Goal: Task Accomplishment & Management: Use online tool/utility

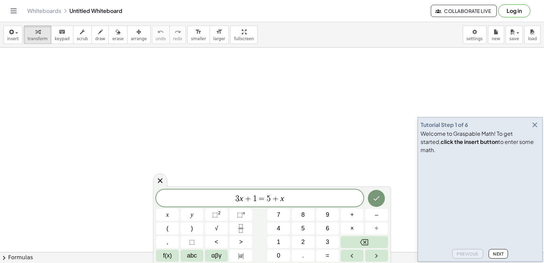
click at [534, 129] on icon "button" at bounding box center [535, 125] width 8 height 8
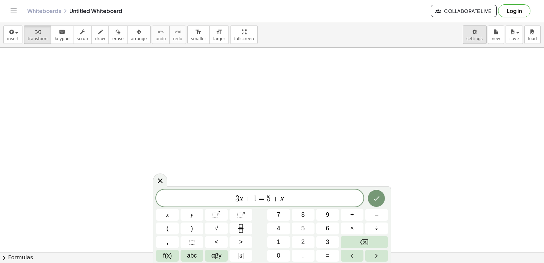
click at [470, 37] on body "Graspable Math Activities Get Started Activity Bank Assigned Work Classes White…" at bounding box center [272, 131] width 544 height 263
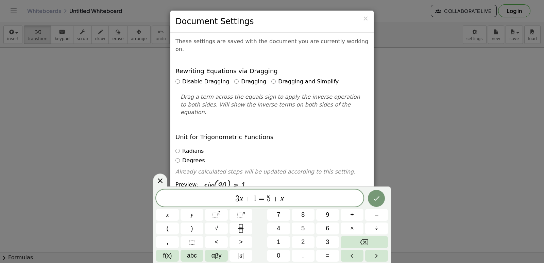
click at [271, 78] on label "Dragging and Simplify" at bounding box center [304, 82] width 67 height 8
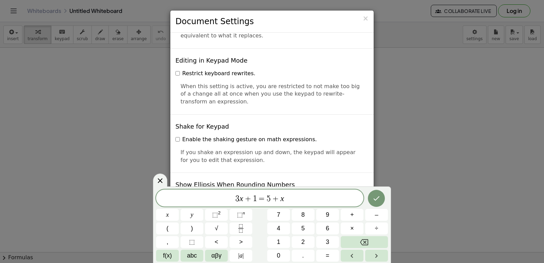
scroll to position [1632, 0]
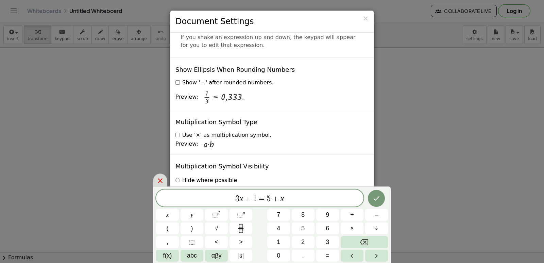
click at [156, 181] on icon at bounding box center [160, 180] width 8 height 8
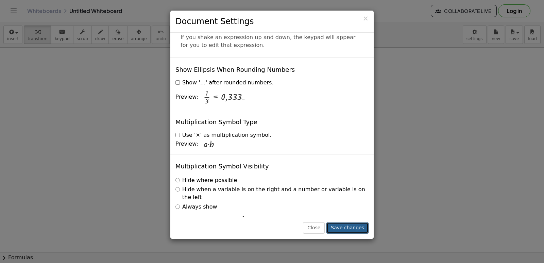
click at [361, 227] on button "Save changes" at bounding box center [347, 228] width 42 height 12
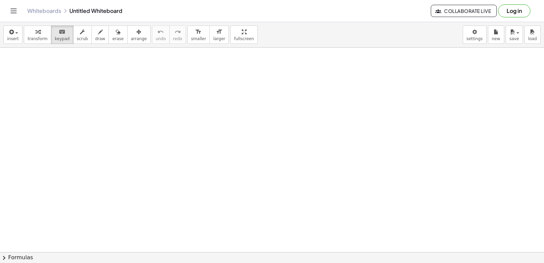
drag, startPoint x: 271, startPoint y: 215, endPoint x: 292, endPoint y: 210, distance: 21.3
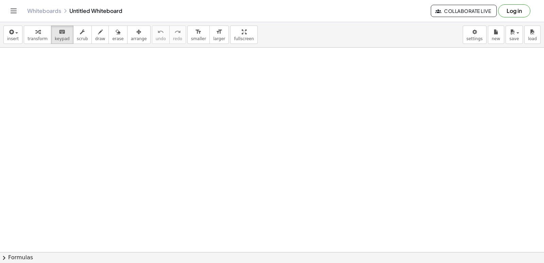
drag, startPoint x: 167, startPoint y: 230, endPoint x: 236, endPoint y: 216, distance: 70.1
drag, startPoint x: 236, startPoint y: 216, endPoint x: 241, endPoint y: 103, distance: 112.7
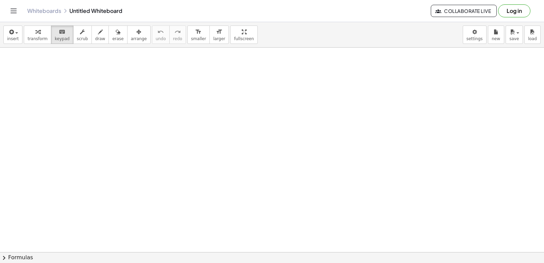
drag, startPoint x: 126, startPoint y: 177, endPoint x: 184, endPoint y: 199, distance: 62.2
click at [59, 32] on icon "keyboard" at bounding box center [62, 32] width 6 height 8
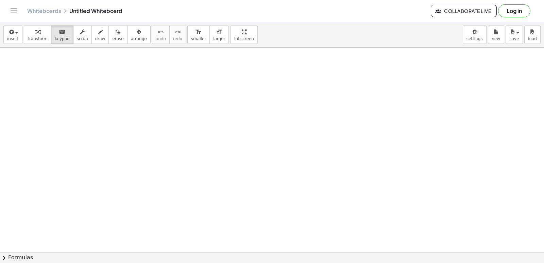
drag, startPoint x: 222, startPoint y: 208, endPoint x: 223, endPoint y: 204, distance: 4.2
drag, startPoint x: 223, startPoint y: 204, endPoint x: 326, endPoint y: 227, distance: 105.7
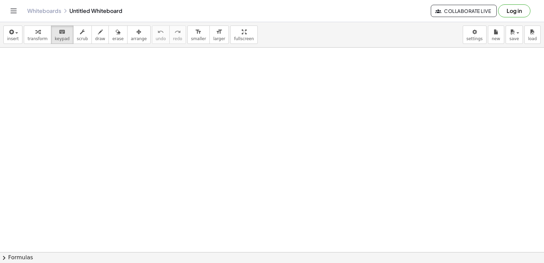
drag, startPoint x: 173, startPoint y: 218, endPoint x: 358, endPoint y: 195, distance: 185.9
drag, startPoint x: 358, startPoint y: 195, endPoint x: 303, endPoint y: 192, distance: 54.8
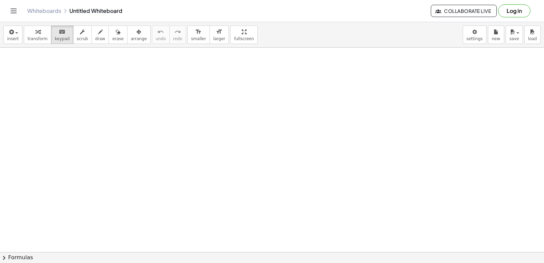
drag, startPoint x: 303, startPoint y: 192, endPoint x: 288, endPoint y: 203, distance: 19.0
click at [33, 36] on span "transform" at bounding box center [38, 38] width 20 height 5
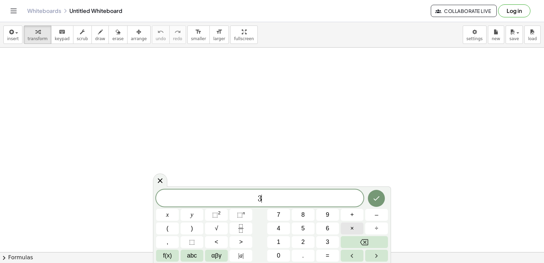
click at [355, 225] on button "×" at bounding box center [352, 228] width 23 height 12
click at [370, 240] on button "Backspace" at bounding box center [364, 242] width 47 height 12
click at [173, 216] on button "x" at bounding box center [167, 215] width 23 height 12
click at [352, 215] on span "+" at bounding box center [352, 214] width 4 height 9
click at [276, 211] on button "7" at bounding box center [278, 215] width 23 height 12
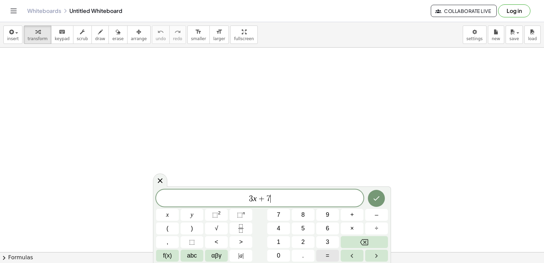
click at [325, 252] on button "=" at bounding box center [327, 256] width 23 height 12
click at [381, 217] on button "–" at bounding box center [376, 215] width 23 height 12
click at [276, 238] on button "1" at bounding box center [278, 242] width 23 height 12
click at [275, 223] on button "4" at bounding box center [278, 228] width 23 height 12
click at [383, 196] on button "Done" at bounding box center [376, 198] width 17 height 17
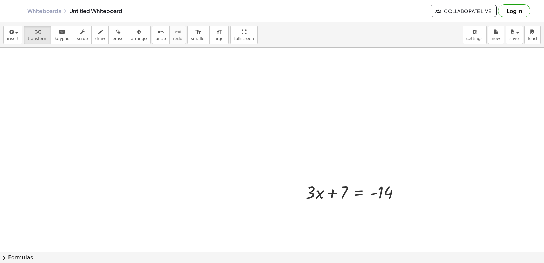
scroll to position [34, 0]
drag, startPoint x: 337, startPoint y: 182, endPoint x: 410, endPoint y: 171, distance: 74.2
click at [410, 171] on div "+ 7 + · 3 · x + 7 = - 14" at bounding box center [272, 240] width 544 height 453
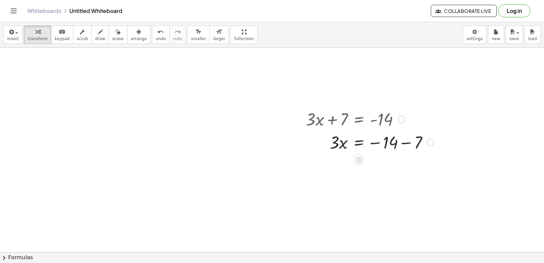
scroll to position [102, 0]
click at [405, 142] on div at bounding box center [369, 139] width 135 height 23
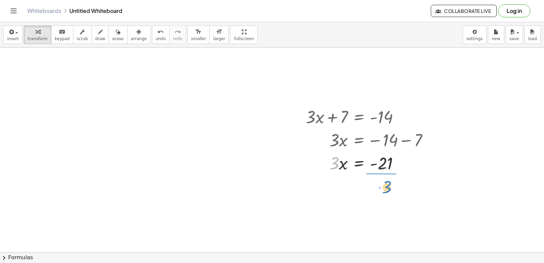
drag, startPoint x: 335, startPoint y: 159, endPoint x: 388, endPoint y: 182, distance: 57.6
click at [388, 182] on div "+ · 3 · x + 7 = - 14 · 3 · x = − 14 − 7 · 3 · 3 · x = - 21" at bounding box center [272, 172] width 544 height 453
click at [382, 191] on div at bounding box center [369, 191] width 135 height 34
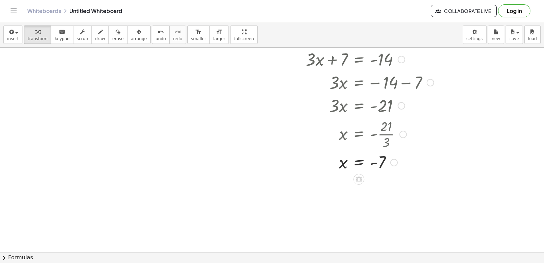
scroll to position [204, 0]
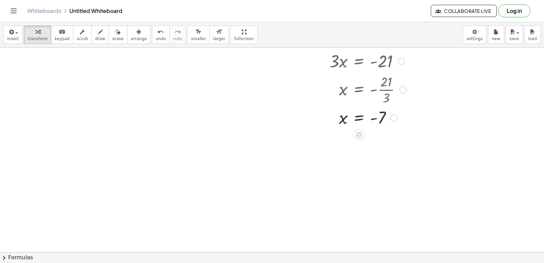
drag, startPoint x: 355, startPoint y: 99, endPoint x: 105, endPoint y: 123, distance: 251.0
click at [2, 132] on div "+ · 3 · x + 7 = - 14 · 3 · x = − 14 − 7 · 3 · x = - 21 x = - · 21 · 3 x = - 7" at bounding box center [272, 70] width 544 height 453
click at [157, 30] on icon "undo" at bounding box center [160, 32] width 6 height 8
click at [212, 177] on div at bounding box center [272, 70] width 544 height 453
drag, startPoint x: 256, startPoint y: 220, endPoint x: 258, endPoint y: 225, distance: 5.1
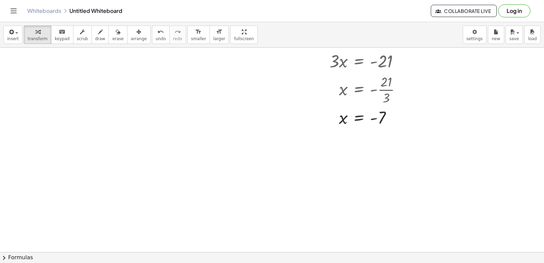
click at [258, 225] on div at bounding box center [272, 70] width 544 height 453
click at [35, 35] on icon "button" at bounding box center [37, 32] width 5 height 8
click at [210, 182] on div at bounding box center [272, 70] width 544 height 453
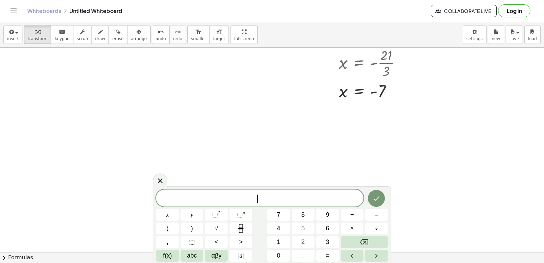
scroll to position [238, 0]
click at [283, 216] on button "7" at bounding box center [278, 215] width 23 height 12
click at [159, 214] on button "x" at bounding box center [167, 215] width 23 height 12
click at [371, 215] on button "–" at bounding box center [376, 215] width 23 height 12
click at [303, 227] on span "5" at bounding box center [302, 228] width 3 height 9
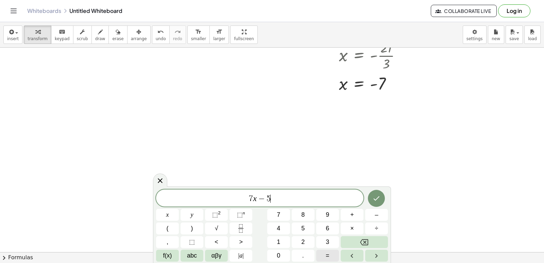
click at [328, 257] on span "=" at bounding box center [328, 255] width 4 height 9
click at [323, 240] on button "3" at bounding box center [327, 242] width 23 height 12
click at [279, 214] on span "7" at bounding box center [278, 214] width 3 height 9
click at [371, 195] on button "Done" at bounding box center [376, 198] width 17 height 17
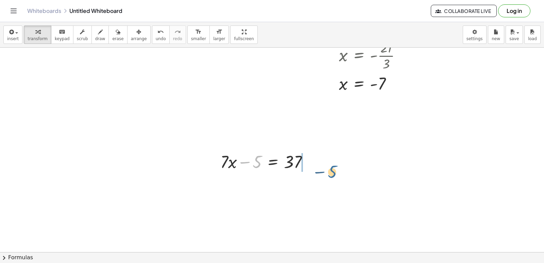
drag, startPoint x: 258, startPoint y: 161, endPoint x: 222, endPoint y: 181, distance: 40.2
click at [333, 166] on div "+ · 3 · x + 7 = - 14 · 3 · x = − 14 − 7 · 3 · x = - 21 x = - · 21 · 3 x = - 7 −…" at bounding box center [272, 36] width 544 height 453
click at [304, 190] on div at bounding box center [279, 184] width 125 height 23
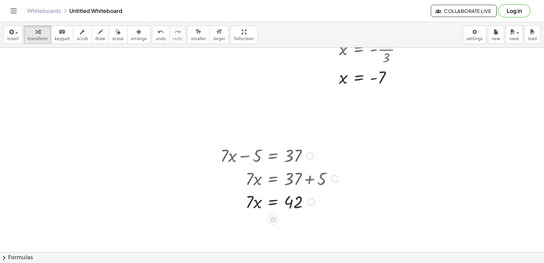
scroll to position [249, 0]
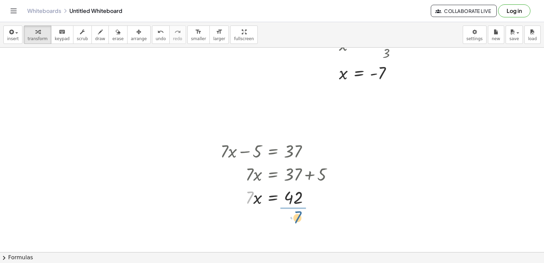
drag, startPoint x: 251, startPoint y: 202, endPoint x: 297, endPoint y: 220, distance: 50.3
click at [273, 151] on div "+ · 7 · x − 5 = 37 · 7 · x = + 37 + 5 · 7 · x = 42 · 7 x = 42 ·" at bounding box center [273, 151] width 0 height 0
click at [309, 233] on div at bounding box center [279, 225] width 125 height 34
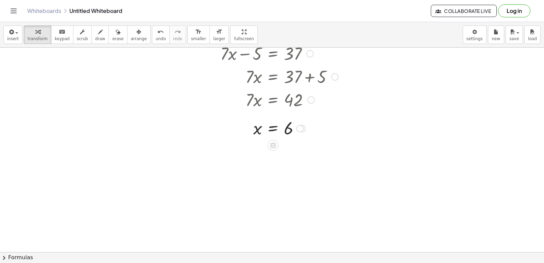
scroll to position [409, 0]
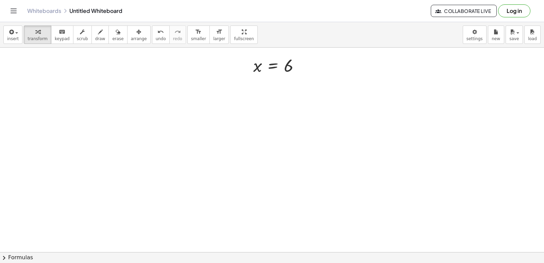
click at [249, 154] on div at bounding box center [272, 47] width 544 height 817
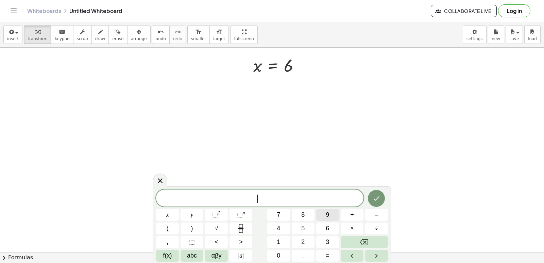
click at [332, 219] on button "9" at bounding box center [327, 215] width 23 height 12
click at [172, 215] on button "x" at bounding box center [167, 215] width 23 height 12
click at [351, 217] on span "+" at bounding box center [352, 214] width 4 height 9
click at [306, 246] on button "2" at bounding box center [303, 242] width 23 height 12
click at [281, 240] on button "1" at bounding box center [278, 242] width 23 height 12
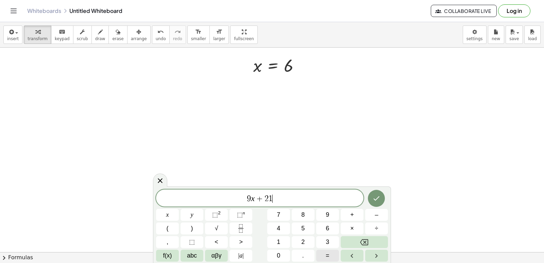
click at [327, 253] on span "=" at bounding box center [328, 255] width 4 height 9
click at [368, 211] on button "–" at bounding box center [376, 215] width 23 height 12
click at [329, 216] on button "9" at bounding box center [327, 215] width 23 height 12
click at [378, 199] on icon "Done" at bounding box center [376, 198] width 8 height 8
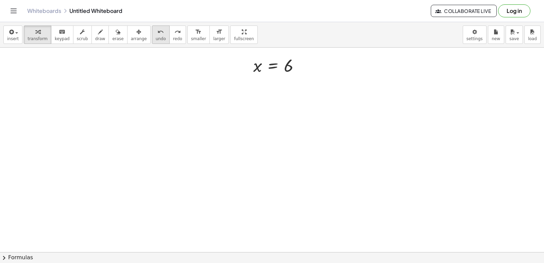
click at [152, 36] on button "undo undo" at bounding box center [161, 34] width 18 height 18
click at [259, 206] on div at bounding box center [272, 47] width 544 height 817
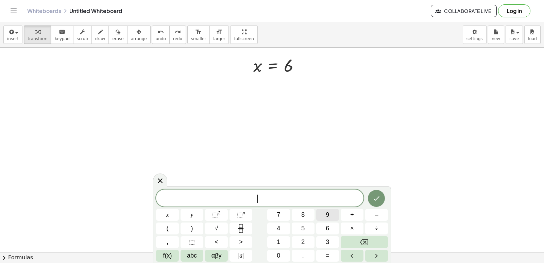
click at [326, 217] on button "9" at bounding box center [327, 215] width 23 height 12
click at [188, 219] on div "9 ​ x y ⬚ 2 ⬚ n 7 8 9 + – ( ) √ 4 5 6 × ÷ , ⬚ < > 1 2 3 f(x) abc αβγ | a | 0 . =" at bounding box center [272, 225] width 232 height 72
click at [171, 213] on button "x" at bounding box center [167, 215] width 23 height 12
click at [159, 206] on div "9 x ​ x y ⬚ 2 ⬚ n 7 8 9 + – ( ) √ 4 5 6 × ÷ , ⬚ < > 1 2 3 f(x) abc αβγ | a | 0 …" at bounding box center [272, 225] width 232 height 72
click at [351, 212] on span "+" at bounding box center [352, 214] width 4 height 9
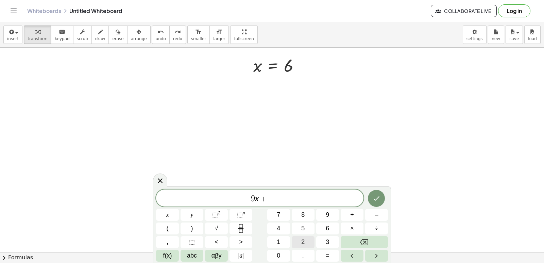
click at [304, 236] on button "2" at bounding box center [303, 242] width 23 height 12
click at [289, 239] on button "1" at bounding box center [278, 242] width 23 height 12
click at [325, 258] on button "=" at bounding box center [327, 256] width 23 height 12
click at [368, 212] on button "–" at bounding box center [376, 215] width 23 height 12
click at [280, 244] on button "1" at bounding box center [278, 242] width 23 height 12
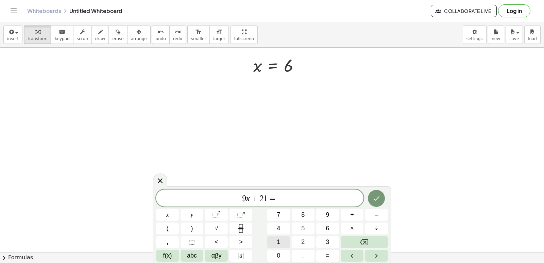
click at [271, 237] on button "1" at bounding box center [278, 242] width 23 height 12
click at [360, 245] on icon "Backspace" at bounding box center [364, 242] width 8 height 8
click at [310, 226] on button "5" at bounding box center [303, 228] width 23 height 12
click at [373, 199] on icon "Done" at bounding box center [376, 198] width 8 height 8
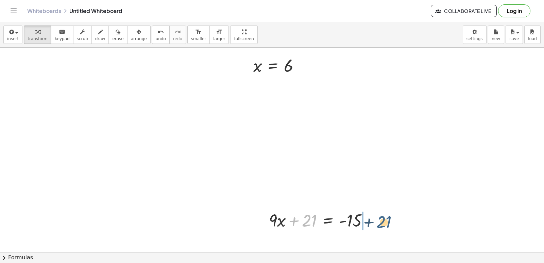
drag, startPoint x: 308, startPoint y: 220, endPoint x: 389, endPoint y: 215, distance: 80.7
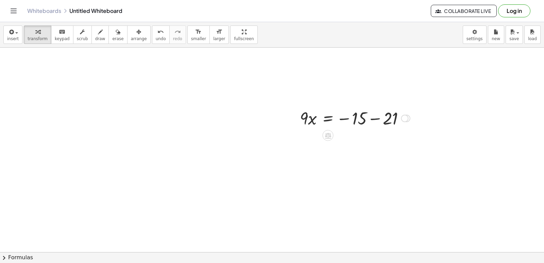
click at [371, 118] on div at bounding box center [354, 117] width 117 height 23
drag, startPoint x: 302, startPoint y: 140, endPoint x: 381, endPoint y: 156, distance: 80.7
click at [156, 40] on span "undo" at bounding box center [161, 38] width 10 height 5
drag, startPoint x: 306, startPoint y: 140, endPoint x: 346, endPoint y: 160, distance: 45.5
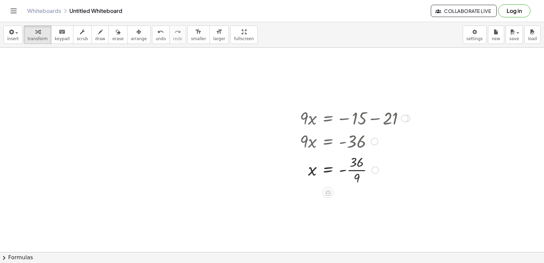
click at [356, 171] on div at bounding box center [354, 169] width 117 height 34
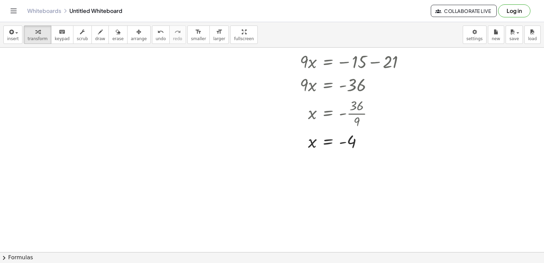
scroll to position [613, 0]
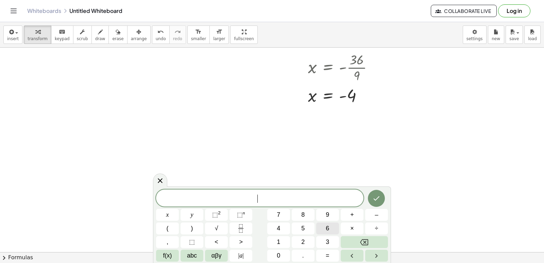
click at [327, 226] on span "6" at bounding box center [327, 228] width 3 height 9
click at [165, 214] on button "x" at bounding box center [167, 215] width 23 height 12
click at [354, 213] on button "+" at bounding box center [352, 215] width 23 height 12
click at [199, 213] on button "y" at bounding box center [192, 215] width 23 height 12
click at [330, 257] on button "=" at bounding box center [327, 256] width 23 height 12
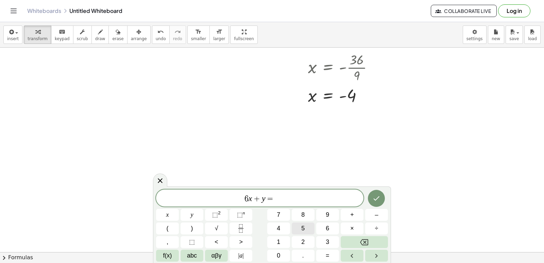
drag, startPoint x: 299, startPoint y: 222, endPoint x: 304, endPoint y: 223, distance: 4.9
click at [300, 222] on div "6 x + y = ​ x y ⬚ 2 ⬚ n 7 8 9 + – ( ) √ 4 5 6 × ÷ , ⬚ < > 1 2 3 f(x) abc αβγ | …" at bounding box center [272, 225] width 232 height 72
click at [307, 224] on button "5" at bounding box center [303, 228] width 23 height 12
click at [179, 209] on div at bounding box center [167, 215] width 23 height 12
click at [374, 199] on icon "Done" at bounding box center [376, 198] width 8 height 8
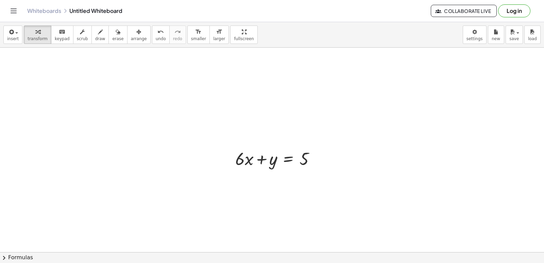
scroll to position [681, 0]
drag, startPoint x: 241, startPoint y: 155, endPoint x: 339, endPoint y: 151, distance: 98.4
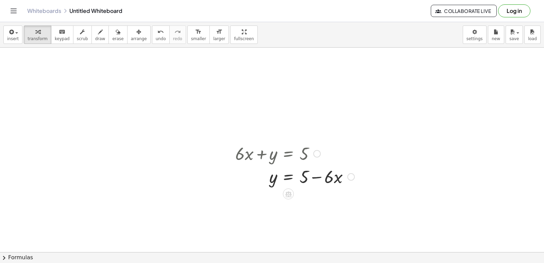
click at [327, 175] on div at bounding box center [295, 176] width 126 height 23
click at [327, 180] on div at bounding box center [295, 176] width 126 height 23
click at [348, 171] on div at bounding box center [295, 176] width 126 height 23
click at [351, 178] on div at bounding box center [350, 176] width 7 height 7
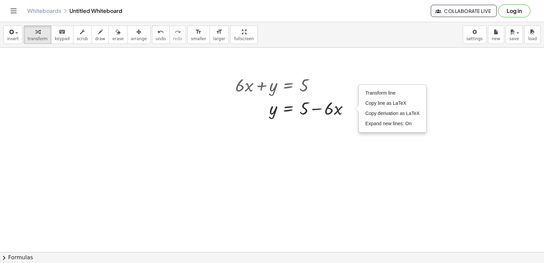
scroll to position [817, 0]
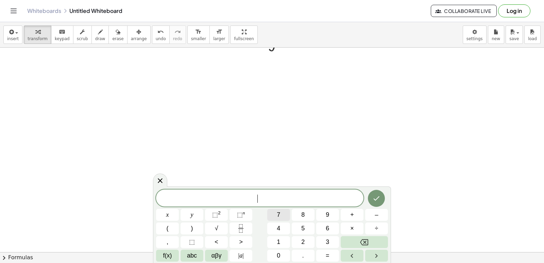
click at [283, 213] on button "7" at bounding box center [278, 215] width 23 height 12
click at [170, 214] on button "x" at bounding box center [167, 215] width 23 height 12
click at [354, 217] on button "+" at bounding box center [352, 215] width 23 height 12
click at [193, 214] on span "y" at bounding box center [192, 214] width 3 height 9
click at [330, 253] on button "=" at bounding box center [327, 256] width 23 height 12
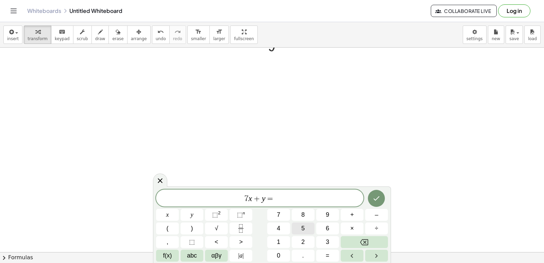
click at [301, 226] on span "5" at bounding box center [302, 228] width 3 height 9
click at [376, 198] on icon "Done" at bounding box center [376, 198] width 8 height 8
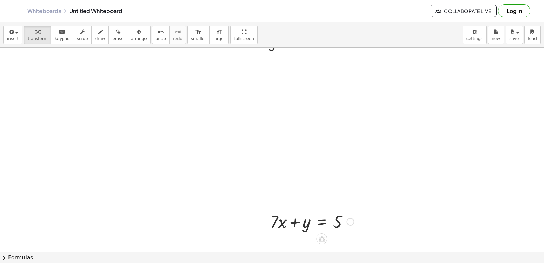
scroll to position [851, 0]
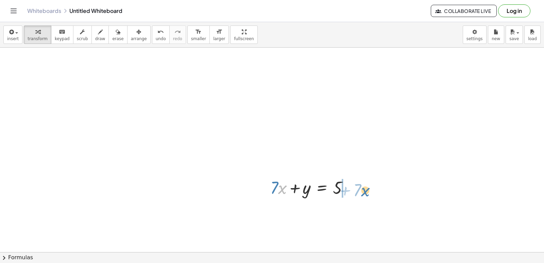
drag, startPoint x: 279, startPoint y: 189, endPoint x: 363, endPoint y: 191, distance: 83.3
click at [383, 209] on div at bounding box center [382, 210] width 7 height 7
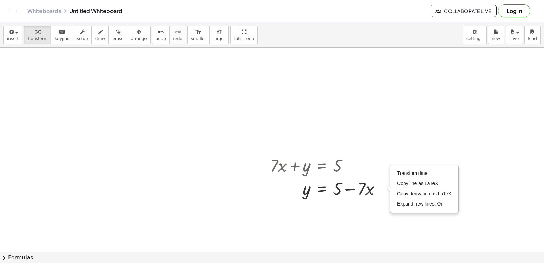
scroll to position [885, 0]
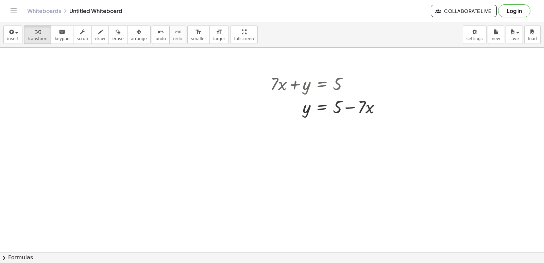
scroll to position [1022, 0]
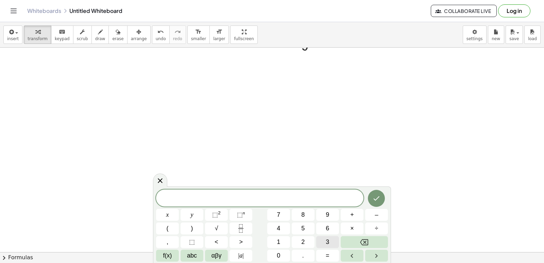
click at [324, 242] on button "3" at bounding box center [327, 242] width 23 height 12
click at [195, 209] on div "3 x y ⬚ 2 ⬚ n 7 8 9 + – ( ) √ 4 5 6 × ÷ , ⬚ < > 1 2 3 f(x) abc αβγ | a | 0 . =" at bounding box center [272, 225] width 232 height 72
click at [194, 216] on button "y" at bounding box center [192, 215] width 23 height 12
click at [378, 217] on span "–" at bounding box center [376, 214] width 3 height 9
click at [280, 243] on span "1" at bounding box center [278, 241] width 3 height 9
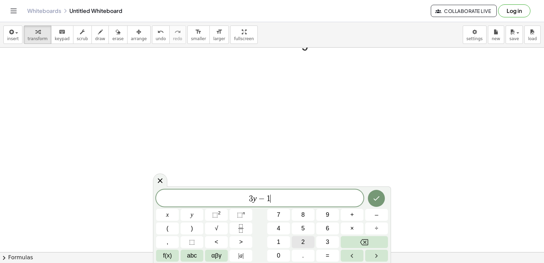
click at [306, 239] on button "2" at bounding box center [303, 242] width 23 height 12
click at [168, 211] on span "x" at bounding box center [167, 214] width 3 height 9
click at [328, 258] on span "=" at bounding box center [328, 255] width 4 height 9
click at [284, 243] on button "1" at bounding box center [278, 242] width 23 height 12
click at [304, 234] on div "3 y − 1 2 x = 1 ​ x y ⬚ 2 ⬚ n 7 8 9 + – ( ) √ 4 5 6 × ÷ , ⬚ < > 1 2 3 f(x) abc …" at bounding box center [272, 225] width 232 height 72
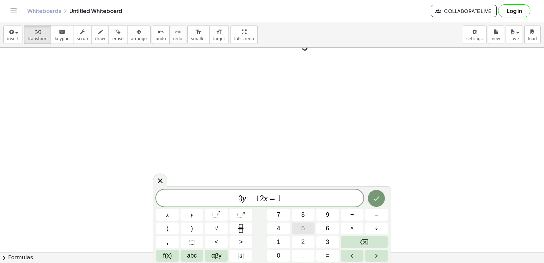
click at [306, 224] on button "5" at bounding box center [303, 228] width 23 height 12
click at [374, 197] on icon "Done" at bounding box center [376, 198] width 8 height 8
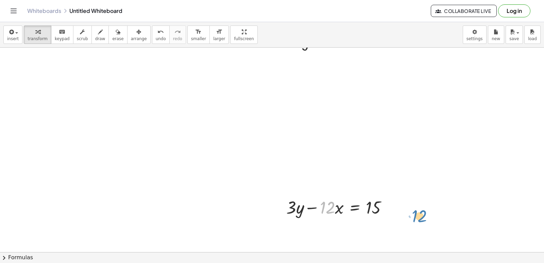
drag, startPoint x: 329, startPoint y: 208, endPoint x: 367, endPoint y: 229, distance: 42.8
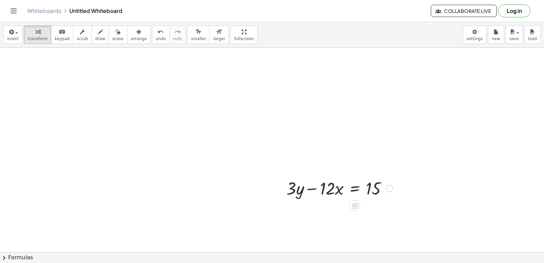
scroll to position [1056, 0]
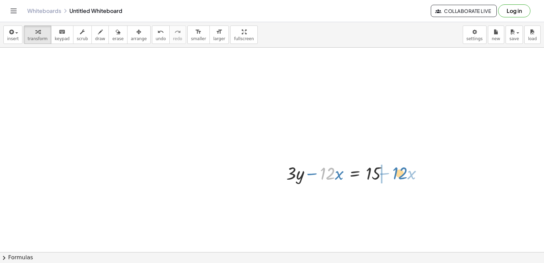
drag, startPoint x: 326, startPoint y: 170, endPoint x: 400, endPoint y: 169, distance: 73.8
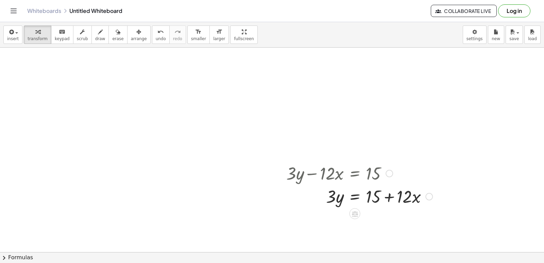
click at [407, 194] on div at bounding box center [359, 195] width 153 height 23
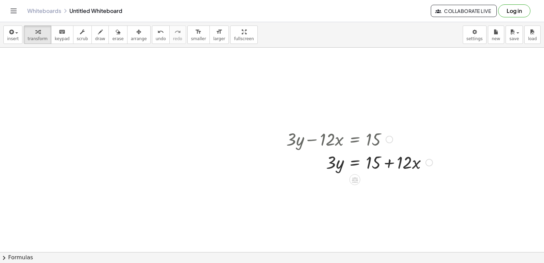
click at [428, 168] on div at bounding box center [359, 161] width 153 height 23
click at [429, 161] on div at bounding box center [428, 162] width 7 height 7
click at [410, 169] on div at bounding box center [359, 161] width 153 height 23
click at [428, 161] on div "Transform line Copy line as LaTeX Copy derivation as LaTeX Expand new lines: On" at bounding box center [428, 162] width 7 height 7
click at [422, 163] on div at bounding box center [359, 161] width 153 height 23
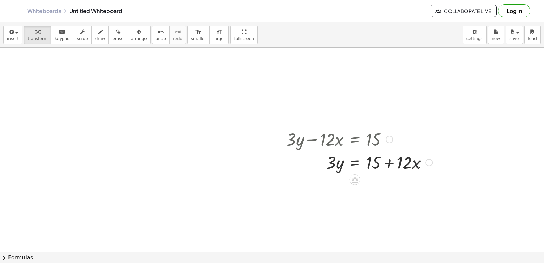
click at [411, 165] on div at bounding box center [359, 161] width 153 height 23
drag, startPoint x: 396, startPoint y: 170, endPoint x: 385, endPoint y: 170, distance: 10.5
click at [395, 170] on div at bounding box center [359, 161] width 153 height 23
click at [152, 42] on button "undo undo" at bounding box center [161, 34] width 18 height 18
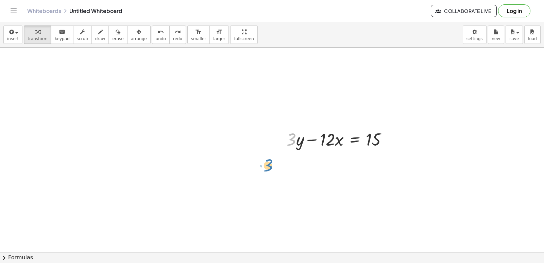
drag, startPoint x: 295, startPoint y: 142, endPoint x: 271, endPoint y: 151, distance: 26.0
drag, startPoint x: 333, startPoint y: 137, endPoint x: 346, endPoint y: 152, distance: 19.3
click at [394, 139] on div at bounding box center [339, 138] width 113 height 23
click at [149, 44] on div "insert select one: Math Expression Function Text Youtube Video Graphing Geometr…" at bounding box center [272, 34] width 544 height 25
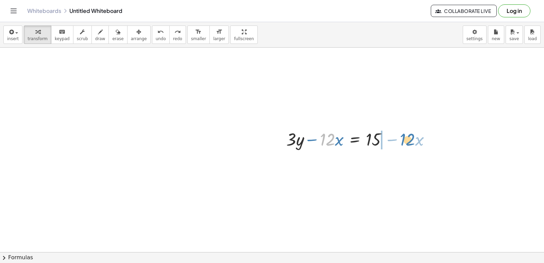
drag, startPoint x: 329, startPoint y: 133, endPoint x: 410, endPoint y: 133, distance: 80.9
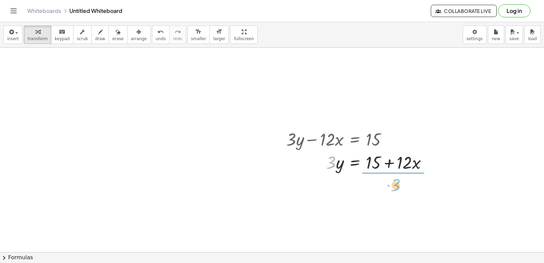
drag, startPoint x: 333, startPoint y: 164, endPoint x: 398, endPoint y: 187, distance: 69.0
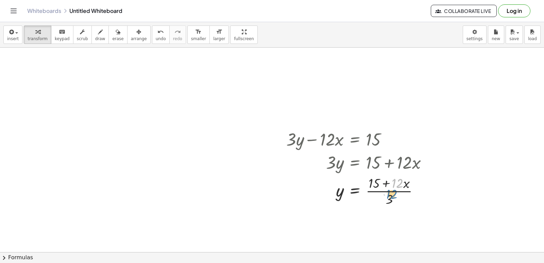
drag, startPoint x: 397, startPoint y: 182, endPoint x: 394, endPoint y: 178, distance: 4.9
click at [391, 188] on div at bounding box center [359, 190] width 153 height 34
drag, startPoint x: 391, startPoint y: 199, endPoint x: 389, endPoint y: 185, distance: 13.8
click at [389, 185] on div at bounding box center [359, 190] width 153 height 34
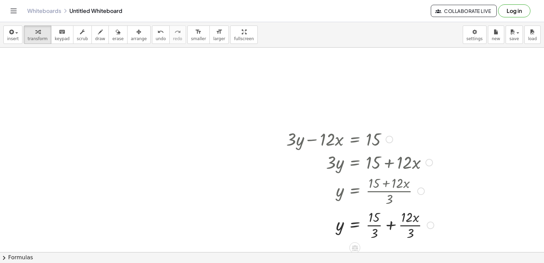
click at [391, 227] on div at bounding box center [360, 224] width 154 height 34
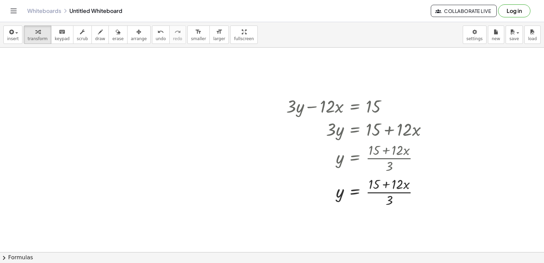
scroll to position [1124, 0]
click at [380, 190] on div at bounding box center [359, 190] width 153 height 34
click at [421, 190] on div at bounding box center [418, 190] width 7 height 7
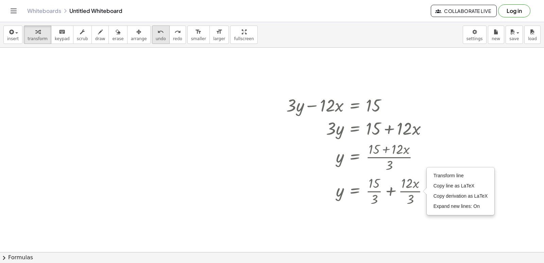
click at [153, 34] on button "undo undo" at bounding box center [161, 34] width 18 height 18
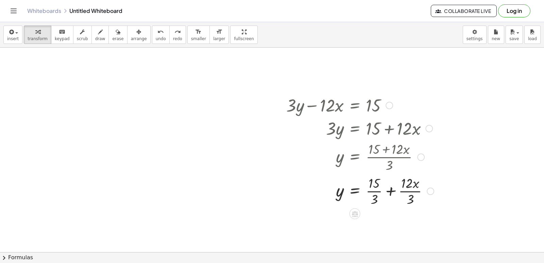
click at [378, 193] on div at bounding box center [360, 190] width 154 height 34
click at [372, 183] on div at bounding box center [359, 190] width 153 height 34
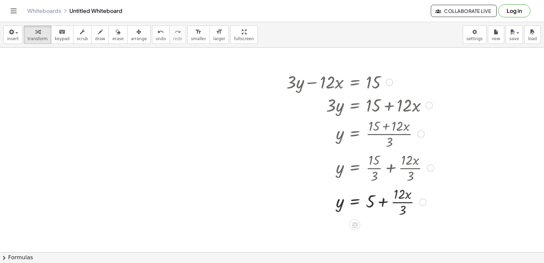
scroll to position [1158, 0]
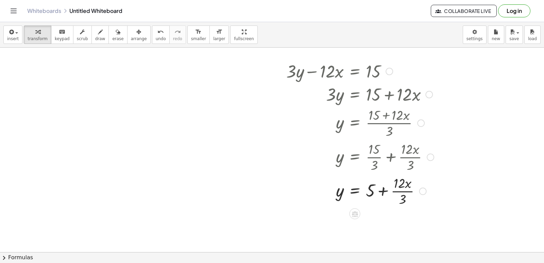
click at [399, 189] on div at bounding box center [360, 190] width 154 height 34
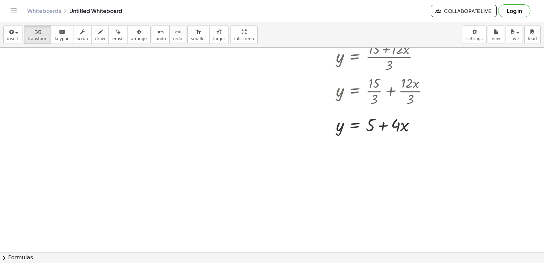
scroll to position [1226, 0]
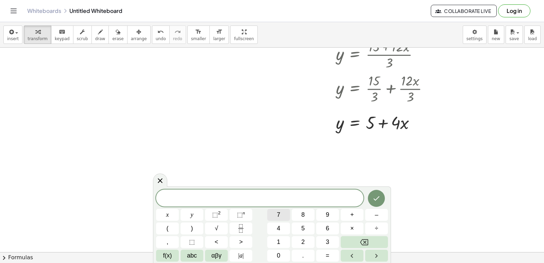
click at [279, 214] on button "7" at bounding box center [278, 215] width 23 height 12
click at [185, 216] on button "y" at bounding box center [192, 215] width 23 height 12
click at [354, 216] on span "+" at bounding box center [352, 214] width 4 height 9
click at [302, 242] on span "2" at bounding box center [302, 241] width 3 height 9
click at [280, 241] on button "1" at bounding box center [278, 242] width 23 height 12
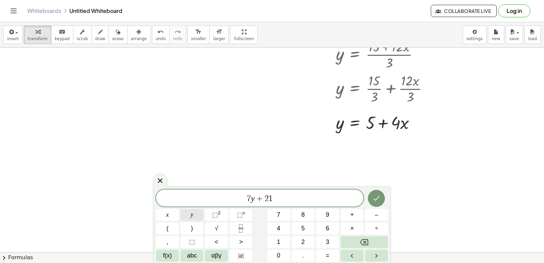
click at [206, 217] on div "7 y + 2 1 ​ x y ⬚ 2 ⬚ n 7 8 9 + – ( ) √ 4 5 6 × ÷ , ⬚ < > 1 2 3 f(x) abc αβγ | …" at bounding box center [272, 225] width 232 height 72
click at [334, 257] on button "=" at bounding box center [327, 256] width 23 height 12
click at [271, 214] on button "7" at bounding box center [278, 215] width 23 height 12
click at [382, 200] on button "Done" at bounding box center [376, 198] width 17 height 17
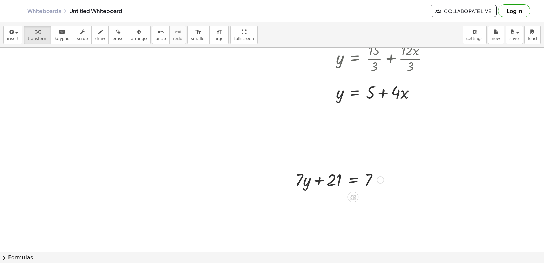
scroll to position [1294, 0]
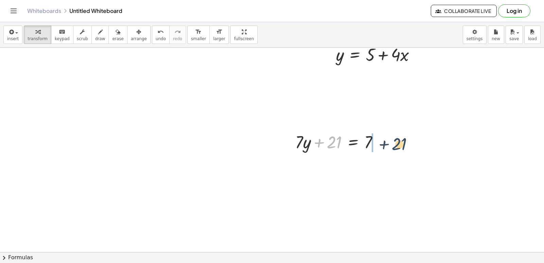
drag, startPoint x: 326, startPoint y: 147, endPoint x: 394, endPoint y: 147, distance: 68.0
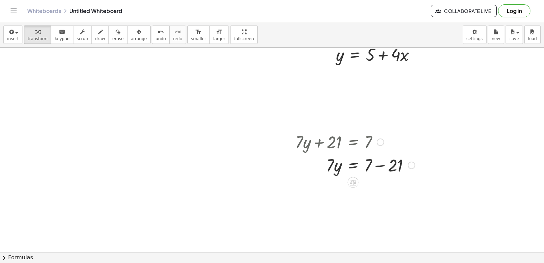
click at [401, 169] on div at bounding box center [355, 164] width 126 height 23
drag, startPoint x: 335, startPoint y: 190, endPoint x: 378, endPoint y: 203, distance: 44.4
click at [380, 185] on div at bounding box center [355, 188] width 126 height 34
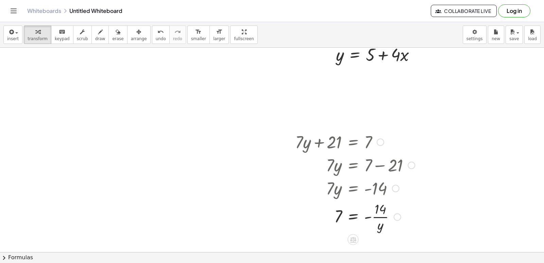
click at [391, 221] on div at bounding box center [355, 216] width 126 height 34
click at [152, 39] on button "undo undo" at bounding box center [161, 34] width 18 height 18
click at [364, 196] on div at bounding box center [350, 187] width 133 height 23
click at [328, 189] on div at bounding box center [355, 188] width 126 height 34
click at [342, 195] on div at bounding box center [355, 188] width 126 height 34
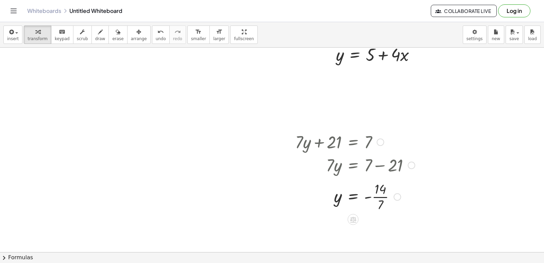
click at [353, 142] on div "+ · 7 · y + 21 = 7 · 7 · y = + 7 − 21 · 7 · y = - 14 · 7 y = - 14 ·" at bounding box center [353, 142] width 0 height 0
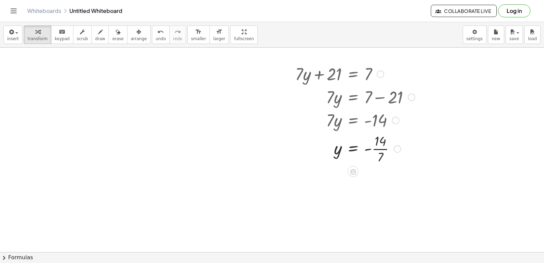
click at [393, 151] on div at bounding box center [355, 148] width 126 height 34
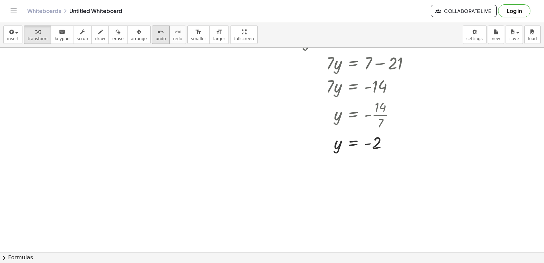
click at [154, 33] on button "undo undo" at bounding box center [161, 34] width 18 height 18
drag, startPoint x: 151, startPoint y: 35, endPoint x: 148, endPoint y: 40, distance: 5.9
click at [152, 38] on button "undo undo" at bounding box center [161, 34] width 18 height 18
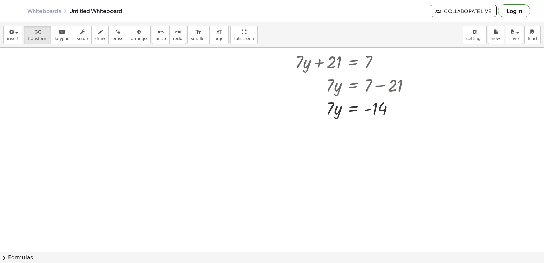
scroll to position [1362, 0]
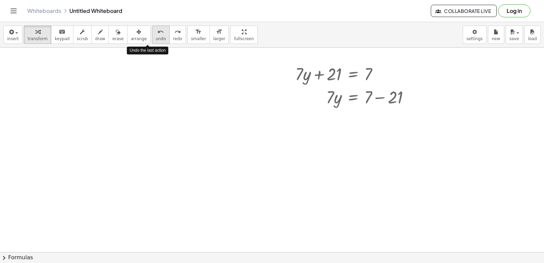
click at [156, 38] on span "undo" at bounding box center [161, 38] width 10 height 5
drag, startPoint x: 328, startPoint y: 99, endPoint x: 416, endPoint y: 98, distance: 88.4
click at [416, 98] on div at bounding box center [355, 96] width 126 height 23
click at [153, 38] on button "undo undo" at bounding box center [161, 34] width 18 height 18
click at [156, 36] on span "undo" at bounding box center [161, 38] width 10 height 5
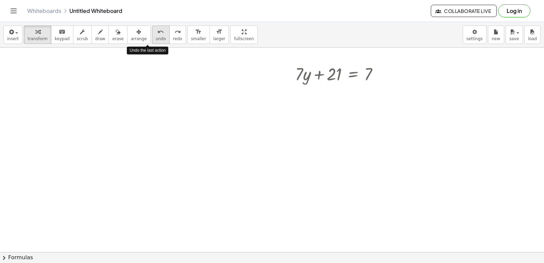
click at [156, 36] on span "undo" at bounding box center [161, 38] width 10 height 5
drag, startPoint x: 239, startPoint y: 173, endPoint x: 254, endPoint y: 194, distance: 26.5
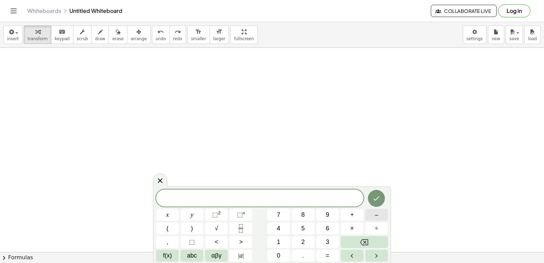
click at [382, 209] on button "–" at bounding box center [376, 215] width 23 height 12
click at [331, 240] on button "3" at bounding box center [327, 242] width 23 height 12
click at [171, 215] on button "x" at bounding box center [167, 215] width 23 height 12
click at [353, 226] on span "×" at bounding box center [352, 228] width 4 height 9
click at [372, 246] on button "Backspace" at bounding box center [364, 242] width 47 height 12
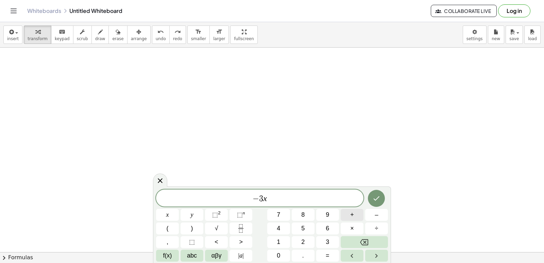
click at [351, 215] on span "+" at bounding box center [352, 214] width 4 height 9
click at [302, 237] on button "2" at bounding box center [303, 242] width 23 height 12
click at [198, 212] on button "y" at bounding box center [192, 215] width 23 height 12
click at [331, 255] on button "=" at bounding box center [327, 256] width 23 height 12
click at [375, 218] on button "–" at bounding box center [376, 215] width 23 height 12
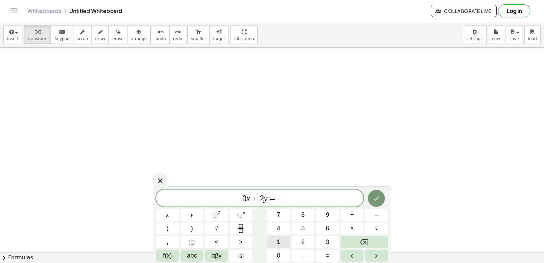
click at [285, 244] on button "1" at bounding box center [278, 242] width 23 height 12
click at [179, 209] on div at bounding box center [167, 215] width 23 height 12
click at [377, 201] on icon "Done" at bounding box center [376, 198] width 8 height 8
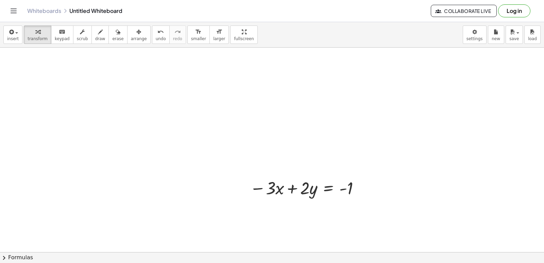
scroll to position [1430, 0]
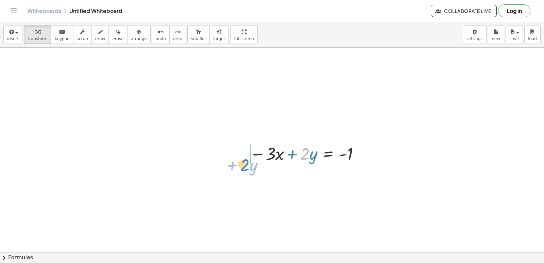
drag, startPoint x: 309, startPoint y: 151, endPoint x: 339, endPoint y: 172, distance: 36.6
drag, startPoint x: 393, startPoint y: 157, endPoint x: 124, endPoint y: 164, distance: 269.4
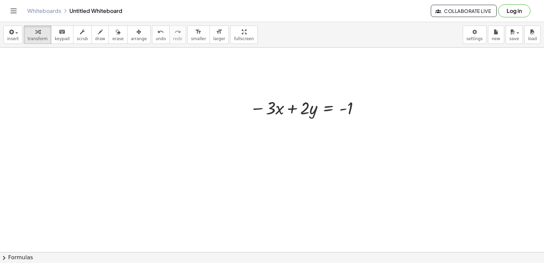
scroll to position [1464, 0]
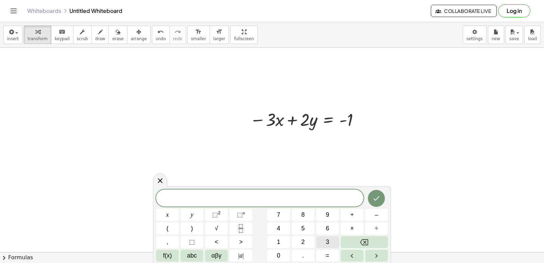
click at [326, 242] on button "3" at bounding box center [327, 242] width 23 height 12
click at [167, 215] on button "x" at bounding box center [167, 215] width 23 height 12
click at [351, 207] on div "3 x ​ x y ⬚ 2 ⬚ n 7 8 9 + – ( ) √ 4 5 6 × ÷ , ⬚ < > 1 2 3 f(x) abc αβγ | a | 0 …" at bounding box center [272, 225] width 232 height 72
click at [357, 217] on button "+" at bounding box center [352, 215] width 23 height 12
click at [305, 223] on button "5" at bounding box center [303, 228] width 23 height 12
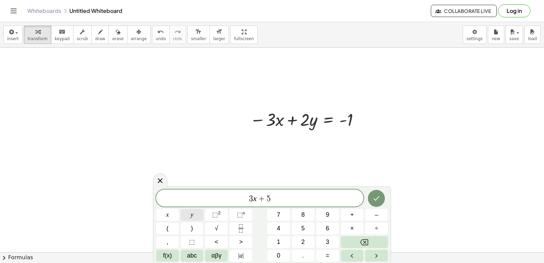
click at [194, 214] on button "y" at bounding box center [192, 215] width 23 height 12
click at [328, 250] on button "=" at bounding box center [327, 256] width 23 height 12
click at [298, 213] on button "8" at bounding box center [303, 215] width 23 height 12
click at [376, 202] on icon "Done" at bounding box center [376, 198] width 8 height 8
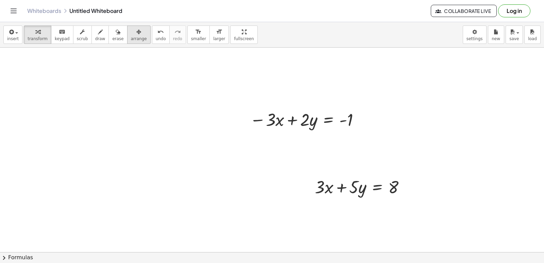
click at [131, 36] on span "arrange" at bounding box center [139, 38] width 16 height 5
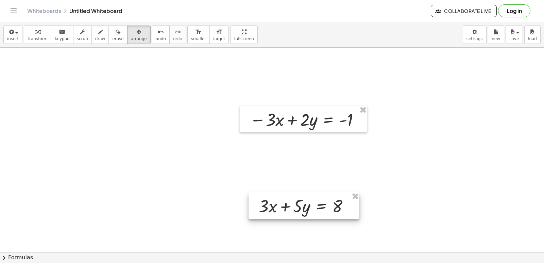
drag, startPoint x: 363, startPoint y: 189, endPoint x: 307, endPoint y: 208, distance: 59.2
click at [307, 208] on div at bounding box center [304, 205] width 111 height 27
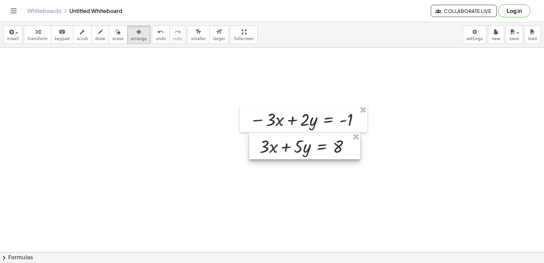
drag, startPoint x: 314, startPoint y: 216, endPoint x: 315, endPoint y: 156, distance: 59.5
click at [315, 156] on div at bounding box center [304, 146] width 111 height 27
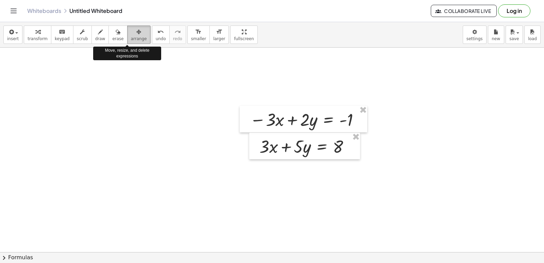
click at [131, 39] on span "arrange" at bounding box center [139, 38] width 16 height 5
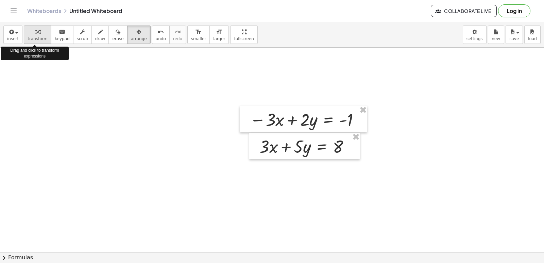
click at [42, 37] on span "transform" at bounding box center [38, 38] width 20 height 5
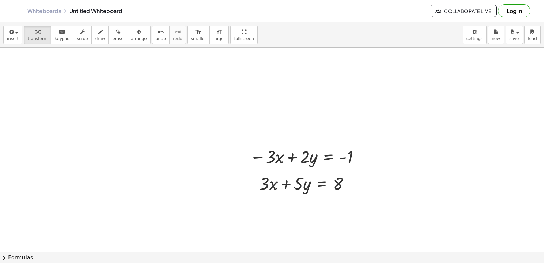
scroll to position [1430, 0]
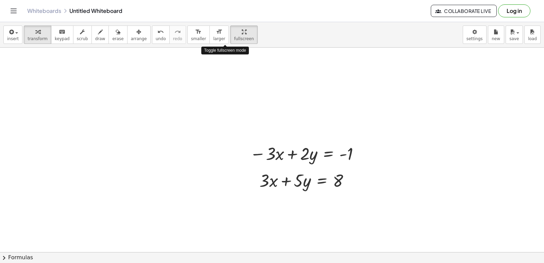
drag, startPoint x: 227, startPoint y: 34, endPoint x: 227, endPoint y: 70, distance: 36.0
click at [227, 64] on div "insert select one: Math Expression Function Text Youtube Video Graphing Geometr…" at bounding box center [272, 142] width 544 height 241
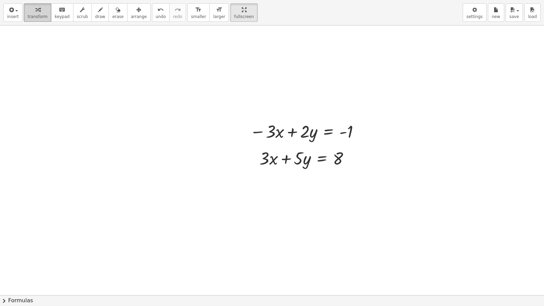
click at [36, 17] on span "transform" at bounding box center [38, 16] width 20 height 5
drag, startPoint x: 225, startPoint y: 8, endPoint x: 325, endPoint y: 100, distance: 136.0
click at [225, 0] on html "Graspable Math Activities Get Started Activity Bank Assigned Work Classes White…" at bounding box center [272, 153] width 544 height 306
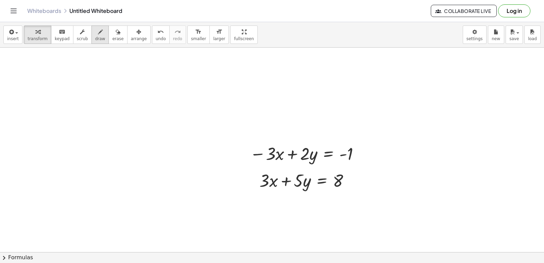
click at [95, 36] on span "draw" at bounding box center [100, 38] width 10 height 5
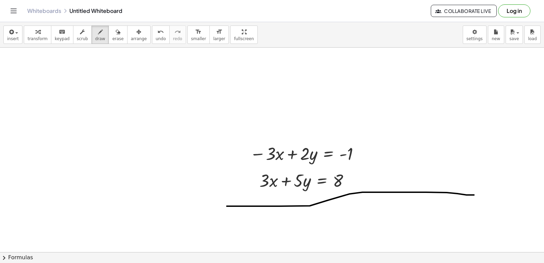
drag, startPoint x: 227, startPoint y: 206, endPoint x: 474, endPoint y: 192, distance: 247.2
drag, startPoint x: 143, startPoint y: 32, endPoint x: 197, endPoint y: 142, distance: 122.6
click at [156, 33] on div "undo" at bounding box center [161, 32] width 10 height 8
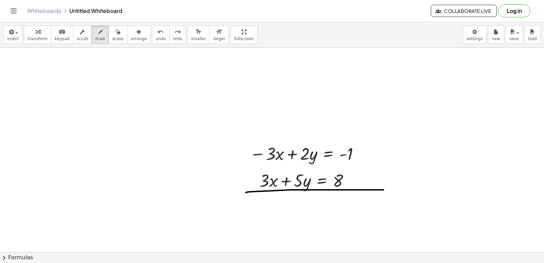
drag, startPoint x: 246, startPoint y: 192, endPoint x: 406, endPoint y: 195, distance: 159.8
click at [95, 38] on span "draw" at bounding box center [100, 38] width 10 height 5
drag, startPoint x: 258, startPoint y: 190, endPoint x: 285, endPoint y: 168, distance: 34.6
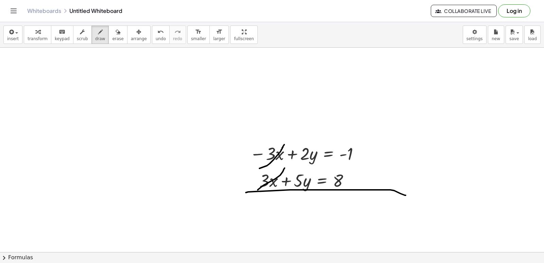
drag, startPoint x: 259, startPoint y: 168, endPoint x: 286, endPoint y: 142, distance: 37.3
click at [34, 36] on span "transform" at bounding box center [38, 38] width 20 height 5
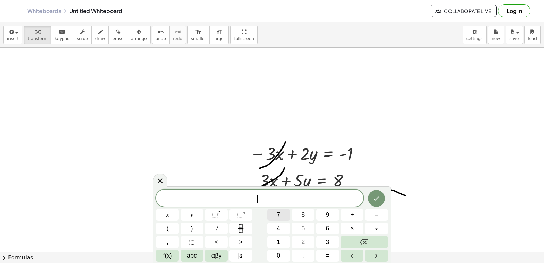
click at [273, 217] on button "7" at bounding box center [278, 215] width 23 height 12
click at [193, 214] on span "y" at bounding box center [192, 214] width 3 height 9
click at [321, 252] on button "=" at bounding box center [327, 256] width 23 height 12
click at [355, 211] on button "+" at bounding box center [352, 215] width 23 height 12
click at [306, 213] on button "8" at bounding box center [303, 215] width 23 height 12
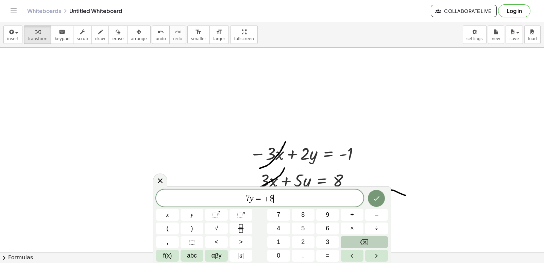
click at [365, 244] on icon "Backspace" at bounding box center [364, 242] width 8 height 8
click at [274, 213] on button "7" at bounding box center [278, 215] width 23 height 12
click at [179, 209] on div at bounding box center [167, 215] width 23 height 12
click at [377, 194] on button "Done" at bounding box center [376, 198] width 17 height 17
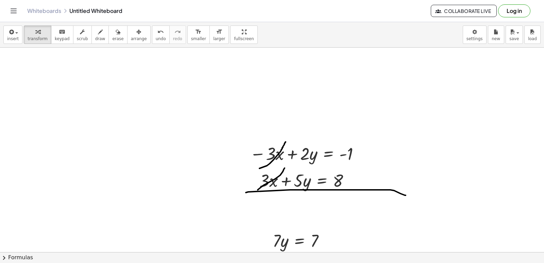
drag, startPoint x: 135, startPoint y: 44, endPoint x: 237, endPoint y: 241, distance: 222.2
click at [133, 42] on button "arrange" at bounding box center [138, 34] width 23 height 18
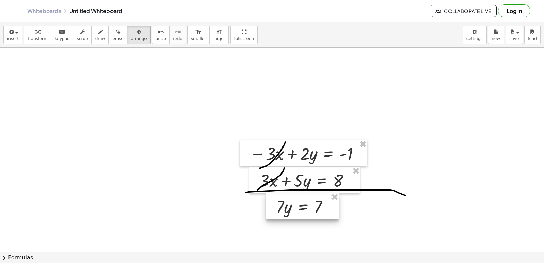
drag, startPoint x: 275, startPoint y: 227, endPoint x: 279, endPoint y: 193, distance: 34.2
click at [279, 193] on div at bounding box center [302, 206] width 73 height 27
click at [131, 41] on span "arrange" at bounding box center [139, 38] width 16 height 5
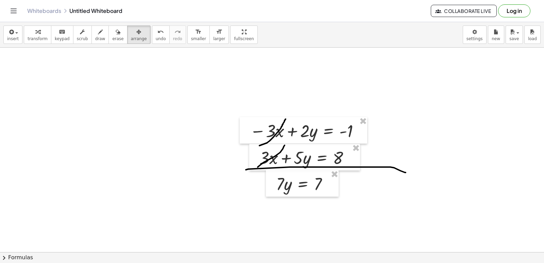
scroll to position [1464, 0]
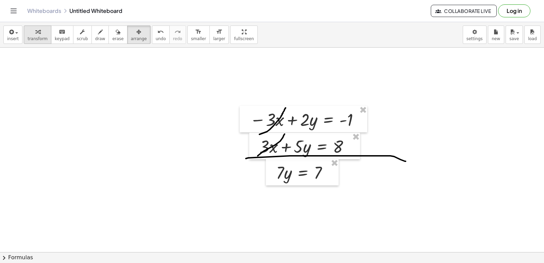
click at [35, 34] on icon "button" at bounding box center [37, 32] width 5 height 8
drag, startPoint x: 278, startPoint y: 171, endPoint x: 340, endPoint y: 167, distance: 61.7
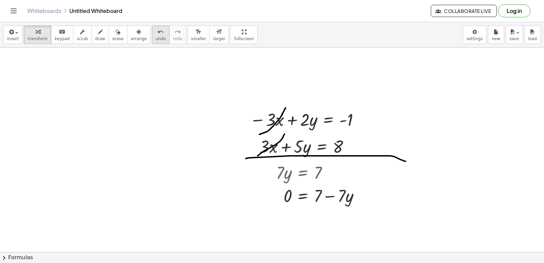
click at [154, 39] on button "undo undo" at bounding box center [161, 34] width 18 height 18
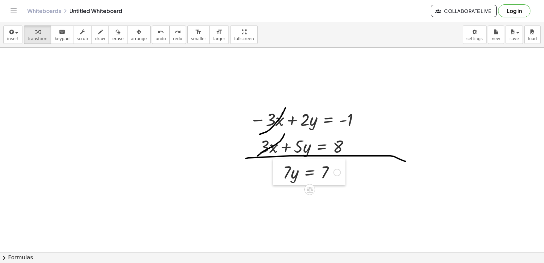
drag, startPoint x: 273, startPoint y: 169, endPoint x: 281, endPoint y: 167, distance: 8.1
click at [282, 168] on div at bounding box center [278, 171] width 10 height 27
drag, startPoint x: 20, startPoint y: 31, endPoint x: 29, endPoint y: 34, distance: 8.9
click at [22, 32] on div "insert select one: Math Expression Function Text Youtube Video Graphing Geometr…" at bounding box center [272, 34] width 544 height 25
click at [30, 34] on div "button" at bounding box center [38, 32] width 20 height 8
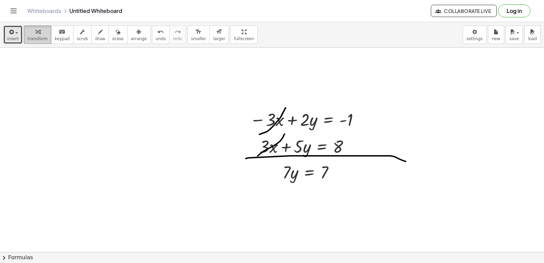
click at [31, 34] on div "button" at bounding box center [38, 32] width 20 height 8
click at [9, 34] on icon "button" at bounding box center [11, 32] width 6 height 8
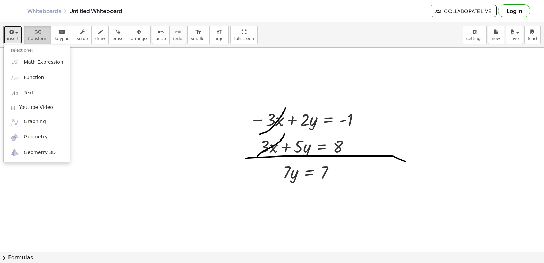
click at [35, 36] on icon "button" at bounding box center [37, 32] width 5 height 8
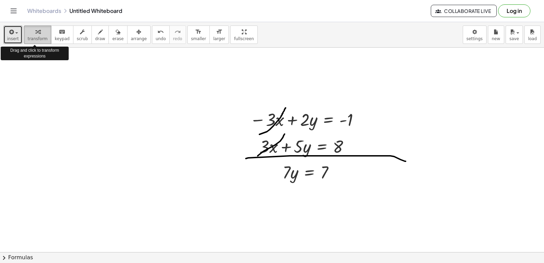
click at [35, 32] on icon "button" at bounding box center [37, 32] width 5 height 8
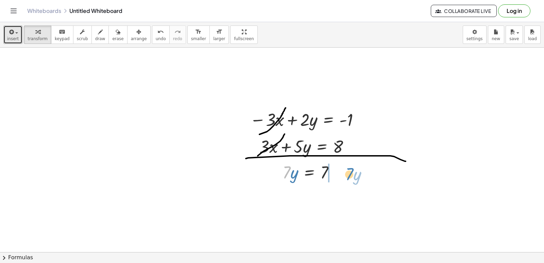
drag, startPoint x: 283, startPoint y: 175, endPoint x: 346, endPoint y: 176, distance: 62.9
click at [342, 173] on div at bounding box center [330, 171] width 89 height 23
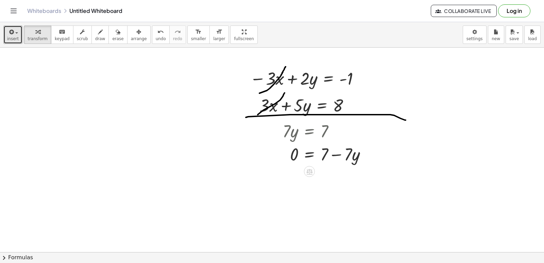
scroll to position [1532, 0]
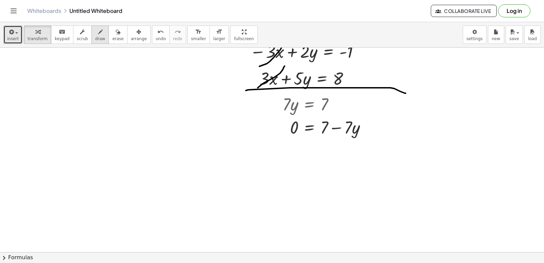
click at [98, 33] on button "draw" at bounding box center [100, 34] width 18 height 18
drag, startPoint x: 53, startPoint y: 140, endPoint x: 64, endPoint y: 144, distance: 10.9
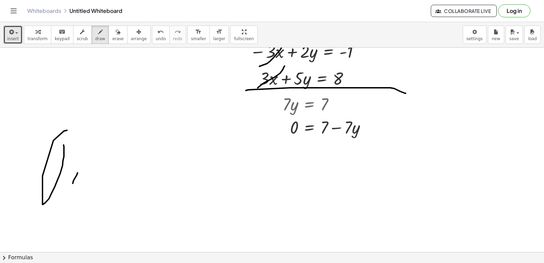
drag, startPoint x: 77, startPoint y: 175, endPoint x: 82, endPoint y: 147, distance: 28.7
drag, startPoint x: 70, startPoint y: 114, endPoint x: 91, endPoint y: 164, distance: 54.4
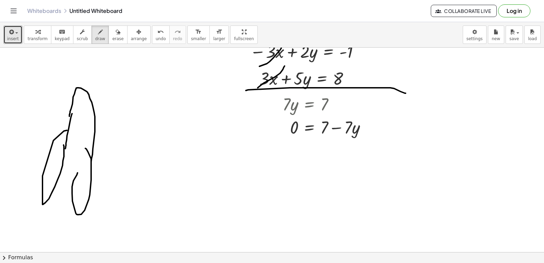
drag, startPoint x: 72, startPoint y: 114, endPoint x: 65, endPoint y: 150, distance: 36.8
drag, startPoint x: 72, startPoint y: 111, endPoint x: 78, endPoint y: 111, distance: 5.8
drag, startPoint x: 89, startPoint y: 109, endPoint x: 85, endPoint y: 107, distance: 4.6
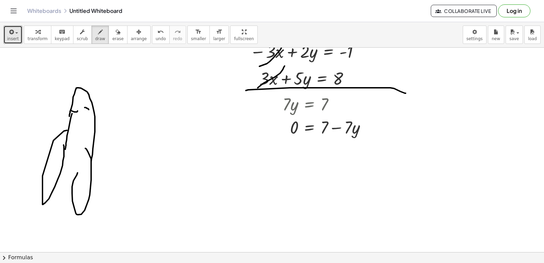
drag, startPoint x: 73, startPoint y: 119, endPoint x: 86, endPoint y: 118, distance: 12.6
drag, startPoint x: 97, startPoint y: 129, endPoint x: 85, endPoint y: 127, distance: 11.6
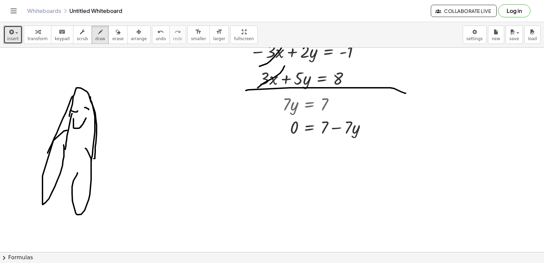
drag, startPoint x: 71, startPoint y: 98, endPoint x: 48, endPoint y: 153, distance: 60.0
drag, startPoint x: 101, startPoint y: 123, endPoint x: 104, endPoint y: 167, distance: 43.7
drag, startPoint x: 47, startPoint y: 213, endPoint x: 74, endPoint y: 169, distance: 52.1
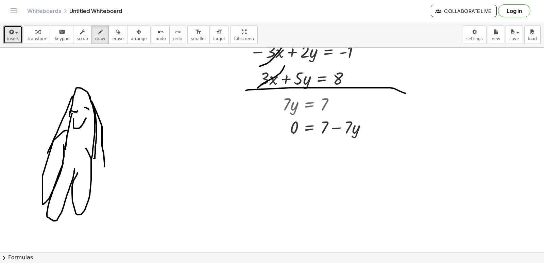
drag, startPoint x: 82, startPoint y: 213, endPoint x: 93, endPoint y: 173, distance: 41.8
drag, startPoint x: 60, startPoint y: 137, endPoint x: 88, endPoint y: 147, distance: 30.0
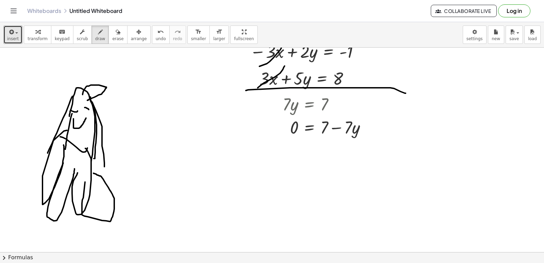
drag, startPoint x: 83, startPoint y: 95, endPoint x: 86, endPoint y: 102, distance: 8.2
drag, startPoint x: 71, startPoint y: 102, endPoint x: 78, endPoint y: 100, distance: 7.3
click at [116, 32] on icon "button" at bounding box center [118, 32] width 5 height 8
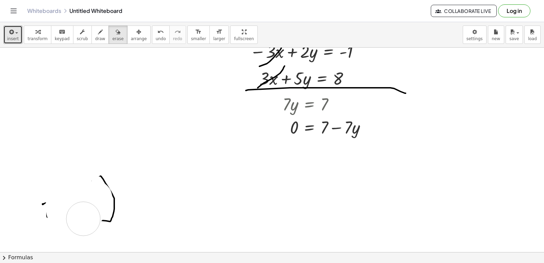
drag, startPoint x: 85, startPoint y: 140, endPoint x: 87, endPoint y: 198, distance: 57.8
drag, startPoint x: 87, startPoint y: 198, endPoint x: 75, endPoint y: 50, distance: 148.4
drag, startPoint x: 32, startPoint y: 39, endPoint x: 71, endPoint y: 58, distance: 43.8
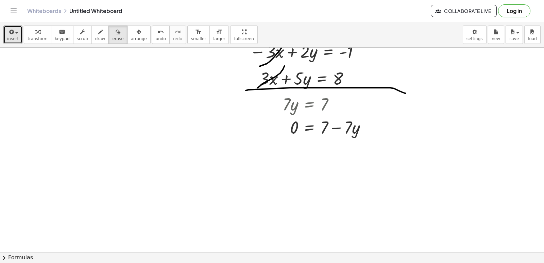
click at [32, 39] on span "transform" at bounding box center [38, 38] width 20 height 5
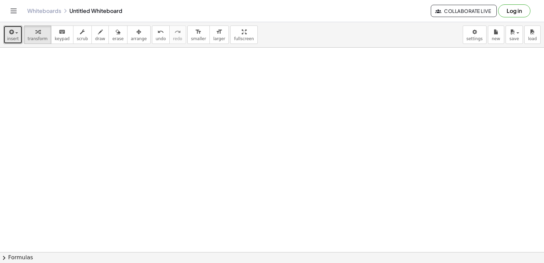
drag, startPoint x: 218, startPoint y: 171, endPoint x: 218, endPoint y: 176, distance: 5.5
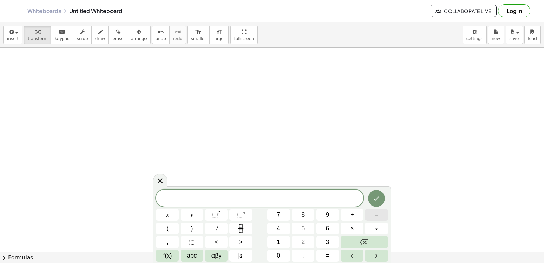
click at [378, 217] on span "–" at bounding box center [376, 214] width 3 height 9
click at [306, 244] on button "2" at bounding box center [303, 242] width 23 height 12
click at [168, 209] on button "x" at bounding box center [167, 215] width 23 height 12
click at [348, 217] on button "+" at bounding box center [352, 215] width 23 height 12
click at [330, 239] on button "3" at bounding box center [327, 242] width 23 height 12
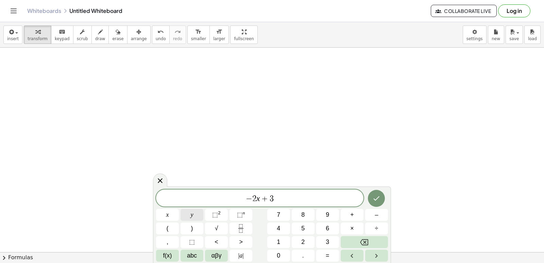
click at [199, 219] on button "y" at bounding box center [192, 215] width 23 height 12
click at [327, 257] on span "=" at bounding box center [328, 255] width 4 height 9
click at [308, 216] on button "8" at bounding box center [303, 215] width 23 height 12
click at [375, 189] on div "− 2 x + 3 y = 8 ​ x y ⬚ 2 ⬚ n 7 8 9 + – ( ) √ 4 5 6 × ÷ , ⬚ < > 1 2 3 f(x) abc …" at bounding box center [272, 224] width 238 height 76
click at [372, 215] on div "− 2 x + 3 y = 8 x y ⬚ 2 ⬚ n 7 8 9 + – ( ) √ 4 5 6 × ÷ , ⬚ < > 1 2 3 f(x) abc αβ…" at bounding box center [272, 225] width 232 height 72
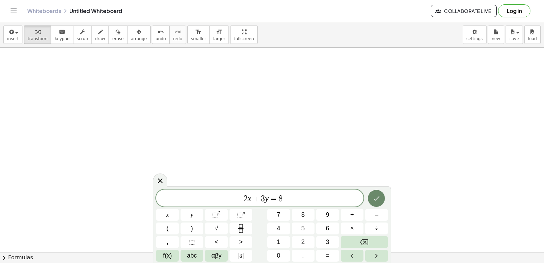
click at [376, 205] on button "Done" at bounding box center [376, 198] width 17 height 17
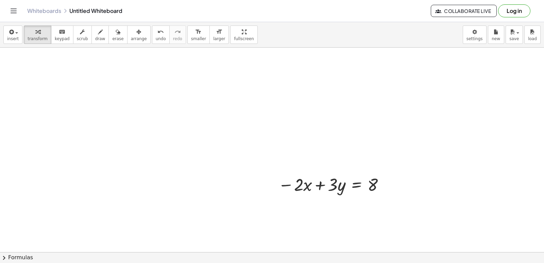
drag, startPoint x: 125, startPoint y: 30, endPoint x: 339, endPoint y: 203, distance: 274.6
click at [136, 32] on icon "button" at bounding box center [138, 32] width 5 height 8
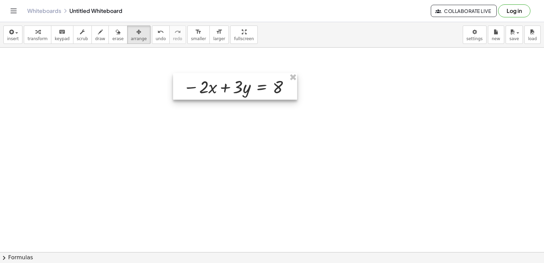
drag, startPoint x: 219, startPoint y: 169, endPoint x: 223, endPoint y: 92, distance: 77.3
click at [223, 92] on div at bounding box center [235, 86] width 124 height 27
click at [138, 44] on div "insert select one: Math Expression Function Text Youtube Video Graphing Geometr…" at bounding box center [272, 34] width 544 height 25
click at [131, 39] on span "arrange" at bounding box center [139, 38] width 16 height 5
click at [40, 30] on div "button" at bounding box center [38, 32] width 20 height 8
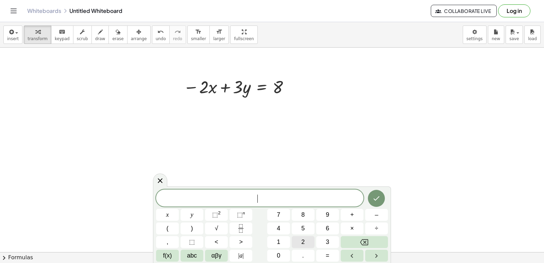
click at [281, 234] on div "​ x y ⬚ 2 ⬚ n 7 8 9 + – ( ) √ 4 5 6 × ÷ , ⬚ < > 1 2 3 f(x) abc αβγ | a | 0 . =" at bounding box center [272, 225] width 232 height 72
click at [168, 212] on span "x" at bounding box center [167, 214] width 3 height 9
click at [353, 212] on span "+" at bounding box center [352, 214] width 4 height 9
click at [353, 243] on button "Backspace" at bounding box center [364, 242] width 47 height 12
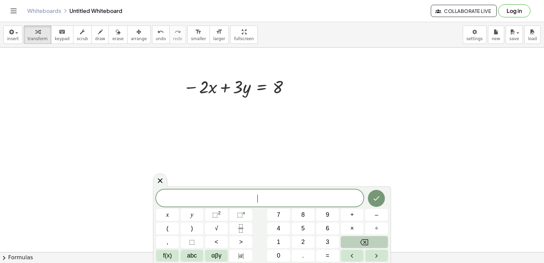
click at [353, 243] on button "Backspace" at bounding box center [364, 242] width 47 height 12
click at [300, 237] on button "2" at bounding box center [303, 242] width 23 height 12
drag, startPoint x: 154, startPoint y: 219, endPoint x: 160, endPoint y: 217, distance: 5.7
click at [159, 217] on div "2 ​ x y ⬚ 2 ⬚ n 7 8 9 + – ( ) √ 4 5 6 × ÷ , ⬚ < > 1 2 3 f(x) abc αβγ | a | 0 . =" at bounding box center [272, 224] width 238 height 76
click at [163, 214] on button "x" at bounding box center [167, 215] width 23 height 12
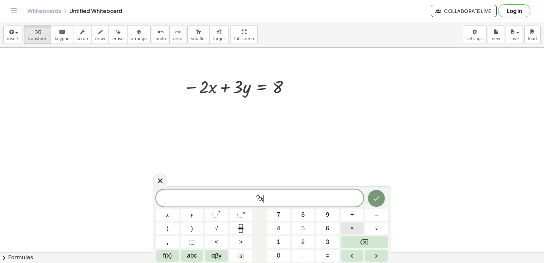
click at [356, 223] on button "×" at bounding box center [352, 228] width 23 height 12
click at [192, 214] on span "y" at bounding box center [192, 214] width 3 height 9
click at [329, 259] on button "=" at bounding box center [327, 256] width 23 height 12
click at [300, 217] on button "8" at bounding box center [303, 215] width 23 height 12
click at [377, 195] on icon "Done" at bounding box center [376, 198] width 8 height 8
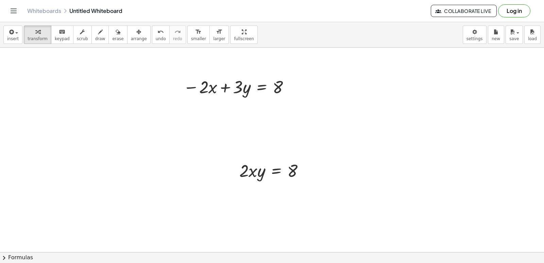
drag, startPoint x: 127, startPoint y: 36, endPoint x: 228, endPoint y: 186, distance: 180.9
click at [130, 45] on div "insert select one: Math Expression Function Text Youtube Video Graphing Geometr…" at bounding box center [272, 34] width 544 height 25
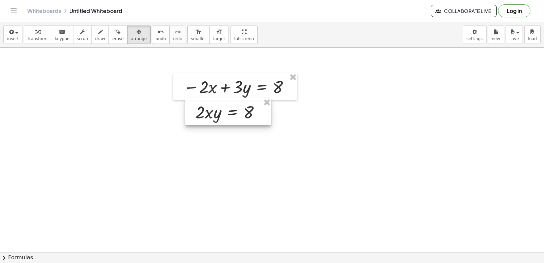
drag, startPoint x: 246, startPoint y: 177, endPoint x: 202, endPoint y: 119, distance: 73.1
click at [202, 119] on div at bounding box center [228, 111] width 86 height 27
click at [131, 34] on div "button" at bounding box center [139, 32] width 16 height 8
click at [95, 40] on span "draw" at bounding box center [100, 38] width 10 height 5
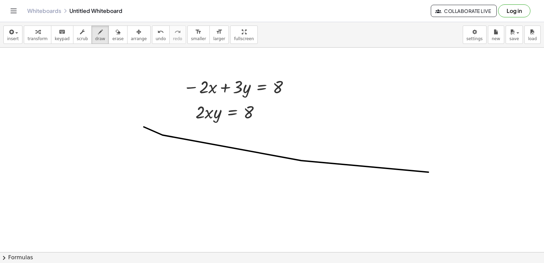
drag, startPoint x: 428, startPoint y: 172, endPoint x: 462, endPoint y: 170, distance: 33.4
click at [154, 41] on button "undo undo" at bounding box center [161, 34] width 18 height 18
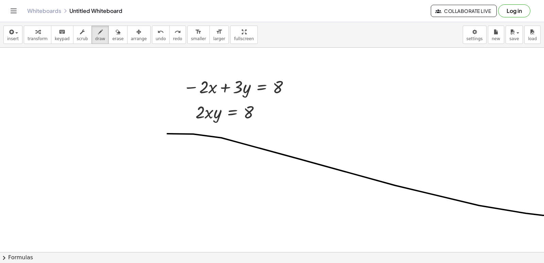
drag, startPoint x: 167, startPoint y: 134, endPoint x: 544, endPoint y: 215, distance: 385.1
click at [544, 215] on div "+ · 3 · x + 7 = - 14 · 3 · x = − 14 − 7 · 3 · x = - 21 x = - · 21 · 3 x = - 7 +…" at bounding box center [272, 150] width 544 height 204
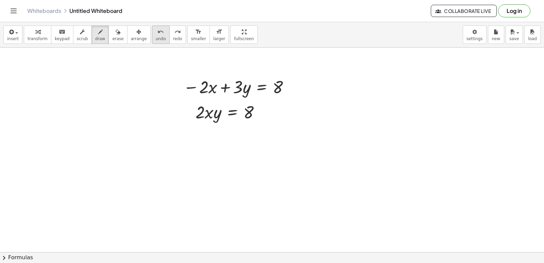
click at [156, 39] on span "undo" at bounding box center [161, 38] width 10 height 5
drag, startPoint x: 177, startPoint y: 126, endPoint x: 168, endPoint y: 128, distance: 9.1
click at [152, 37] on button "undo undo" at bounding box center [161, 34] width 18 height 18
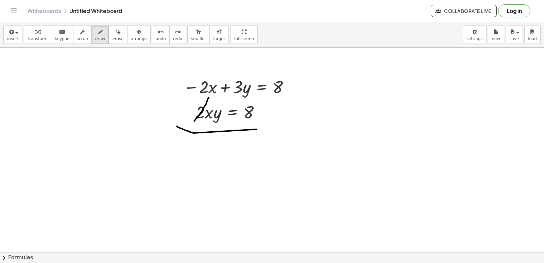
drag, startPoint x: 203, startPoint y: 108, endPoint x: 209, endPoint y: 97, distance: 12.2
drag, startPoint x: 178, startPoint y: 97, endPoint x: 219, endPoint y: 68, distance: 50.0
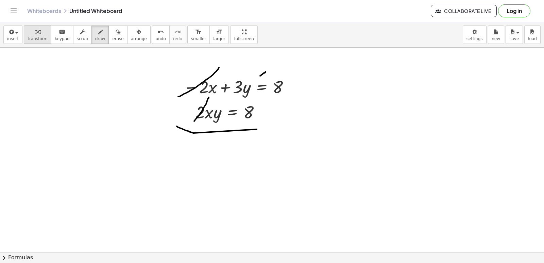
click at [41, 34] on div "button" at bounding box center [38, 32] width 20 height 8
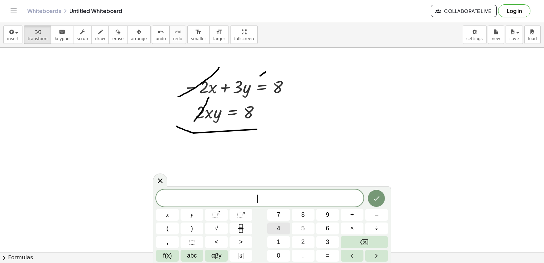
click at [268, 227] on button "4" at bounding box center [278, 228] width 23 height 12
click at [183, 218] on button "y" at bounding box center [192, 215] width 23 height 12
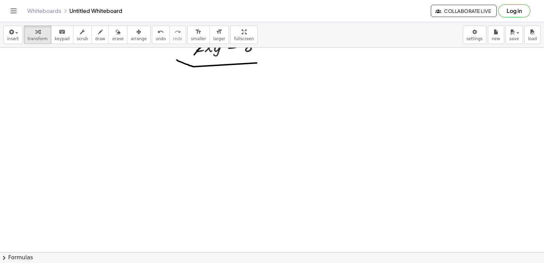
scroll to position [1737, 0]
click at [91, 34] on button "draw" at bounding box center [100, 34] width 18 height 18
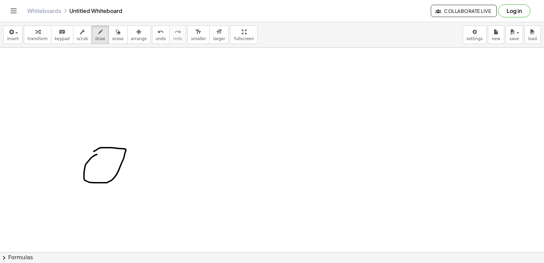
drag, startPoint x: 147, startPoint y: 29, endPoint x: 103, endPoint y: 138, distance: 117.3
click at [152, 35] on button "undo undo" at bounding box center [161, 34] width 18 height 18
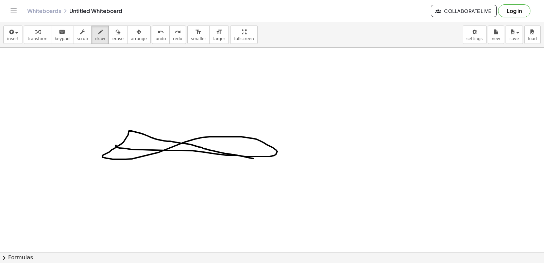
drag, startPoint x: 116, startPoint y: 146, endPoint x: 269, endPoint y: 160, distance: 153.3
drag, startPoint x: 140, startPoint y: 192, endPoint x: 153, endPoint y: 145, distance: 48.7
drag, startPoint x: 141, startPoint y: 177, endPoint x: 146, endPoint y: 154, distance: 23.9
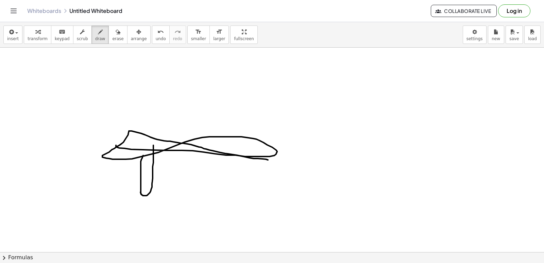
drag, startPoint x: 207, startPoint y: 150, endPoint x: 209, endPoint y: 153, distance: 4.2
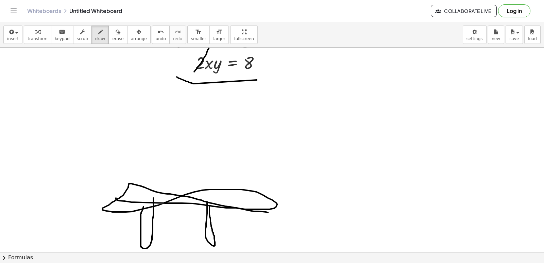
scroll to position [1669, 0]
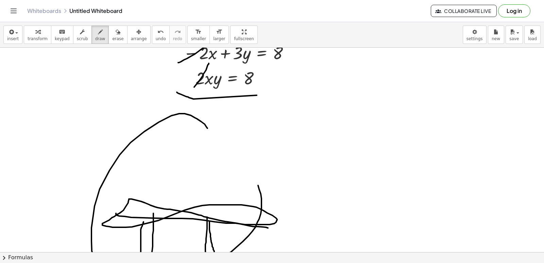
drag, startPoint x: 205, startPoint y: 124, endPoint x: 243, endPoint y: 171, distance: 60.6
drag, startPoint x: 146, startPoint y: 41, endPoint x: 140, endPoint y: 70, distance: 29.2
click at [152, 41] on button "undo undo" at bounding box center [161, 34] width 18 height 18
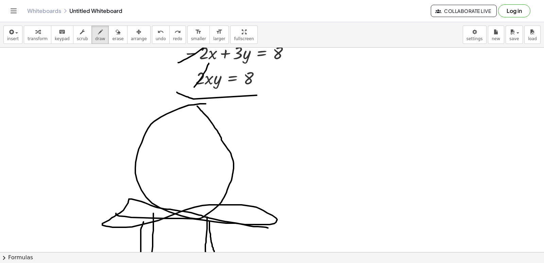
drag, startPoint x: 184, startPoint y: 107, endPoint x: 200, endPoint y: 120, distance: 21.2
drag, startPoint x: 181, startPoint y: 125, endPoint x: 188, endPoint y: 128, distance: 7.5
drag, startPoint x: 193, startPoint y: 132, endPoint x: 212, endPoint y: 128, distance: 18.7
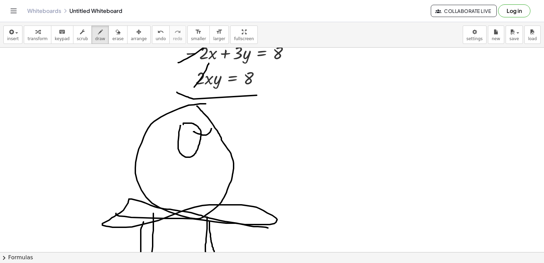
drag, startPoint x: 183, startPoint y: 129, endPoint x: 164, endPoint y: 112, distance: 25.8
drag, startPoint x: 179, startPoint y: 131, endPoint x: 177, endPoint y: 125, distance: 6.3
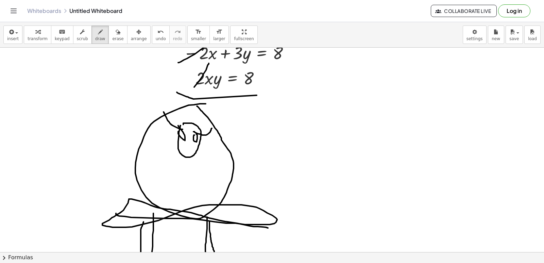
drag, startPoint x: 194, startPoint y: 135, endPoint x: 192, endPoint y: 132, distance: 4.4
drag, startPoint x: 184, startPoint y: 150, endPoint x: 193, endPoint y: 149, distance: 9.5
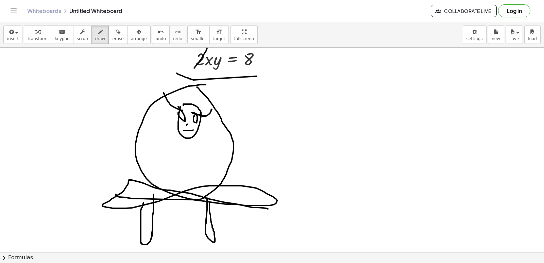
scroll to position [1703, 0]
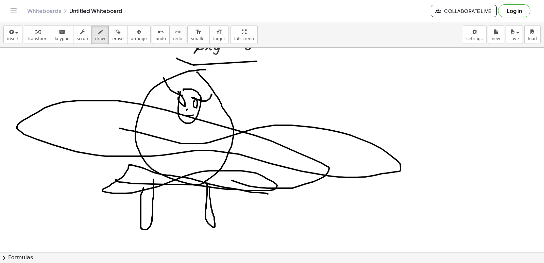
drag, startPoint x: 320, startPoint y: 178, endPoint x: 114, endPoint y: 128, distance: 212.1
drag, startPoint x: 108, startPoint y: 39, endPoint x: 459, endPoint y: 149, distance: 367.5
click at [112, 39] on span "erase" at bounding box center [117, 38] width 11 height 5
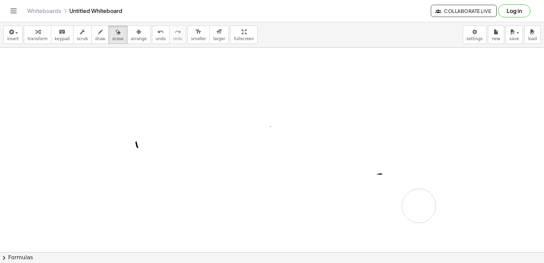
drag, startPoint x: 459, startPoint y: 149, endPoint x: 121, endPoint y: 177, distance: 339.1
drag, startPoint x: 25, startPoint y: 33, endPoint x: 147, endPoint y: 115, distance: 147.2
click at [24, 33] on button "transform" at bounding box center [38, 34] width 28 height 18
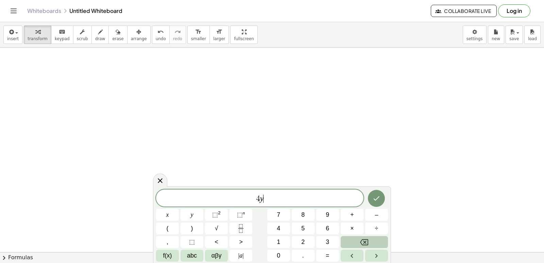
click at [367, 242] on icon "Backspace" at bounding box center [364, 242] width 8 height 8
click at [367, 241] on icon "Backspace" at bounding box center [364, 242] width 8 height 8
click at [272, 215] on button "7" at bounding box center [278, 215] width 23 height 12
click at [174, 210] on button "x" at bounding box center [167, 215] width 23 height 12
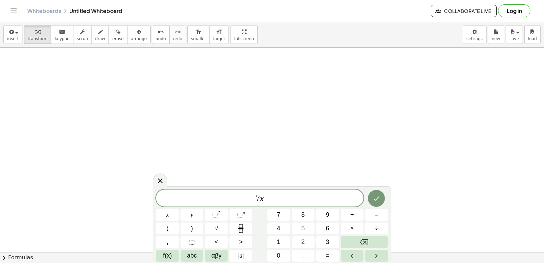
click at [379, 204] on button "Done" at bounding box center [376, 198] width 17 height 17
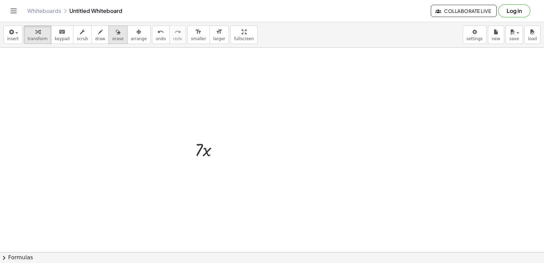
drag, startPoint x: 148, startPoint y: 38, endPoint x: 113, endPoint y: 37, distance: 34.4
click at [156, 38] on span "undo" at bounding box center [161, 38] width 10 height 5
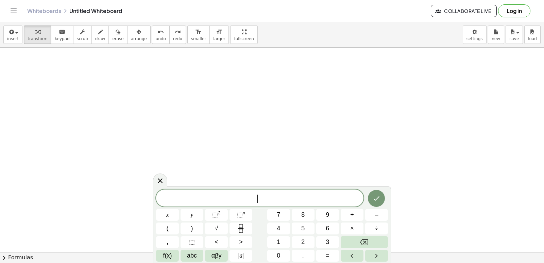
click at [269, 204] on div "​" at bounding box center [259, 197] width 207 height 17
click at [274, 211] on button "7" at bounding box center [278, 215] width 23 height 12
click at [164, 214] on button "x" at bounding box center [167, 215] width 23 height 12
click at [374, 218] on button "–" at bounding box center [376, 215] width 23 height 12
click at [312, 246] on button "2" at bounding box center [303, 242] width 23 height 12
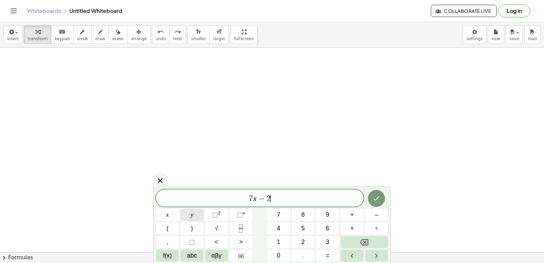
click at [194, 215] on button "y" at bounding box center [192, 215] width 23 height 12
click at [326, 259] on span "=" at bounding box center [328, 255] width 4 height 9
click at [277, 245] on span "1" at bounding box center [278, 241] width 3 height 9
click at [277, 249] on div "7 x − 2 y = 1 ​ x y ⬚ 2 ⬚ n 7 8 9 + – ( ) √ 4 5 6 × ÷ , ⬚ < > 1 2 3 f(x) abc αβ…" at bounding box center [272, 225] width 232 height 72
click at [277, 252] on span "0" at bounding box center [278, 255] width 3 height 9
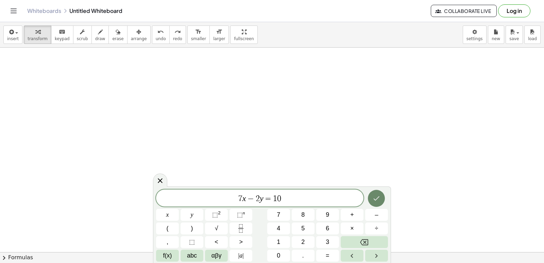
click at [370, 199] on button "Done" at bounding box center [376, 198] width 17 height 17
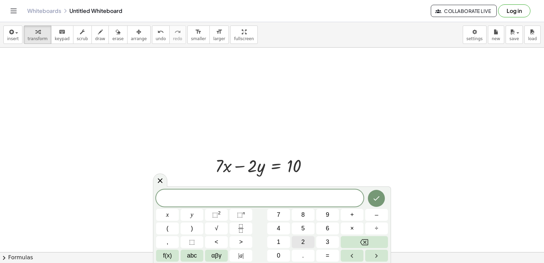
click at [301, 241] on button "2" at bounding box center [303, 242] width 23 height 12
click at [171, 210] on button "x" at bounding box center [167, 215] width 23 height 12
click at [351, 212] on span "+" at bounding box center [352, 214] width 4 height 9
click at [299, 238] on button "2" at bounding box center [303, 242] width 23 height 12
click at [196, 210] on button "y" at bounding box center [192, 215] width 23 height 12
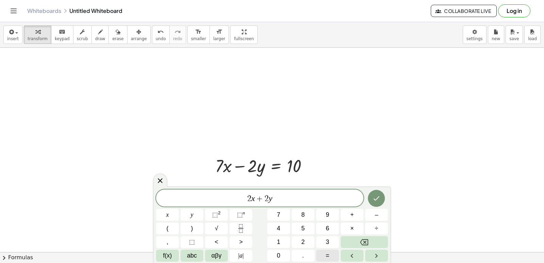
click at [331, 254] on button "=" at bounding box center [327, 256] width 23 height 12
click at [301, 237] on button "2" at bounding box center [303, 242] width 23 height 12
click at [381, 197] on button "Done" at bounding box center [376, 198] width 17 height 17
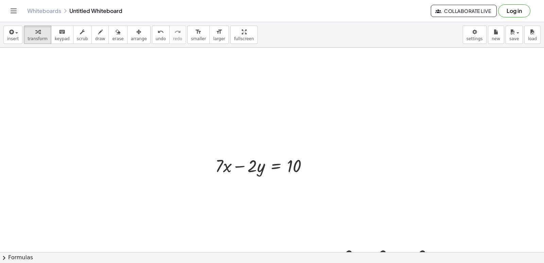
drag, startPoint x: 123, startPoint y: 39, endPoint x: 270, endPoint y: 142, distance: 179.1
click at [131, 39] on span "arrange" at bounding box center [139, 38] width 16 height 5
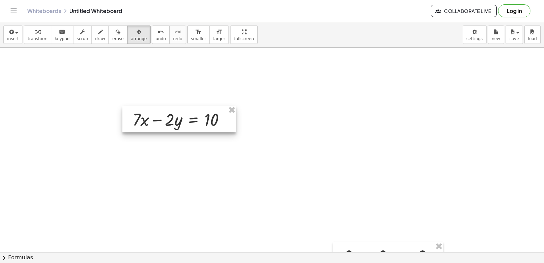
drag, startPoint x: 260, startPoint y: 162, endPoint x: 164, endPoint y: 112, distance: 107.8
click at [164, 112] on div at bounding box center [179, 119] width 114 height 27
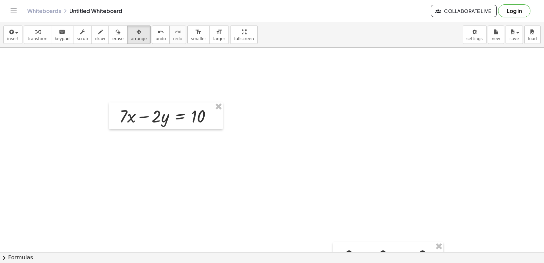
scroll to position [1844, 0]
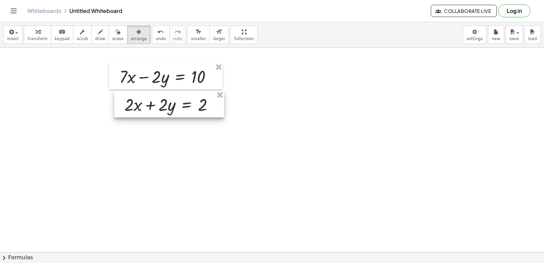
drag, startPoint x: 381, startPoint y: 211, endPoint x: 162, endPoint y: 99, distance: 245.9
click at [162, 99] on div at bounding box center [169, 104] width 110 height 27
click at [153, 105] on div at bounding box center [167, 103] width 110 height 27
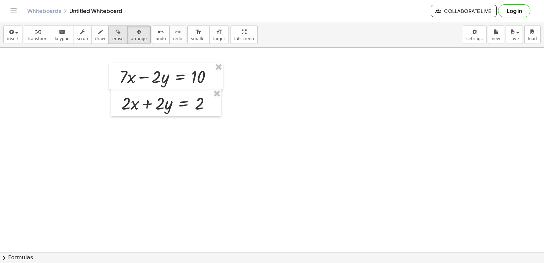
drag, startPoint x: 126, startPoint y: 38, endPoint x: 105, endPoint y: 41, distance: 21.6
click at [131, 39] on span "arrange" at bounding box center [139, 38] width 16 height 5
click at [97, 37] on button "draw" at bounding box center [100, 34] width 18 height 18
click at [95, 39] on span "draw" at bounding box center [100, 38] width 10 height 5
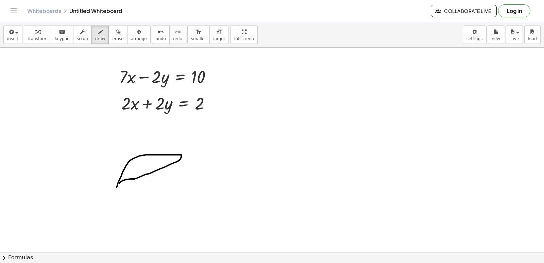
drag, startPoint x: 117, startPoint y: 187, endPoint x: 122, endPoint y: 183, distance: 6.8
drag, startPoint x: 124, startPoint y: 189, endPoint x: 209, endPoint y: 188, distance: 85.7
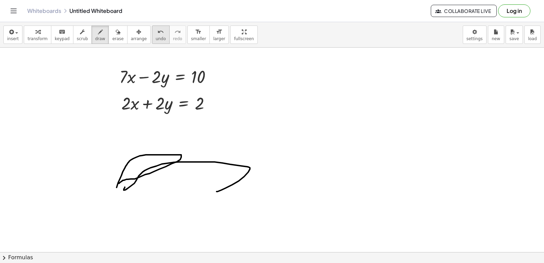
click at [155, 40] on button "undo undo" at bounding box center [161, 34] width 18 height 18
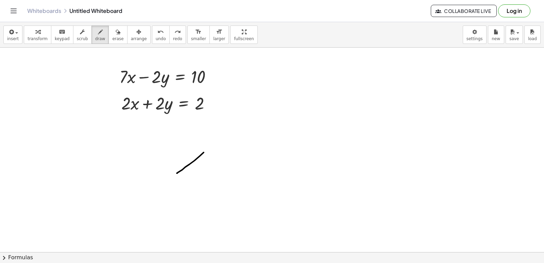
drag, startPoint x: 177, startPoint y: 173, endPoint x: 234, endPoint y: 129, distance: 72.2
drag, startPoint x: 228, startPoint y: 147, endPoint x: 239, endPoint y: 139, distance: 13.8
drag, startPoint x: 251, startPoint y: 170, endPoint x: 235, endPoint y: 130, distance: 42.9
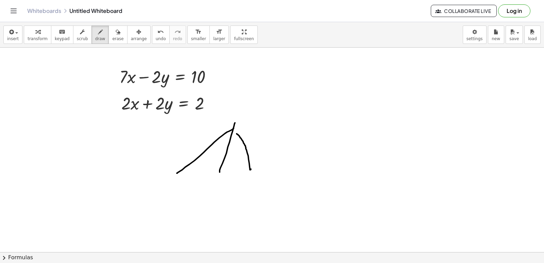
drag, startPoint x: 278, startPoint y: 159, endPoint x: 249, endPoint y: 147, distance: 32.1
click at [156, 38] on span "undo" at bounding box center [161, 38] width 10 height 5
drag, startPoint x: 253, startPoint y: 126, endPoint x: 311, endPoint y: 161, distance: 68.2
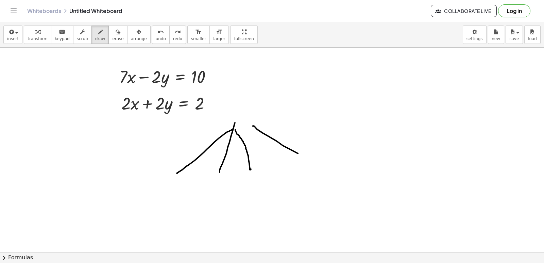
drag, startPoint x: 258, startPoint y: 125, endPoint x: 290, endPoint y: 123, distance: 32.1
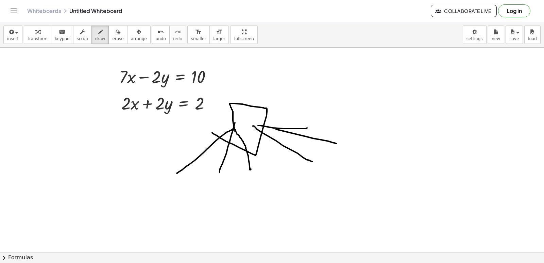
drag, startPoint x: 234, startPoint y: 126, endPoint x: 212, endPoint y: 129, distance: 22.0
drag, startPoint x: 234, startPoint y: 99, endPoint x: 282, endPoint y: 108, distance: 48.4
drag, startPoint x: 244, startPoint y: 109, endPoint x: 245, endPoint y: 103, distance: 6.3
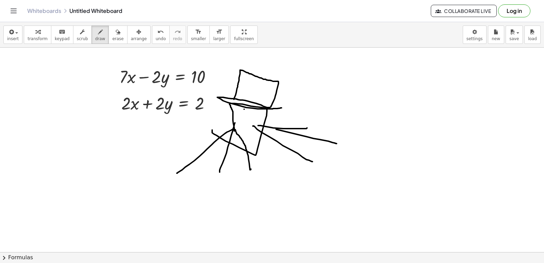
drag, startPoint x: 259, startPoint y: 114, endPoint x: 253, endPoint y: 113, distance: 6.1
drag, startPoint x: 243, startPoint y: 120, endPoint x: 254, endPoint y: 117, distance: 11.6
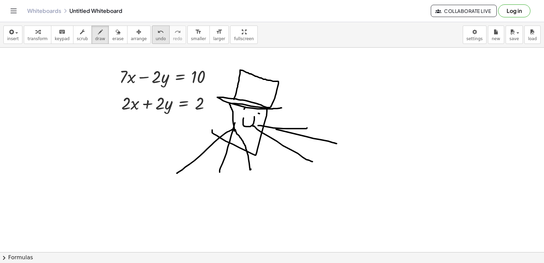
click at [157, 30] on icon "undo" at bounding box center [160, 32] width 6 height 8
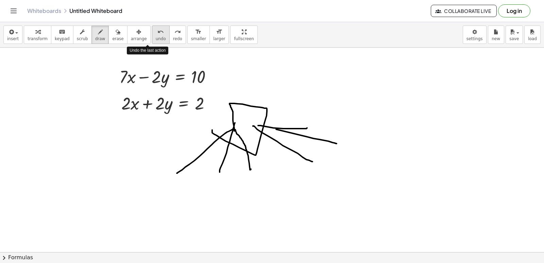
click at [157, 32] on icon "undo" at bounding box center [160, 32] width 6 height 8
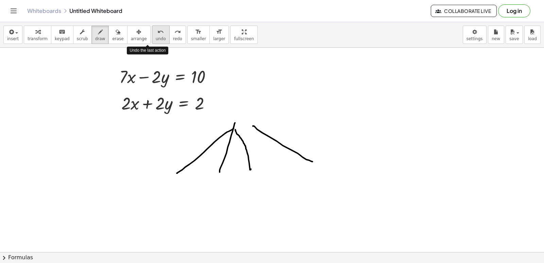
click at [157, 32] on icon "undo" at bounding box center [160, 32] width 6 height 8
click at [157, 31] on icon "undo" at bounding box center [160, 32] width 6 height 8
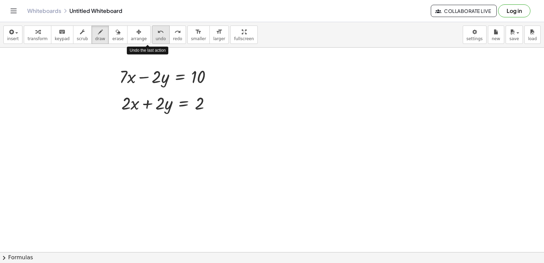
click at [157, 31] on icon "undo" at bounding box center [160, 32] width 6 height 8
click at [157, 30] on icon "undo" at bounding box center [160, 32] width 6 height 8
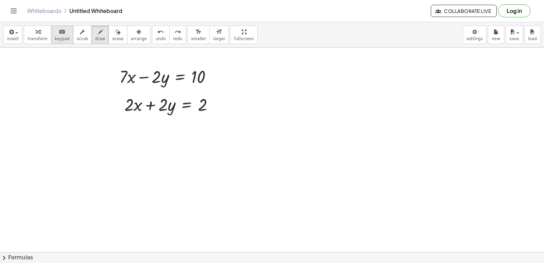
click at [64, 37] on button "keyboard keypad" at bounding box center [62, 34] width 22 height 18
click at [31, 38] on span "transform" at bounding box center [38, 38] width 20 height 5
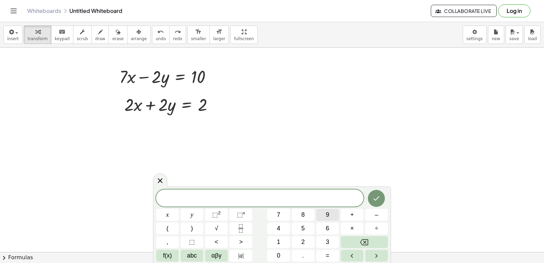
click at [326, 214] on span "9" at bounding box center [327, 214] width 3 height 9
click at [163, 214] on button "x" at bounding box center [167, 215] width 23 height 12
click at [325, 256] on button "=" at bounding box center [327, 256] width 23 height 12
click at [323, 241] on button "3" at bounding box center [327, 242] width 23 height 12
click at [285, 255] on button "0" at bounding box center [278, 256] width 23 height 12
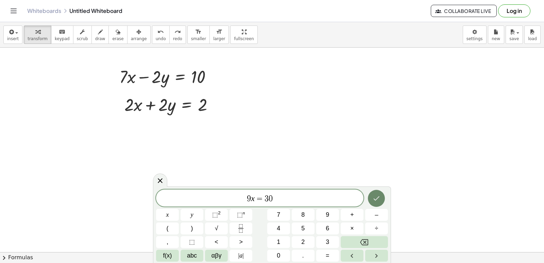
click at [376, 193] on button "Done" at bounding box center [376, 198] width 17 height 17
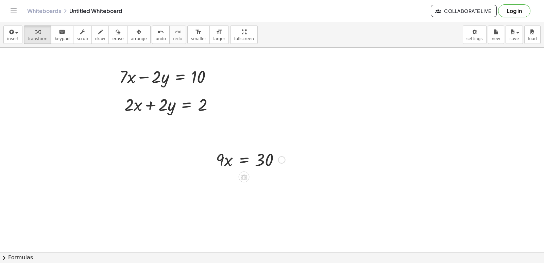
click at [252, 163] on div at bounding box center [250, 159] width 76 height 23
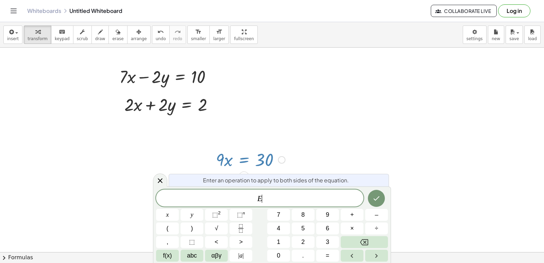
click at [276, 158] on div at bounding box center [250, 159] width 76 height 23
click at [281, 157] on div at bounding box center [281, 159] width 7 height 7
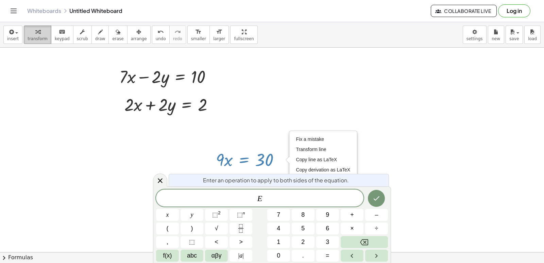
click at [33, 40] on span "transform" at bounding box center [38, 38] width 20 height 5
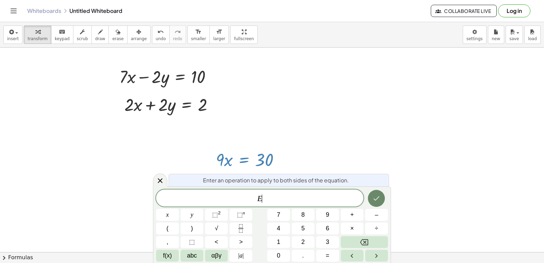
click at [374, 194] on icon "Done" at bounding box center [376, 198] width 8 height 8
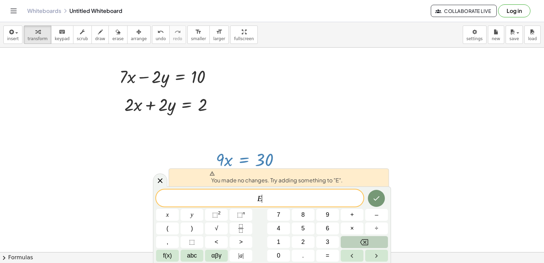
click at [375, 243] on button "Backspace" at bounding box center [364, 242] width 47 height 12
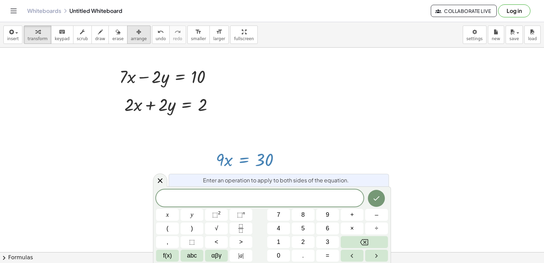
click at [133, 39] on button "arrange" at bounding box center [138, 34] width 23 height 18
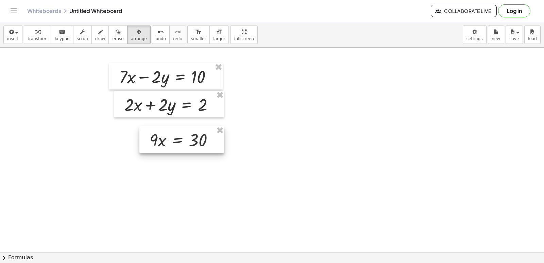
drag, startPoint x: 235, startPoint y: 156, endPoint x: 189, endPoint y: 140, distance: 48.5
click at [189, 140] on div at bounding box center [181, 139] width 85 height 27
click at [42, 37] on span "transform" at bounding box center [38, 38] width 20 height 5
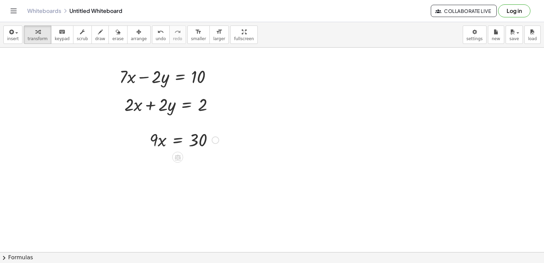
drag, startPoint x: 175, startPoint y: 131, endPoint x: 209, endPoint y: 154, distance: 40.6
click at [177, 134] on div at bounding box center [184, 139] width 76 height 23
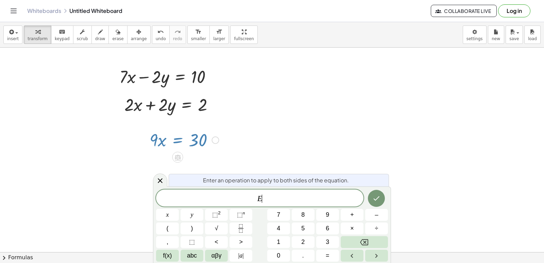
click at [217, 140] on div "Fix a mistake Transform line Copy line as LaTeX Copy derivation as LaTeX Expand…" at bounding box center [215, 139] width 7 height 7
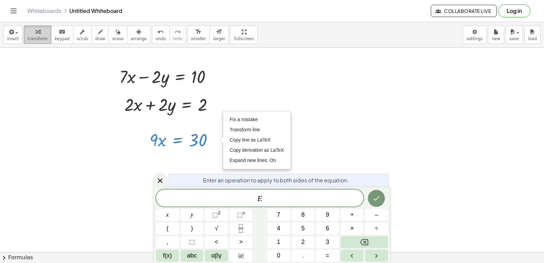
click at [30, 36] on span "transform" at bounding box center [38, 38] width 20 height 5
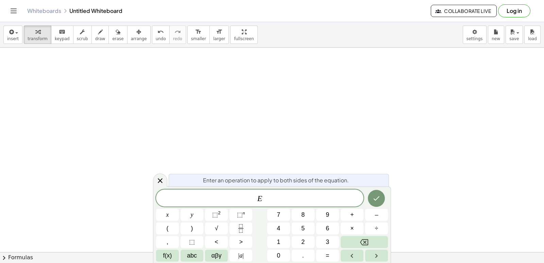
scroll to position [1912, 0]
click at [58, 38] on span "keypad" at bounding box center [62, 38] width 15 height 5
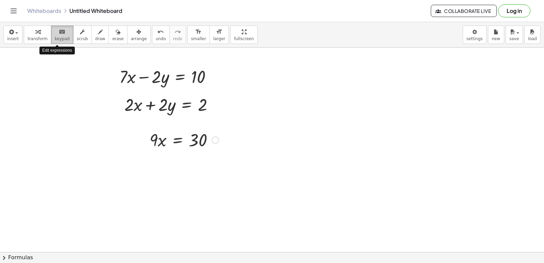
scroll to position [1844, 0]
click at [30, 37] on span "transform" at bounding box center [38, 38] width 20 height 5
click at [215, 143] on div "Fix a mistake Transform line Copy line as LaTeX Copy derivation as LaTeX Expand…" at bounding box center [215, 139] width 7 height 7
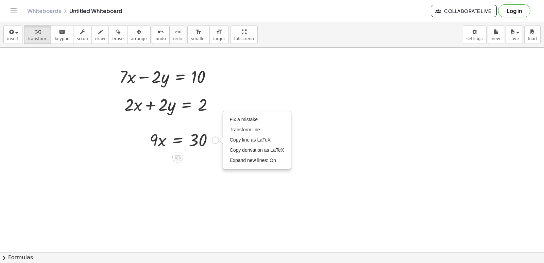
click at [214, 142] on div "Fix a mistake Transform line Copy line as LaTeX Copy derivation as LaTeX Expand…" at bounding box center [215, 139] width 7 height 7
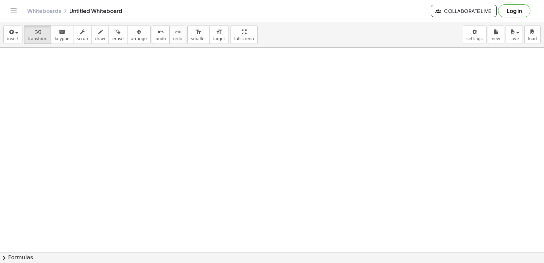
scroll to position [2048, 0]
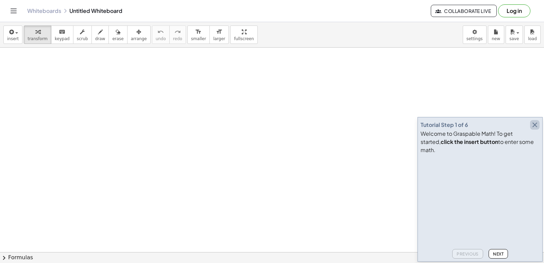
click at [535, 129] on icon "button" at bounding box center [535, 125] width 8 height 8
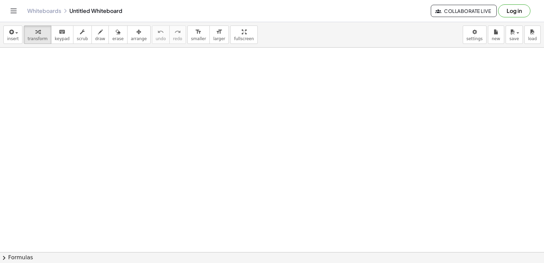
scroll to position [68, 0]
click at [479, 37] on body "Graspable Math Activities Get Started Activity Bank Assigned Work Classes White…" at bounding box center [272, 131] width 544 height 263
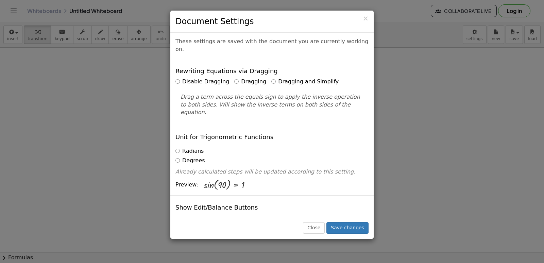
click at [301, 78] on label "Dragging and Simplify" at bounding box center [304, 82] width 67 height 8
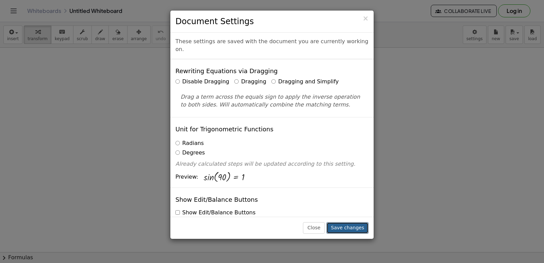
click at [351, 228] on button "Save changes" at bounding box center [347, 228] width 42 height 12
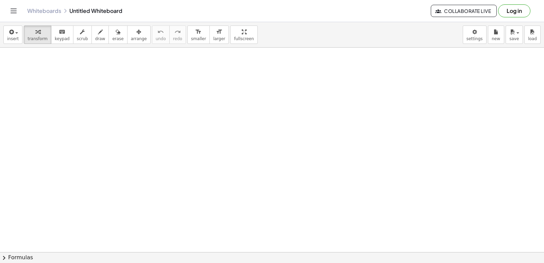
click at [263, 196] on div at bounding box center [272, 206] width 544 height 453
click at [257, 211] on div at bounding box center [272, 206] width 544 height 453
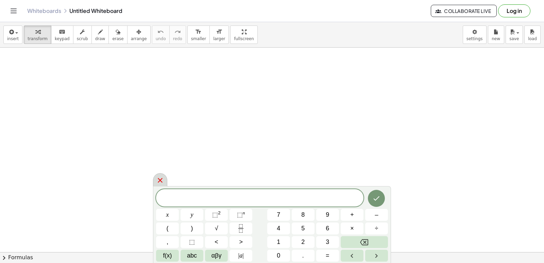
click at [161, 175] on div at bounding box center [160, 179] width 14 height 13
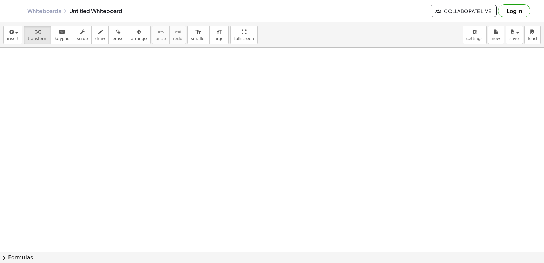
click at [262, 195] on div at bounding box center [272, 206] width 544 height 453
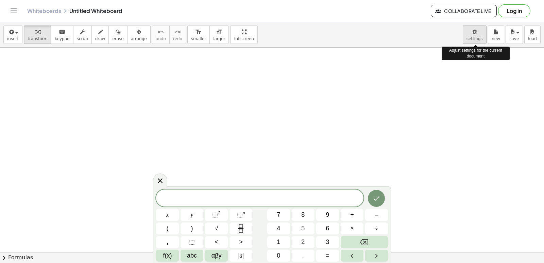
click at [476, 34] on body "Graspable Math Activities Get Started Activity Bank Assigned Work Classes White…" at bounding box center [272, 131] width 544 height 263
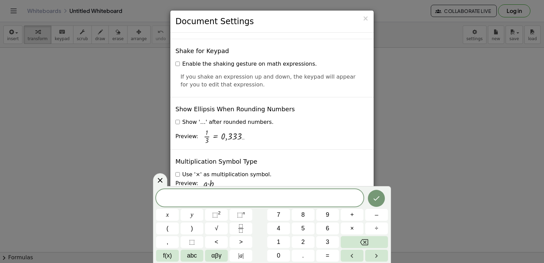
scroll to position [1632, 0]
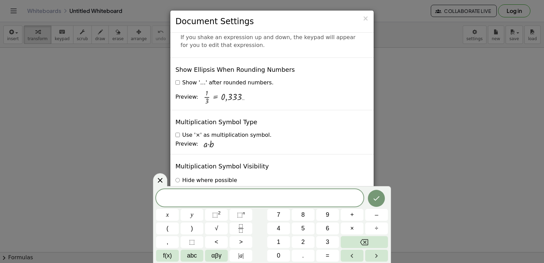
drag, startPoint x: 162, startPoint y: 181, endPoint x: 171, endPoint y: 174, distance: 11.4
click at [162, 179] on icon at bounding box center [160, 180] width 8 height 8
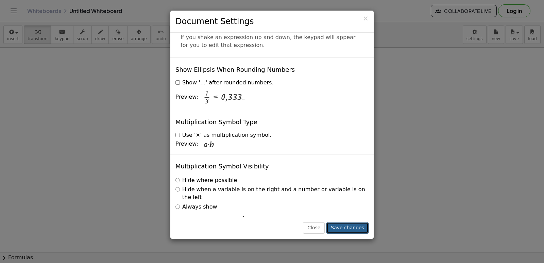
click at [354, 227] on button "Save changes" at bounding box center [347, 228] width 42 height 12
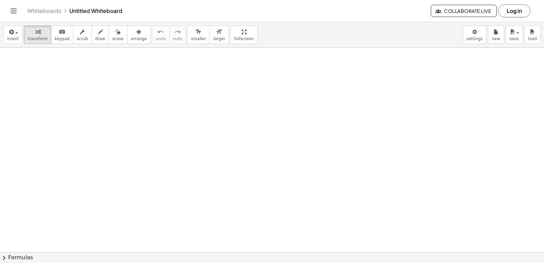
click at [280, 193] on div at bounding box center [272, 206] width 544 height 453
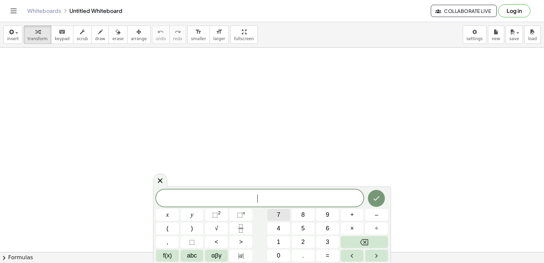
click at [277, 211] on span "7" at bounding box center [278, 214] width 3 height 9
click at [161, 215] on button "x" at bounding box center [167, 215] width 23 height 12
click at [354, 216] on span "+" at bounding box center [352, 214] width 4 height 9
click at [299, 223] on button "5" at bounding box center [303, 228] width 23 height 12
click at [329, 254] on span "=" at bounding box center [328, 255] width 4 height 9
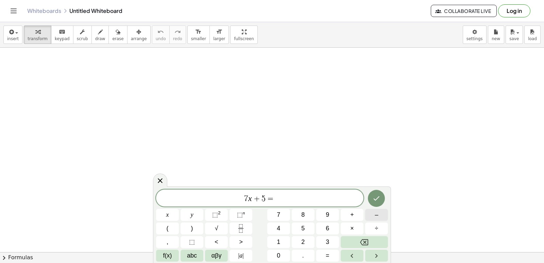
click at [378, 217] on span "–" at bounding box center [376, 214] width 3 height 9
click at [306, 240] on button "2" at bounding box center [303, 242] width 23 height 12
click at [325, 239] on button "3" at bounding box center [327, 242] width 23 height 12
click at [377, 194] on icon "Done" at bounding box center [376, 198] width 8 height 8
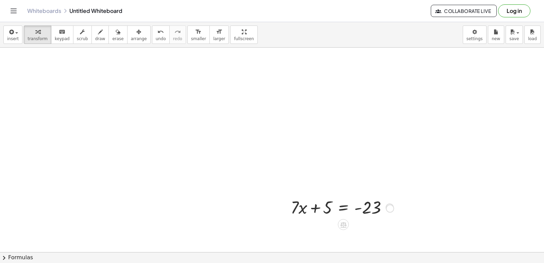
click at [343, 207] on div "+ · 7 · x + 5 = - 23" at bounding box center [343, 207] width 0 height 0
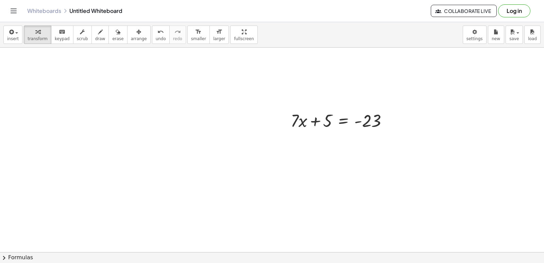
scroll to position [170, 0]
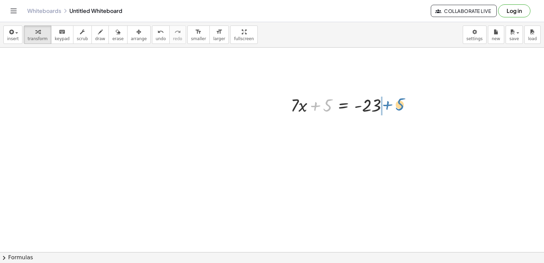
drag, startPoint x: 329, startPoint y: 105, endPoint x: 400, endPoint y: 105, distance: 71.1
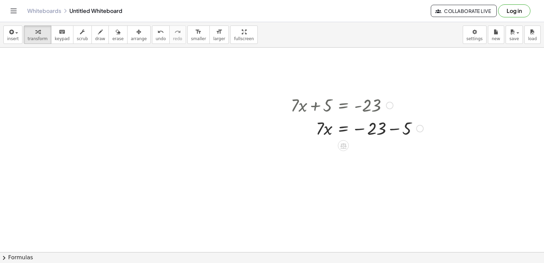
click at [393, 130] on div at bounding box center [356, 127] width 139 height 23
drag, startPoint x: 321, startPoint y: 149, endPoint x: 373, endPoint y: 160, distance: 53.1
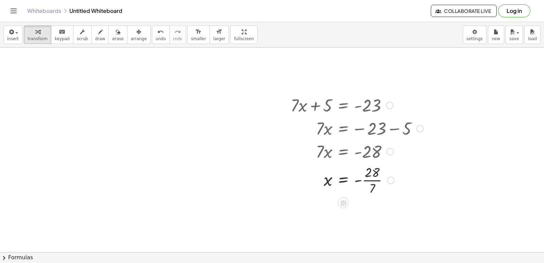
click at [368, 180] on div at bounding box center [356, 180] width 139 height 34
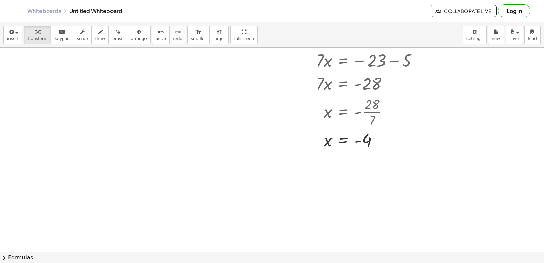
scroll to position [204, 0]
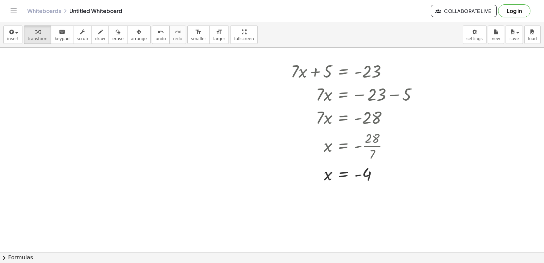
click at [97, 79] on div at bounding box center [272, 70] width 544 height 453
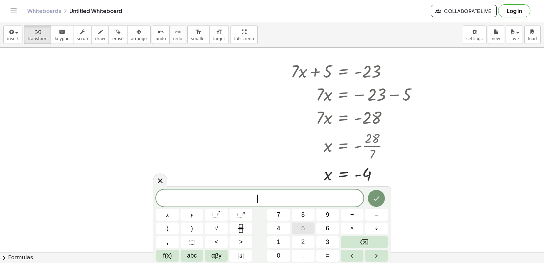
click at [309, 231] on button "5" at bounding box center [303, 228] width 23 height 12
click at [188, 218] on button "y" at bounding box center [192, 215] width 23 height 12
click at [380, 211] on button "–" at bounding box center [376, 215] width 23 height 12
click at [275, 240] on button "1" at bounding box center [278, 242] width 23 height 12
click at [284, 223] on button "4" at bounding box center [278, 228] width 23 height 12
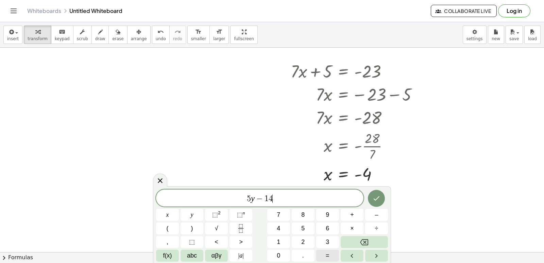
click at [332, 254] on button "=" at bounding box center [327, 256] width 23 height 12
click at [335, 225] on button "6" at bounding box center [327, 228] width 23 height 12
click at [374, 197] on icon "Done" at bounding box center [376, 198] width 8 height 8
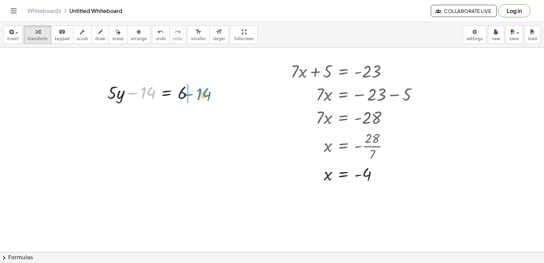
drag, startPoint x: 144, startPoint y: 90, endPoint x: 203, endPoint y: 89, distance: 59.2
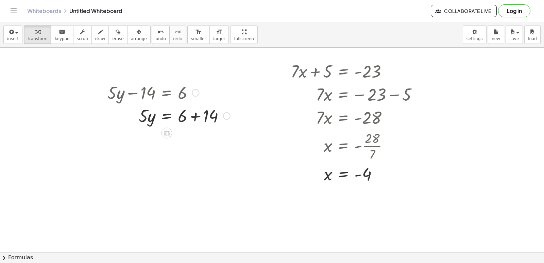
click at [196, 117] on div at bounding box center [169, 115] width 130 height 23
drag, startPoint x: 146, startPoint y: 141, endPoint x: 189, endPoint y: 161, distance: 48.1
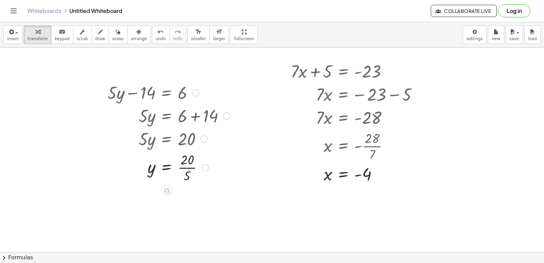
click at [184, 169] on div at bounding box center [169, 167] width 130 height 34
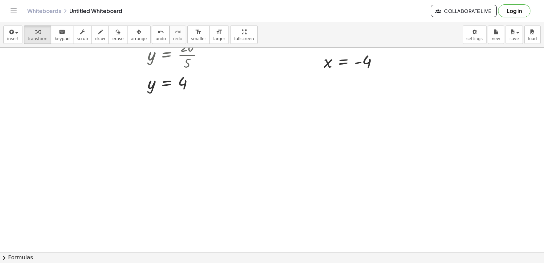
scroll to position [351, 0]
click at [46, 87] on div at bounding box center [272, 3] width 544 height 613
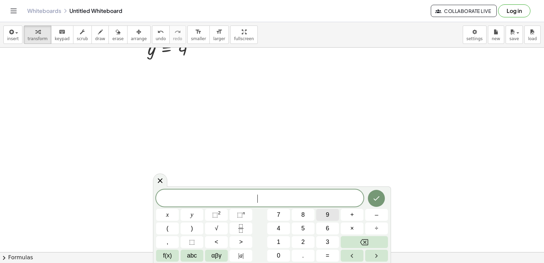
click at [324, 215] on button "9" at bounding box center [327, 215] width 23 height 12
click at [169, 213] on button "x" at bounding box center [167, 215] width 23 height 12
click at [374, 214] on button "–" at bounding box center [376, 215] width 23 height 12
click at [299, 241] on button "2" at bounding box center [303, 242] width 23 height 12
click at [282, 254] on button "0" at bounding box center [278, 256] width 23 height 12
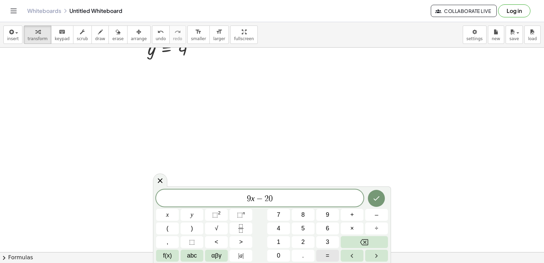
click at [321, 251] on button "=" at bounding box center [327, 256] width 23 height 12
click at [280, 238] on button "1" at bounding box center [278, 242] width 23 height 12
click at [323, 226] on button "6" at bounding box center [327, 228] width 23 height 12
click at [179, 209] on div at bounding box center [167, 215] width 23 height 12
click at [377, 203] on button "Done" at bounding box center [376, 198] width 17 height 17
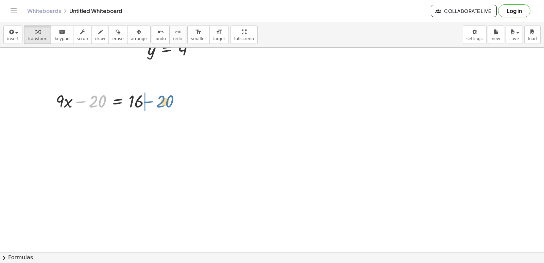
drag, startPoint x: 93, startPoint y: 102, endPoint x: 161, endPoint y: 101, distance: 68.0
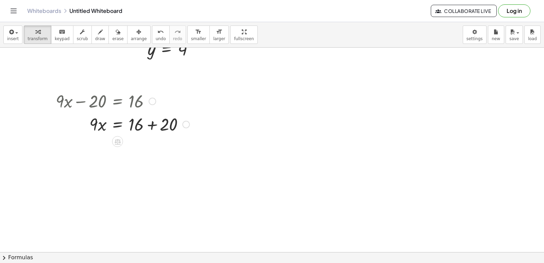
click at [149, 125] on div at bounding box center [122, 123] width 140 height 23
drag, startPoint x: 93, startPoint y: 146, endPoint x: 137, endPoint y: 167, distance: 48.0
click at [140, 177] on div at bounding box center [122, 175] width 140 height 34
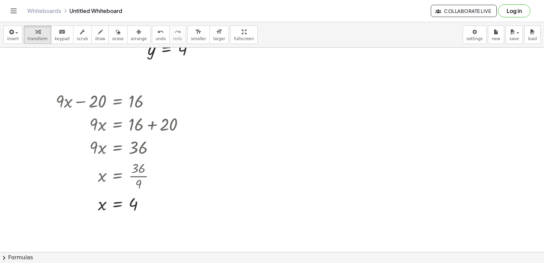
click at [223, 92] on div at bounding box center [272, 3] width 544 height 613
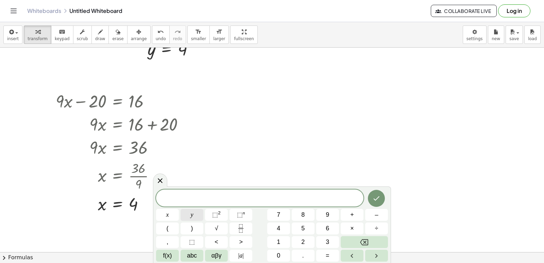
click at [190, 213] on button "y" at bounding box center [192, 215] width 23 height 12
click at [380, 214] on button "–" at bounding box center [376, 215] width 23 height 12
click at [302, 242] on span "2" at bounding box center [302, 241] width 3 height 9
click at [171, 215] on button "x" at bounding box center [167, 215] width 23 height 12
click at [326, 253] on span "=" at bounding box center [328, 255] width 4 height 9
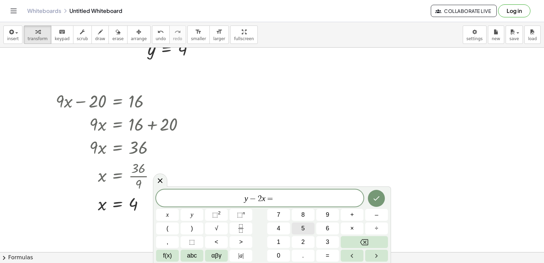
click at [300, 226] on button "5" at bounding box center [303, 228] width 23 height 12
click at [375, 195] on icon "Done" at bounding box center [376, 198] width 8 height 8
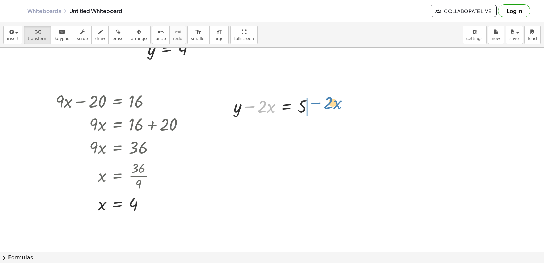
drag, startPoint x: 253, startPoint y: 105, endPoint x: 319, endPoint y: 101, distance: 66.4
click at [319, 101] on div at bounding box center [276, 105] width 92 height 23
click at [471, 104] on div at bounding box center [272, 3] width 544 height 613
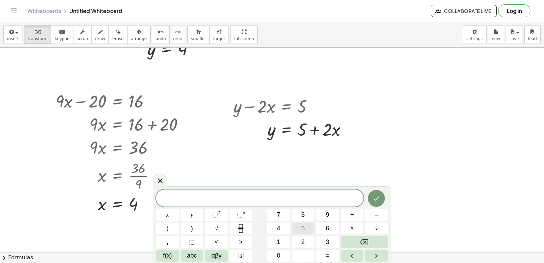
click at [303, 225] on span "5" at bounding box center [302, 228] width 3 height 9
click at [191, 212] on button "y" at bounding box center [192, 215] width 23 height 12
click at [355, 215] on button "+" at bounding box center [352, 215] width 23 height 12
click at [165, 214] on button "x" at bounding box center [167, 215] width 23 height 12
click at [333, 256] on button "=" at bounding box center [327, 256] width 23 height 12
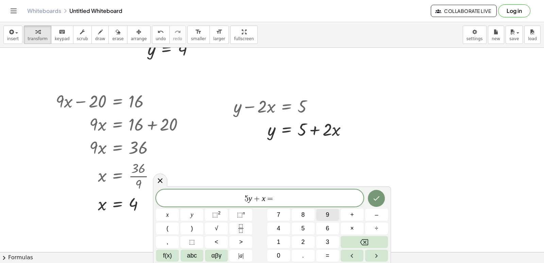
click at [326, 215] on span "9" at bounding box center [327, 214] width 3 height 9
click at [375, 198] on icon "Done" at bounding box center [376, 198] width 8 height 8
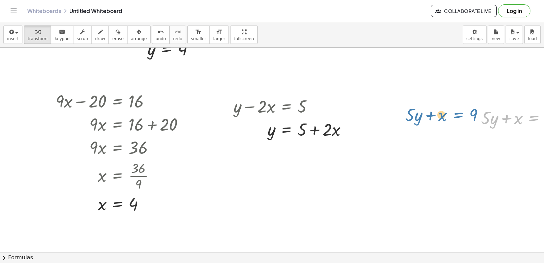
drag, startPoint x: 528, startPoint y: 115, endPoint x: 453, endPoint y: 112, distance: 75.5
click at [453, 112] on div "+ · 7 · x + 5 = - 23 · 7 · x = − 23 − 5 · 7 · x = - 28 x = - · 28 · 7 x = - 4 +…" at bounding box center [286, 3] width 572 height 613
drag, startPoint x: 500, startPoint y: 118, endPoint x: 509, endPoint y: 114, distance: 9.7
click at [509, 114] on div at bounding box center [523, 117] width 91 height 23
drag, startPoint x: 488, startPoint y: 119, endPoint x: 493, endPoint y: 115, distance: 6.3
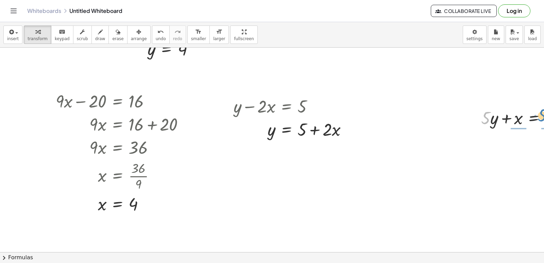
click at [544, 116] on div "+ · 7 · x + 5 = - 23 · 7 · x = − 23 − 5 · 7 · x = - 28 x = - · 28 · 7 x = - 4 +…" at bounding box center [272, 150] width 544 height 204
click at [116, 35] on icon "button" at bounding box center [118, 32] width 5 height 8
drag, startPoint x: 507, startPoint y: 166, endPoint x: 522, endPoint y: 137, distance: 32.5
click at [515, 141] on div at bounding box center [288, 3] width 576 height 613
click at [40, 36] on button "transform" at bounding box center [38, 34] width 28 height 18
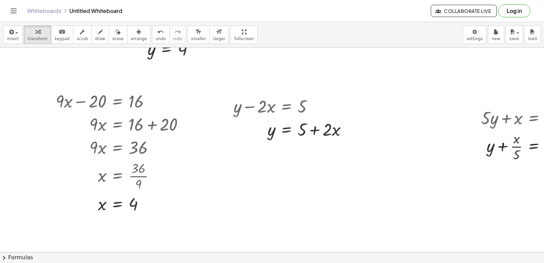
click at [280, 174] on div at bounding box center [288, 3] width 576 height 613
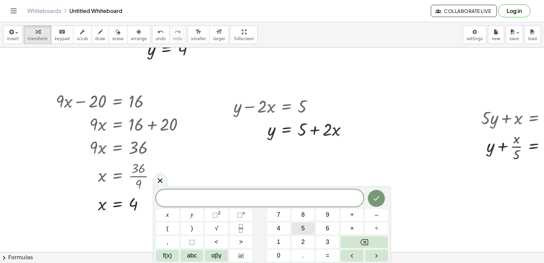
click at [306, 231] on button "5" at bounding box center [303, 228] width 23 height 12
click at [193, 216] on span "y" at bounding box center [192, 214] width 3 height 9
click at [352, 214] on span "+" at bounding box center [352, 214] width 4 height 9
click at [163, 216] on button "x" at bounding box center [167, 215] width 23 height 12
click at [336, 254] on button "=" at bounding box center [327, 256] width 23 height 12
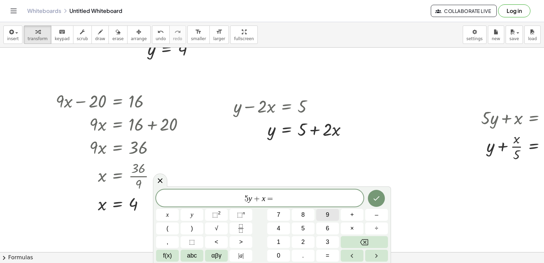
click at [323, 217] on button "9" at bounding box center [327, 215] width 23 height 12
click at [375, 201] on icon "Done" at bounding box center [376, 198] width 8 height 8
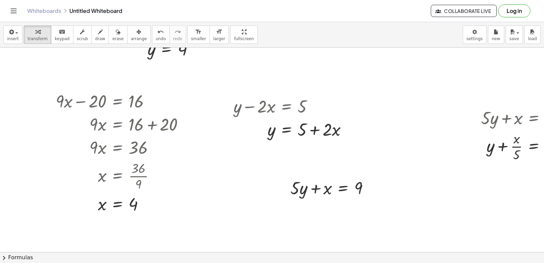
scroll to position [364, 0]
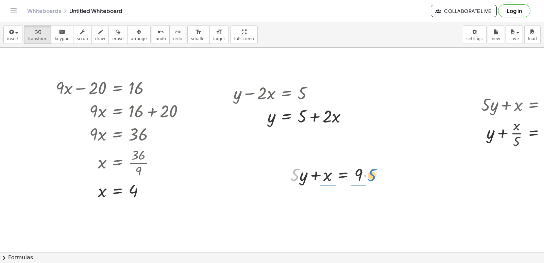
drag, startPoint x: 293, startPoint y: 175, endPoint x: 370, endPoint y: 175, distance: 76.8
click at [370, 175] on div at bounding box center [332, 174] width 91 height 23
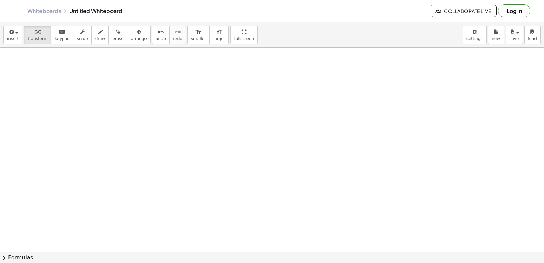
scroll to position [618, 0]
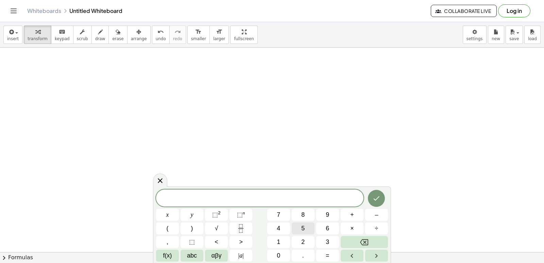
click at [306, 224] on button "5" at bounding box center [303, 228] width 23 height 12
click at [188, 215] on button "y" at bounding box center [192, 215] width 23 height 12
click at [354, 215] on button "+" at bounding box center [352, 215] width 23 height 12
click at [165, 211] on button "x" at bounding box center [167, 215] width 23 height 12
click at [334, 252] on button "=" at bounding box center [327, 256] width 23 height 12
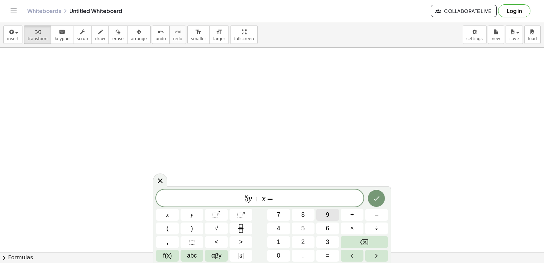
click at [329, 210] on span "9" at bounding box center [327, 214] width 3 height 9
click at [376, 195] on icon "Done" at bounding box center [376, 198] width 8 height 8
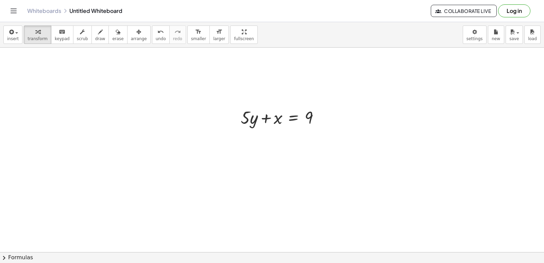
drag, startPoint x: 113, startPoint y: 139, endPoint x: 120, endPoint y: 144, distance: 9.5
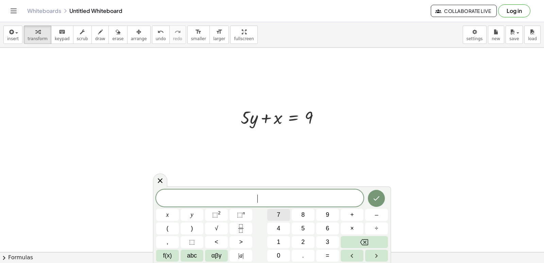
click at [270, 212] on button "7" at bounding box center [278, 215] width 23 height 12
click at [171, 218] on button "x" at bounding box center [167, 215] width 23 height 12
click at [353, 214] on span "+" at bounding box center [352, 214] width 4 height 9
click at [190, 215] on button "y" at bounding box center [192, 215] width 23 height 12
click at [328, 253] on span "=" at bounding box center [328, 255] width 4 height 9
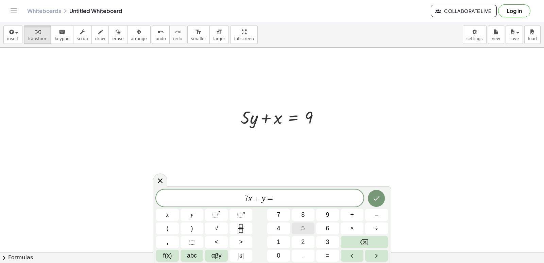
click at [306, 227] on button "5" at bounding box center [303, 228] width 23 height 12
click at [381, 194] on button "Done" at bounding box center [376, 198] width 17 height 17
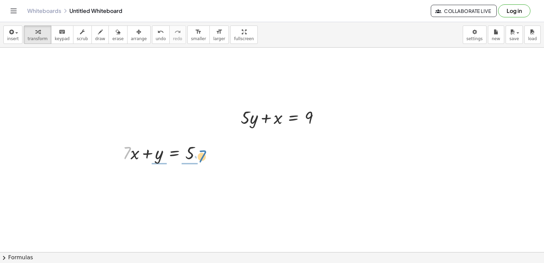
drag, startPoint x: 126, startPoint y: 152, endPoint x: 194, endPoint y: 158, distance: 68.7
click at [201, 151] on div at bounding box center [164, 152] width 90 height 23
click at [152, 37] on button "undo undo" at bounding box center [161, 34] width 18 height 18
drag, startPoint x: 125, startPoint y: 149, endPoint x: 216, endPoint y: 148, distance: 90.4
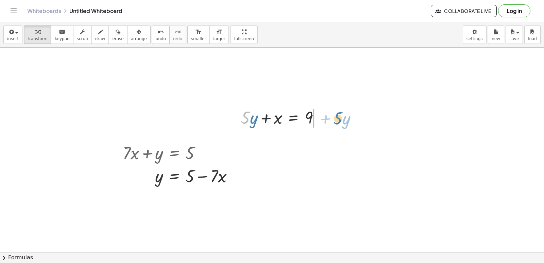
drag, startPoint x: 244, startPoint y: 114, endPoint x: 336, endPoint y: 114, distance: 92.5
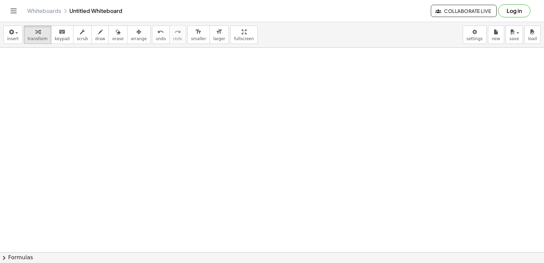
scroll to position [785, 0]
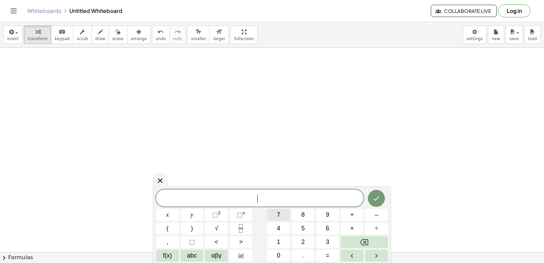
click at [280, 217] on button "7" at bounding box center [278, 215] width 23 height 12
click at [170, 214] on button "x" at bounding box center [167, 215] width 23 height 12
click at [348, 216] on button "+" at bounding box center [352, 215] width 23 height 12
click at [322, 242] on button "3" at bounding box center [327, 242] width 23 height 12
click at [199, 212] on button "y" at bounding box center [192, 215] width 23 height 12
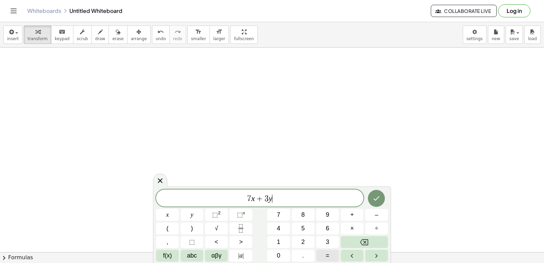
click at [325, 255] on button "=" at bounding box center [327, 256] width 23 height 12
click at [276, 237] on button "1" at bounding box center [278, 242] width 23 height 12
click at [276, 250] on button "0" at bounding box center [278, 256] width 23 height 12
click at [376, 198] on icon "Done" at bounding box center [376, 198] width 8 height 8
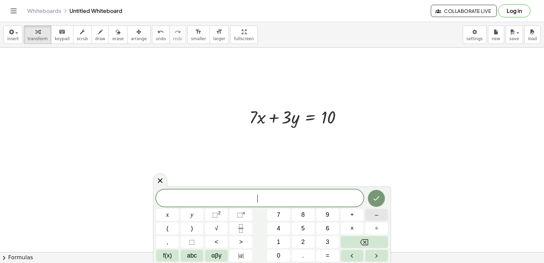
click at [373, 213] on button "–" at bounding box center [376, 215] width 23 height 12
click at [285, 217] on button "7" at bounding box center [278, 215] width 23 height 12
click at [172, 214] on button "x" at bounding box center [167, 215] width 23 height 12
click at [379, 215] on button "–" at bounding box center [376, 215] width 23 height 12
click at [301, 225] on button "5" at bounding box center [303, 228] width 23 height 12
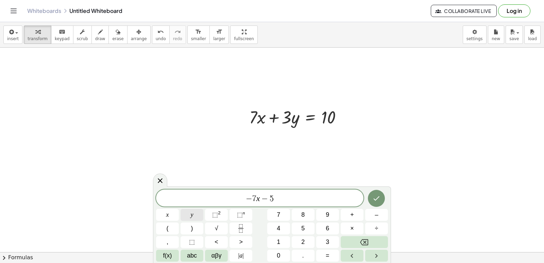
click at [197, 214] on button "y" at bounding box center [192, 215] width 23 height 12
click at [330, 250] on button "=" at bounding box center [327, 256] width 23 height 12
click at [369, 214] on button "–" at bounding box center [376, 215] width 23 height 12
click at [281, 241] on button "1" at bounding box center [278, 242] width 23 height 12
click at [302, 241] on button "2" at bounding box center [303, 242] width 23 height 12
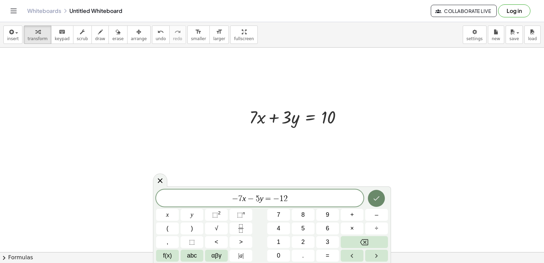
click at [380, 199] on icon "Done" at bounding box center [376, 198] width 8 height 8
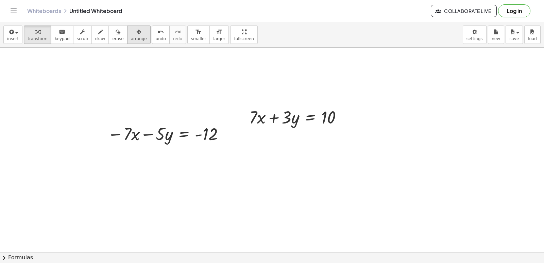
click at [131, 35] on div "button" at bounding box center [139, 32] width 16 height 8
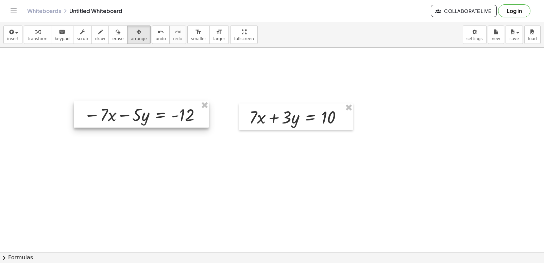
drag, startPoint x: 160, startPoint y: 142, endPoint x: 136, endPoint y: 123, distance: 30.2
click at [136, 123] on div at bounding box center [141, 114] width 135 height 27
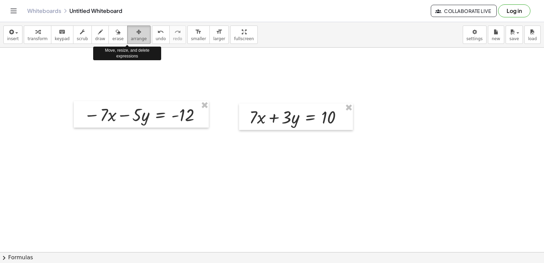
click at [131, 34] on div "button" at bounding box center [139, 32] width 16 height 8
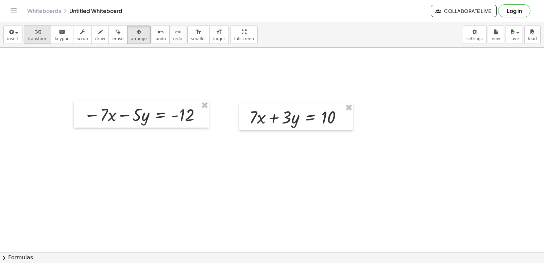
click at [37, 38] on span "transform" at bounding box center [38, 38] width 20 height 5
click at [136, 33] on icon "button" at bounding box center [138, 32] width 5 height 8
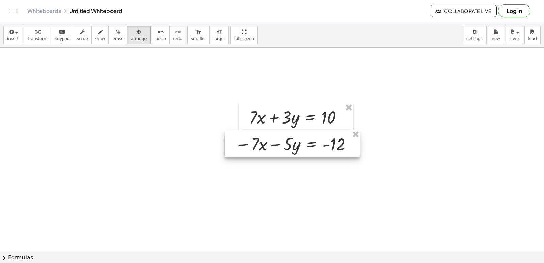
drag, startPoint x: 134, startPoint y: 114, endPoint x: 285, endPoint y: 143, distance: 153.8
click at [285, 143] on div at bounding box center [292, 143] width 135 height 27
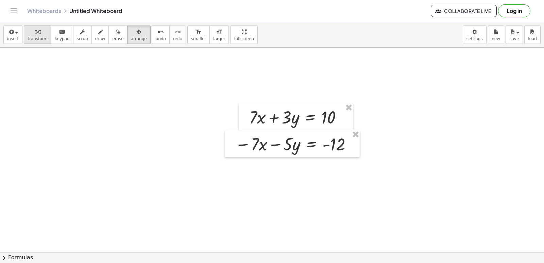
click at [37, 37] on span "transform" at bounding box center [38, 38] width 20 height 5
click at [98, 32] on icon "button" at bounding box center [100, 32] width 5 height 8
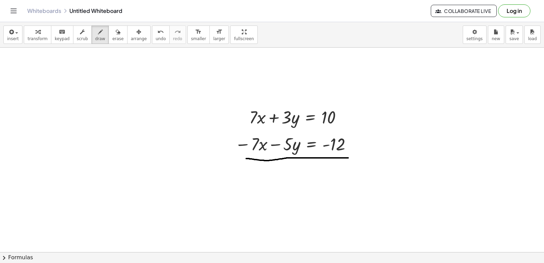
drag, startPoint x: 246, startPoint y: 158, endPoint x: 348, endPoint y: 158, distance: 102.3
click at [38, 37] on span "transform" at bounding box center [38, 38] width 20 height 5
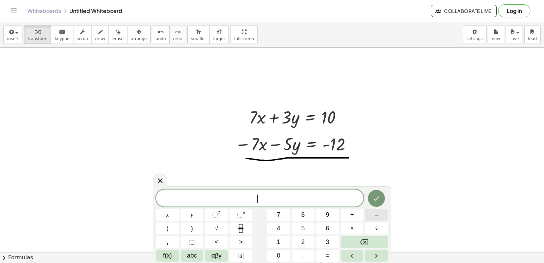
click at [371, 209] on button "–" at bounding box center [376, 215] width 23 height 12
click at [306, 239] on button "2" at bounding box center [303, 242] width 23 height 12
click at [191, 216] on span "y" at bounding box center [192, 214] width 3 height 9
click at [333, 255] on button "=" at bounding box center [327, 256] width 23 height 12
click at [382, 212] on button "–" at bounding box center [376, 215] width 23 height 12
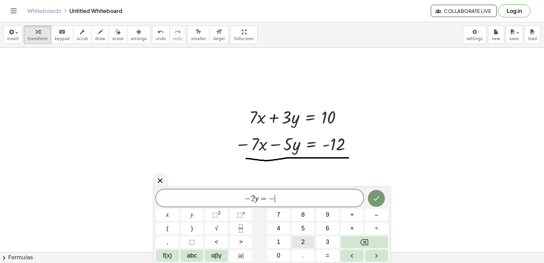
click at [308, 240] on button "2" at bounding box center [303, 242] width 23 height 12
click at [378, 197] on icon "Done" at bounding box center [376, 198] width 8 height 8
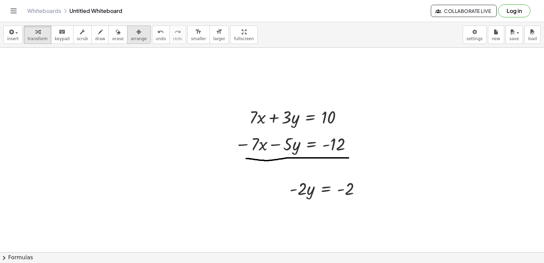
click at [136, 35] on icon "button" at bounding box center [138, 32] width 5 height 8
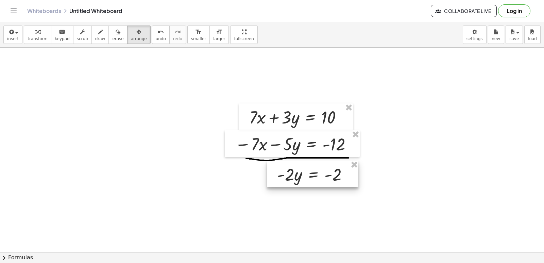
drag, startPoint x: 332, startPoint y: 195, endPoint x: 319, endPoint y: 181, distance: 19.0
click at [319, 181] on div at bounding box center [312, 173] width 91 height 27
click at [29, 33] on div "button" at bounding box center [38, 32] width 20 height 8
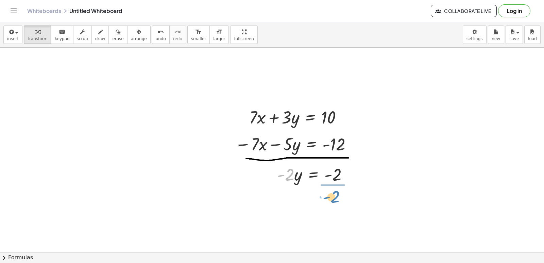
drag, startPoint x: 282, startPoint y: 175, endPoint x: 327, endPoint y: 197, distance: 50.3
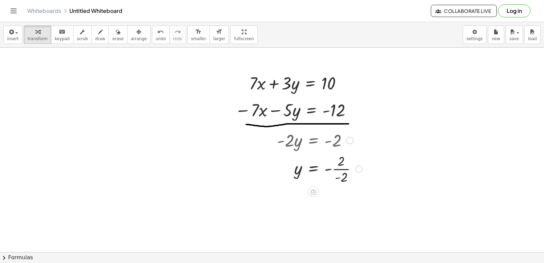
click at [337, 170] on div at bounding box center [320, 168] width 92 height 34
click at [331, 198] on div at bounding box center [320, 196] width 92 height 22
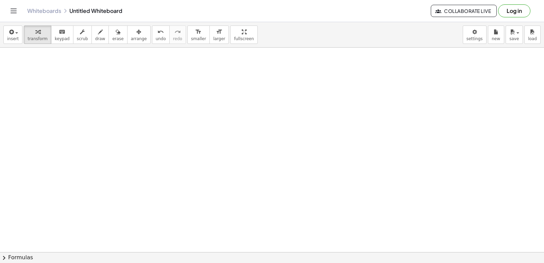
scroll to position [1095, 0]
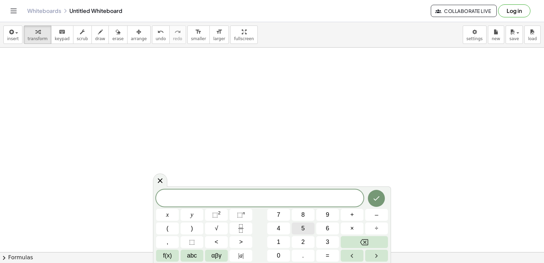
click at [301, 231] on button "5" at bounding box center [303, 228] width 23 height 12
click at [165, 211] on button "x" at bounding box center [167, 215] width 23 height 12
click at [370, 215] on button "–" at bounding box center [376, 215] width 23 height 12
click at [328, 239] on span "3" at bounding box center [327, 241] width 3 height 9
click at [195, 214] on button "y" at bounding box center [192, 215] width 23 height 12
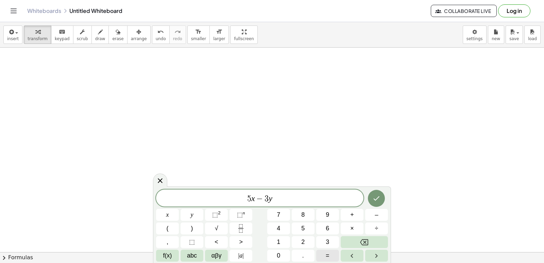
click at [335, 258] on button "=" at bounding box center [327, 256] width 23 height 12
click at [285, 215] on button "7" at bounding box center [278, 215] width 23 height 12
click at [373, 198] on icon "Done" at bounding box center [376, 198] width 8 height 8
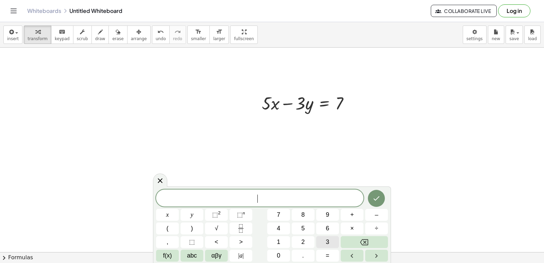
click at [325, 241] on button "3" at bounding box center [327, 242] width 23 height 12
click at [176, 216] on button "x" at bounding box center [167, 215] width 23 height 12
click at [351, 217] on button "+" at bounding box center [352, 215] width 23 height 12
click at [328, 243] on span "3" at bounding box center [327, 241] width 3 height 9
click at [189, 210] on button "y" at bounding box center [192, 215] width 23 height 12
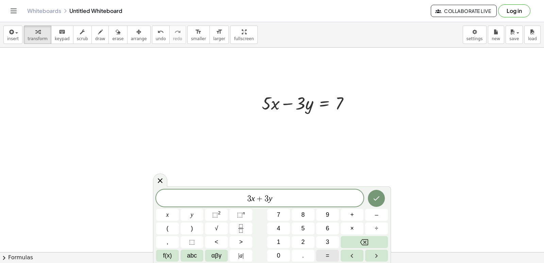
click at [320, 255] on button "=" at bounding box center [327, 256] width 23 height 12
click at [276, 208] on div "3 x + 3 y = x y ⬚ 2 ⬚ n 7 8 9 + – ( ) √ 4 5 6 × ÷ , ⬚ < > 1 2 3 f(x) abc αβγ | …" at bounding box center [272, 225] width 232 height 72
click at [280, 211] on span "7" at bounding box center [278, 214] width 3 height 9
click at [363, 239] on icon "Backspace" at bounding box center [364, 242] width 8 height 8
click at [333, 213] on button "9" at bounding box center [327, 215] width 23 height 12
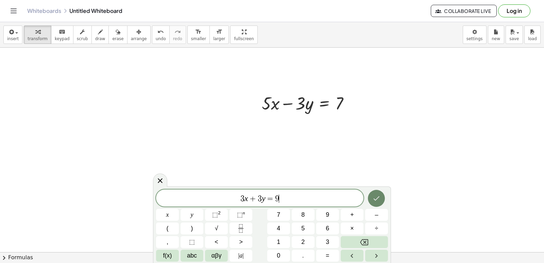
click at [377, 201] on icon "Done" at bounding box center [376, 198] width 8 height 8
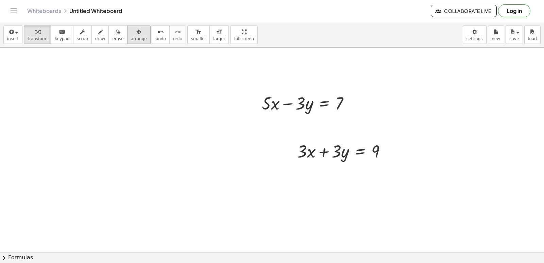
click at [131, 36] on span "arrange" at bounding box center [139, 38] width 16 height 5
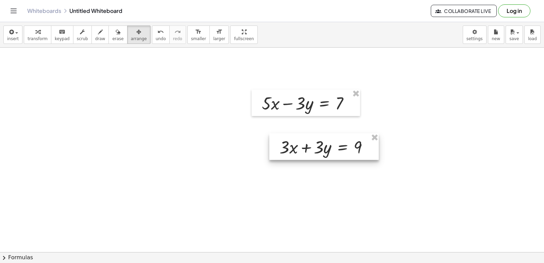
drag, startPoint x: 336, startPoint y: 153, endPoint x: 315, endPoint y: 147, distance: 22.4
click at [318, 149] on div at bounding box center [323, 146] width 109 height 27
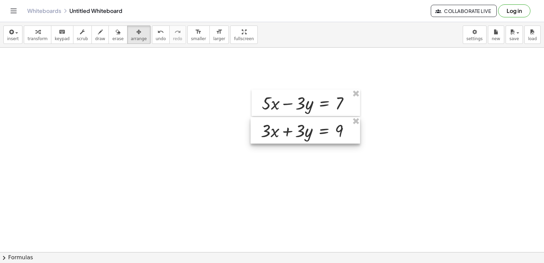
drag, startPoint x: 318, startPoint y: 155, endPoint x: 300, endPoint y: 139, distance: 24.1
click at [300, 139] on div at bounding box center [305, 130] width 109 height 27
click at [42, 30] on div "button" at bounding box center [38, 32] width 20 height 8
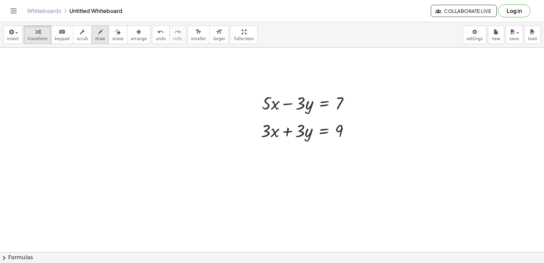
click at [98, 34] on icon "button" at bounding box center [100, 32] width 5 height 8
drag, startPoint x: 261, startPoint y: 141, endPoint x: 265, endPoint y: 141, distance: 4.1
drag, startPoint x: 265, startPoint y: 141, endPoint x: 316, endPoint y: 140, distance: 50.7
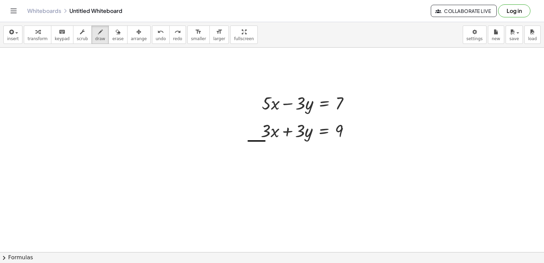
drag, startPoint x: 147, startPoint y: 39, endPoint x: 166, endPoint y: 63, distance: 31.2
click at [156, 39] on span "undo" at bounding box center [161, 38] width 10 height 5
drag, startPoint x: 254, startPoint y: 139, endPoint x: 258, endPoint y: 137, distance: 4.4
click at [156, 39] on span "undo" at bounding box center [161, 38] width 10 height 5
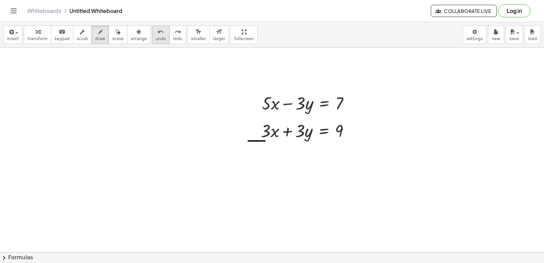
click at [156, 36] on span "undo" at bounding box center [161, 38] width 10 height 5
drag, startPoint x: 253, startPoint y: 143, endPoint x: 311, endPoint y: 137, distance: 58.9
drag, startPoint x: 314, startPoint y: 92, endPoint x: 294, endPoint y: 116, distance: 31.6
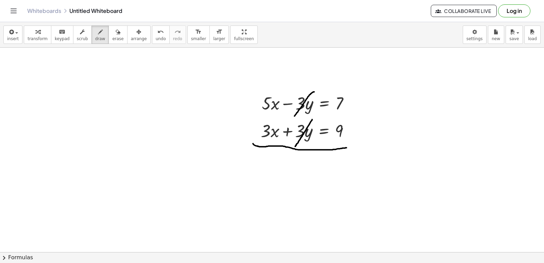
drag, startPoint x: 312, startPoint y: 120, endPoint x: 295, endPoint y: 146, distance: 31.5
drag, startPoint x: 32, startPoint y: 34, endPoint x: 127, endPoint y: 75, distance: 103.3
click at [35, 35] on icon "button" at bounding box center [37, 32] width 5 height 8
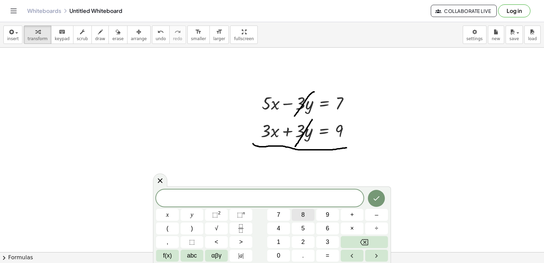
click at [297, 213] on button "8" at bounding box center [303, 215] width 23 height 12
click at [169, 216] on span "x" at bounding box center [167, 214] width 3 height 9
click at [326, 258] on span "=" at bounding box center [328, 255] width 4 height 9
click at [279, 238] on span "1" at bounding box center [278, 241] width 3 height 9
click at [325, 229] on button "6" at bounding box center [327, 228] width 23 height 12
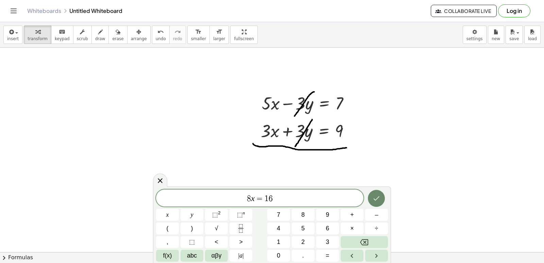
click at [378, 196] on icon "Done" at bounding box center [376, 198] width 8 height 8
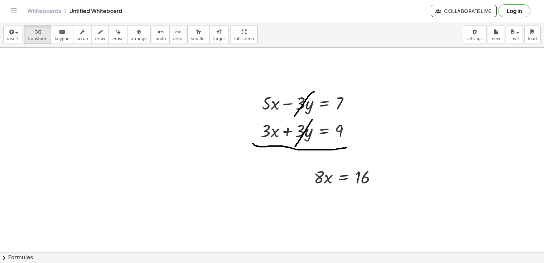
drag, startPoint x: 125, startPoint y: 35, endPoint x: 307, endPoint y: 157, distance: 218.7
click at [128, 41] on button "arrange" at bounding box center [138, 34] width 23 height 18
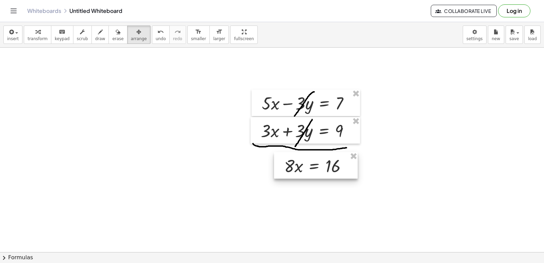
drag, startPoint x: 305, startPoint y: 166, endPoint x: 276, endPoint y: 155, distance: 31.2
click at [276, 155] on div at bounding box center [316, 165] width 84 height 27
click at [35, 33] on icon "button" at bounding box center [37, 32] width 5 height 8
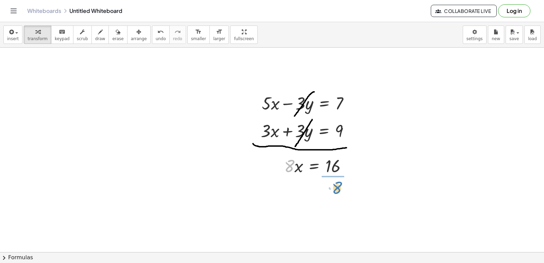
drag, startPoint x: 288, startPoint y: 169, endPoint x: 336, endPoint y: 190, distance: 52.3
click at [333, 195] on div at bounding box center [319, 194] width 77 height 34
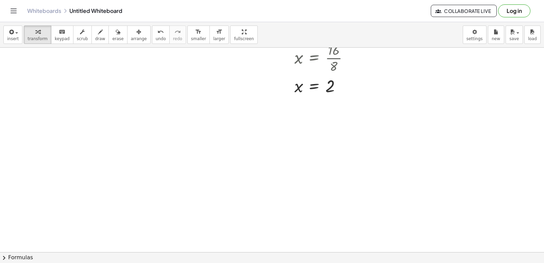
scroll to position [1367, 0]
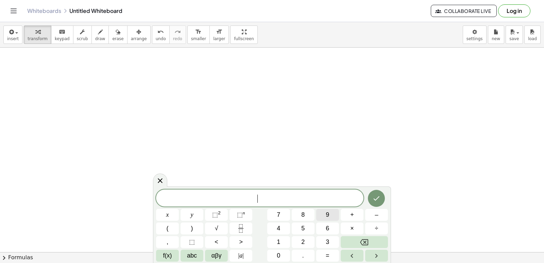
click at [326, 215] on span "9" at bounding box center [327, 214] width 3 height 9
click at [167, 212] on button "x" at bounding box center [167, 215] width 23 height 12
click at [379, 212] on button "–" at bounding box center [376, 215] width 23 height 12
click at [198, 218] on button "y" at bounding box center [192, 215] width 23 height 12
click at [327, 254] on span "=" at bounding box center [328, 255] width 4 height 9
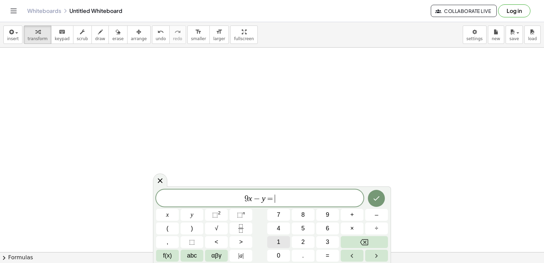
click at [278, 241] on span "1" at bounding box center [278, 241] width 3 height 9
click at [280, 212] on span "7" at bounding box center [278, 214] width 3 height 9
click at [374, 199] on icon "Done" at bounding box center [376, 198] width 8 height 8
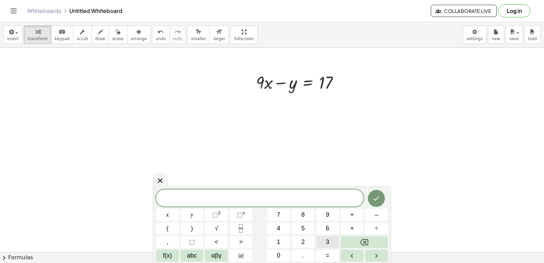
click at [325, 240] on button "3" at bounding box center [327, 242] width 23 height 12
click at [171, 217] on button "x" at bounding box center [167, 215] width 23 height 12
click at [352, 216] on span "+" at bounding box center [352, 214] width 4 height 9
click at [193, 217] on span "y" at bounding box center [192, 214] width 3 height 9
click at [333, 253] on button "=" at bounding box center [327, 256] width 23 height 12
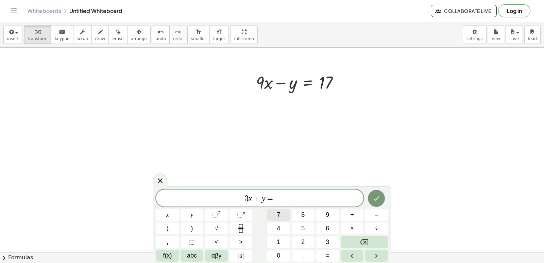
click at [270, 210] on button "7" at bounding box center [278, 215] width 23 height 12
click at [374, 196] on icon "Done" at bounding box center [376, 198] width 8 height 8
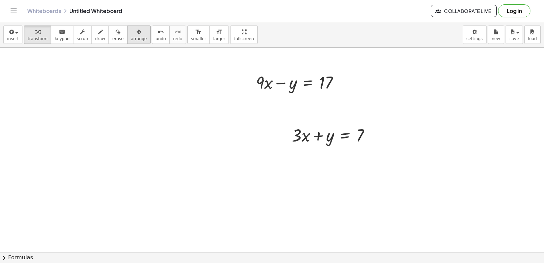
click at [127, 43] on button "arrange" at bounding box center [138, 34] width 23 height 18
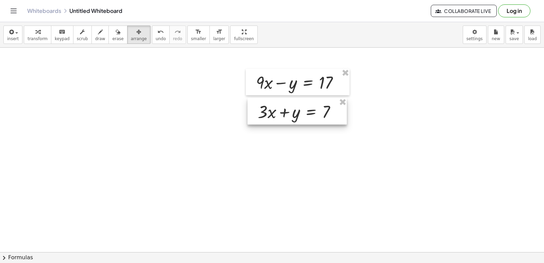
drag, startPoint x: 312, startPoint y: 131, endPoint x: 302, endPoint y: 113, distance: 21.0
click at [302, 113] on div at bounding box center [297, 111] width 99 height 27
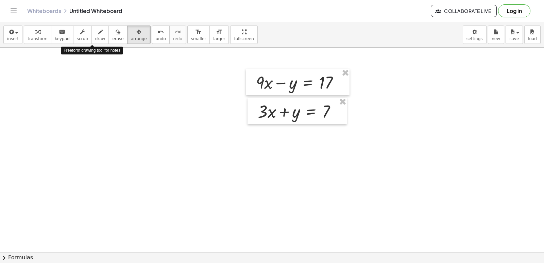
drag, startPoint x: 92, startPoint y: 34, endPoint x: 226, endPoint y: 106, distance: 151.5
click at [98, 35] on icon "button" at bounding box center [100, 32] width 5 height 8
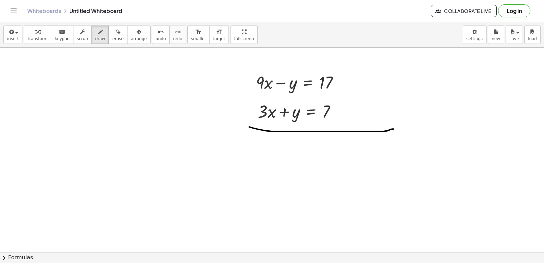
drag, startPoint x: 249, startPoint y: 127, endPoint x: 393, endPoint y: 129, distance: 144.2
click at [35, 36] on span "transform" at bounding box center [38, 38] width 20 height 5
click at [98, 29] on icon "button" at bounding box center [100, 32] width 5 height 8
drag, startPoint x: 295, startPoint y: 85, endPoint x: 293, endPoint y: 93, distance: 8.7
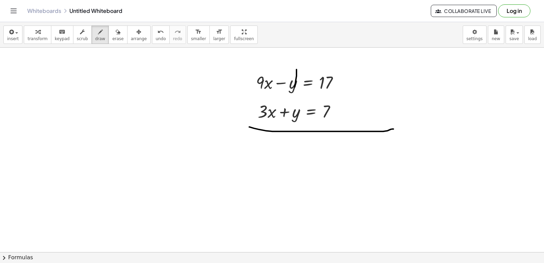
drag, startPoint x: 301, startPoint y: 103, endPoint x: 281, endPoint y: 126, distance: 30.1
click at [32, 33] on div "button" at bounding box center [38, 32] width 20 height 8
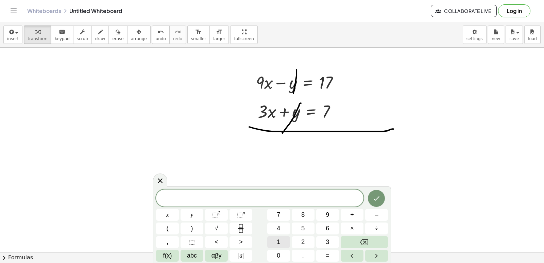
click at [280, 237] on button "1" at bounding box center [278, 242] width 23 height 12
click at [295, 238] on button "2" at bounding box center [303, 242] width 23 height 12
click at [166, 215] on span "x" at bounding box center [167, 214] width 3 height 9
click at [333, 257] on button "=" at bounding box center [327, 256] width 23 height 12
click at [300, 240] on button "2" at bounding box center [303, 242] width 23 height 12
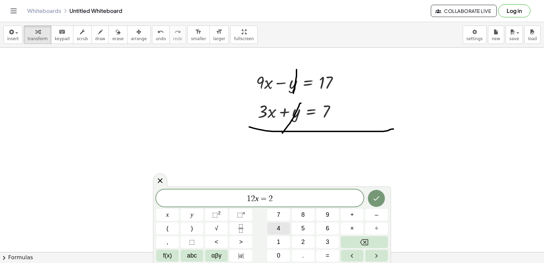
click at [277, 227] on span "4" at bounding box center [278, 228] width 3 height 9
click at [377, 200] on icon "Done" at bounding box center [376, 198] width 8 height 8
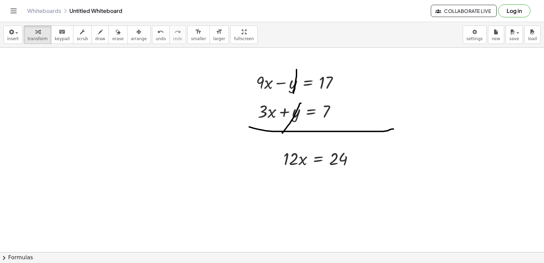
drag, startPoint x: 131, startPoint y: 38, endPoint x: 140, endPoint y: 45, distance: 11.3
click at [140, 45] on div "insert select one: Math Expression Function Text Youtube Video Graphing Geometr…" at bounding box center [272, 34] width 544 height 25
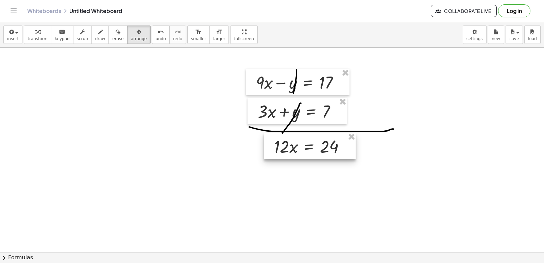
drag, startPoint x: 308, startPoint y: 165, endPoint x: 300, endPoint y: 156, distance: 12.0
click at [300, 156] on div at bounding box center [310, 146] width 92 height 27
click at [43, 39] on span "transform" at bounding box center [38, 38] width 20 height 5
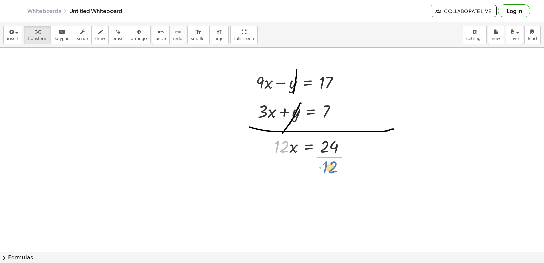
drag, startPoint x: 276, startPoint y: 149, endPoint x: 324, endPoint y: 163, distance: 49.8
click at [329, 174] on div at bounding box center [313, 174] width 84 height 34
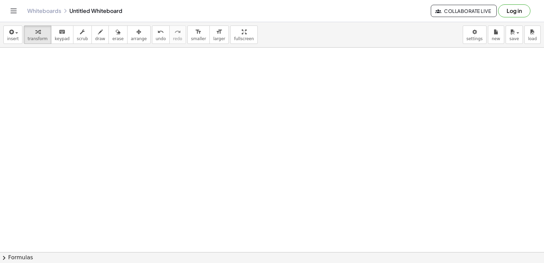
scroll to position [1639, 0]
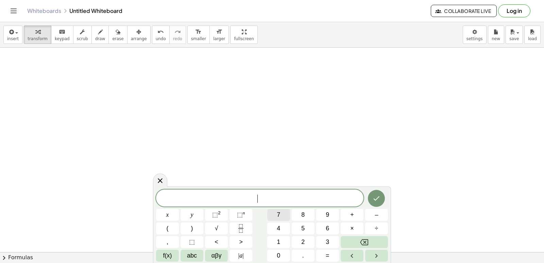
click at [280, 215] on button "7" at bounding box center [278, 215] width 23 height 12
click at [165, 219] on button "x" at bounding box center [167, 215] width 23 height 12
click at [355, 214] on button "+" at bounding box center [352, 215] width 23 height 12
click at [324, 243] on button "3" at bounding box center [327, 242] width 23 height 12
click at [201, 210] on button "y" at bounding box center [192, 215] width 23 height 12
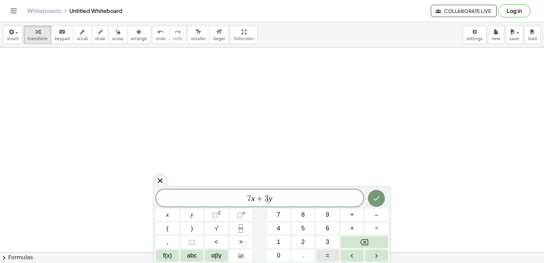
click at [324, 250] on button "=" at bounding box center [327, 256] width 23 height 12
click at [277, 238] on span "1" at bounding box center [278, 241] width 3 height 9
click at [282, 225] on button "4" at bounding box center [278, 228] width 23 height 12
click at [375, 194] on icon "Done" at bounding box center [376, 198] width 8 height 8
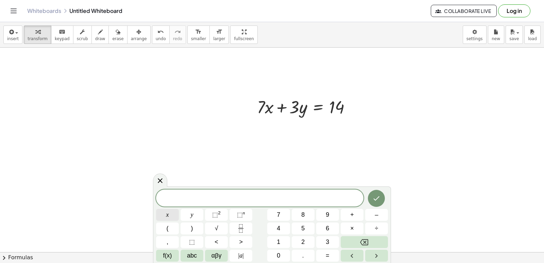
click at [172, 211] on button "x" at bounding box center [167, 215] width 23 height 12
click at [333, 256] on button "=" at bounding box center [327, 256] width 23 height 12
click at [282, 243] on button "1" at bounding box center [278, 242] width 23 height 12
click at [380, 197] on icon "Done" at bounding box center [376, 198] width 8 height 8
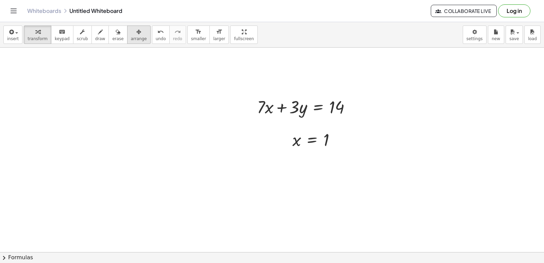
click at [136, 33] on icon "button" at bounding box center [138, 32] width 5 height 8
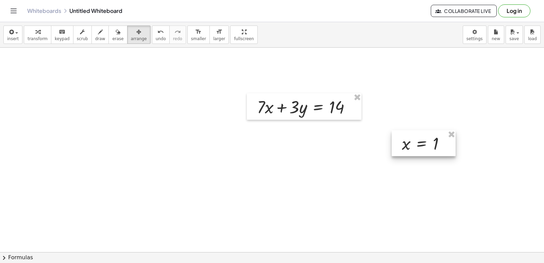
drag, startPoint x: 326, startPoint y: 142, endPoint x: 435, endPoint y: 146, distance: 109.5
click at [435, 146] on div at bounding box center [424, 143] width 64 height 26
click at [35, 34] on icon "button" at bounding box center [37, 32] width 5 height 8
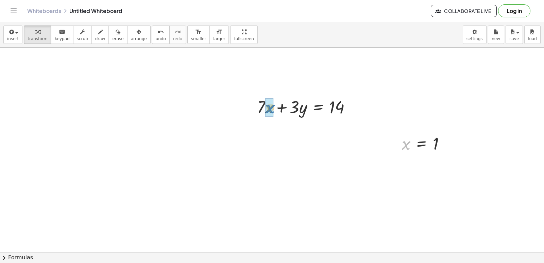
drag, startPoint x: 405, startPoint y: 141, endPoint x: 270, endPoint y: 105, distance: 140.4
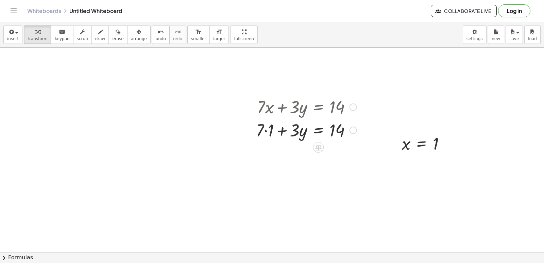
click at [266, 129] on div at bounding box center [306, 129] width 107 height 23
drag, startPoint x: 269, startPoint y: 151, endPoint x: 357, endPoint y: 153, distance: 88.4
click at [360, 150] on div at bounding box center [306, 152] width 107 height 23
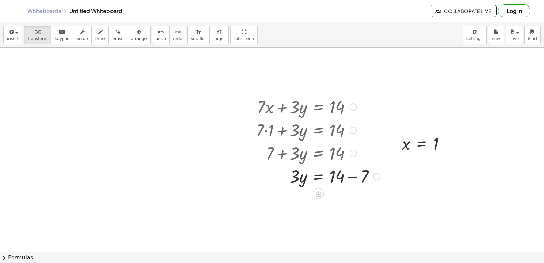
click at [350, 177] on div at bounding box center [318, 175] width 131 height 23
drag, startPoint x: 293, startPoint y: 201, endPoint x: 330, endPoint y: 218, distance: 41.1
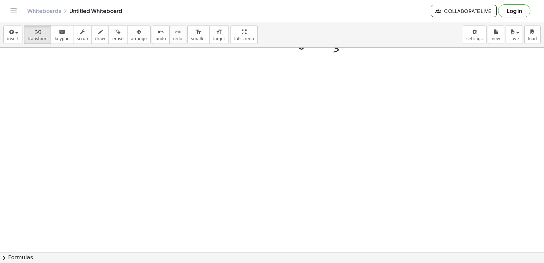
scroll to position [1843, 0]
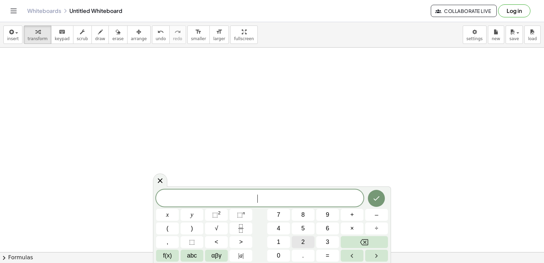
click at [309, 242] on button "2" at bounding box center [303, 242] width 23 height 12
click at [173, 217] on button "x" at bounding box center [167, 215] width 23 height 12
click at [378, 214] on button "–" at bounding box center [376, 215] width 23 height 12
click at [324, 241] on button "3" at bounding box center [327, 242] width 23 height 12
click at [192, 215] on button "y" at bounding box center [192, 215] width 23 height 12
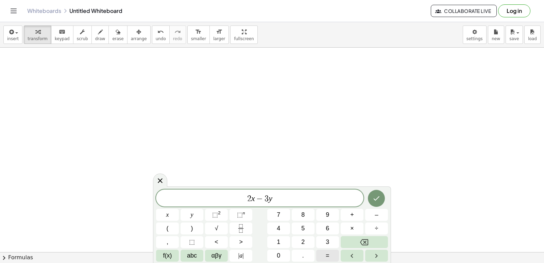
click at [333, 254] on button "=" at bounding box center [327, 256] width 23 height 12
click at [328, 225] on span "6" at bounding box center [327, 228] width 3 height 9
click at [261, 196] on span "3" at bounding box center [260, 198] width 4 height 8
click at [364, 239] on icon "Backspace" at bounding box center [364, 242] width 8 height 6
click at [276, 240] on button "1" at bounding box center [278, 242] width 23 height 12
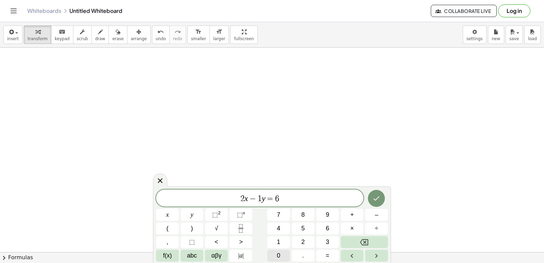
click at [283, 255] on button "0" at bounding box center [278, 256] width 23 height 12
click at [376, 195] on icon "Done" at bounding box center [376, 198] width 8 height 8
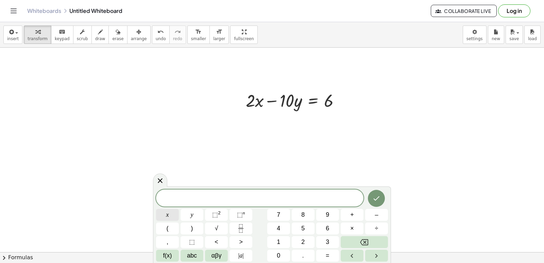
click at [170, 214] on button "x" at bounding box center [167, 215] width 23 height 12
click at [330, 254] on button "=" at bounding box center [327, 256] width 23 height 12
click at [329, 242] on button "3" at bounding box center [327, 242] width 23 height 12
click at [380, 194] on button "Done" at bounding box center [376, 198] width 17 height 17
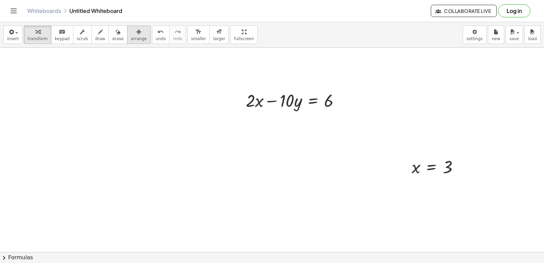
click at [131, 40] on span "arrange" at bounding box center [139, 38] width 16 height 5
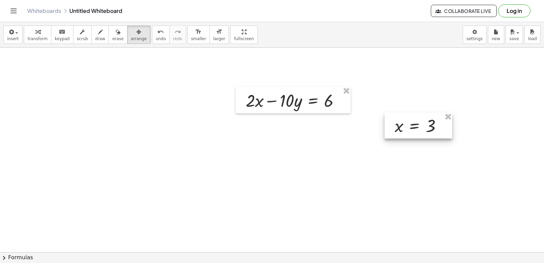
drag, startPoint x: 417, startPoint y: 169, endPoint x: 399, endPoint y: 120, distance: 52.2
click at [399, 121] on div at bounding box center [419, 126] width 68 height 26
drag, startPoint x: 408, startPoint y: 127, endPoint x: 404, endPoint y: 117, distance: 11.0
click at [409, 120] on div at bounding box center [419, 113] width 68 height 26
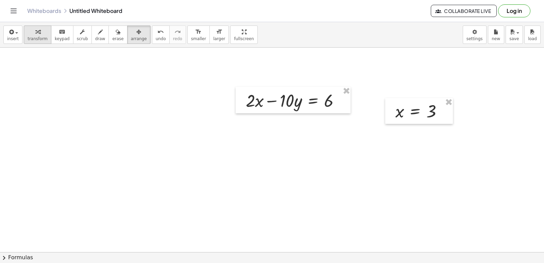
click at [35, 35] on icon "button" at bounding box center [37, 32] width 5 height 8
click at [432, 113] on div at bounding box center [421, 111] width 59 height 22
drag, startPoint x: 401, startPoint y: 115, endPoint x: 261, endPoint y: 104, distance: 140.2
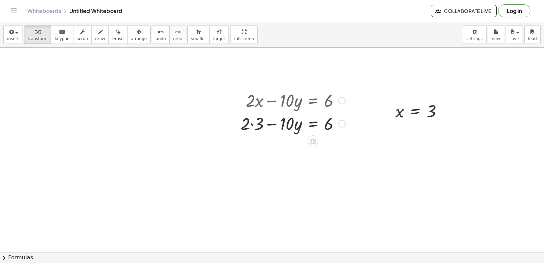
click at [253, 124] on div at bounding box center [293, 123] width 112 height 23
drag, startPoint x: 258, startPoint y: 145, endPoint x: 353, endPoint y: 146, distance: 94.5
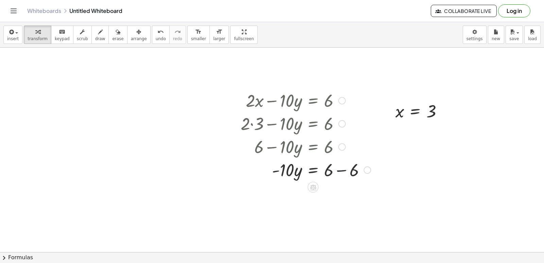
click at [341, 169] on div at bounding box center [305, 169] width 137 height 23
drag, startPoint x: 286, startPoint y: 192, endPoint x: 330, endPoint y: 212, distance: 48.2
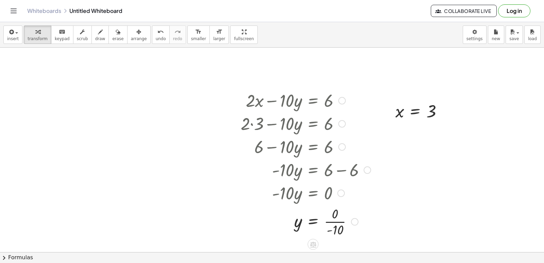
click at [336, 222] on div at bounding box center [305, 221] width 137 height 34
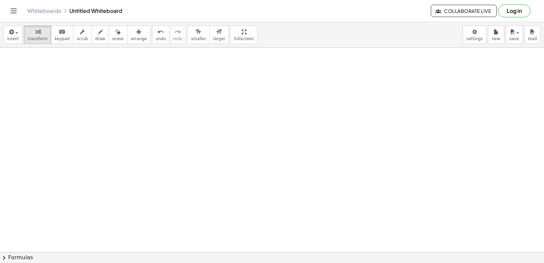
scroll to position [2082, 0]
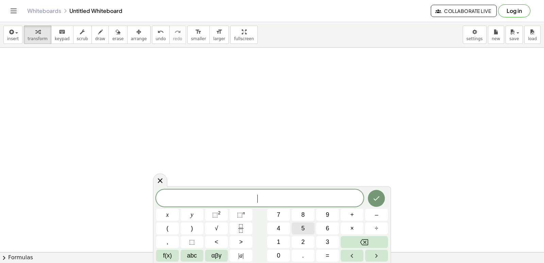
click at [302, 230] on span "5" at bounding box center [302, 228] width 3 height 9
click at [173, 214] on button "x" at bounding box center [167, 215] width 23 height 12
click at [351, 217] on span "+" at bounding box center [352, 214] width 4 height 9
click at [308, 240] on button "2" at bounding box center [303, 242] width 23 height 12
click at [179, 222] on div "y" at bounding box center [167, 228] width 23 height 12
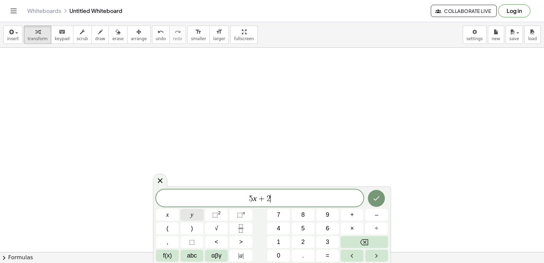
click at [198, 211] on button "y" at bounding box center [192, 215] width 23 height 12
click at [329, 257] on span "=" at bounding box center [328, 255] width 4 height 9
click at [276, 240] on button "1" at bounding box center [278, 242] width 23 height 12
click at [302, 241] on span "2" at bounding box center [302, 241] width 3 height 9
click at [375, 198] on icon "Done" at bounding box center [376, 198] width 8 height 8
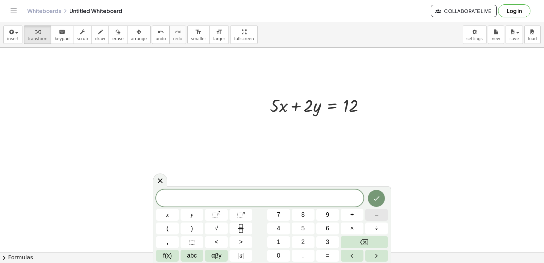
click at [373, 210] on button "–" at bounding box center [376, 215] width 23 height 12
click at [305, 224] on button "5" at bounding box center [303, 228] width 23 height 12
click at [174, 210] on button "x" at bounding box center [167, 215] width 23 height 12
click at [357, 217] on button "+" at bounding box center [352, 215] width 23 height 12
click at [283, 228] on button "4" at bounding box center [278, 228] width 23 height 12
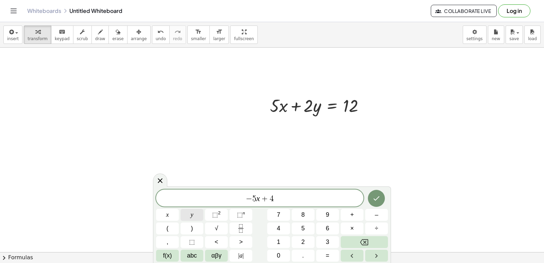
click at [197, 212] on button "y" at bounding box center [192, 215] width 23 height 12
click at [326, 255] on span "=" at bounding box center [328, 255] width 4 height 9
click at [374, 211] on button "–" at bounding box center [376, 215] width 23 height 12
click at [328, 231] on span "6" at bounding box center [327, 228] width 3 height 9
click at [381, 201] on button "Done" at bounding box center [376, 198] width 17 height 17
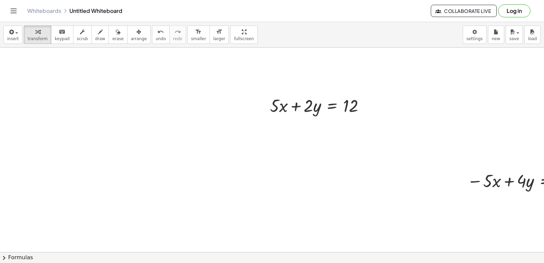
click at [131, 41] on span "arrange" at bounding box center [139, 38] width 16 height 5
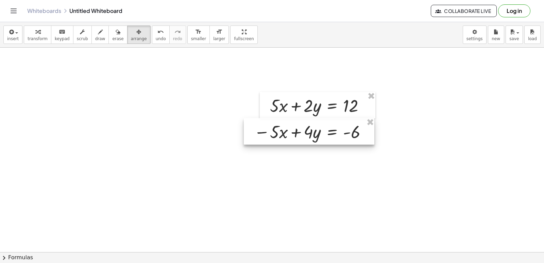
drag, startPoint x: 486, startPoint y: 181, endPoint x: 278, endPoint y: 133, distance: 212.9
click at [278, 133] on div at bounding box center [309, 131] width 131 height 27
drag, startPoint x: 29, startPoint y: 33, endPoint x: 124, endPoint y: 54, distance: 97.4
click at [30, 34] on div "button" at bounding box center [38, 32] width 20 height 8
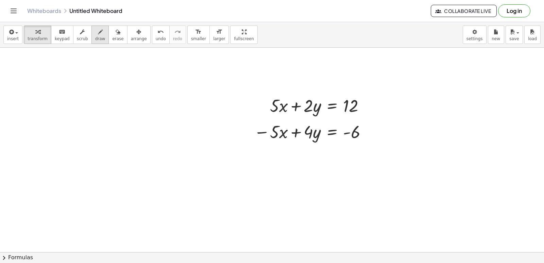
click at [98, 34] on icon "button" at bounding box center [100, 32] width 5 height 8
drag, startPoint x: 256, startPoint y: 144, endPoint x: 371, endPoint y: 147, distance: 114.3
click at [36, 34] on icon "button" at bounding box center [37, 32] width 5 height 8
drag, startPoint x: 88, startPoint y: 38, endPoint x: 186, endPoint y: 65, distance: 101.8
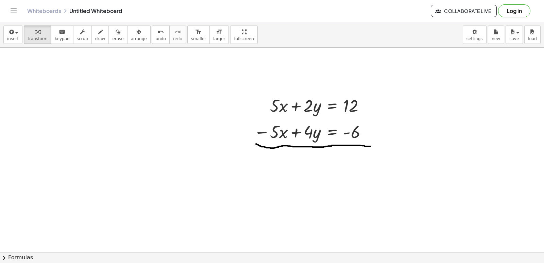
click at [95, 39] on span "draw" at bounding box center [100, 38] width 10 height 5
drag, startPoint x: 291, startPoint y: 95, endPoint x: 279, endPoint y: 122, distance: 29.7
drag, startPoint x: 289, startPoint y: 127, endPoint x: 267, endPoint y: 144, distance: 27.5
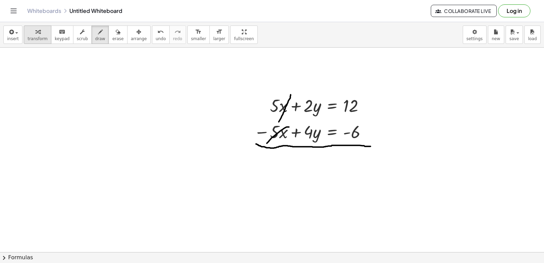
click at [36, 41] on button "transform" at bounding box center [38, 34] width 28 height 18
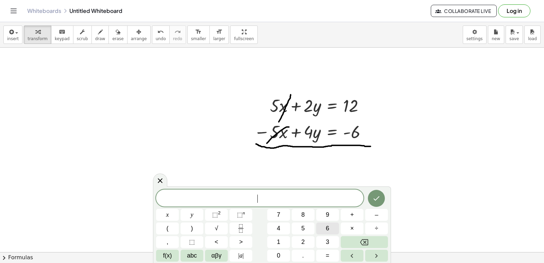
click at [324, 227] on button "6" at bounding box center [327, 228] width 23 height 12
click at [190, 215] on button "y" at bounding box center [192, 215] width 23 height 12
click at [329, 256] on span "=" at bounding box center [328, 255] width 4 height 9
click at [323, 225] on button "6" at bounding box center [327, 228] width 23 height 12
click at [380, 199] on icon "Done" at bounding box center [376, 198] width 8 height 8
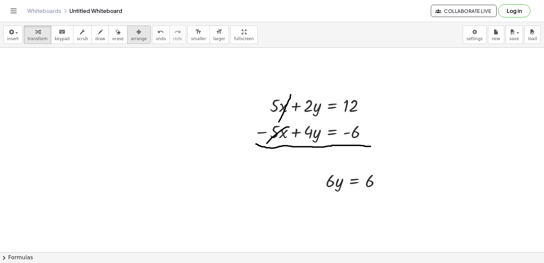
click at [131, 38] on span "arrange" at bounding box center [139, 38] width 16 height 5
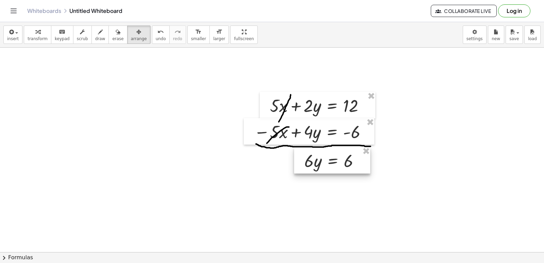
drag, startPoint x: 347, startPoint y: 185, endPoint x: 326, endPoint y: 165, distance: 29.3
click at [326, 165] on div at bounding box center [332, 160] width 76 height 27
click at [41, 34] on div "button" at bounding box center [38, 32] width 20 height 8
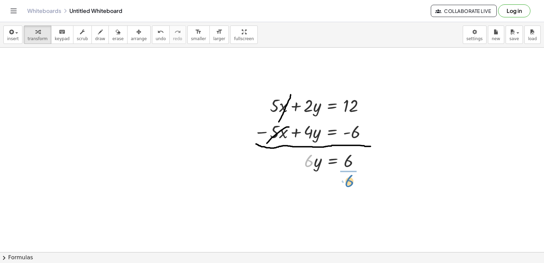
drag, startPoint x: 309, startPoint y: 154, endPoint x: 350, endPoint y: 173, distance: 44.7
drag, startPoint x: 348, startPoint y: 188, endPoint x: 353, endPoint y: 195, distance: 8.4
click at [349, 191] on div at bounding box center [336, 189] width 71 height 34
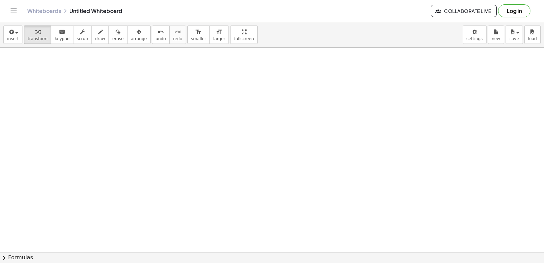
scroll to position [2661, 0]
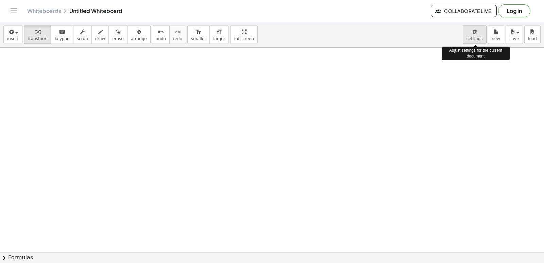
click at [479, 36] on body "Graspable Math Activities Get Started Activity Bank Assigned Work Classes White…" at bounding box center [272, 131] width 544 height 263
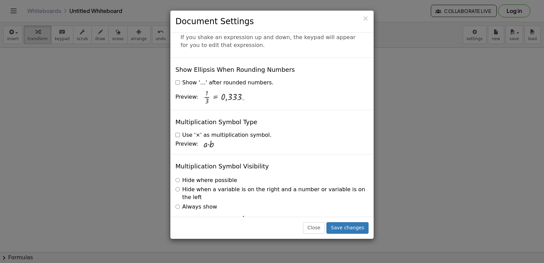
click at [430, 154] on div "× Document Settings These settings are saved with the document you are currentl…" at bounding box center [272, 131] width 544 height 263
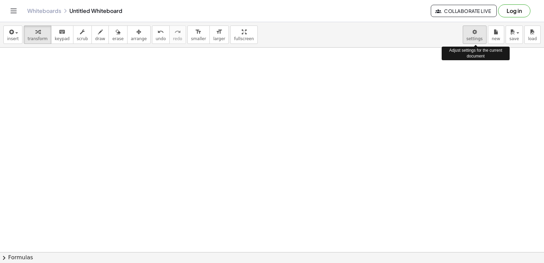
click at [479, 38] on body "Graspable Math Activities Get Started Activity Bank Assigned Work Classes White…" at bounding box center [272, 131] width 544 height 263
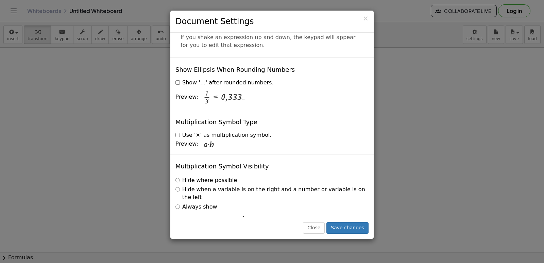
click at [449, 139] on div "× Document Settings These settings are saved with the document you are currentl…" at bounding box center [272, 131] width 544 height 263
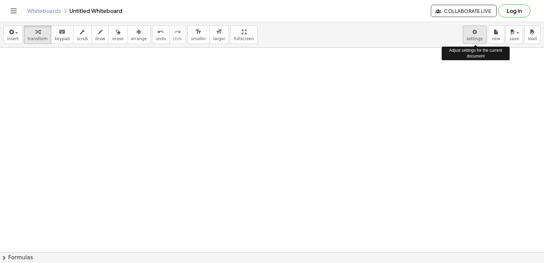
click at [484, 36] on body "Graspable Math Activities Get Started Activity Bank Assigned Work Classes White…" at bounding box center [272, 131] width 544 height 263
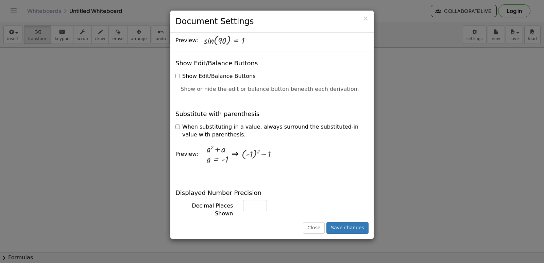
scroll to position [0, 0]
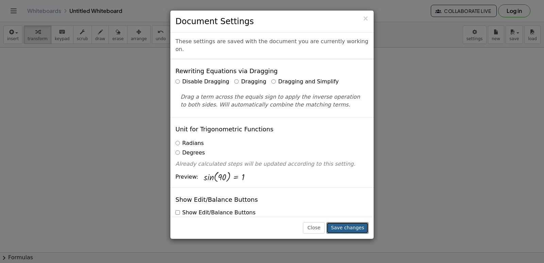
click at [349, 231] on button "Save changes" at bounding box center [347, 228] width 42 height 12
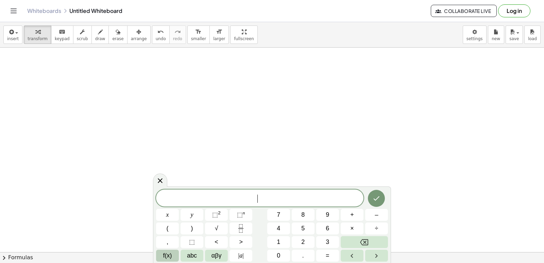
click at [173, 253] on button "f(x)" at bounding box center [167, 256] width 23 height 12
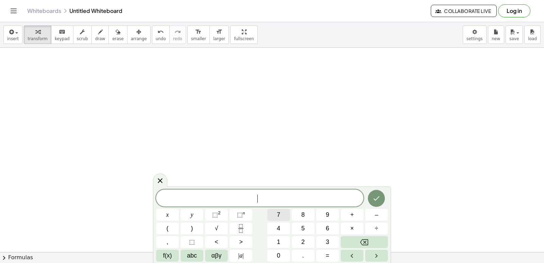
click at [275, 215] on button "7" at bounding box center [278, 215] width 23 height 12
click at [324, 225] on button "6" at bounding box center [327, 228] width 23 height 12
click at [369, 215] on button "–" at bounding box center [376, 215] width 23 height 12
click at [276, 239] on button "1" at bounding box center [278, 242] width 23 height 12
click at [280, 251] on span "0" at bounding box center [278, 255] width 3 height 9
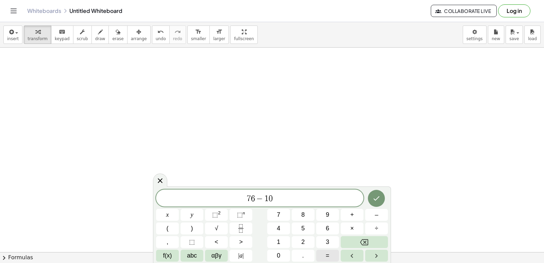
click at [330, 252] on button "=" at bounding box center [327, 256] width 23 height 12
click at [283, 242] on button "1" at bounding box center [278, 242] width 23 height 12
click at [246, 201] on span "−" at bounding box center [251, 198] width 10 height 8
click at [362, 242] on icon "Backspace" at bounding box center [364, 242] width 8 height 8
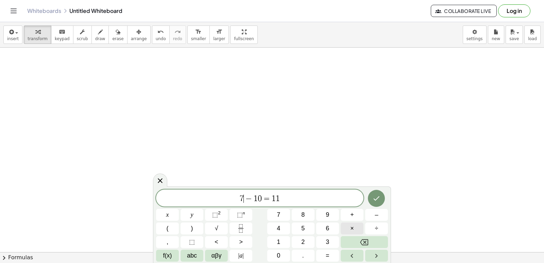
click at [349, 226] on button "×" at bounding box center [352, 228] width 23 height 12
click at [379, 241] on button "Backspace" at bounding box center [364, 242] width 47 height 12
click at [187, 248] on div "7 ​ − 1 0 = 1 1 x y ⬚ 2 ⬚ n 7 8 9 + – ( ) √ 4 5 6 × ÷ , ⬚ < > 1 2 3 f(x) abc αβ…" at bounding box center [272, 225] width 232 height 72
click at [195, 254] on span "abc" at bounding box center [192, 255] width 10 height 9
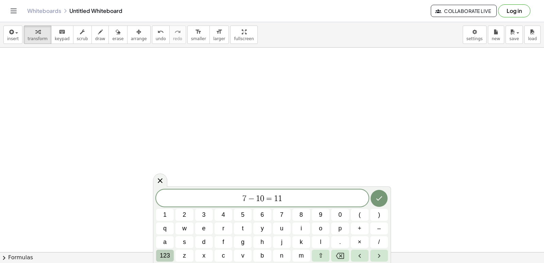
click at [164, 255] on span "123" at bounding box center [165, 255] width 10 height 9
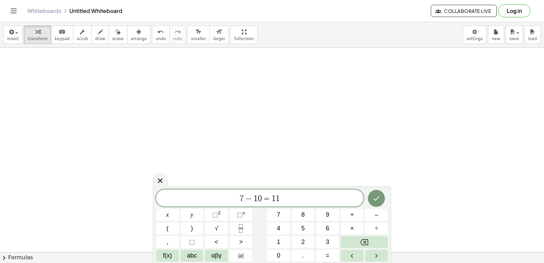
click at [363, 227] on div "7 − 1 0 = 1 1 x y ⬚ 2 ⬚ n 7 8 9 + – ( ) √ 4 5 6 × ÷ , ⬚ < > 1 2 3 f(x) abc αβγ …" at bounding box center [272, 225] width 232 height 72
click at [358, 227] on button "×" at bounding box center [352, 228] width 23 height 12
click at [363, 242] on icon "Backspace" at bounding box center [364, 242] width 8 height 8
click at [169, 214] on button "x" at bounding box center [167, 215] width 23 height 12
click at [376, 198] on icon "Done" at bounding box center [376, 198] width 8 height 8
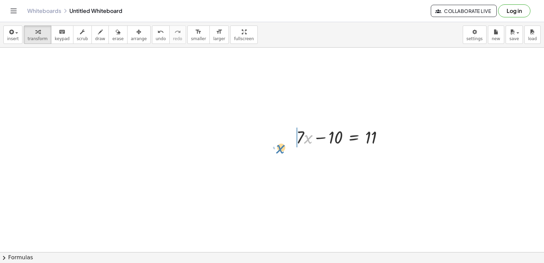
drag, startPoint x: 306, startPoint y: 133, endPoint x: 254, endPoint y: 144, distance: 53.6
drag, startPoint x: 370, startPoint y: 137, endPoint x: 208, endPoint y: 126, distance: 162.2
drag, startPoint x: 297, startPoint y: 139, endPoint x: 397, endPoint y: 131, distance: 99.6
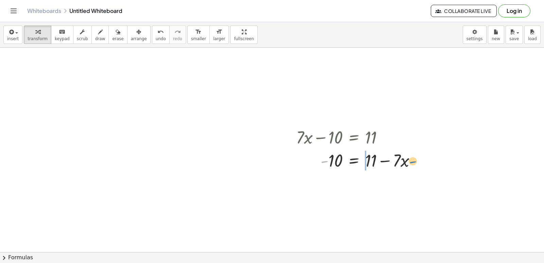
drag, startPoint x: 328, startPoint y: 160, endPoint x: 416, endPoint y: 161, distance: 88.7
click at [416, 161] on div at bounding box center [359, 159] width 132 height 23
drag, startPoint x: 352, startPoint y: 137, endPoint x: 544, endPoint y: 129, distance: 192.3
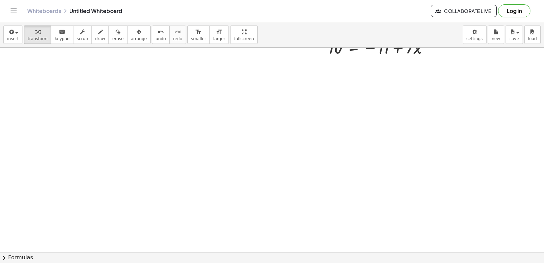
scroll to position [2866, 0]
drag, startPoint x: 543, startPoint y: 140, endPoint x: 22, endPoint y: 112, distance: 521.9
drag, startPoint x: 158, startPoint y: 159, endPoint x: 170, endPoint y: 167, distance: 14.2
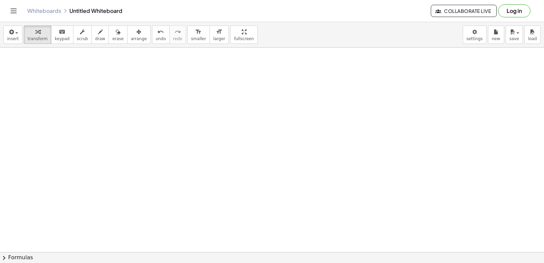
drag, startPoint x: 232, startPoint y: 164, endPoint x: 268, endPoint y: 160, distance: 36.6
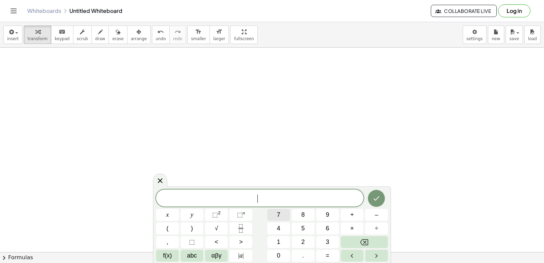
click at [274, 211] on button "7" at bounding box center [278, 215] width 23 height 12
click at [163, 218] on button "x" at bounding box center [167, 215] width 23 height 12
click at [363, 213] on button "+" at bounding box center [352, 215] width 23 height 12
click at [277, 243] on span "1" at bounding box center [278, 241] width 3 height 9
click at [276, 253] on button "0" at bounding box center [278, 256] width 23 height 12
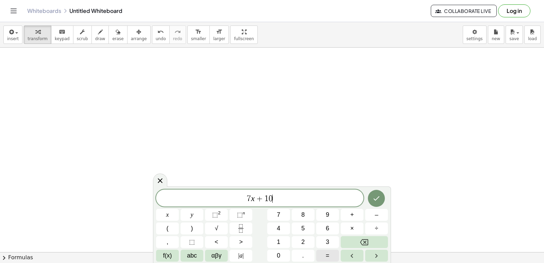
click at [324, 259] on button "=" at bounding box center [327, 256] width 23 height 12
click at [270, 242] on button "1" at bounding box center [278, 242] width 23 height 12
click at [378, 201] on icon "Done" at bounding box center [376, 198] width 8 height 8
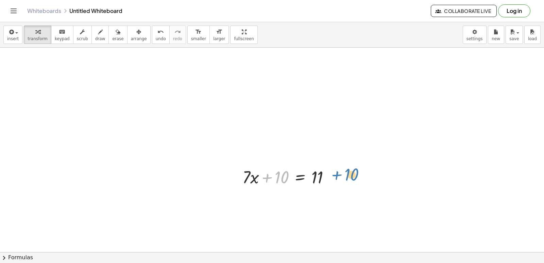
drag, startPoint x: 270, startPoint y: 175, endPoint x: 346, endPoint y: 178, distance: 76.2
drag, startPoint x: 276, startPoint y: 167, endPoint x: 340, endPoint y: 167, distance: 64.3
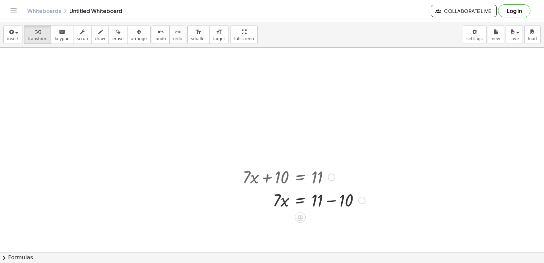
drag, startPoint x: 329, startPoint y: 200, endPoint x: 322, endPoint y: 200, distance: 7.5
click at [330, 199] on div at bounding box center [304, 199] width 130 height 23
click at [293, 226] on div at bounding box center [304, 222] width 130 height 23
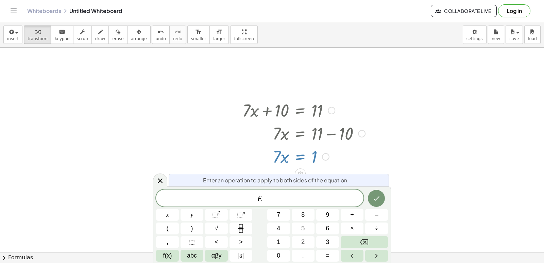
scroll to position [2932, 0]
click at [388, 222] on div "Enter an operation to apply to both sides of the equation. E ​ x y ⬚ 2 ⬚ n 7 8 …" at bounding box center [272, 224] width 238 height 76
click at [373, 241] on button "Backspace" at bounding box center [364, 242] width 47 height 12
drag, startPoint x: 284, startPoint y: 151, endPoint x: 284, endPoint y: 155, distance: 3.4
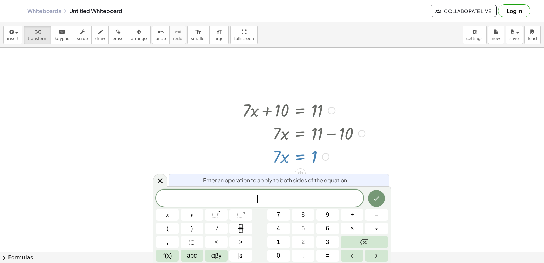
click at [284, 155] on div at bounding box center [304, 155] width 130 height 23
click at [323, 153] on div at bounding box center [304, 155] width 130 height 23
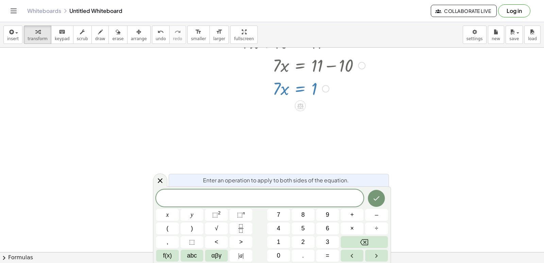
scroll to position [3070, 0]
click at [277, 214] on span "7" at bounding box center [278, 214] width 3 height 9
click at [159, 209] on button "x" at bounding box center [167, 215] width 23 height 12
click at [374, 221] on div "7 x ​ x y ⬚ 2 ⬚ n 7 8 9 + – ( ) √ 4 5 6 × ÷ , ⬚ < > 1 2 3 f(x) abc αβγ | a | 0 …" at bounding box center [272, 225] width 232 height 72
click at [374, 218] on button "–" at bounding box center [376, 215] width 23 height 12
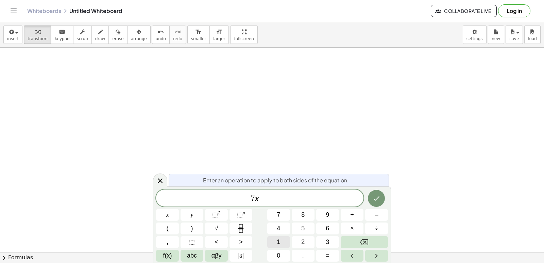
click at [280, 242] on span "1" at bounding box center [278, 241] width 3 height 9
click at [277, 257] on span "0" at bounding box center [278, 255] width 3 height 9
click at [326, 255] on span "=" at bounding box center [328, 255] width 4 height 9
click at [276, 243] on button "1" at bounding box center [278, 242] width 23 height 12
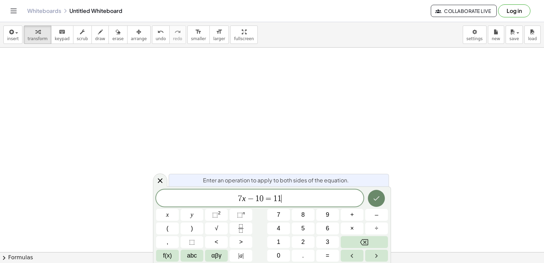
click at [372, 202] on button "Done" at bounding box center [376, 198] width 17 height 17
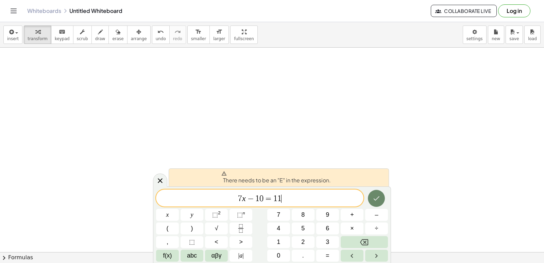
click at [375, 203] on button "Done" at bounding box center [376, 198] width 17 height 17
click at [256, 198] on span "1" at bounding box center [257, 198] width 4 height 8
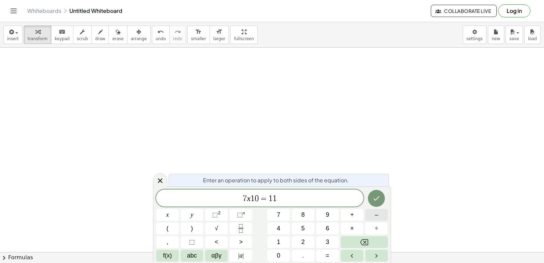
click at [373, 213] on button "–" at bounding box center [376, 215] width 23 height 12
click at [382, 201] on button "Done" at bounding box center [376, 198] width 17 height 17
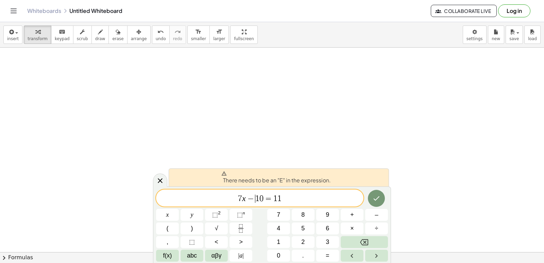
click at [287, 182] on span "There needs to be an "E" in the expression." at bounding box center [275, 178] width 109 height 14
click at [38, 38] on span "transform" at bounding box center [38, 38] width 20 height 5
click at [248, 199] on span "−" at bounding box center [251, 198] width 10 height 8
click at [376, 201] on icon "Done" at bounding box center [376, 198] width 8 height 8
click at [159, 178] on icon at bounding box center [160, 180] width 8 height 8
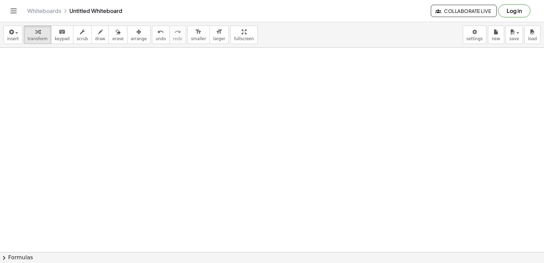
scroll to position [3104, 0]
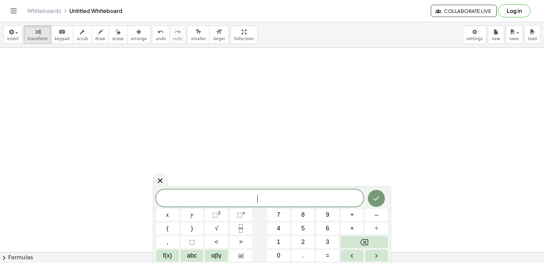
click at [275, 213] on button "7" at bounding box center [278, 215] width 23 height 12
click at [172, 215] on button "x" at bounding box center [167, 215] width 23 height 12
click at [377, 219] on span "–" at bounding box center [376, 214] width 3 height 9
click at [280, 239] on span "1" at bounding box center [278, 241] width 3 height 9
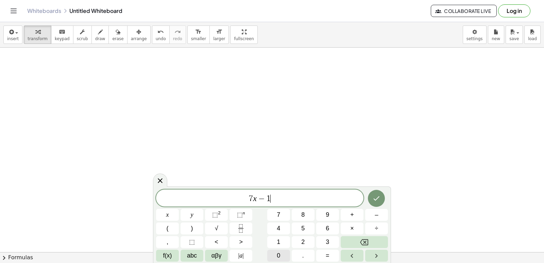
click at [280, 253] on span "0" at bounding box center [278, 255] width 3 height 9
click at [334, 256] on button "=" at bounding box center [327, 256] width 23 height 12
click at [282, 243] on button "1" at bounding box center [278, 242] width 23 height 12
click at [372, 202] on button "Done" at bounding box center [376, 198] width 17 height 17
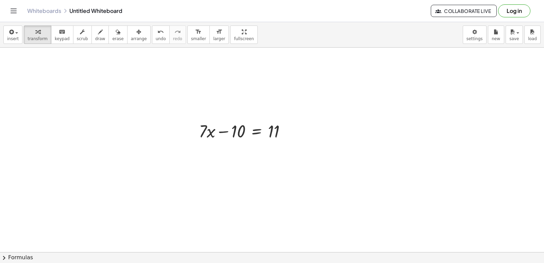
scroll to position [3138, 0]
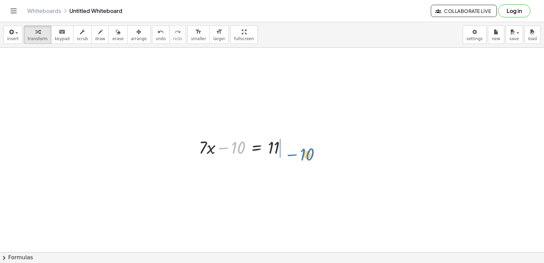
drag, startPoint x: 219, startPoint y: 148, endPoint x: 293, endPoint y: 154, distance: 73.7
click at [293, 154] on div at bounding box center [244, 146] width 99 height 23
drag, startPoint x: 276, startPoint y: 172, endPoint x: 303, endPoint y: 174, distance: 27.3
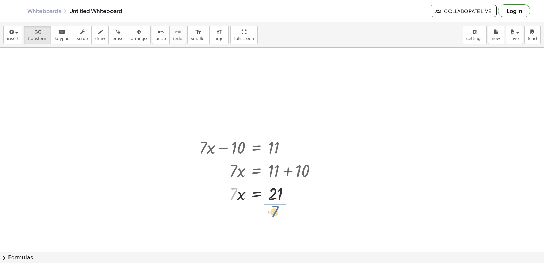
drag, startPoint x: 232, startPoint y: 194, endPoint x: 274, endPoint y: 211, distance: 45.3
click at [277, 229] on div at bounding box center [260, 222] width 130 height 34
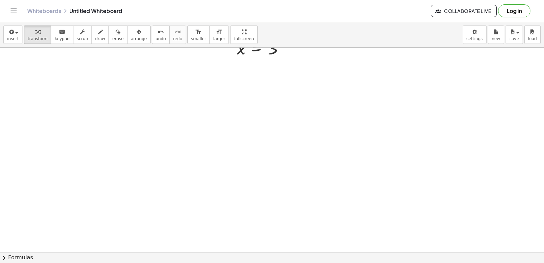
scroll to position [3342, 0]
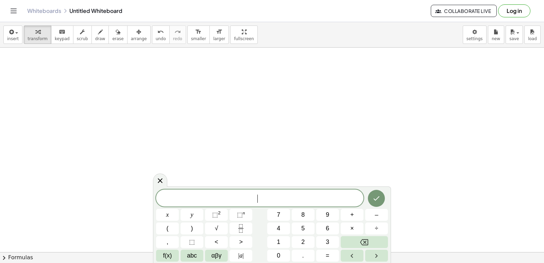
click at [297, 229] on button "5" at bounding box center [303, 228] width 23 height 12
click at [171, 216] on button "x" at bounding box center [167, 215] width 23 height 12
click at [373, 227] on button "÷" at bounding box center [376, 228] width 23 height 12
click at [368, 237] on button "Backspace" at bounding box center [364, 242] width 47 height 12
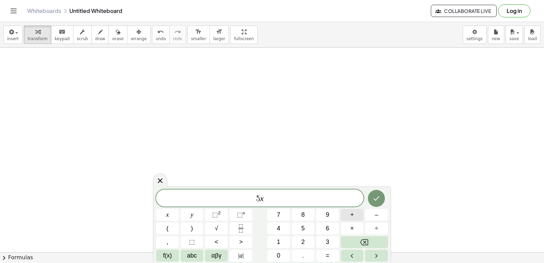
click at [352, 210] on span "+" at bounding box center [352, 214] width 4 height 9
click at [310, 215] on button "8" at bounding box center [303, 215] width 23 height 12
click at [333, 259] on button "=" at bounding box center [327, 256] width 23 height 12
click at [287, 242] on button "1" at bounding box center [278, 242] width 23 height 12
click at [299, 240] on button "2" at bounding box center [303, 242] width 23 height 12
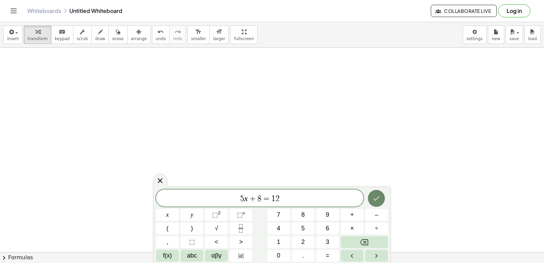
click at [377, 198] on icon "Done" at bounding box center [376, 198] width 8 height 8
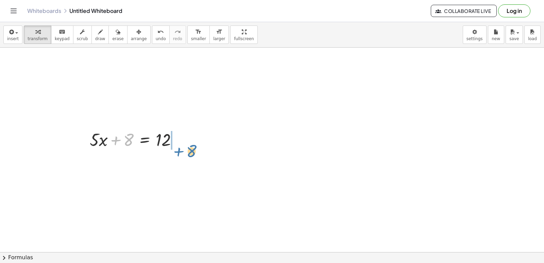
drag, startPoint x: 118, startPoint y: 139, endPoint x: 182, endPoint y: 151, distance: 64.6
click at [182, 151] on div "+ 8 + · 5 · x + 8 = 12" at bounding box center [134, 139] width 108 height 27
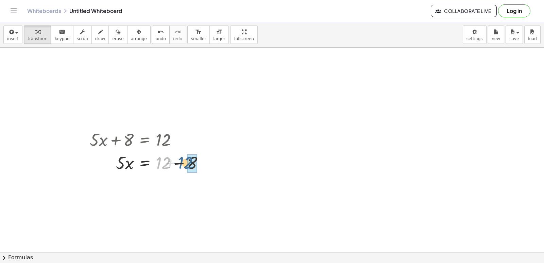
drag, startPoint x: 170, startPoint y: 164, endPoint x: 192, endPoint y: 163, distance: 22.4
drag, startPoint x: 124, startPoint y: 185, endPoint x: 169, endPoint y: 191, distance: 45.7
click at [167, 192] on div at bounding box center [149, 185] width 126 height 23
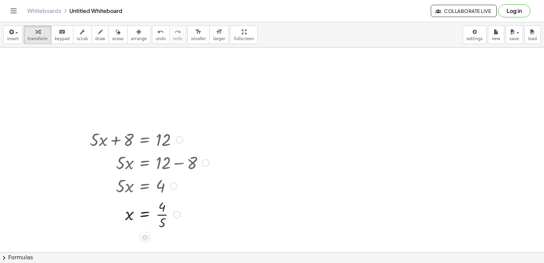
click at [164, 209] on div at bounding box center [149, 214] width 126 height 34
click at [161, 212] on div at bounding box center [149, 214] width 126 height 34
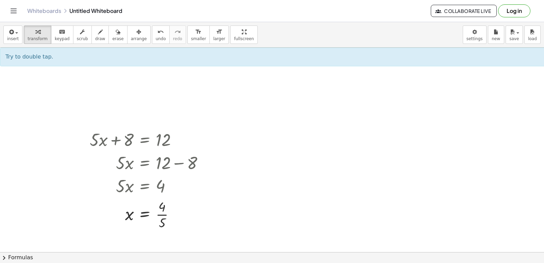
drag, startPoint x: 354, startPoint y: 173, endPoint x: 347, endPoint y: 173, distance: 6.5
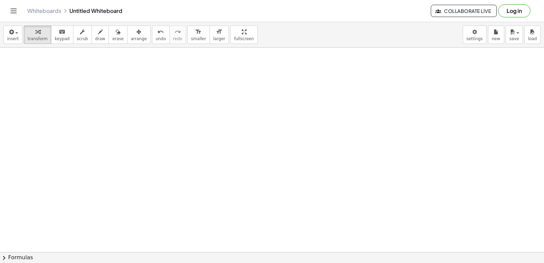
scroll to position [3547, 0]
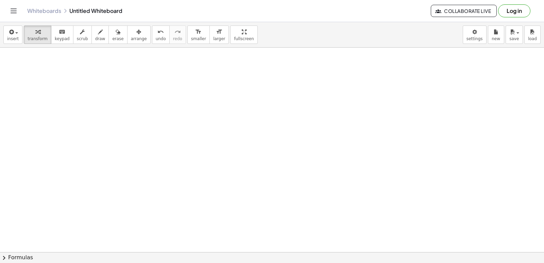
drag, startPoint x: 207, startPoint y: 174, endPoint x: 177, endPoint y: 140, distance: 45.3
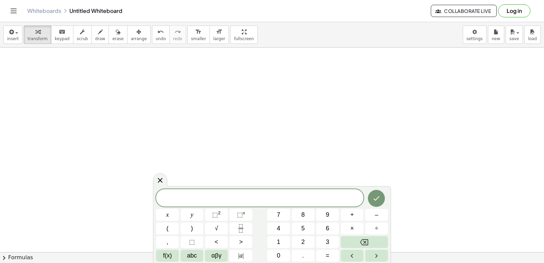
click at [279, 214] on button "7" at bounding box center [278, 215] width 23 height 12
click at [195, 214] on button "y" at bounding box center [192, 215] width 23 height 12
click at [370, 218] on button "–" at bounding box center [376, 215] width 23 height 12
click at [281, 241] on button "1" at bounding box center [278, 242] width 23 height 12
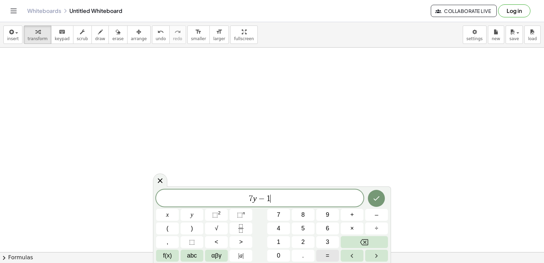
click at [331, 260] on button "=" at bounding box center [327, 256] width 23 height 12
click at [280, 241] on button "1" at bounding box center [278, 242] width 23 height 12
click at [297, 220] on button "8" at bounding box center [303, 215] width 23 height 12
click at [351, 237] on button "Backspace" at bounding box center [364, 242] width 47 height 12
click at [304, 228] on span "5" at bounding box center [302, 228] width 3 height 9
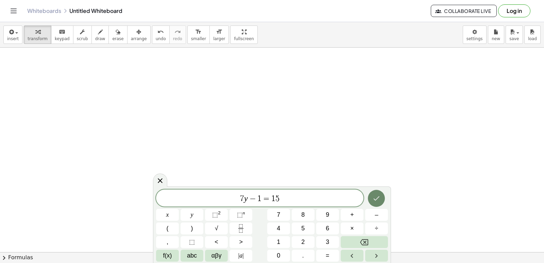
click at [377, 195] on icon "Done" at bounding box center [376, 198] width 8 height 8
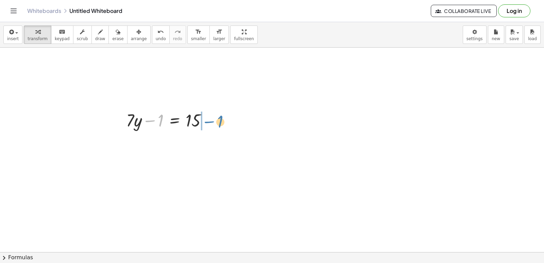
drag, startPoint x: 151, startPoint y: 122, endPoint x: 167, endPoint y: 219, distance: 98.1
click at [211, 121] on div at bounding box center [169, 119] width 93 height 23
drag, startPoint x: 193, startPoint y: 145, endPoint x: 220, endPoint y: 148, distance: 27.0
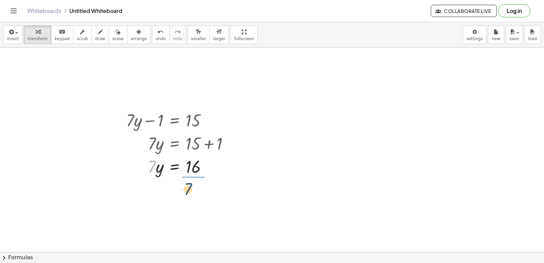
drag, startPoint x: 154, startPoint y: 168, endPoint x: 182, endPoint y: 201, distance: 43.2
click at [195, 191] on div at bounding box center [180, 194] width 115 height 34
click at [201, 197] on div at bounding box center [180, 194] width 115 height 34
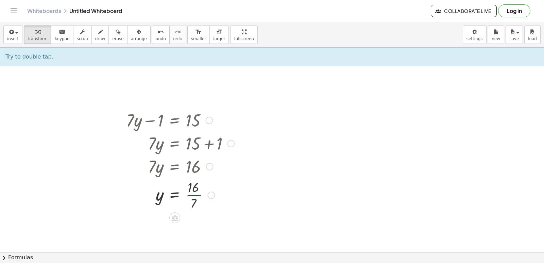
click at [197, 194] on div at bounding box center [180, 194] width 115 height 34
drag, startPoint x: 203, startPoint y: 204, endPoint x: 398, endPoint y: 81, distance: 230.7
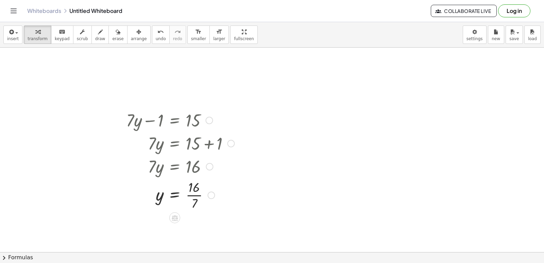
drag, startPoint x: 275, startPoint y: 192, endPoint x: 266, endPoint y: 191, distance: 9.2
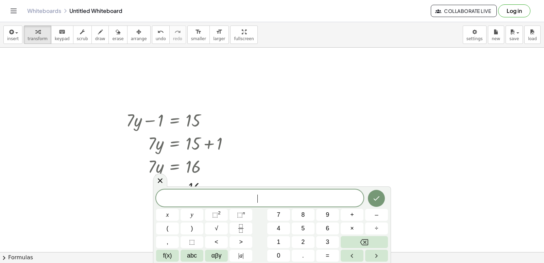
click at [255, 194] on div "​" at bounding box center [259, 197] width 207 height 17
click at [324, 217] on button "9" at bounding box center [327, 215] width 23 height 12
click at [199, 212] on button "y" at bounding box center [192, 215] width 23 height 12
click at [352, 220] on button "+" at bounding box center [352, 215] width 23 height 12
click at [272, 238] on button "1" at bounding box center [278, 242] width 23 height 12
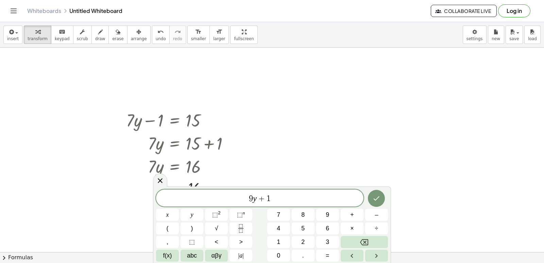
click at [297, 221] on div "9 y + 1 x y ⬚ 2 ⬚ n 7 8 9 + – ( ) √ 4 5 6 × ÷ , ⬚ < > 1 2 3 f(x) abc αβγ | a | …" at bounding box center [272, 225] width 232 height 72
click at [306, 225] on button "5" at bounding box center [303, 228] width 23 height 12
click at [328, 252] on span "=" at bounding box center [328, 255] width 4 height 9
click at [369, 216] on button "–" at bounding box center [376, 215] width 23 height 12
click at [305, 238] on button "2" at bounding box center [303, 242] width 23 height 12
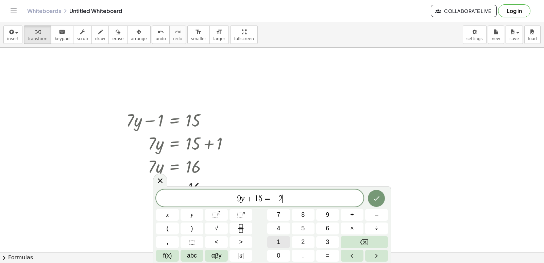
click at [279, 240] on span "1" at bounding box center [278, 241] width 3 height 9
click at [374, 195] on icon "Done" at bounding box center [376, 198] width 8 height 8
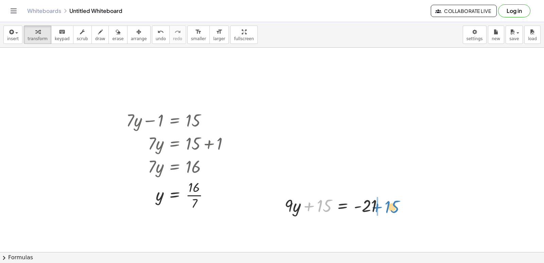
drag, startPoint x: 311, startPoint y: 199, endPoint x: 343, endPoint y: 232, distance: 46.2
click at [385, 201] on div at bounding box center [336, 204] width 111 height 23
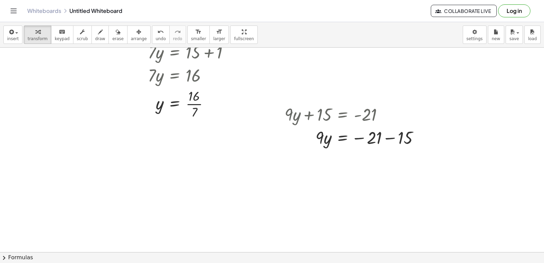
scroll to position [3649, 0]
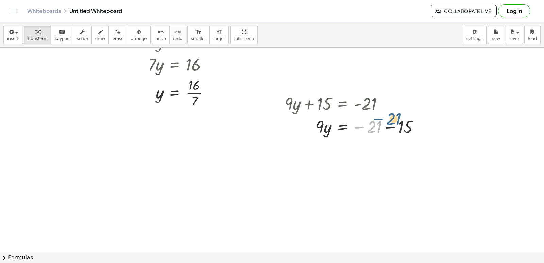
drag, startPoint x: 374, startPoint y: 131, endPoint x: 394, endPoint y: 122, distance: 21.3
click at [394, 122] on div at bounding box center [354, 126] width 147 height 23
drag, startPoint x: 370, startPoint y: 135, endPoint x: 408, endPoint y: 143, distance: 38.9
drag, startPoint x: 328, startPoint y: 150, endPoint x: 266, endPoint y: 146, distance: 62.0
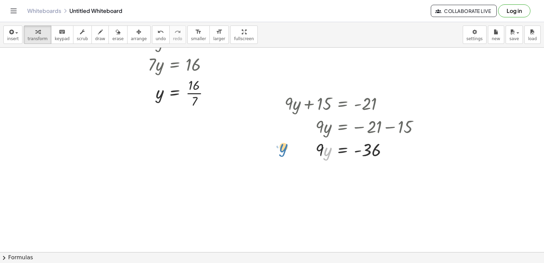
drag, startPoint x: 319, startPoint y: 149, endPoint x: 355, endPoint y: 181, distance: 48.6
click at [373, 178] on div at bounding box center [354, 178] width 147 height 34
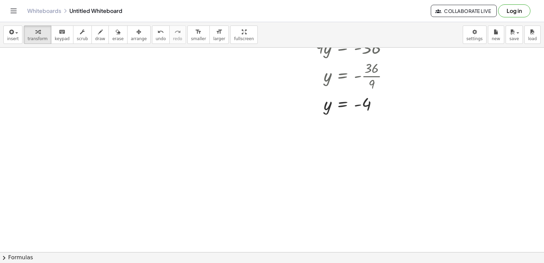
scroll to position [3819, 0]
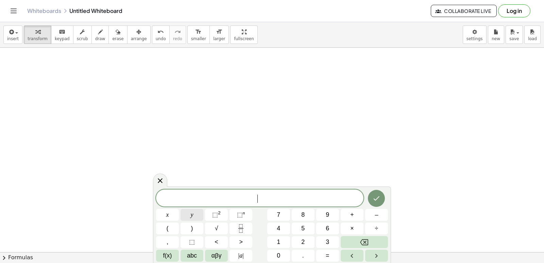
click at [191, 218] on span "y" at bounding box center [192, 214] width 3 height 9
click at [350, 210] on button "+" at bounding box center [352, 215] width 23 height 12
click at [302, 240] on span "2" at bounding box center [302, 241] width 3 height 9
click at [159, 208] on div "y + 2 ​ x y ⬚ 2 ⬚ n 7 8 9 + – ( ) √ 4 5 6 × ÷ , ⬚ < > 1 2 3 f(x) abc αβγ | a | …" at bounding box center [272, 225] width 232 height 72
click at [161, 209] on div "y + 2 x y ⬚ 2 ⬚ n 7 8 9 + – ( ) √ 4 5 6 × ÷ , ⬚ < > 1 2 3 f(x) abc αβγ | a | 0 …" at bounding box center [272, 225] width 232 height 72
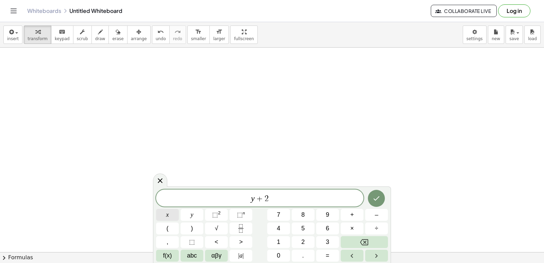
click at [173, 213] on button "x" at bounding box center [167, 215] width 23 height 12
click at [328, 251] on button "=" at bounding box center [327, 256] width 23 height 12
click at [285, 244] on button "1" at bounding box center [278, 242] width 23 height 12
click at [283, 252] on button "0" at bounding box center [278, 256] width 23 height 12
click at [381, 201] on button "Done" at bounding box center [376, 198] width 17 height 17
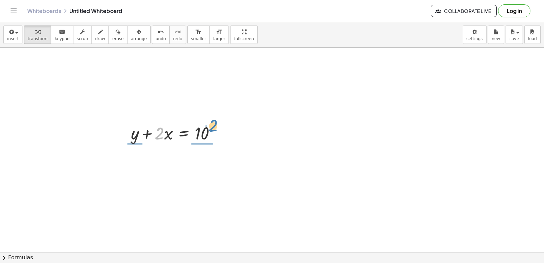
drag, startPoint x: 156, startPoint y: 139, endPoint x: 163, endPoint y: 133, distance: 9.4
click at [210, 132] on div at bounding box center [175, 132] width 97 height 23
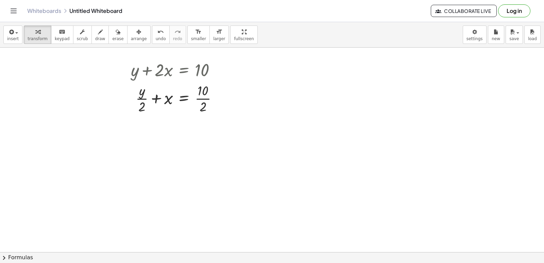
scroll to position [3887, 0]
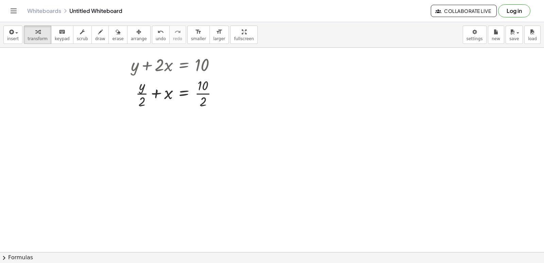
drag, startPoint x: 314, startPoint y: 86, endPoint x: 307, endPoint y: 121, distance: 34.9
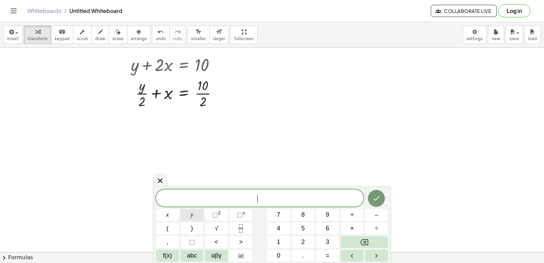
click at [196, 209] on button "y" at bounding box center [192, 215] width 23 height 12
click at [349, 219] on button "+" at bounding box center [352, 215] width 23 height 12
click at [296, 239] on button "2" at bounding box center [303, 242] width 23 height 12
click at [172, 210] on button "x" at bounding box center [167, 215] width 23 height 12
click at [327, 259] on span "=" at bounding box center [328, 255] width 4 height 9
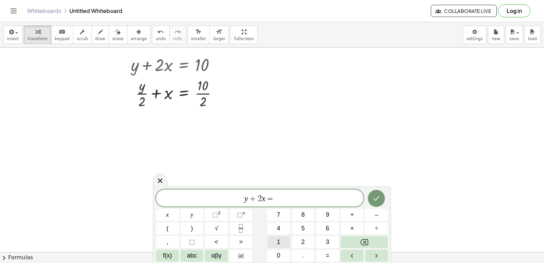
click at [280, 241] on span "1" at bounding box center [278, 241] width 3 height 9
click at [279, 251] on span "0" at bounding box center [278, 255] width 3 height 9
click at [373, 197] on icon "Done" at bounding box center [376, 198] width 8 height 8
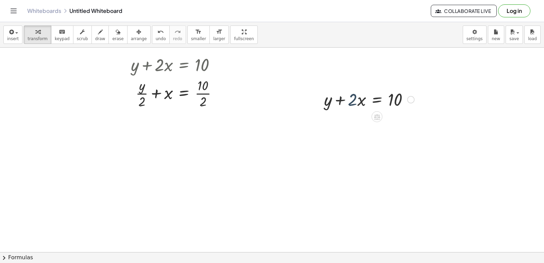
drag, startPoint x: 354, startPoint y: 102, endPoint x: 346, endPoint y: 98, distance: 8.7
click at [353, 99] on div at bounding box center [369, 98] width 97 height 23
drag, startPoint x: 338, startPoint y: 103, endPoint x: 405, endPoint y: 106, distance: 67.4
click at [405, 106] on div at bounding box center [369, 98] width 97 height 23
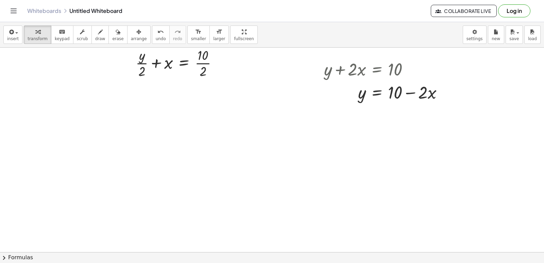
scroll to position [3921, 0]
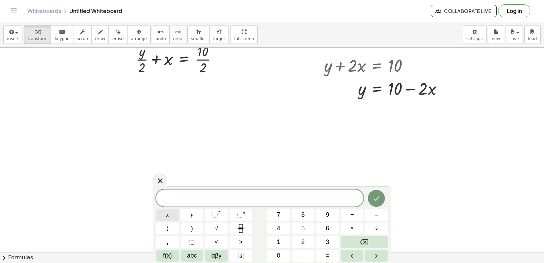
click at [175, 216] on button "x" at bounding box center [167, 215] width 23 height 12
click at [384, 240] on button "Backspace" at bounding box center [364, 242] width 47 height 12
click at [276, 214] on button "7" at bounding box center [278, 215] width 23 height 12
click at [194, 214] on button "y" at bounding box center [192, 215] width 23 height 12
click at [355, 211] on button "+" at bounding box center [352, 215] width 23 height 12
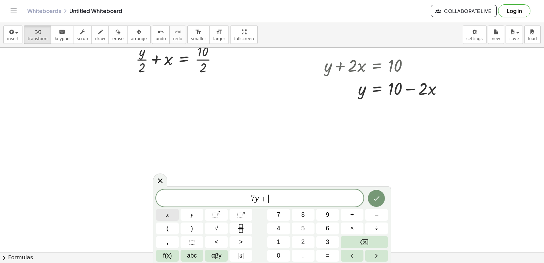
click at [174, 214] on button "x" at bounding box center [167, 215] width 23 height 12
click at [323, 259] on button "=" at bounding box center [327, 256] width 23 height 12
click at [319, 244] on button "3" at bounding box center [327, 242] width 23 height 12
click at [380, 192] on button "Done" at bounding box center [376, 198] width 17 height 17
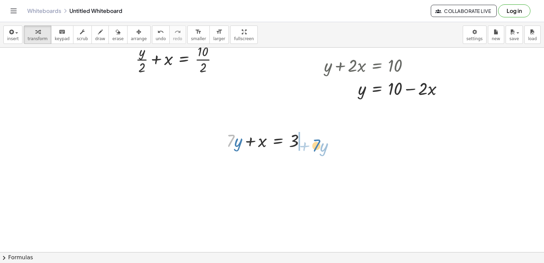
drag, startPoint x: 230, startPoint y: 142, endPoint x: 318, endPoint y: 145, distance: 87.8
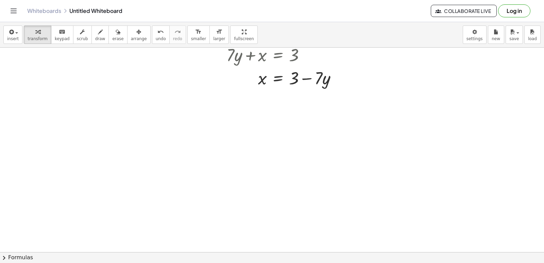
scroll to position [4023, 0]
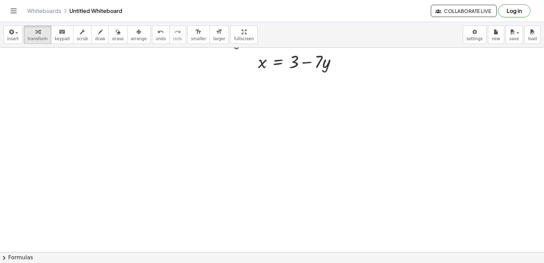
drag, startPoint x: 164, startPoint y: 96, endPoint x: 163, endPoint y: 101, distance: 5.2
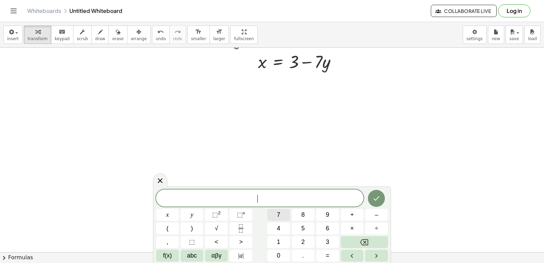
click at [278, 219] on button "7" at bounding box center [278, 215] width 23 height 12
click at [180, 211] on div "7 ​ x y ⬚ 2 ⬚ n 7 8 9 + – ( ) √ 4 5 6 × ÷ , ⬚ < > 1 2 3 f(x) abc αβγ | a | 0 . =" at bounding box center [272, 225] width 232 height 72
click at [380, 230] on button "÷" at bounding box center [376, 228] width 23 height 12
click at [378, 240] on button "Backspace" at bounding box center [364, 242] width 47 height 12
click at [170, 214] on button "x" at bounding box center [167, 215] width 23 height 12
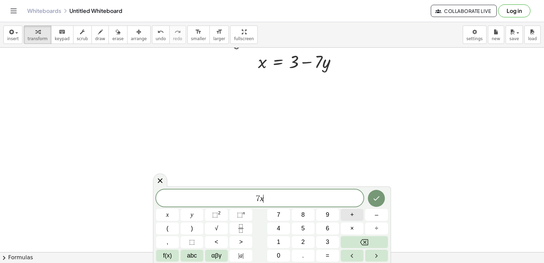
click at [359, 218] on button "+" at bounding box center [352, 215] width 23 height 12
click at [277, 228] on span "4" at bounding box center [278, 228] width 3 height 9
click at [196, 215] on button "y" at bounding box center [192, 215] width 23 height 12
click at [314, 252] on div "7 x + 4 y ​ x y ⬚ 2 ⬚ n 7 8 9 + – ( ) √ 4 5 6 × ÷ , ⬚ < > 1 2 3 f(x) abc αβγ | …" at bounding box center [272, 225] width 232 height 72
click at [280, 239] on span "1" at bounding box center [278, 241] width 3 height 9
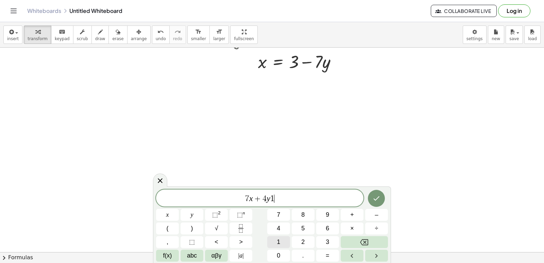
click at [280, 239] on span "1" at bounding box center [278, 241] width 3 height 9
click at [381, 245] on button "Backspace" at bounding box center [364, 242] width 47 height 12
click at [329, 256] on button "=" at bounding box center [327, 256] width 23 height 12
click at [276, 242] on button "1" at bounding box center [278, 242] width 23 height 12
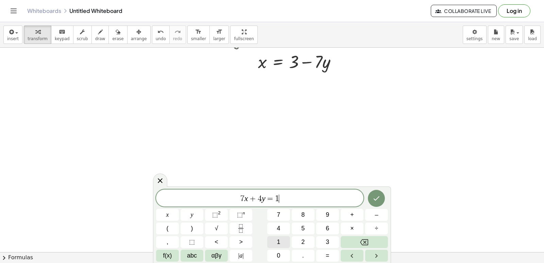
click at [276, 242] on button "1" at bounding box center [278, 242] width 23 height 12
click at [377, 195] on icon "Done" at bounding box center [376, 198] width 8 height 8
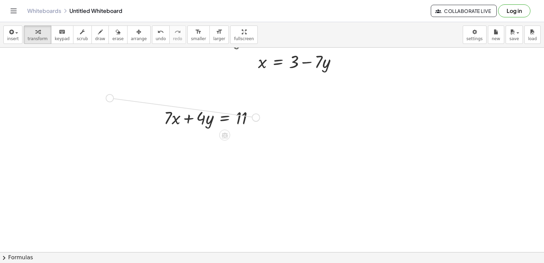
drag, startPoint x: 257, startPoint y: 118, endPoint x: 107, endPoint y: 99, distance: 150.4
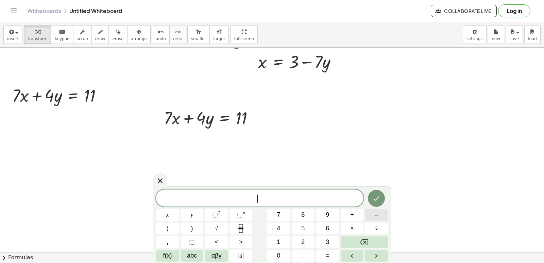
click at [377, 216] on span "–" at bounding box center [376, 214] width 3 height 9
click at [278, 215] on span "7" at bounding box center [278, 214] width 3 height 9
click at [171, 217] on button "x" at bounding box center [167, 215] width 23 height 12
click at [347, 209] on button "+" at bounding box center [352, 215] width 23 height 12
click at [304, 227] on span "5" at bounding box center [302, 228] width 3 height 9
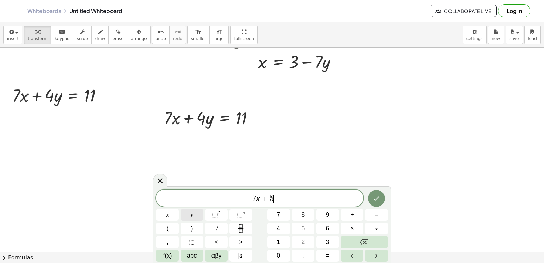
click at [195, 210] on button "y" at bounding box center [192, 215] width 23 height 12
click at [326, 256] on span "=" at bounding box center [328, 255] width 4 height 9
click at [378, 215] on span "–" at bounding box center [376, 214] width 3 height 9
click at [297, 239] on button "2" at bounding box center [303, 242] width 23 height 12
click at [379, 204] on button "Done" at bounding box center [376, 198] width 17 height 17
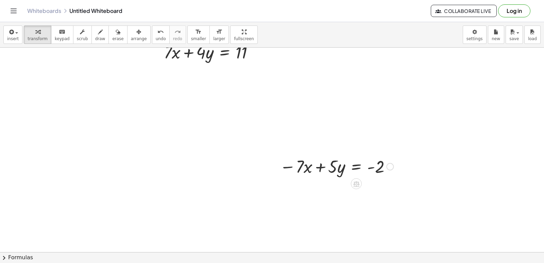
scroll to position [4091, 0]
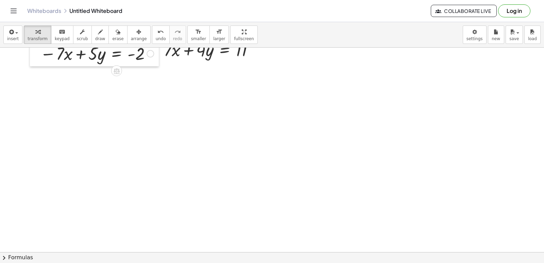
drag, startPoint x: 277, startPoint y: 166, endPoint x: 28, endPoint y: 55, distance: 272.7
click at [35, 55] on div at bounding box center [35, 53] width 10 height 27
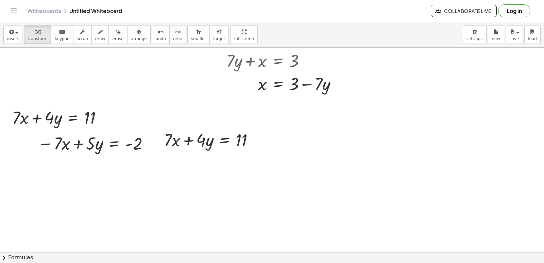
scroll to position [3989, 0]
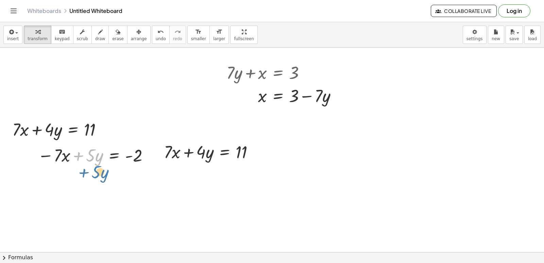
drag, startPoint x: 76, startPoint y: 163, endPoint x: 90, endPoint y: 171, distance: 15.7
drag, startPoint x: 115, startPoint y: 176, endPoint x: 54, endPoint y: 157, distance: 63.7
drag, startPoint x: 146, startPoint y: 161, endPoint x: 138, endPoint y: 166, distance: 9.2
click at [138, 166] on div "- 2 − · 7 · x + · 5 · y = - 2" at bounding box center [92, 154] width 129 height 27
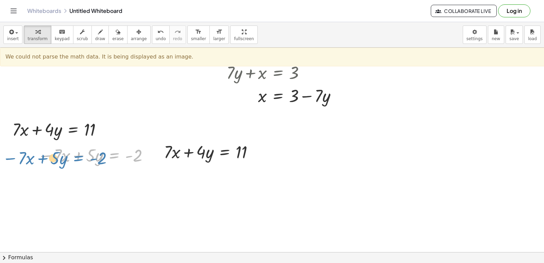
drag, startPoint x: 105, startPoint y: 154, endPoint x: 69, endPoint y: 157, distance: 36.1
click at [69, 157] on div at bounding box center [94, 154] width 120 height 23
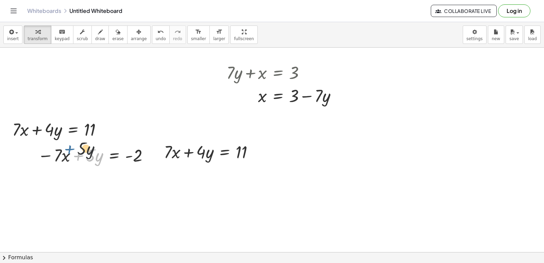
drag, startPoint x: 78, startPoint y: 156, endPoint x: 59, endPoint y: 143, distance: 22.3
click at [59, 143] on div at bounding box center [94, 154] width 120 height 23
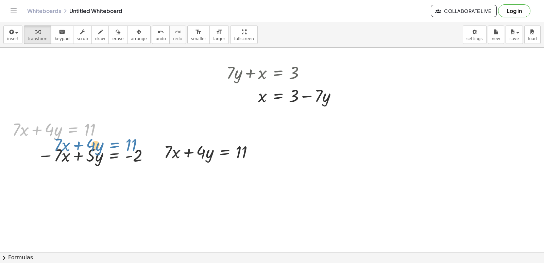
drag, startPoint x: 68, startPoint y: 134, endPoint x: 110, endPoint y: 150, distance: 45.0
drag, startPoint x: 92, startPoint y: 131, endPoint x: 122, endPoint y: 140, distance: 31.0
drag, startPoint x: 69, startPoint y: 130, endPoint x: 102, endPoint y: 140, distance: 35.2
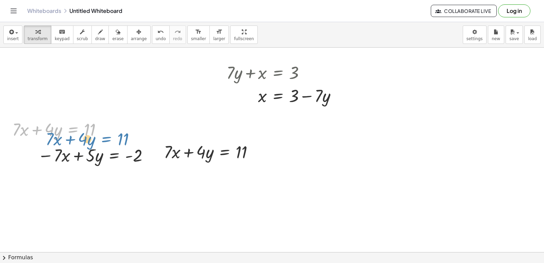
click at [102, 140] on div at bounding box center [60, 128] width 102 height 23
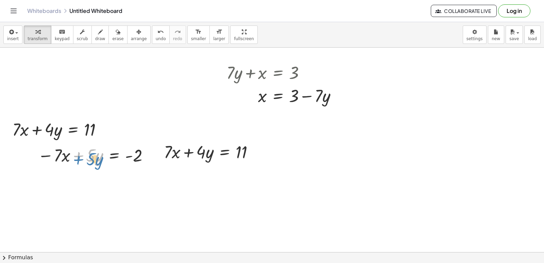
click at [95, 160] on div at bounding box center [94, 154] width 120 height 23
click at [83, 150] on div at bounding box center [94, 154] width 120 height 23
drag, startPoint x: 84, startPoint y: 166, endPoint x: 88, endPoint y: 168, distance: 4.4
drag, startPoint x: 64, startPoint y: 158, endPoint x: 79, endPoint y: 155, distance: 15.6
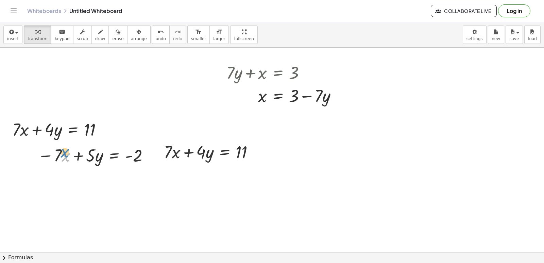
click at [79, 155] on div at bounding box center [94, 154] width 120 height 23
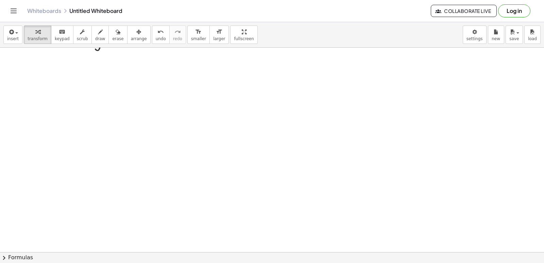
scroll to position [4228, 0]
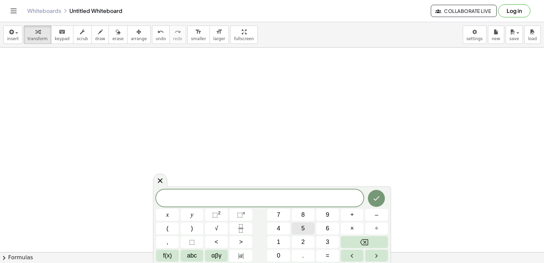
click at [313, 231] on button "5" at bounding box center [303, 228] width 23 height 12
click at [172, 210] on button "x" at bounding box center [167, 215] width 23 height 12
click at [352, 211] on span "+" at bounding box center [352, 214] width 4 height 9
click at [342, 244] on button "Backspace" at bounding box center [364, 242] width 47 height 12
click at [356, 216] on button "+" at bounding box center [352, 215] width 23 height 12
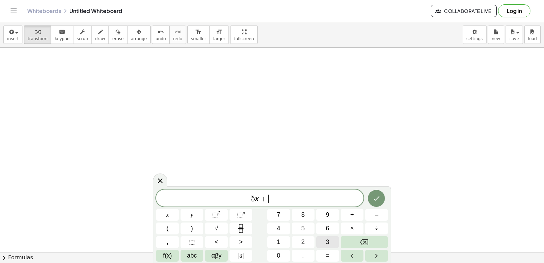
click at [328, 239] on span "3" at bounding box center [327, 241] width 3 height 9
click at [201, 216] on button "y" at bounding box center [192, 215] width 23 height 12
click at [332, 259] on button "=" at bounding box center [327, 256] width 23 height 12
click at [280, 242] on span "1" at bounding box center [278, 241] width 3 height 9
click at [340, 248] on div "5 x + 3 y = 1 x y ⬚ 2 ⬚ n 7 8 9 + – ( ) √ 4 5 6 × ÷ , ⬚ < > 1 2 3 f(x) abc αβγ …" at bounding box center [272, 225] width 232 height 72
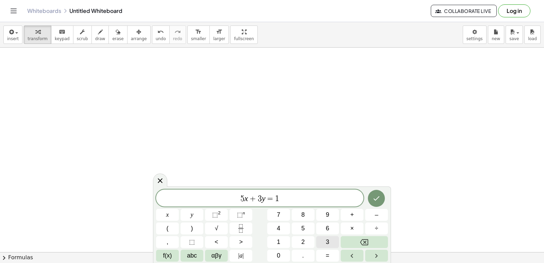
click at [336, 247] on button "3" at bounding box center [327, 242] width 23 height 12
click at [378, 201] on icon "Done" at bounding box center [376, 198] width 8 height 8
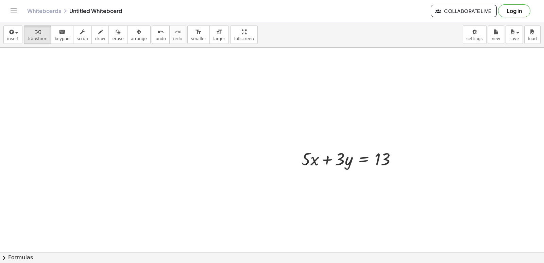
scroll to position [4190, 0]
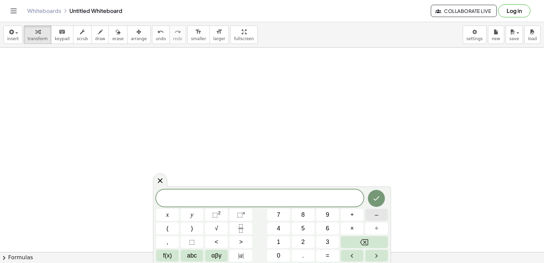
click at [377, 212] on span "–" at bounding box center [376, 214] width 3 height 9
click at [305, 227] on span "5" at bounding box center [302, 228] width 3 height 9
click at [176, 209] on button "x" at bounding box center [167, 215] width 23 height 12
click at [343, 218] on button "+" at bounding box center [352, 215] width 23 height 12
click at [331, 227] on button "6" at bounding box center [327, 228] width 23 height 12
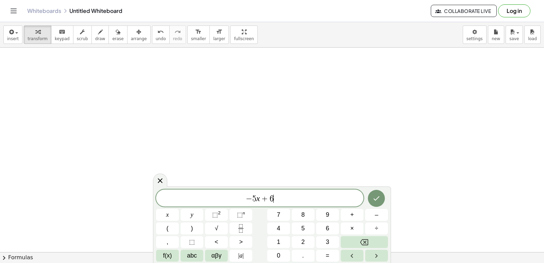
click at [201, 208] on div "− 5 x + 6 ​ x y ⬚ 2 ⬚ n 7 8 9 + – ( ) √ 4 5 6 × ÷ , ⬚ < > 1 2 3 f(x) abc αβγ | …" at bounding box center [272, 225] width 232 height 72
click at [195, 212] on button "y" at bounding box center [192, 215] width 23 height 12
click at [323, 254] on button "=" at bounding box center [327, 256] width 23 height 12
click at [375, 215] on span "–" at bounding box center [376, 214] width 3 height 9
click at [278, 224] on button "4" at bounding box center [278, 228] width 23 height 12
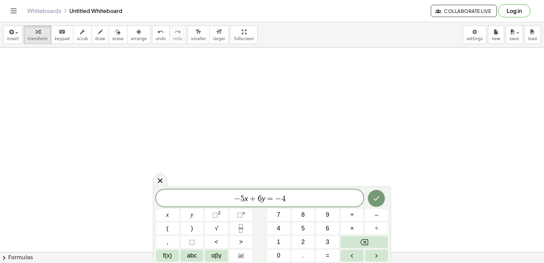
click at [382, 188] on div "− 5 x + 6 y = − 4 ​ x y ⬚ 2 ⬚ n 7 8 9 + – ( ) √ 4 5 6 × ÷ , ⬚ < > 1 2 3 f(x) ab…" at bounding box center [272, 224] width 238 height 76
click at [372, 194] on button "Done" at bounding box center [376, 198] width 17 height 17
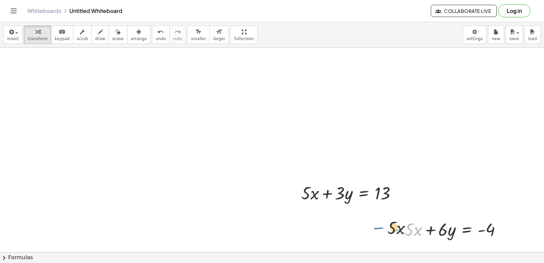
click at [405, 229] on div at bounding box center [446, 228] width 122 height 23
drag, startPoint x: 471, startPoint y: 247, endPoint x: 426, endPoint y: 210, distance: 58.0
click at [467, 228] on div "− · 5 · x + · 6 · y = - 4" at bounding box center [467, 228] width 0 height 0
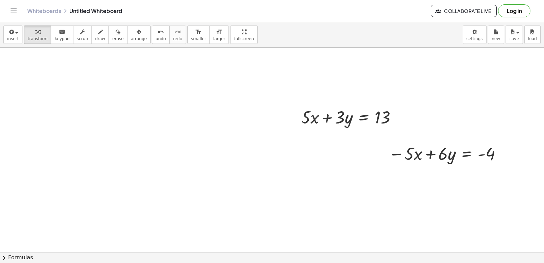
scroll to position [4225, 0]
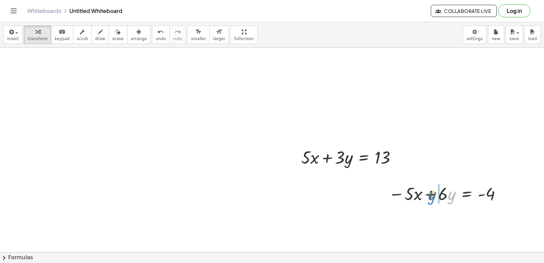
drag, startPoint x: 453, startPoint y: 192, endPoint x: 433, endPoint y: 193, distance: 20.1
click at [433, 193] on div at bounding box center [446, 193] width 122 height 23
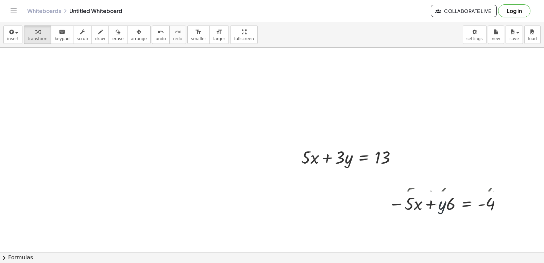
scroll to position [4191, 0]
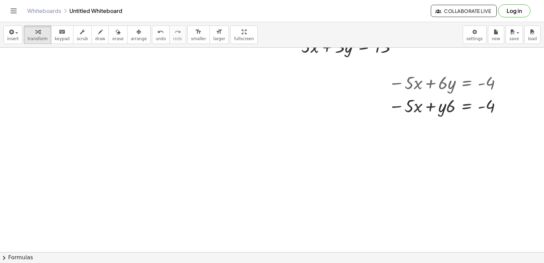
scroll to position [4361, 0]
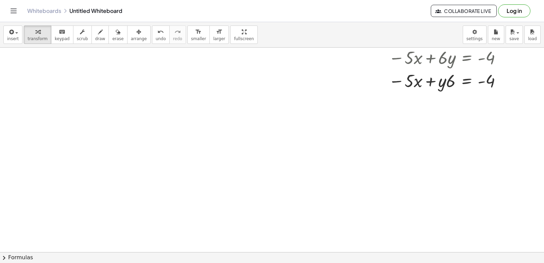
drag, startPoint x: 55, startPoint y: 78, endPoint x: 112, endPoint y: 106, distance: 63.4
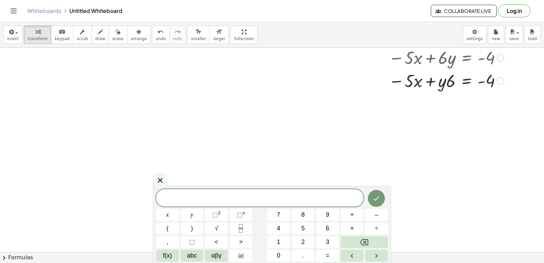
drag, startPoint x: 446, startPoint y: 52, endPoint x: 406, endPoint y: 59, distance: 40.6
click at [406, 59] on div at bounding box center [446, 57] width 122 height 23
drag, startPoint x: 498, startPoint y: 55, endPoint x: 336, endPoint y: 102, distance: 168.6
click at [335, 30] on div "insert select one: Math Expression Function Text Youtube Video Graphing Geometr…" at bounding box center [272, 142] width 544 height 241
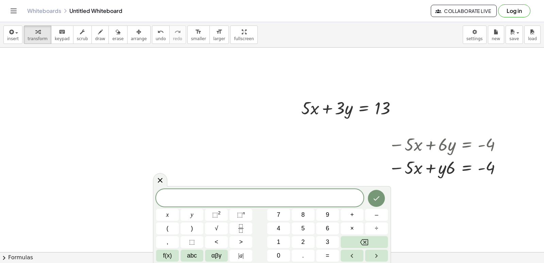
scroll to position [4293, 0]
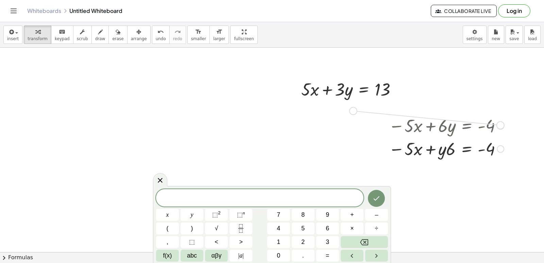
drag, startPoint x: 498, startPoint y: 125, endPoint x: 383, endPoint y: 113, distance: 115.6
drag, startPoint x: 341, startPoint y: 110, endPoint x: 383, endPoint y: 112, distance: 41.5
drag, startPoint x: 359, startPoint y: 115, endPoint x: 367, endPoint y: 140, distance: 27.2
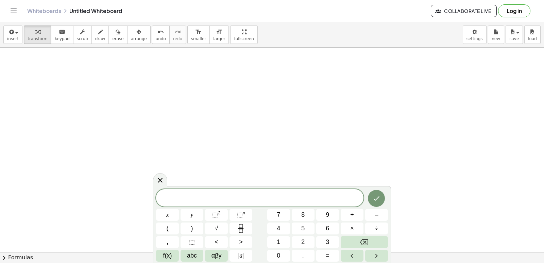
scroll to position [4463, 0]
click at [297, 219] on button "8" at bounding box center [303, 215] width 23 height 12
click at [193, 219] on span "y" at bounding box center [192, 214] width 3 height 9
click at [346, 216] on button "+" at bounding box center [352, 215] width 23 height 12
click at [306, 229] on button "5" at bounding box center [303, 228] width 23 height 12
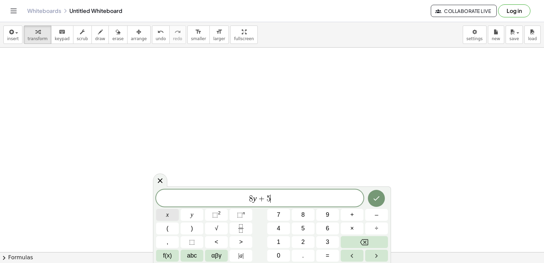
click at [162, 219] on button "x" at bounding box center [167, 215] width 23 height 12
click at [323, 254] on button "=" at bounding box center [327, 256] width 23 height 12
click at [276, 245] on button "1" at bounding box center [278, 242] width 23 height 12
click at [313, 216] on button "8" at bounding box center [303, 215] width 23 height 12
click at [383, 193] on button "Done" at bounding box center [376, 198] width 17 height 17
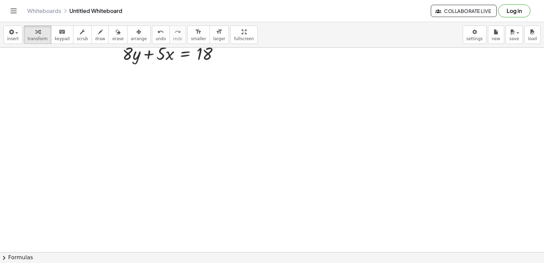
scroll to position [4398, 0]
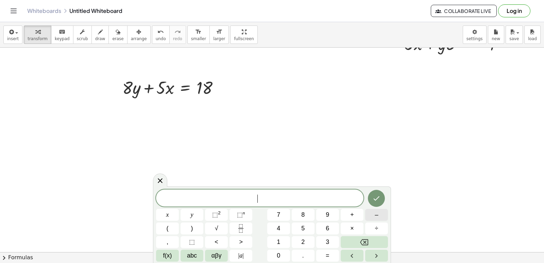
click at [375, 220] on button "–" at bounding box center [376, 215] width 23 height 12
click at [305, 216] on button "8" at bounding box center [303, 215] width 23 height 12
click at [186, 208] on div "− 8 ​ x y ⬚ 2 ⬚ n 7 8 9 + – ( ) √ 4 5 6 × ÷ , ⬚ < > 1 2 3 f(x) abc αβγ | a | 0 …" at bounding box center [272, 225] width 232 height 72
click at [187, 210] on button "y" at bounding box center [192, 215] width 23 height 12
click at [384, 216] on button "–" at bounding box center [376, 215] width 23 height 12
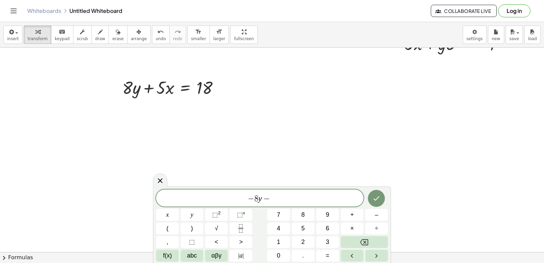
drag, startPoint x: 282, startPoint y: 208, endPoint x: 274, endPoint y: 205, distance: 8.1
click at [280, 208] on div "− 8 y − ​ x y ⬚ 2 ⬚ n 7 8 9 + – ( ) √ 4 5 6 × ÷ , ⬚ < > 1 2 3 f(x) abc αβγ | a …" at bounding box center [272, 225] width 232 height 72
click at [276, 216] on button "7" at bounding box center [278, 215] width 23 height 12
click at [174, 210] on button "x" at bounding box center [167, 215] width 23 height 12
click at [319, 251] on button "=" at bounding box center [327, 256] width 23 height 12
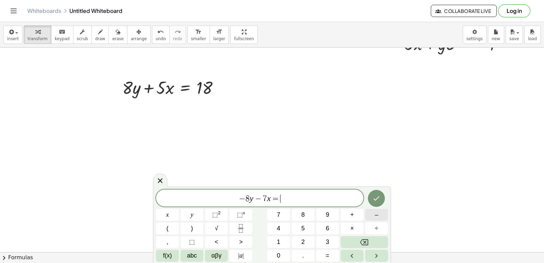
click at [374, 211] on button "–" at bounding box center [376, 215] width 23 height 12
click at [301, 240] on span "2" at bounding box center [302, 241] width 3 height 9
click at [381, 200] on button "Done" at bounding box center [376, 198] width 17 height 17
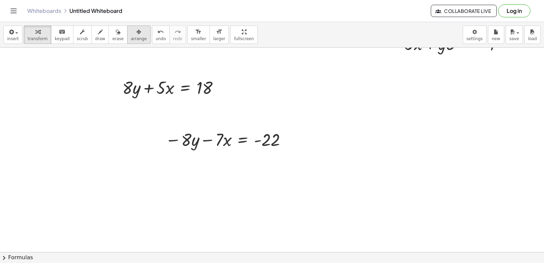
click at [131, 33] on div "button" at bounding box center [139, 32] width 16 height 8
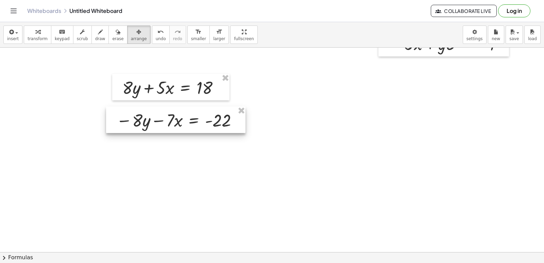
click at [162, 125] on div at bounding box center [175, 119] width 139 height 27
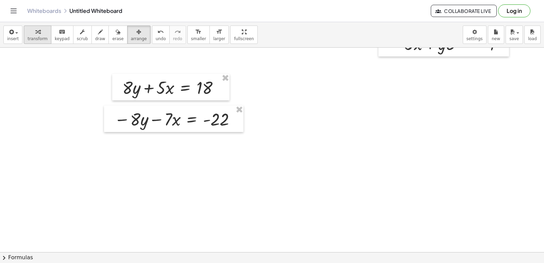
click at [42, 36] on button "transform" at bounding box center [38, 34] width 28 height 18
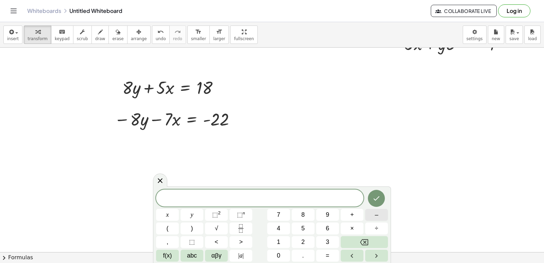
click at [377, 214] on span "–" at bounding box center [376, 214] width 3 height 9
click at [299, 239] on button "2" at bounding box center [303, 242] width 23 height 12
click at [176, 212] on button "x" at bounding box center [167, 215] width 23 height 12
click at [330, 255] on button "=" at bounding box center [327, 256] width 23 height 12
click at [379, 217] on button "–" at bounding box center [376, 215] width 23 height 12
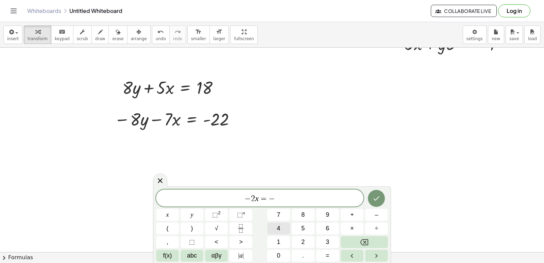
click at [276, 228] on button "4" at bounding box center [278, 228] width 23 height 12
click at [379, 199] on icon "Done" at bounding box center [376, 198] width 8 height 8
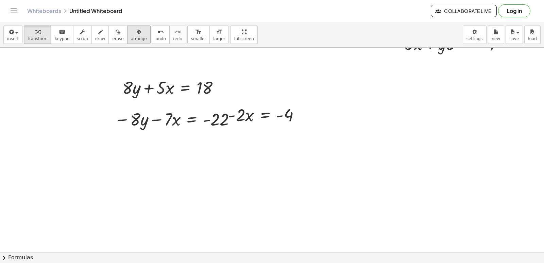
click at [134, 40] on span "arrange" at bounding box center [139, 38] width 16 height 5
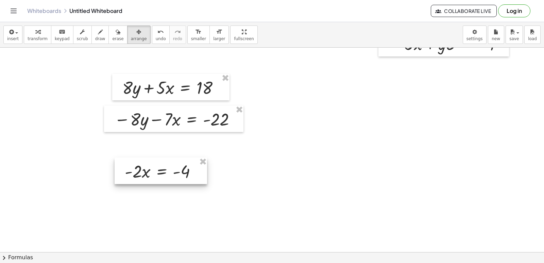
click at [181, 165] on div at bounding box center [161, 170] width 92 height 27
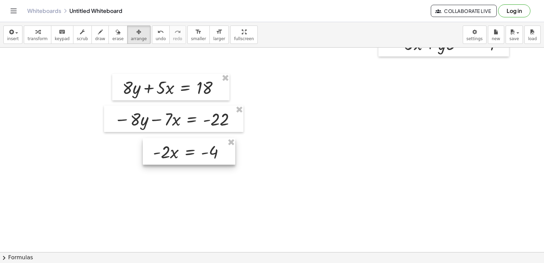
drag, startPoint x: 196, startPoint y: 155, endPoint x: 215, endPoint y: 138, distance: 25.1
click at [215, 138] on div at bounding box center [189, 151] width 92 height 27
drag, startPoint x: 38, startPoint y: 180, endPoint x: 544, endPoint y: 8, distance: 534.0
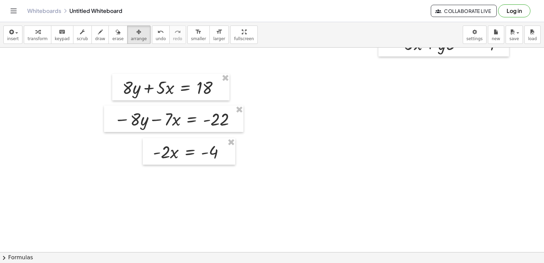
click at [37, 31] on icon "button" at bounding box center [37, 32] width 5 height 8
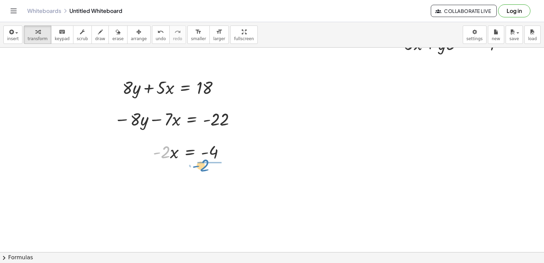
drag, startPoint x: 168, startPoint y: 155, endPoint x: 211, endPoint y: 170, distance: 45.5
click at [217, 177] on div at bounding box center [196, 180] width 93 height 34
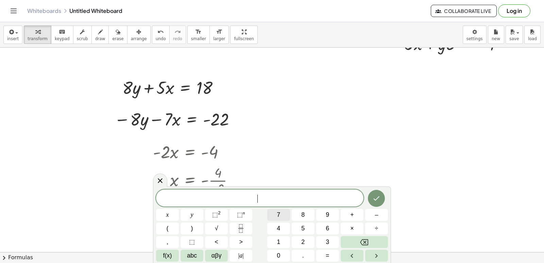
click at [284, 214] on button "7" at bounding box center [278, 215] width 23 height 12
click at [160, 216] on button "x" at bounding box center [167, 215] width 23 height 12
click at [331, 223] on div "7 x ​ x y ⬚ 2 ⬚ n 7 8 9 + – ( ) √ 4 5 6 × ÷ , ⬚ < > 1 2 3 f(x) abc αβγ | a | 0 …" at bounding box center [272, 225] width 232 height 72
click at [307, 243] on button "2" at bounding box center [303, 242] width 23 height 12
click at [164, 215] on button "x" at bounding box center [167, 215] width 23 height 12
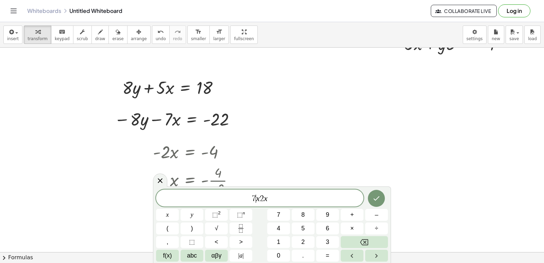
click at [257, 197] on var "x" at bounding box center [258, 198] width 4 height 9
click at [261, 200] on span "2" at bounding box center [262, 198] width 4 height 8
click at [347, 213] on button "+" at bounding box center [352, 215] width 23 height 12
click at [295, 196] on span "7 x + 2 x ​" at bounding box center [259, 199] width 207 height 10
click at [336, 258] on button "=" at bounding box center [327, 256] width 23 height 12
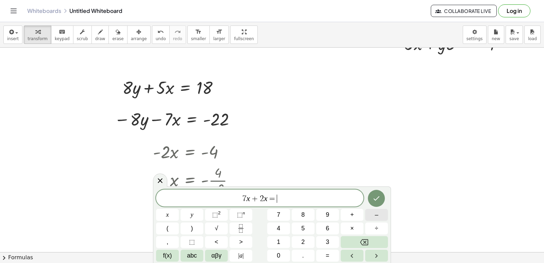
click at [374, 218] on button "–" at bounding box center [376, 215] width 23 height 12
click at [277, 250] on div "7 x + 2 x = − ​ x y ⬚ 2 ⬚ n 7 8 9 + – ( ) √ 4 5 6 × ÷ , ⬚ < > 1 2 3 f(x) abc αβ…" at bounding box center [272, 225] width 232 height 72
click at [278, 243] on span "1" at bounding box center [278, 241] width 3 height 9
click at [279, 256] on span "0" at bounding box center [278, 255] width 3 height 9
click at [382, 197] on button "Done" at bounding box center [376, 198] width 17 height 17
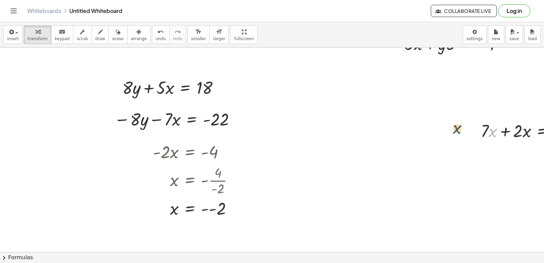
drag, startPoint x: 495, startPoint y: 137, endPoint x: 0, endPoint y: 49, distance: 502.8
click at [131, 37] on span "arrange" at bounding box center [139, 38] width 16 height 5
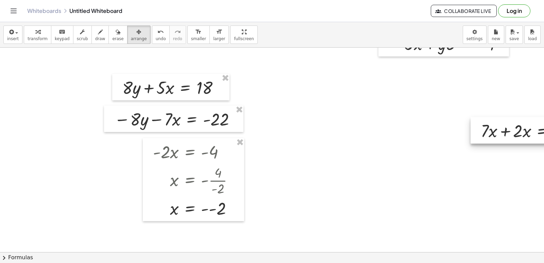
click at [528, 139] on div at bounding box center [532, 130] width 122 height 27
click at [528, 132] on div at bounding box center [532, 130] width 122 height 27
drag, startPoint x: 528, startPoint y: 132, endPoint x: 528, endPoint y: 138, distance: 5.8
click at [528, 138] on div at bounding box center [532, 130] width 122 height 27
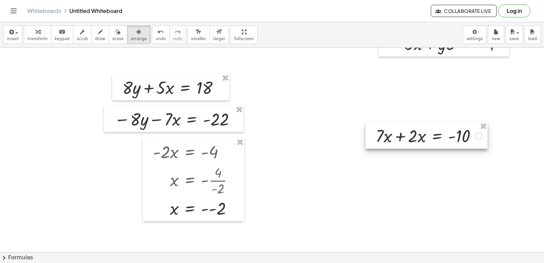
drag, startPoint x: 482, startPoint y: 142, endPoint x: 376, endPoint y: 141, distance: 106.1
click at [376, 141] on div at bounding box center [426, 135] width 122 height 27
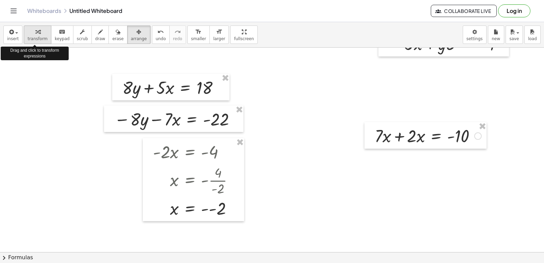
click at [37, 37] on span "transform" at bounding box center [38, 38] width 20 height 5
click at [423, 131] on div at bounding box center [428, 135] width 114 height 23
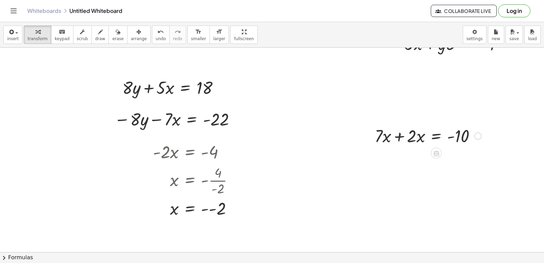
click at [424, 135] on div at bounding box center [428, 135] width 114 height 23
click at [476, 135] on div at bounding box center [477, 135] width 7 height 7
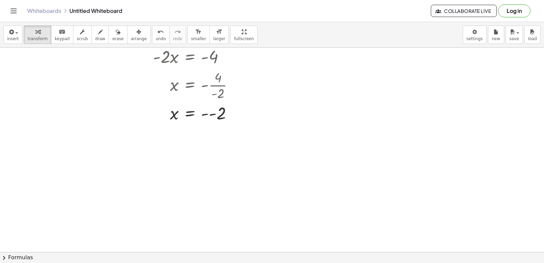
scroll to position [4500, 0]
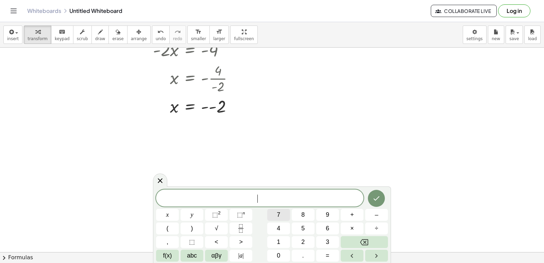
click at [269, 217] on button "7" at bounding box center [278, 215] width 23 height 12
click at [163, 214] on button "x" at bounding box center [167, 215] width 23 height 12
click at [355, 216] on button "+" at bounding box center [352, 215] width 23 height 12
click at [302, 247] on button "2" at bounding box center [303, 242] width 23 height 12
click at [192, 213] on span "y" at bounding box center [192, 214] width 3 height 9
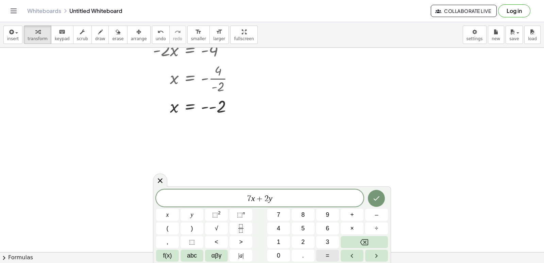
click at [327, 256] on span "=" at bounding box center [328, 255] width 4 height 9
click at [272, 241] on button "1" at bounding box center [278, 242] width 23 height 12
click at [307, 215] on button "8" at bounding box center [303, 215] width 23 height 12
click at [179, 209] on div at bounding box center [167, 215] width 23 height 12
click at [376, 191] on button "Done" at bounding box center [376, 198] width 17 height 17
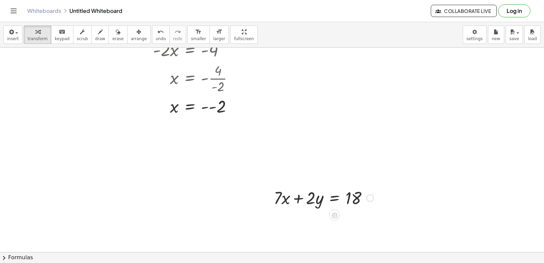
click at [391, 198] on body "Graspable Math Activities Get Started Activity Bank Assigned Work Classes White…" at bounding box center [272, 131] width 544 height 263
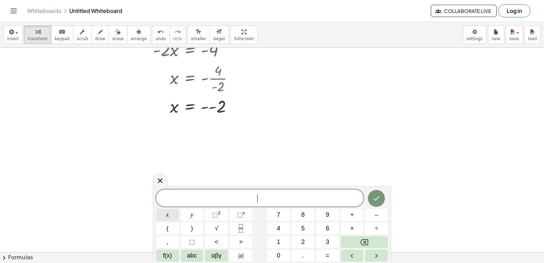
click at [172, 216] on button "x" at bounding box center [167, 215] width 23 height 12
click at [334, 260] on button "=" at bounding box center [327, 256] width 23 height 12
click at [312, 240] on button "2" at bounding box center [303, 242] width 23 height 12
click at [381, 194] on button "Done" at bounding box center [376, 198] width 17 height 17
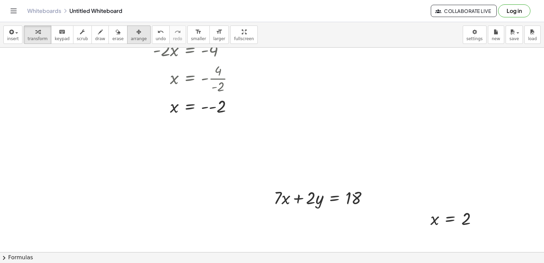
click at [131, 36] on span "arrange" at bounding box center [139, 38] width 16 height 5
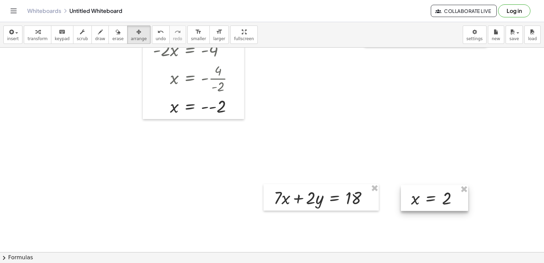
click at [433, 198] on div at bounding box center [434, 198] width 67 height 26
click at [29, 30] on div "button" at bounding box center [38, 32] width 20 height 8
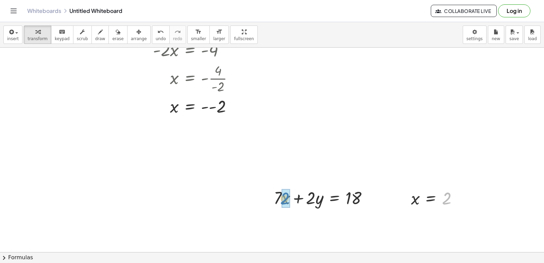
drag, startPoint x: 444, startPoint y: 199, endPoint x: 283, endPoint y: 201, distance: 160.8
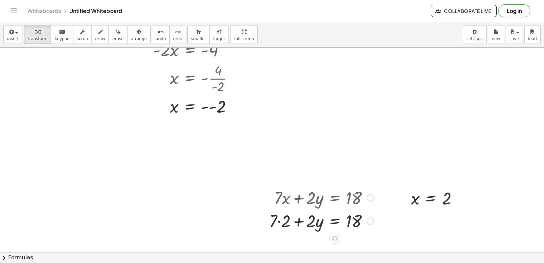
click at [282, 216] on div at bounding box center [321, 220] width 111 height 23
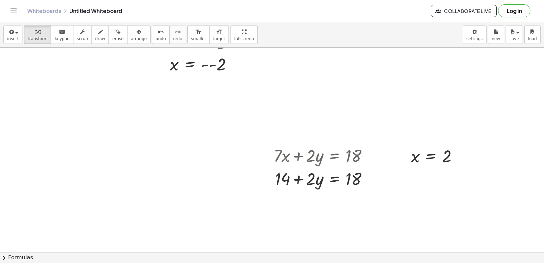
scroll to position [4602, 0]
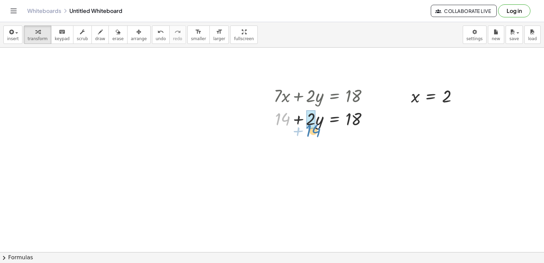
drag, startPoint x: 274, startPoint y: 124, endPoint x: 357, endPoint y: 174, distance: 96.8
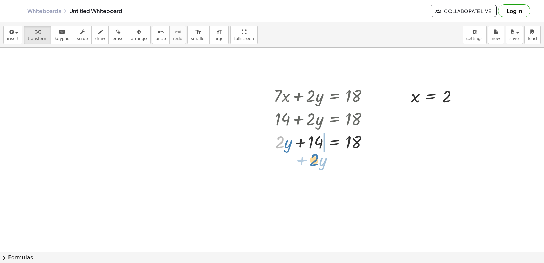
drag, startPoint x: 283, startPoint y: 144, endPoint x: 321, endPoint y: 196, distance: 64.2
drag, startPoint x: 282, startPoint y: 148, endPoint x: 317, endPoint y: 171, distance: 42.5
click at [295, 145] on div at bounding box center [323, 141] width 107 height 23
click at [303, 143] on div at bounding box center [323, 141] width 107 height 23
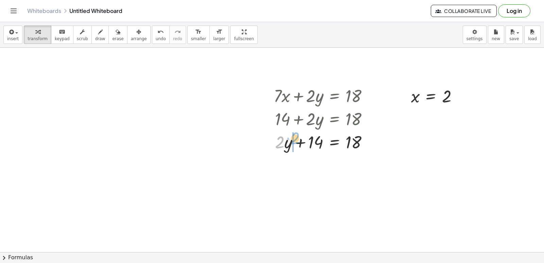
drag, startPoint x: 284, startPoint y: 142, endPoint x: 299, endPoint y: 138, distance: 15.8
click at [299, 138] on div at bounding box center [323, 141] width 107 height 23
drag, startPoint x: 281, startPoint y: 138, endPoint x: 302, endPoint y: 148, distance: 23.3
click at [302, 148] on div at bounding box center [323, 141] width 107 height 23
drag, startPoint x: 280, startPoint y: 137, endPoint x: 320, endPoint y: 154, distance: 43.5
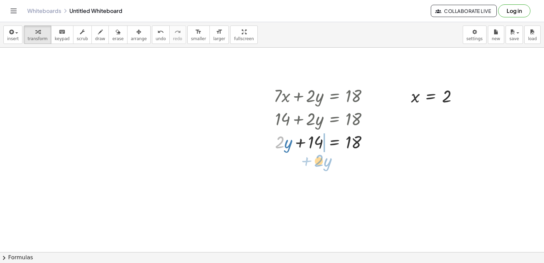
click at [320, 154] on div "+ · 7 · x + · 2 · y = 18 + · 7 · 2 + · 2 · y = 18 + 14 + · 2 · y = 18 + · 2 · y…" at bounding box center [320, 118] width 115 height 73
click at [292, 138] on div at bounding box center [323, 141] width 107 height 23
drag, startPoint x: 294, startPoint y: 141, endPoint x: 299, endPoint y: 144, distance: 5.4
click at [296, 143] on div at bounding box center [323, 141] width 107 height 23
click at [299, 144] on div at bounding box center [323, 141] width 107 height 23
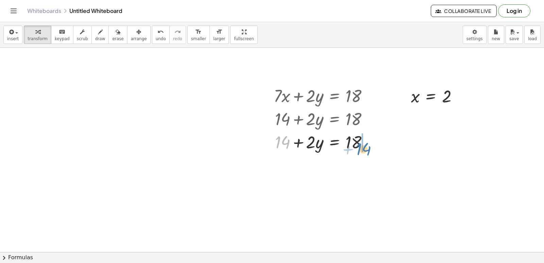
drag, startPoint x: 278, startPoint y: 137, endPoint x: 343, endPoint y: 157, distance: 67.8
click at [361, 144] on div at bounding box center [323, 141] width 107 height 23
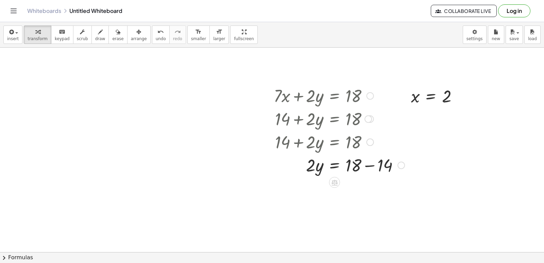
drag, startPoint x: 364, startPoint y: 166, endPoint x: 356, endPoint y: 174, distance: 12.0
click at [364, 166] on div at bounding box center [339, 164] width 138 height 23
click at [310, 186] on div at bounding box center [339, 187] width 138 height 23
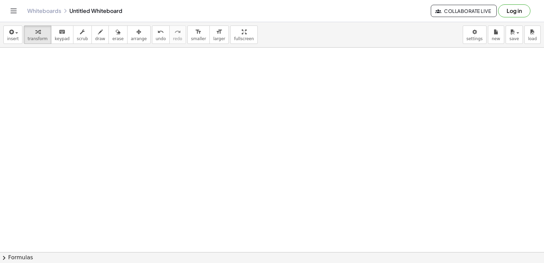
scroll to position [4840, 0]
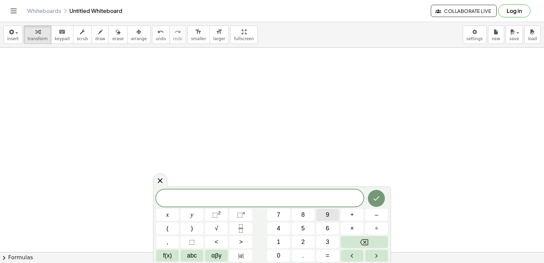
click at [324, 211] on button "9" at bounding box center [327, 215] width 23 height 12
click at [164, 219] on button "x" at bounding box center [167, 215] width 23 height 12
click at [355, 215] on button "+" at bounding box center [352, 215] width 23 height 12
click at [191, 208] on div "9 x + ​ x y ⬚ 2 ⬚ n 7 8 9 + – ( ) √ 4 5 6 × ÷ , ⬚ < > 1 2 3 f(x) abc αβγ | a | …" at bounding box center [272, 225] width 232 height 72
click at [191, 213] on span "y" at bounding box center [192, 214] width 3 height 9
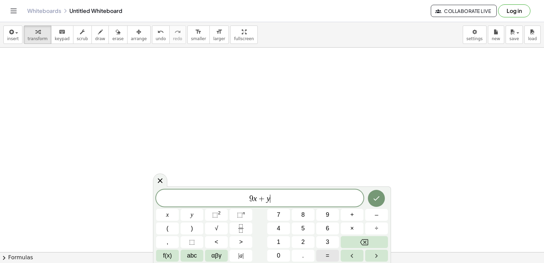
click at [330, 256] on button "=" at bounding box center [327, 256] width 23 height 12
click at [282, 228] on button "4" at bounding box center [278, 228] width 23 height 12
click at [322, 225] on button "6" at bounding box center [327, 228] width 23 height 12
click at [376, 203] on button "Done" at bounding box center [376, 198] width 17 height 17
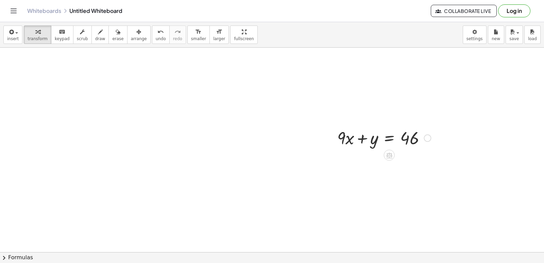
scroll to position [4874, 0]
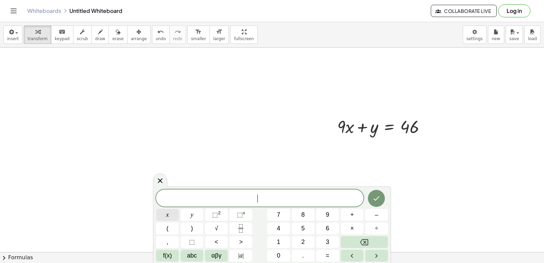
click at [167, 218] on span "x" at bounding box center [167, 214] width 3 height 9
click at [330, 253] on button "=" at bounding box center [327, 256] width 23 height 12
click at [307, 224] on button "5" at bounding box center [303, 228] width 23 height 12
click at [372, 191] on button "Done" at bounding box center [376, 198] width 17 height 17
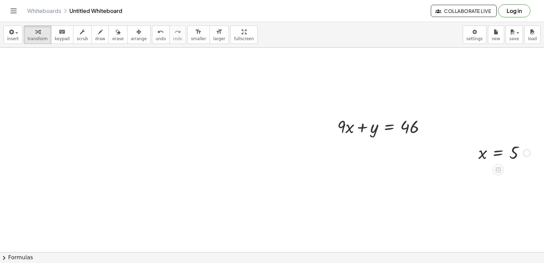
click at [515, 151] on div at bounding box center [504, 152] width 58 height 22
drag, startPoint x: 511, startPoint y: 152, endPoint x: 342, endPoint y: 127, distance: 171.2
click at [344, 145] on div at bounding box center [381, 149] width 105 height 23
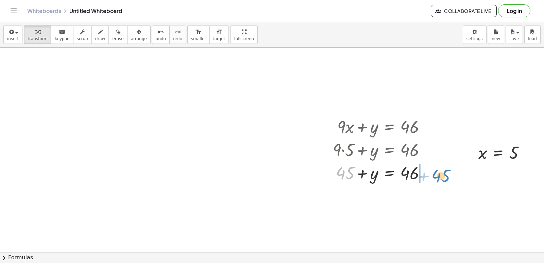
drag, startPoint x: 342, startPoint y: 169, endPoint x: 438, endPoint y: 167, distance: 96.2
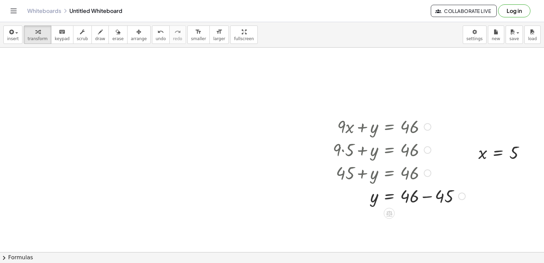
click at [429, 194] on div at bounding box center [398, 195] width 139 height 23
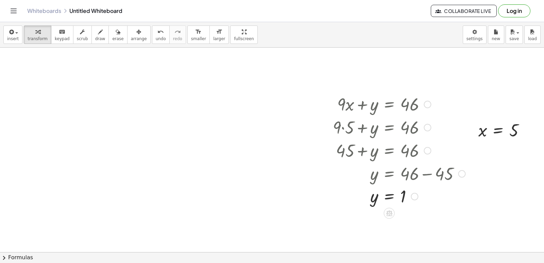
scroll to position [4908, 0]
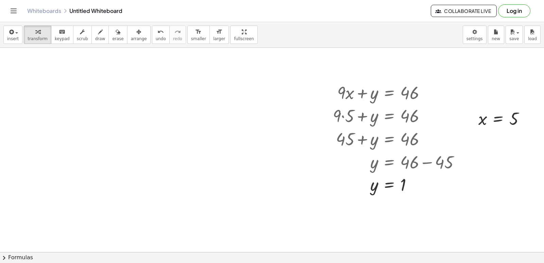
drag, startPoint x: 326, startPoint y: 208, endPoint x: 227, endPoint y: 171, distance: 105.2
drag, startPoint x: 72, startPoint y: 95, endPoint x: 72, endPoint y: 112, distance: 17.0
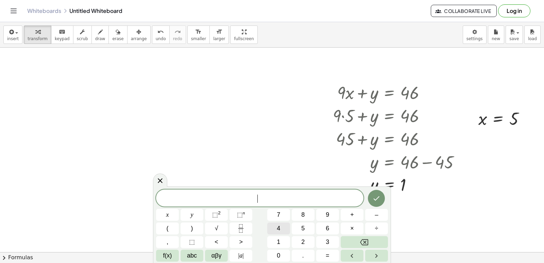
click at [275, 224] on button "4" at bounding box center [278, 228] width 23 height 12
click at [157, 211] on button "x" at bounding box center [167, 215] width 23 height 12
click at [372, 211] on button "–" at bounding box center [376, 215] width 23 height 12
click at [275, 215] on button "7" at bounding box center [278, 215] width 23 height 12
click at [193, 211] on button "y" at bounding box center [192, 215] width 23 height 12
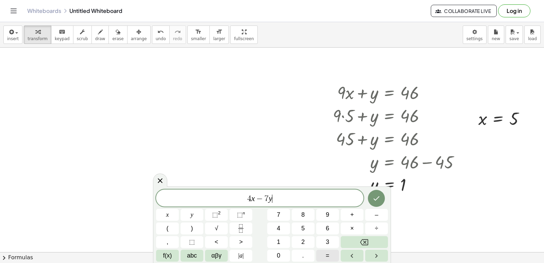
click at [321, 258] on button "=" at bounding box center [327, 256] width 23 height 12
click at [281, 243] on button "1" at bounding box center [278, 242] width 23 height 12
click at [381, 199] on button "Done" at bounding box center [376, 198] width 17 height 17
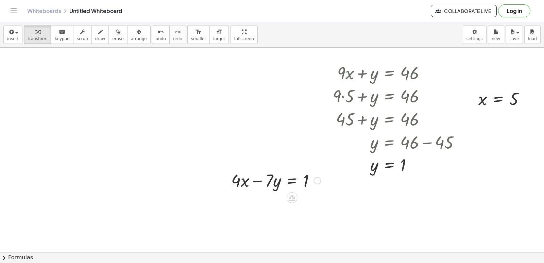
scroll to position [4942, 0]
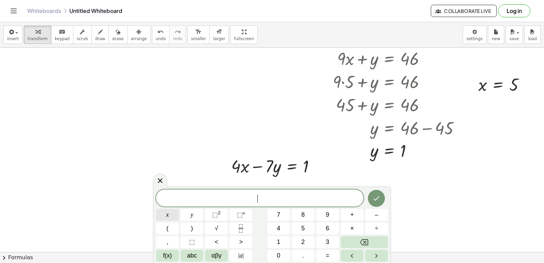
click at [158, 215] on button "x" at bounding box center [167, 215] width 23 height 12
click at [326, 256] on span "=" at bounding box center [328, 255] width 4 height 9
click at [297, 232] on button "5" at bounding box center [303, 228] width 23 height 12
click at [352, 241] on button "Backspace" at bounding box center [364, 242] width 47 height 12
click at [307, 239] on button "2" at bounding box center [303, 242] width 23 height 12
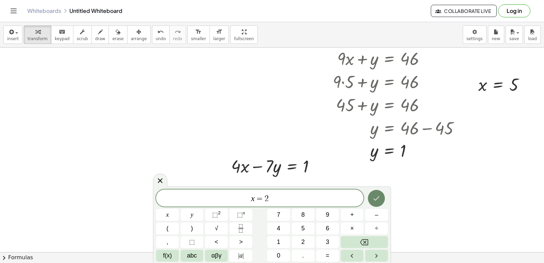
click at [378, 197] on icon "Done" at bounding box center [376, 198] width 8 height 8
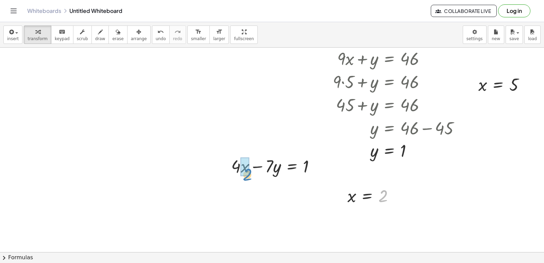
drag, startPoint x: 380, startPoint y: 195, endPoint x: 248, endPoint y: 174, distance: 133.8
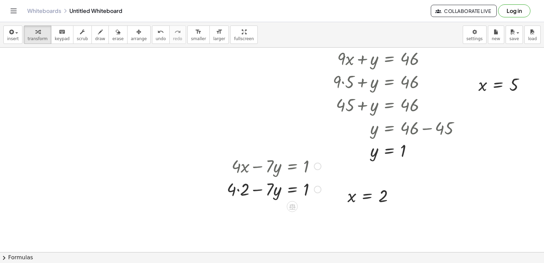
click at [239, 189] on div at bounding box center [273, 188] width 101 height 23
drag, startPoint x: 252, startPoint y: 213, endPoint x: 238, endPoint y: 206, distance: 15.8
click at [238, 206] on div at bounding box center [273, 211] width 101 height 23
drag, startPoint x: 246, startPoint y: 215, endPoint x: 318, endPoint y: 222, distance: 71.7
click at [318, 222] on div at bounding box center [273, 211] width 101 height 23
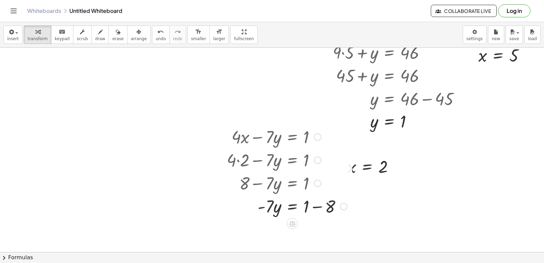
scroll to position [5010, 0]
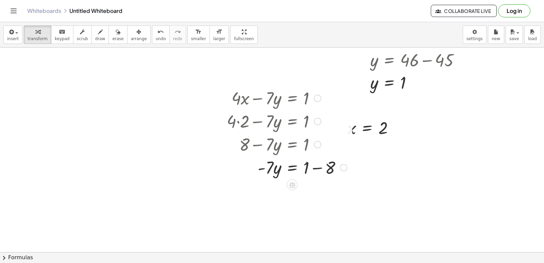
click at [318, 171] on div at bounding box center [286, 166] width 127 height 23
drag, startPoint x: 267, startPoint y: 198, endPoint x: 314, endPoint y: 216, distance: 50.1
click at [318, 223] on div at bounding box center [286, 219] width 127 height 34
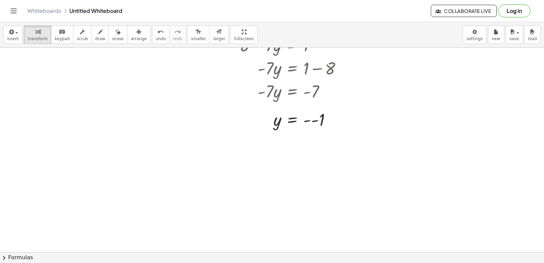
scroll to position [5112, 0]
drag, startPoint x: 333, startPoint y: 113, endPoint x: 331, endPoint y: 116, distance: 3.7
click at [334, 116] on div at bounding box center [286, 116] width 127 height 22
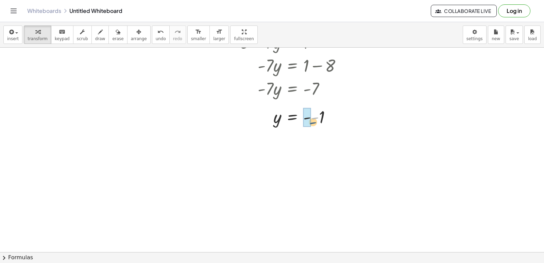
drag, startPoint x: 314, startPoint y: 119, endPoint x: 309, endPoint y: 132, distance: 13.4
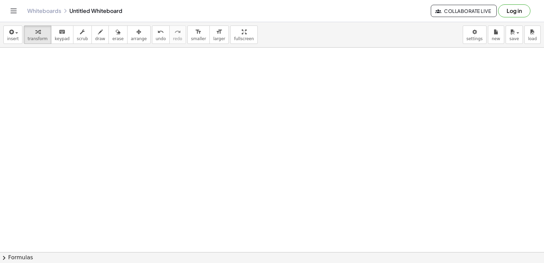
scroll to position [5282, 0]
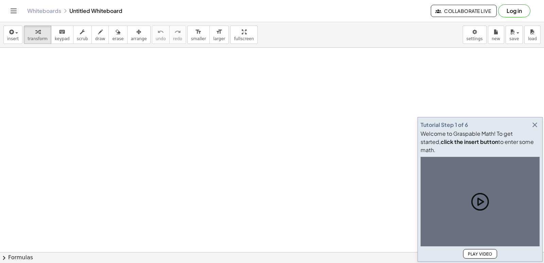
click at [532, 129] on icon "button" at bounding box center [535, 125] width 8 height 8
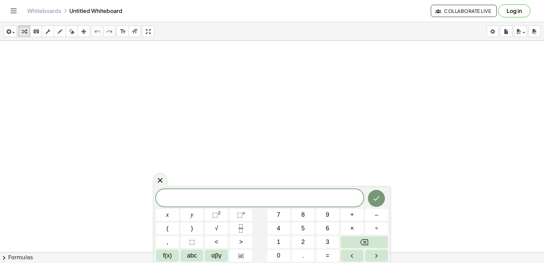
click at [385, 103] on div at bounding box center [272, 252] width 544 height 422
click at [511, 12] on button "Log in" at bounding box center [514, 10] width 32 height 13
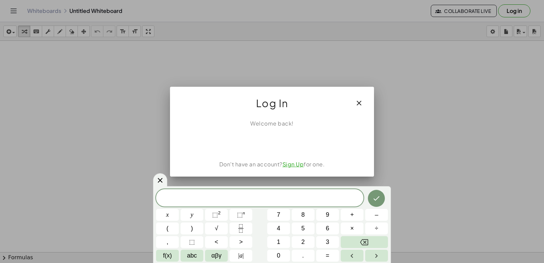
click at [359, 102] on icon "button" at bounding box center [359, 103] width 8 height 8
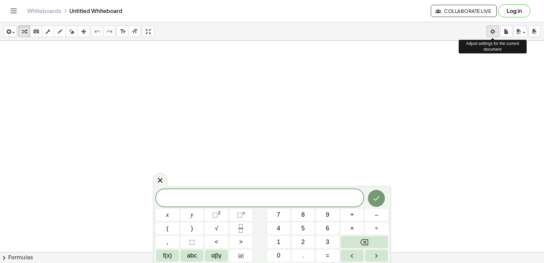
click at [492, 33] on body "Graspable Math Activities Get Started Activity Bank Assigned Work Classes White…" at bounding box center [272, 131] width 544 height 263
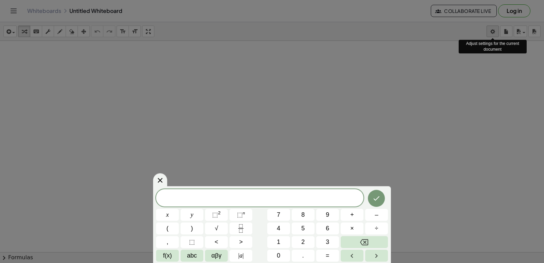
click at [492, 30] on body "Graspable Math Activities Get Started Activity Bank Assigned Work Classes White…" at bounding box center [272, 131] width 544 height 263
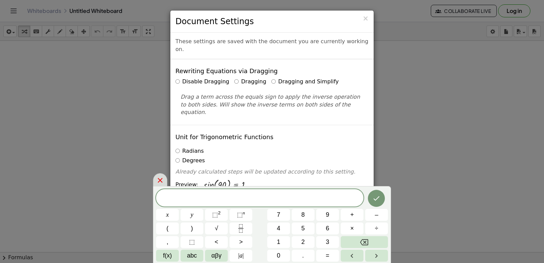
click at [157, 182] on icon at bounding box center [160, 180] width 8 height 8
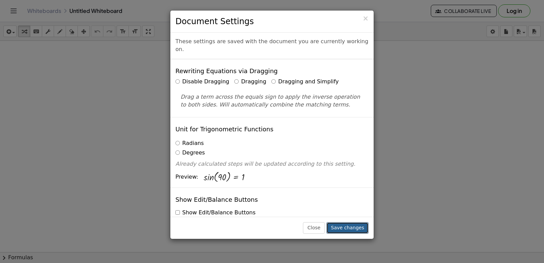
click at [362, 227] on button "Save changes" at bounding box center [347, 228] width 42 height 12
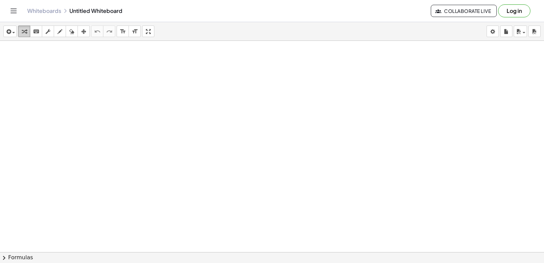
click at [24, 29] on icon "button" at bounding box center [24, 32] width 5 height 8
click at [30, 31] on button "transform" at bounding box center [24, 31] width 12 height 12
click at [364, 93] on div at bounding box center [272, 252] width 544 height 422
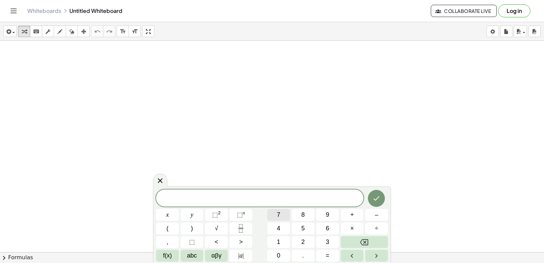
click at [279, 210] on button "7" at bounding box center [278, 215] width 23 height 12
click at [163, 214] on button "x" at bounding box center [167, 215] width 23 height 12
click at [356, 215] on button "+" at bounding box center [352, 215] width 23 height 12
click at [325, 210] on button "9" at bounding box center [327, 215] width 23 height 12
click at [326, 255] on span "=" at bounding box center [328, 255] width 4 height 9
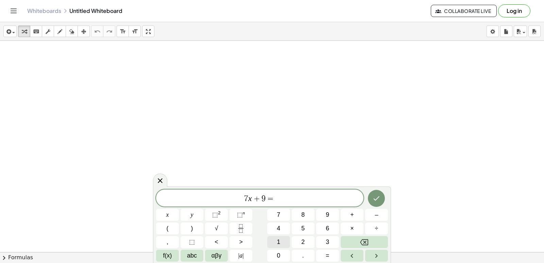
click at [279, 241] on span "1" at bounding box center [278, 241] width 3 height 9
click at [297, 241] on button "2" at bounding box center [303, 242] width 23 height 12
click at [368, 241] on icon "Backspace" at bounding box center [364, 242] width 8 height 6
click at [379, 218] on button "–" at bounding box center [376, 215] width 23 height 12
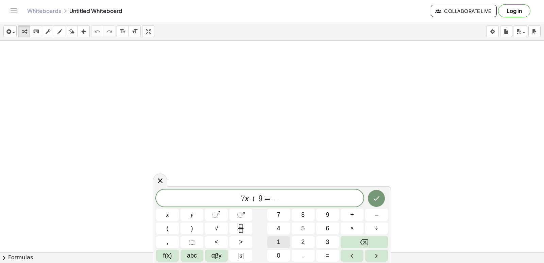
click at [286, 238] on button "1" at bounding box center [278, 242] width 23 height 12
click at [297, 238] on button "2" at bounding box center [303, 242] width 23 height 12
click at [374, 194] on icon "Done" at bounding box center [376, 198] width 8 height 8
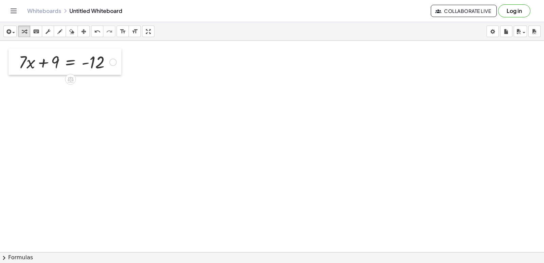
drag, startPoint x: 370, startPoint y: 98, endPoint x: 14, endPoint y: 53, distance: 358.5
click at [14, 53] on div at bounding box center [13, 61] width 10 height 27
drag, startPoint x: 57, startPoint y: 61, endPoint x: 132, endPoint y: 66, distance: 75.0
click at [117, 84] on div at bounding box center [82, 84] width 134 height 23
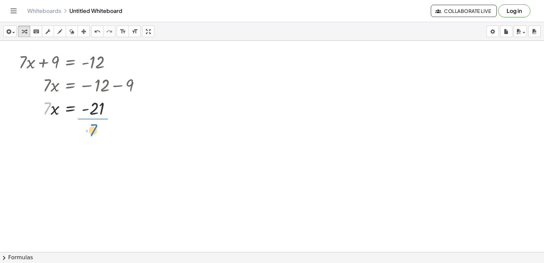
drag, startPoint x: 46, startPoint y: 108, endPoint x: 92, endPoint y: 130, distance: 50.5
click at [99, 137] on div at bounding box center [82, 136] width 134 height 34
click at [299, 170] on div at bounding box center [272, 252] width 544 height 422
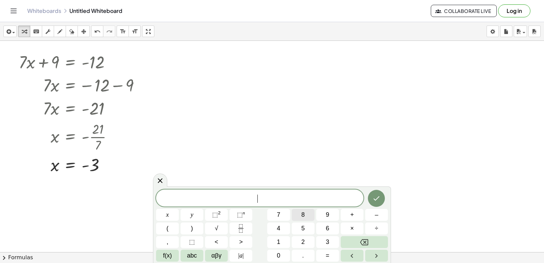
click at [304, 217] on span "8" at bounding box center [302, 214] width 3 height 9
click at [192, 213] on span "y" at bounding box center [192, 214] width 3 height 9
click at [374, 216] on button "–" at bounding box center [376, 215] width 23 height 12
click at [308, 225] on button "5" at bounding box center [303, 228] width 23 height 12
click at [327, 257] on span "=" at bounding box center [328, 255] width 4 height 9
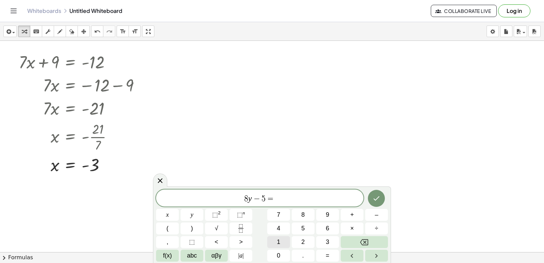
click at [279, 238] on span "1" at bounding box center [278, 241] width 3 height 9
click at [375, 200] on icon "Done" at bounding box center [376, 198] width 8 height 8
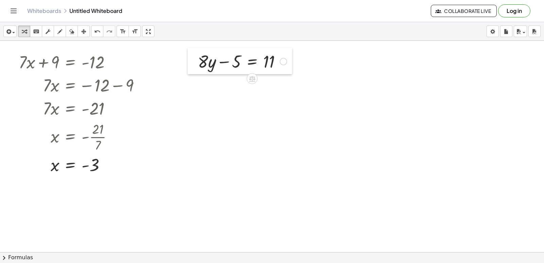
drag, startPoint x: 301, startPoint y: 176, endPoint x: 190, endPoint y: 53, distance: 165.4
click at [190, 53] on div at bounding box center [193, 61] width 10 height 27
drag, startPoint x: 240, startPoint y: 62, endPoint x: 234, endPoint y: 59, distance: 6.7
click at [237, 60] on div at bounding box center [242, 60] width 96 height 23
drag, startPoint x: 236, startPoint y: 63, endPoint x: 297, endPoint y: 60, distance: 61.2
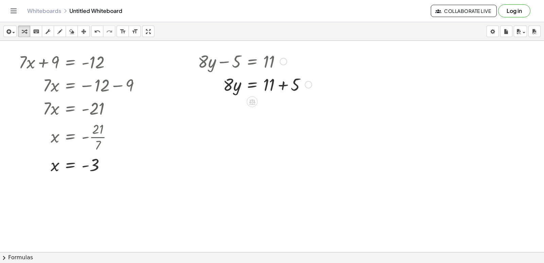
click at [285, 84] on div at bounding box center [254, 83] width 121 height 23
drag, startPoint x: 229, startPoint y: 112, endPoint x: 270, endPoint y: 129, distance: 44.6
click at [271, 137] on div at bounding box center [254, 136] width 121 height 34
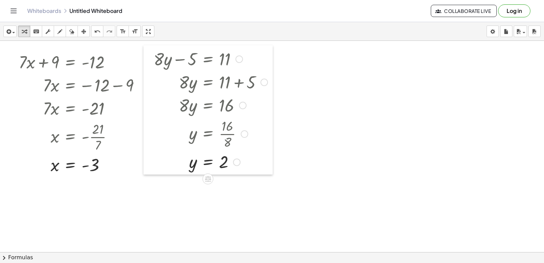
drag, startPoint x: 191, startPoint y: 53, endPoint x: 147, endPoint y: 51, distance: 44.3
click at [147, 51] on div at bounding box center [148, 109] width 10 height 129
click at [302, 136] on div at bounding box center [272, 252] width 544 height 422
click at [300, 185] on div at bounding box center [272, 252] width 544 height 422
drag, startPoint x: 300, startPoint y: 190, endPoint x: 297, endPoint y: 196, distance: 6.6
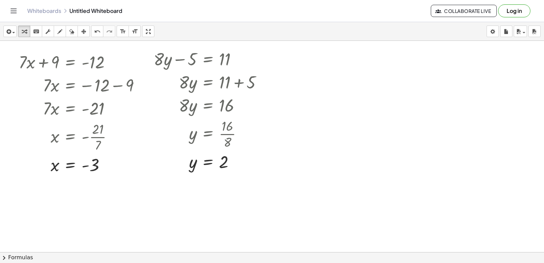
click at [299, 190] on div at bounding box center [272, 252] width 544 height 422
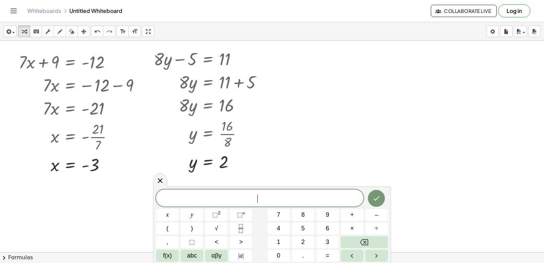
click at [297, 196] on span "​" at bounding box center [259, 199] width 207 height 10
click at [281, 211] on button "7" at bounding box center [278, 215] width 23 height 12
click at [166, 210] on span "x" at bounding box center [167, 214] width 3 height 9
click at [373, 216] on button "–" at bounding box center [376, 215] width 23 height 12
click at [281, 239] on button "1" at bounding box center [278, 242] width 23 height 12
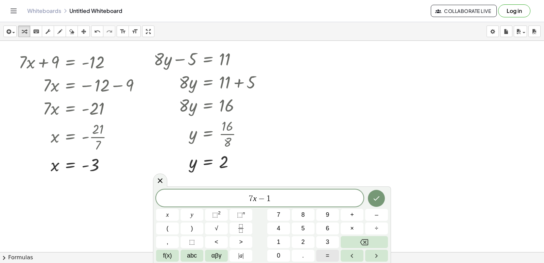
click at [324, 257] on button "=" at bounding box center [327, 256] width 23 height 12
click at [277, 242] on span "1" at bounding box center [278, 241] width 3 height 9
click at [325, 238] on button "3" at bounding box center [327, 242] width 23 height 12
click at [375, 199] on icon "Done" at bounding box center [376, 198] width 8 height 8
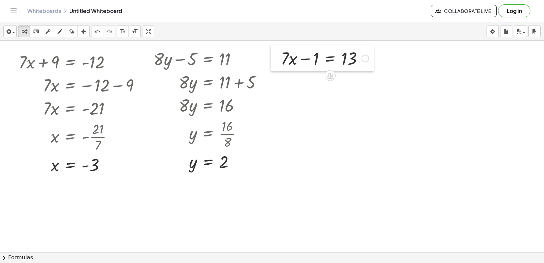
drag, startPoint x: 304, startPoint y: 192, endPoint x: 275, endPoint y: 47, distance: 148.3
click at [275, 47] on div at bounding box center [276, 58] width 10 height 27
drag, startPoint x: 311, startPoint y: 58, endPoint x: 338, endPoint y: 58, distance: 27.5
click at [376, 57] on div "+ · 7 · x + 9 = - 12 · 7 · x = − 12 − 9 · 7 · x = - 21 x = - · 21 · 7 x = - 3 +…" at bounding box center [272, 252] width 544 height 422
click at [363, 83] on div at bounding box center [335, 80] width 116 height 23
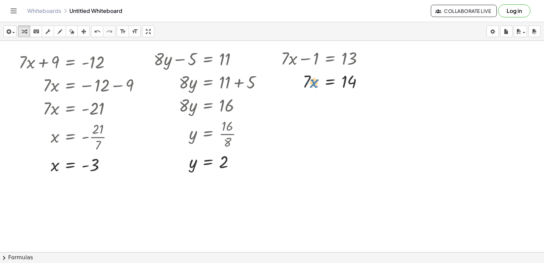
click at [309, 79] on div at bounding box center [324, 80] width 95 height 23
drag, startPoint x: 306, startPoint y: 79, endPoint x: 351, endPoint y: 101, distance: 49.6
click at [352, 84] on div at bounding box center [325, 81] width 96 height 34
click at [362, 84] on div at bounding box center [324, 81] width 95 height 22
click at [362, 82] on div at bounding box center [358, 81] width 7 height 7
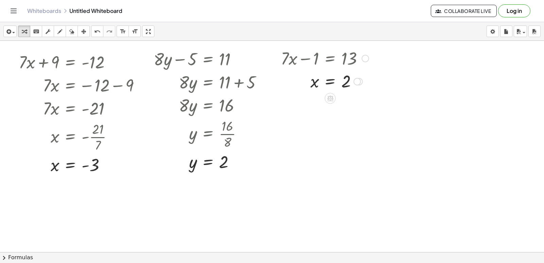
click at [358, 81] on div "Transform line Copy line as LaTeX Copy derivation as LaTeX Expand new lines: On" at bounding box center [357, 81] width 7 height 7
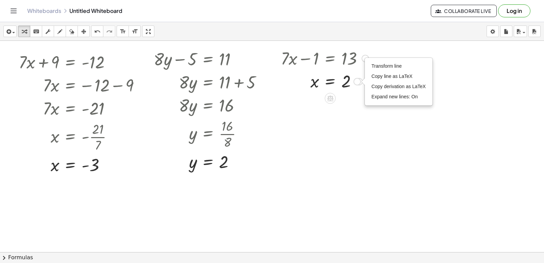
click at [360, 81] on div "Transform line Copy line as LaTeX Copy derivation as LaTeX Expand new lines: On" at bounding box center [357, 81] width 7 height 7
click at [295, 204] on div at bounding box center [272, 252] width 544 height 422
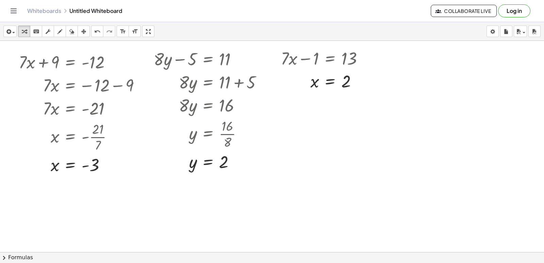
click at [278, 205] on div at bounding box center [272, 252] width 544 height 422
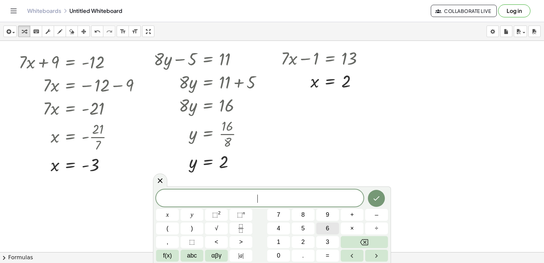
click at [325, 228] on button "6" at bounding box center [327, 228] width 23 height 12
click at [189, 216] on button "y" at bounding box center [192, 215] width 23 height 12
click at [372, 216] on button "–" at bounding box center [376, 215] width 23 height 12
click at [283, 213] on button "7" at bounding box center [278, 215] width 23 height 12
click at [325, 253] on button "=" at bounding box center [327, 256] width 23 height 12
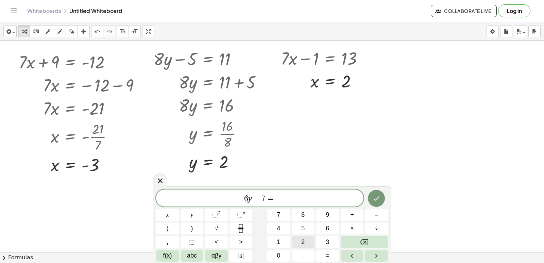
click at [301, 239] on button "2" at bounding box center [303, 242] width 23 height 12
click at [324, 217] on button "9" at bounding box center [327, 215] width 23 height 12
click at [378, 194] on icon "Done" at bounding box center [376, 198] width 8 height 8
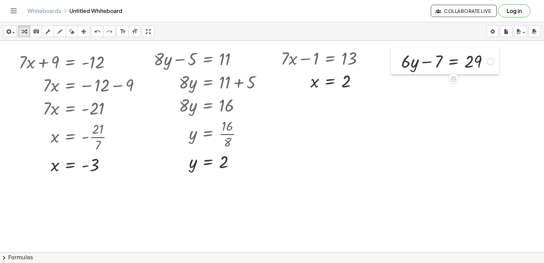
drag, startPoint x: 279, startPoint y: 210, endPoint x: 392, endPoint y: 53, distance: 193.8
click at [392, 53] on div at bounding box center [396, 61] width 10 height 27
drag, startPoint x: 435, startPoint y: 63, endPoint x: 492, endPoint y: 67, distance: 57.2
click at [492, 67] on div at bounding box center [448, 60] width 100 height 23
click at [490, 84] on div at bounding box center [459, 83] width 123 height 23
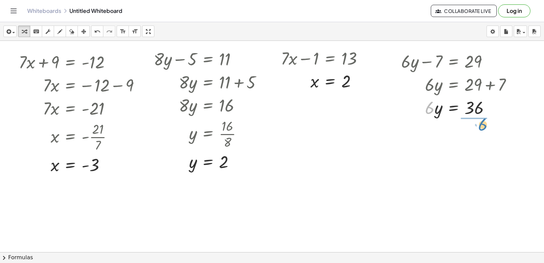
drag, startPoint x: 426, startPoint y: 107, endPoint x: 476, endPoint y: 129, distance: 54.2
click at [473, 139] on div at bounding box center [459, 136] width 123 height 34
click at [473, 136] on div at bounding box center [459, 135] width 123 height 22
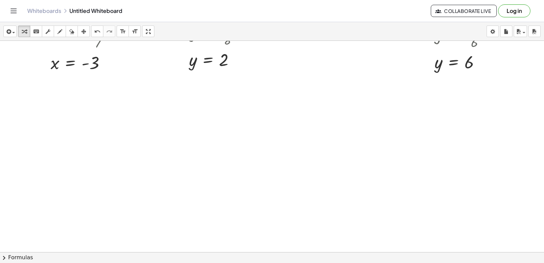
scroll to position [136, 0]
click at [238, 132] on div at bounding box center [272, 116] width 544 height 422
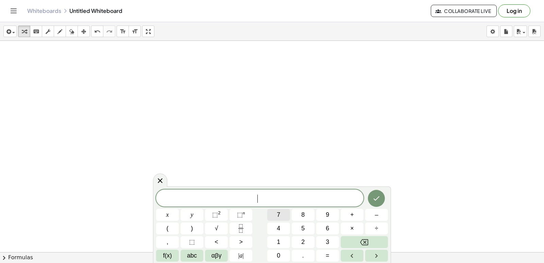
click at [282, 210] on button "7" at bounding box center [278, 215] width 23 height 12
click at [171, 210] on button "x" at bounding box center [167, 215] width 23 height 12
click at [352, 216] on span "+" at bounding box center [352, 214] width 4 height 9
click at [191, 218] on span "y" at bounding box center [192, 214] width 3 height 9
click at [324, 254] on button "=" at bounding box center [327, 256] width 23 height 12
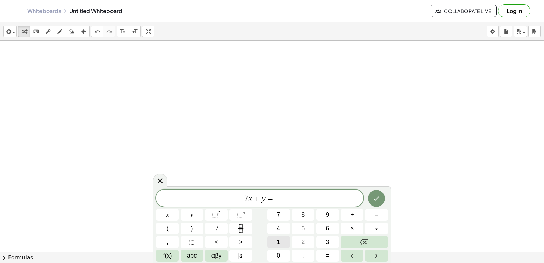
click at [282, 240] on button "1" at bounding box center [278, 242] width 23 height 12
click at [279, 251] on button "0" at bounding box center [278, 256] width 23 height 12
click at [382, 199] on button "Done" at bounding box center [376, 198] width 17 height 17
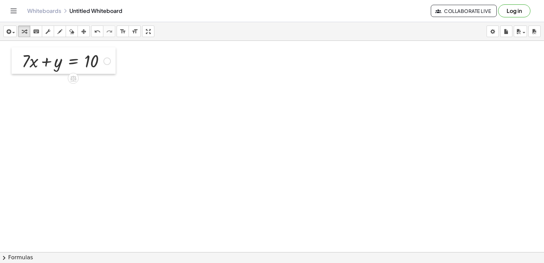
drag, startPoint x: 243, startPoint y: 145, endPoint x: 17, endPoint y: 60, distance: 241.5
click at [17, 60] on div at bounding box center [17, 60] width 10 height 27
drag, startPoint x: 26, startPoint y: 59, endPoint x: 121, endPoint y: 59, distance: 94.5
click at [106, 84] on div at bounding box center [82, 83] width 128 height 23
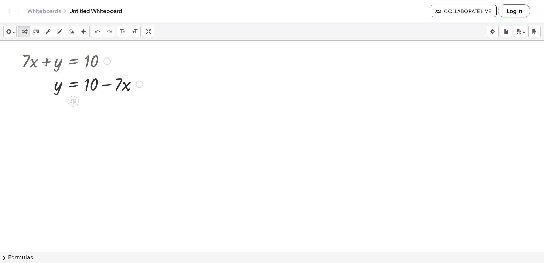
click at [106, 84] on div at bounding box center [82, 83] width 128 height 23
click at [255, 115] on div at bounding box center [272, 116] width 544 height 422
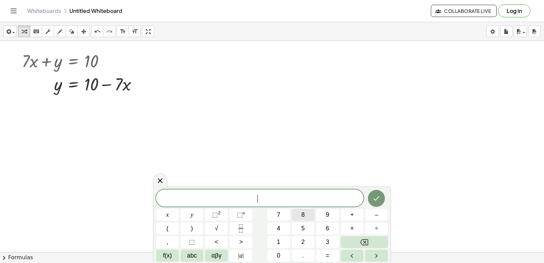
click at [307, 214] on button "8" at bounding box center [303, 215] width 23 height 12
click at [173, 212] on button "x" at bounding box center [167, 215] width 23 height 12
click at [363, 238] on icon "Backspace" at bounding box center [364, 242] width 8 height 8
click at [196, 211] on button "y" at bounding box center [192, 215] width 23 height 12
click at [356, 216] on button "+" at bounding box center [352, 215] width 23 height 12
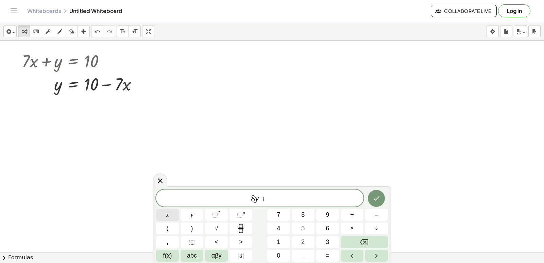
click at [164, 211] on button "x" at bounding box center [167, 215] width 23 height 12
click at [328, 256] on span "=" at bounding box center [328, 255] width 4 height 9
click at [274, 238] on button "1" at bounding box center [278, 242] width 23 height 12
click at [301, 226] on button "5" at bounding box center [303, 228] width 23 height 12
click at [381, 200] on button "Done" at bounding box center [376, 198] width 17 height 17
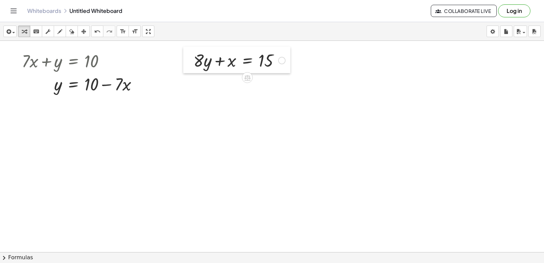
drag, startPoint x: 263, startPoint y: 125, endPoint x: 199, endPoint y: 57, distance: 93.8
click at [191, 57] on div at bounding box center [188, 60] width 10 height 27
drag, startPoint x: 198, startPoint y: 58, endPoint x: 296, endPoint y: 59, distance: 97.9
click at [251, 172] on div at bounding box center [272, 116] width 544 height 422
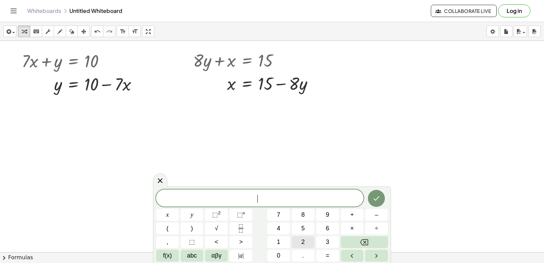
click at [301, 240] on span "2" at bounding box center [302, 241] width 3 height 9
click at [196, 217] on button "y" at bounding box center [192, 215] width 23 height 12
click at [375, 216] on span "–" at bounding box center [376, 214] width 3 height 9
click at [285, 241] on button "1" at bounding box center [278, 242] width 23 height 12
click at [284, 252] on button "0" at bounding box center [278, 256] width 23 height 12
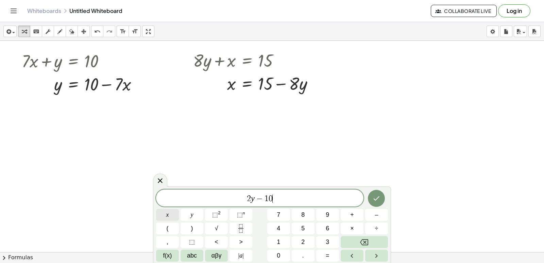
click at [171, 211] on button "x" at bounding box center [167, 215] width 23 height 12
click at [325, 252] on button "=" at bounding box center [327, 256] width 23 height 12
click at [322, 230] on button "6" at bounding box center [327, 228] width 23 height 12
click at [374, 201] on icon "Done" at bounding box center [376, 198] width 8 height 8
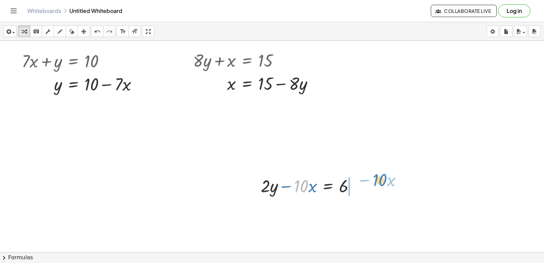
drag, startPoint x: 301, startPoint y: 190, endPoint x: 378, endPoint y: 185, distance: 78.0
click at [378, 185] on div "+ · 7 · x + 9 = - 12 · 7 · x = − 12 − 9 · 7 · x = - 21 x = - · 21 · 7 x = - 3 +…" at bounding box center [272, 116] width 544 height 422
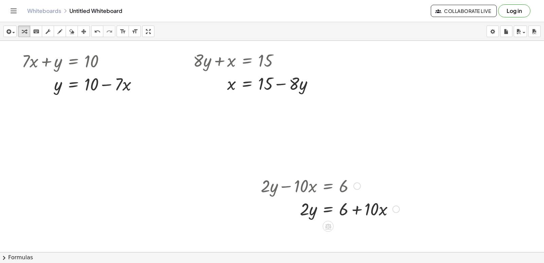
click at [359, 209] on div at bounding box center [330, 208] width 146 height 23
drag, startPoint x: 307, startPoint y: 210, endPoint x: 369, endPoint y: 231, distance: 64.6
click at [363, 209] on div at bounding box center [326, 208] width 139 height 34
drag, startPoint x: 359, startPoint y: 219, endPoint x: 356, endPoint y: 209, distance: 10.3
click at [356, 209] on div at bounding box center [326, 208] width 139 height 34
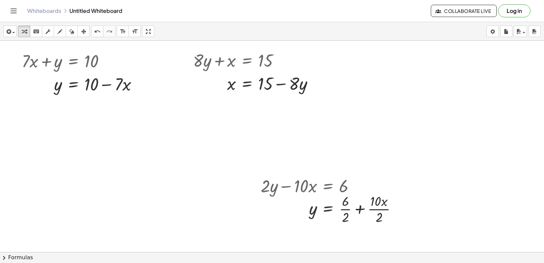
drag, startPoint x: 263, startPoint y: 178, endPoint x: 289, endPoint y: 166, distance: 28.3
click at [289, 166] on div "+ · 7 · x + 9 = - 12 · 7 · x = − 12 − 9 · 7 · x = - 21 x = - · 21 · 7 x = - 3 +…" at bounding box center [272, 116] width 544 height 422
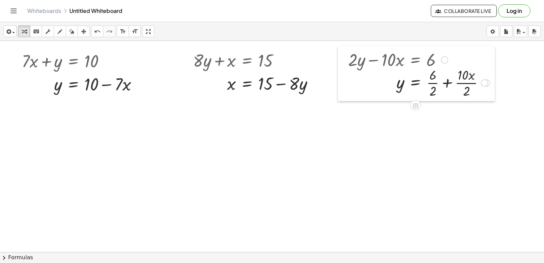
drag, startPoint x: 258, startPoint y: 186, endPoint x: 345, endPoint y: 59, distance: 153.6
click at [345, 59] on div at bounding box center [343, 73] width 10 height 55
click at [447, 82] on div at bounding box center [419, 82] width 148 height 34
click at [447, 119] on div at bounding box center [419, 116] width 148 height 34
click at [448, 119] on div at bounding box center [419, 116] width 148 height 34
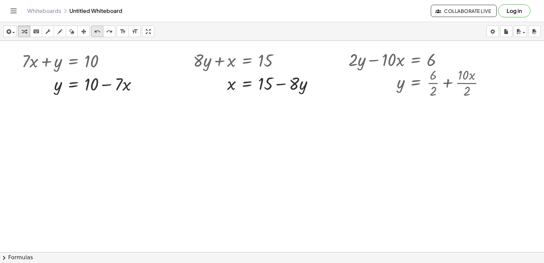
click at [97, 32] on icon "undo" at bounding box center [97, 32] width 6 height 8
drag, startPoint x: 437, startPoint y: 96, endPoint x: 433, endPoint y: 94, distance: 4.4
click at [437, 96] on div at bounding box center [419, 82] width 148 height 34
click at [433, 94] on div at bounding box center [418, 82] width 146 height 34
click at [467, 126] on div at bounding box center [419, 116] width 148 height 34
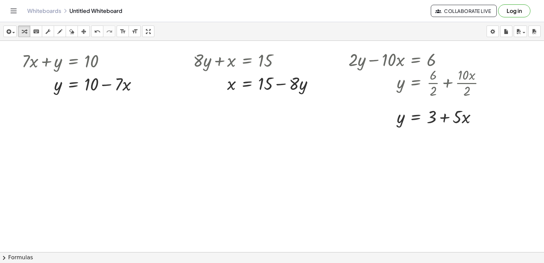
click at [183, 204] on div at bounding box center [272, 116] width 544 height 422
click at [282, 189] on div at bounding box center [272, 116] width 544 height 422
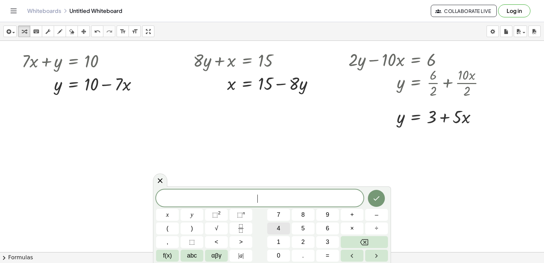
click at [278, 226] on span "4" at bounding box center [278, 228] width 3 height 9
click at [174, 215] on button "x" at bounding box center [167, 215] width 23 height 12
click at [355, 213] on button "+" at bounding box center [352, 215] width 23 height 12
click at [297, 239] on button "2" at bounding box center [303, 242] width 23 height 12
click at [283, 253] on button "0" at bounding box center [278, 256] width 23 height 12
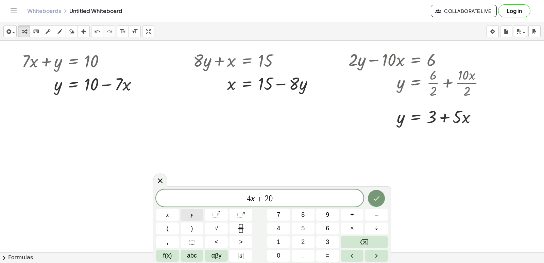
click at [187, 216] on button "y" at bounding box center [192, 215] width 23 height 12
click at [326, 254] on span "=" at bounding box center [328, 255] width 4 height 9
click at [310, 217] on button "8" at bounding box center [303, 215] width 23 height 12
click at [375, 199] on icon "Done" at bounding box center [376, 198] width 8 height 8
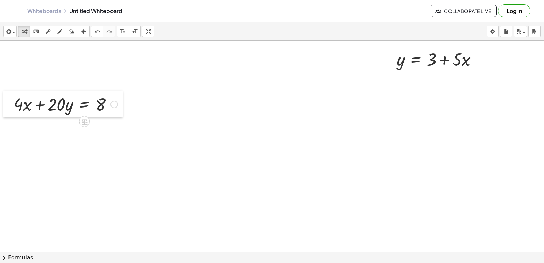
drag, startPoint x: 283, startPoint y: 194, endPoint x: 13, endPoint y: 155, distance: 272.0
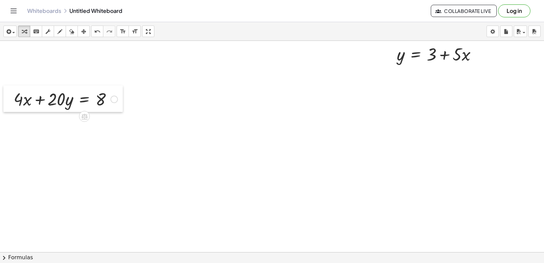
click at [13, 155] on div "+ · 7 · x + 9 = - 12 · 7 · x = − 12 − 9 · 7 · x = - 21 x = - · 21 · 7 x = - 3 +…" at bounding box center [272, 53] width 544 height 422
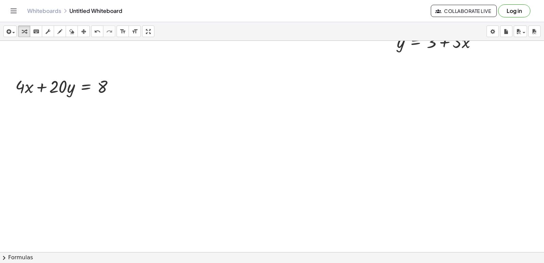
scroll to position [245, 0]
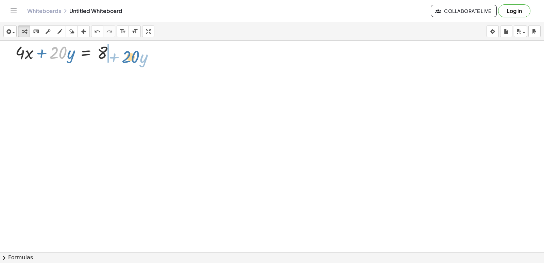
drag, startPoint x: 53, startPoint y: 48, endPoint x: 126, endPoint y: 52, distance: 73.2
click at [126, 52] on div "+ · 7 · x + 9 = - 12 · 7 · x = − 12 − 9 · 7 · x = - 21 x = - · 21 · 7 x = - 3 +…" at bounding box center [272, 112] width 544 height 633
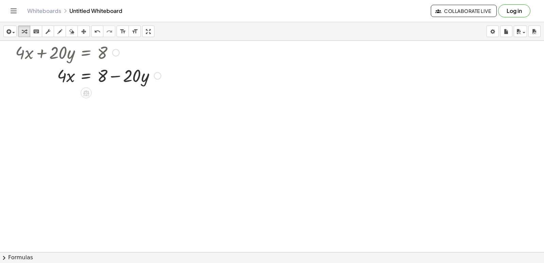
click at [63, 53] on div at bounding box center [88, 51] width 152 height 23
drag, startPoint x: 61, startPoint y: 73, endPoint x: 120, endPoint y: 90, distance: 61.8
drag, startPoint x: 121, startPoint y: 113, endPoint x: 116, endPoint y: 97, distance: 17.3
click at [116, 97] on div at bounding box center [88, 104] width 152 height 34
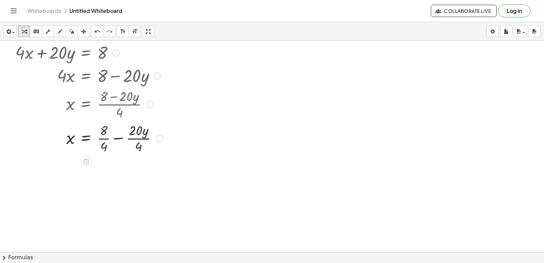
click at [107, 150] on div at bounding box center [89, 138] width 154 height 34
click at [136, 150] on div at bounding box center [88, 138] width 152 height 34
click at [290, 144] on div at bounding box center [272, 112] width 544 height 633
click at [251, 177] on div at bounding box center [272, 112] width 544 height 633
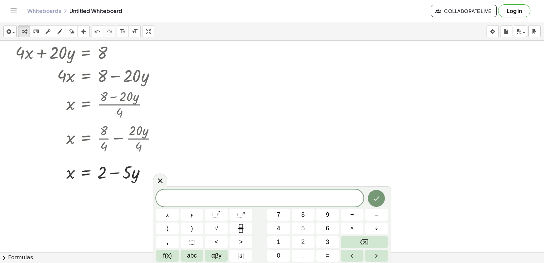
click at [268, 148] on div at bounding box center [272, 112] width 544 height 633
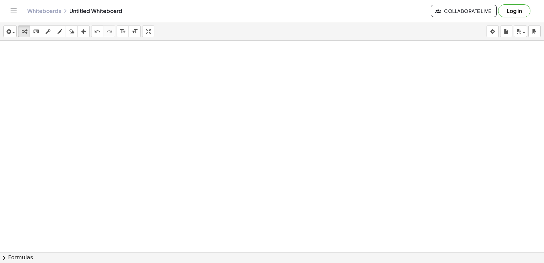
scroll to position [415, 0]
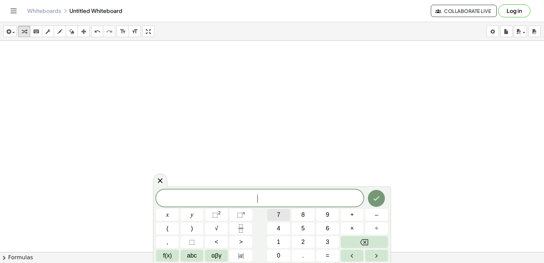
click at [280, 216] on span "7" at bounding box center [278, 214] width 3 height 9
click at [161, 213] on button "x" at bounding box center [167, 215] width 23 height 12
click at [357, 215] on button "+" at bounding box center [352, 215] width 23 height 12
click at [321, 240] on button "3" at bounding box center [327, 242] width 23 height 12
click at [190, 210] on button "y" at bounding box center [192, 215] width 23 height 12
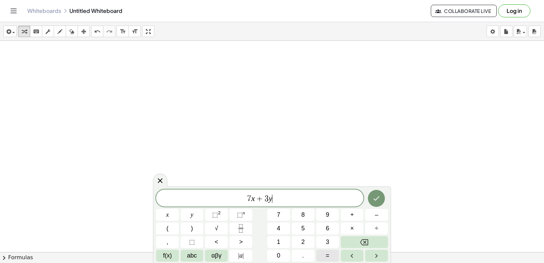
click at [326, 257] on button "=" at bounding box center [327, 256] width 23 height 12
click at [275, 238] on button "1" at bounding box center [278, 242] width 23 height 12
click at [282, 256] on button "0" at bounding box center [278, 256] width 23 height 12
click at [373, 203] on button "Done" at bounding box center [376, 198] width 17 height 17
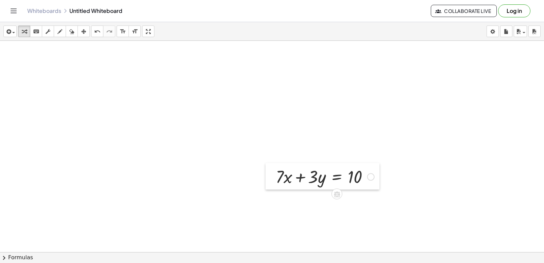
click at [266, 165] on div at bounding box center [271, 176] width 10 height 27
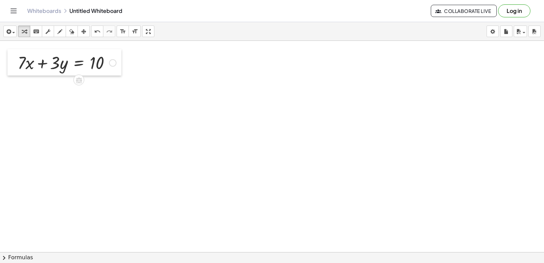
drag, startPoint x: 266, startPoint y: 165, endPoint x: 8, endPoint y: 51, distance: 282.1
click at [8, 51] on div at bounding box center [12, 62] width 10 height 27
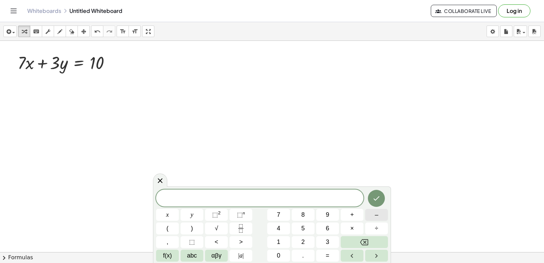
click at [381, 214] on button "–" at bounding box center [376, 215] width 23 height 12
click at [282, 215] on button "7" at bounding box center [278, 215] width 23 height 12
click at [356, 216] on button "+" at bounding box center [352, 215] width 23 height 12
click at [305, 225] on button "5" at bounding box center [303, 228] width 23 height 12
click at [285, 215] on button "7" at bounding box center [278, 215] width 23 height 12
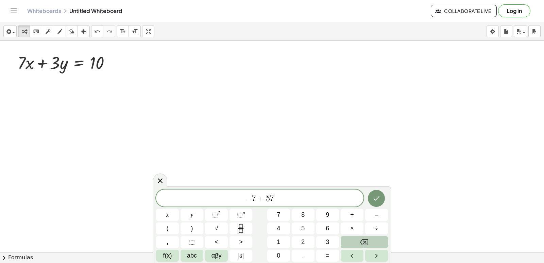
click at [367, 239] on icon "Backspace" at bounding box center [364, 242] width 8 height 6
click at [189, 214] on button "y" at bounding box center [192, 215] width 23 height 12
click at [255, 199] on span "7" at bounding box center [254, 198] width 4 height 8
click at [173, 214] on button "x" at bounding box center [167, 215] width 23 height 12
click at [286, 198] on span "− 7 x + 5 y ​" at bounding box center [259, 199] width 207 height 10
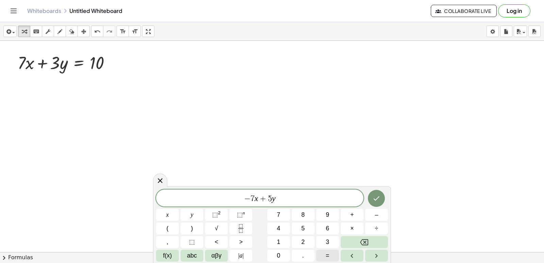
click at [326, 253] on span "=" at bounding box center [328, 255] width 4 height 9
click at [378, 217] on button "–" at bounding box center [376, 215] width 23 height 12
click at [297, 240] on button "2" at bounding box center [303, 242] width 23 height 12
click at [378, 200] on icon "Done" at bounding box center [376, 198] width 8 height 8
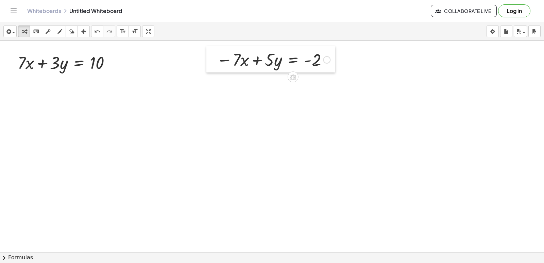
drag, startPoint x: 356, startPoint y: 155, endPoint x: 215, endPoint y: 54, distance: 173.0
click at [215, 54] on div at bounding box center [211, 59] width 10 height 27
drag, startPoint x: 224, startPoint y: 52, endPoint x: 214, endPoint y: 52, distance: 9.5
click at [214, 52] on div "− − · 7 · x + · 5 · y = - 2" at bounding box center [270, 59] width 129 height 27
click at [213, 53] on div at bounding box center [210, 71] width 10 height 50
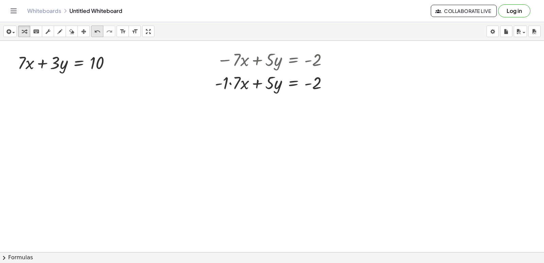
click at [96, 30] on icon "undo" at bounding box center [97, 32] width 6 height 8
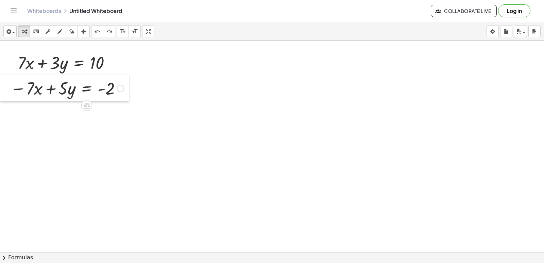
drag, startPoint x: 211, startPoint y: 57, endPoint x: 5, endPoint y: 86, distance: 208.3
click at [5, 86] on div at bounding box center [5, 87] width 10 height 27
drag, startPoint x: 9, startPoint y: 78, endPoint x: 0, endPoint y: 78, distance: 8.9
click at [0, 78] on div at bounding box center [5, 87] width 10 height 27
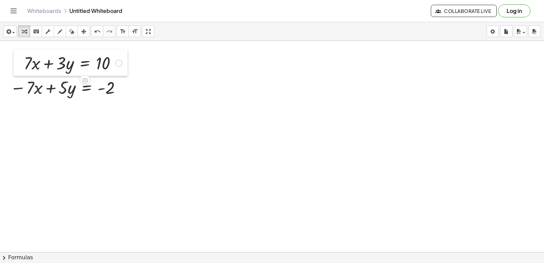
drag, startPoint x: 12, startPoint y: 57, endPoint x: 18, endPoint y: 58, distance: 6.1
click at [18, 58] on div at bounding box center [19, 62] width 10 height 27
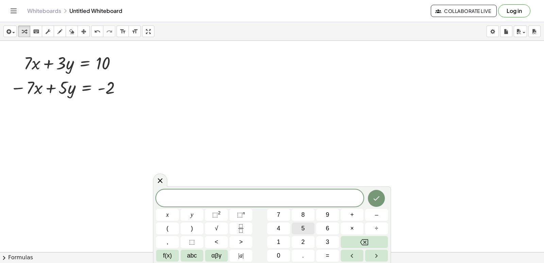
click at [304, 229] on span "5" at bounding box center [302, 228] width 3 height 9
click at [367, 241] on icon "Backspace" at bounding box center [364, 242] width 8 height 8
click at [306, 214] on button "8" at bounding box center [303, 215] width 23 height 12
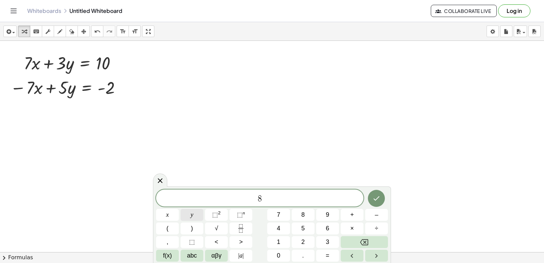
click at [191, 214] on span "y" at bounding box center [192, 214] width 3 height 9
click at [322, 255] on button "=" at bounding box center [327, 256] width 23 height 12
click at [305, 214] on span "8" at bounding box center [302, 214] width 3 height 9
click at [376, 199] on icon "Done" at bounding box center [376, 198] width 8 height 8
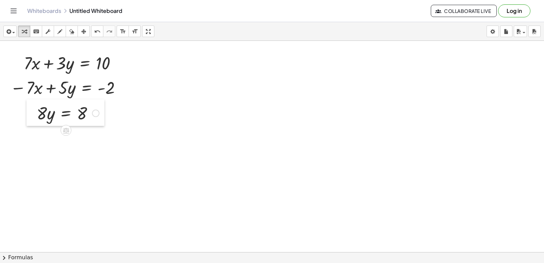
drag, startPoint x: 182, startPoint y: 157, endPoint x: 35, endPoint y: 106, distance: 155.4
click at [35, 106] on div at bounding box center [32, 112] width 10 height 27
drag, startPoint x: 41, startPoint y: 108, endPoint x: 85, endPoint y: 131, distance: 50.0
click at [83, 142] on div at bounding box center [69, 141] width 72 height 34
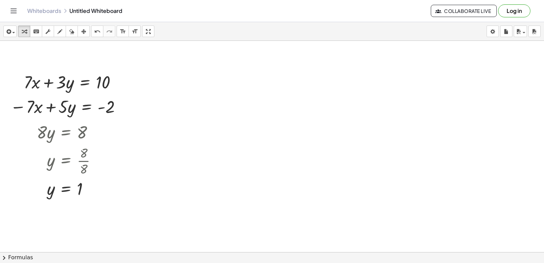
scroll to position [408, 0]
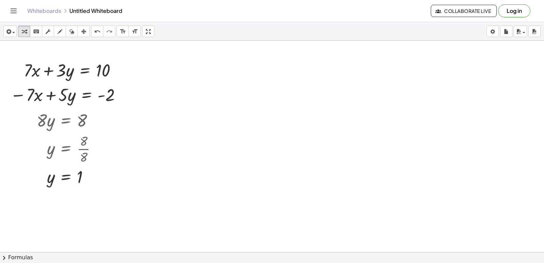
click at [275, 115] on div at bounding box center [272, 55] width 544 height 845
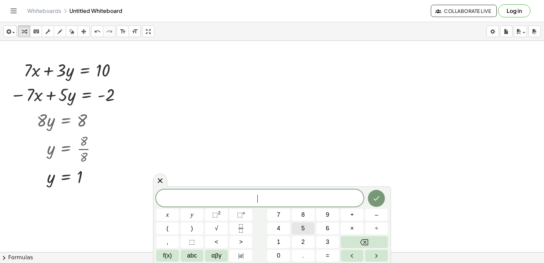
click at [308, 226] on button "5" at bounding box center [303, 228] width 23 height 12
click at [195, 213] on button "y" at bounding box center [192, 215] width 23 height 12
click at [352, 210] on span "+" at bounding box center [352, 214] width 4 height 9
click at [327, 240] on span "3" at bounding box center [327, 241] width 3 height 9
click at [195, 213] on button "y" at bounding box center [192, 215] width 23 height 12
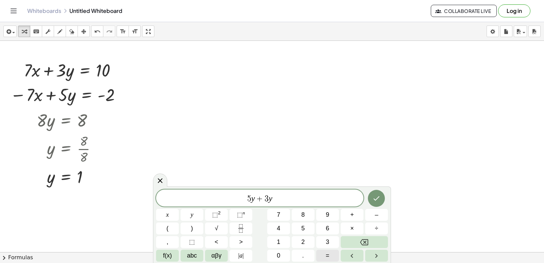
click at [329, 254] on span "=" at bounding box center [328, 255] width 4 height 9
click at [271, 241] on button "1" at bounding box center [278, 242] width 23 height 12
click at [379, 199] on icon "Done" at bounding box center [376, 198] width 8 height 8
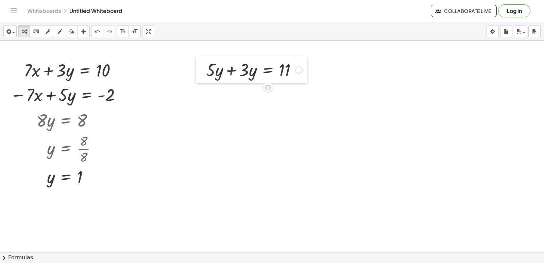
drag, startPoint x: 283, startPoint y: 124, endPoint x: 204, endPoint y: 65, distance: 98.7
click at [204, 65] on div at bounding box center [201, 69] width 10 height 27
click at [263, 135] on div at bounding box center [272, 55] width 544 height 845
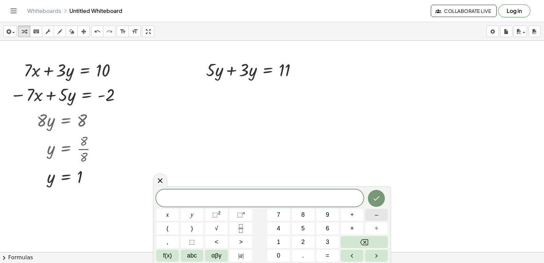
click at [368, 210] on button "–" at bounding box center [376, 215] width 23 height 12
click at [307, 224] on button "5" at bounding box center [303, 228] width 23 height 12
click at [189, 216] on button "y" at bounding box center [192, 215] width 23 height 12
click at [359, 214] on button "+" at bounding box center [352, 215] width 23 height 12
click at [282, 215] on button "7" at bounding box center [278, 215] width 23 height 12
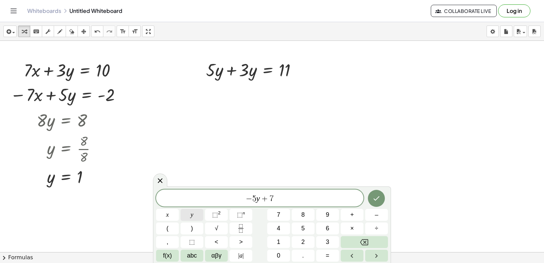
click at [195, 212] on button "y" at bounding box center [192, 215] width 23 height 12
click at [330, 255] on button "=" at bounding box center [327, 256] width 23 height 12
click at [332, 208] on div "− 5 y + 7 y = x y ⬚ 2 ⬚ n 7 8 9 + – ( ) √ 4 5 6 × ÷ , ⬚ < > 1 2 3 f(x) abc αβγ …" at bounding box center [272, 225] width 232 height 72
click at [325, 214] on button "9" at bounding box center [327, 215] width 23 height 12
click at [375, 199] on icon "Done" at bounding box center [377, 198] width 6 height 4
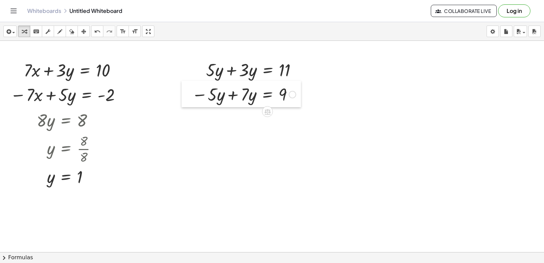
drag, startPoint x: 269, startPoint y: 140, endPoint x: 187, endPoint y: 86, distance: 98.2
click at [187, 86] on div at bounding box center [187, 94] width 10 height 27
click at [183, 88] on div at bounding box center [183, 94] width 10 height 27
drag, startPoint x: 56, startPoint y: 31, endPoint x: 0, endPoint y: 114, distance: 99.7
click at [56, 31] on div "button" at bounding box center [59, 31] width 9 height 8
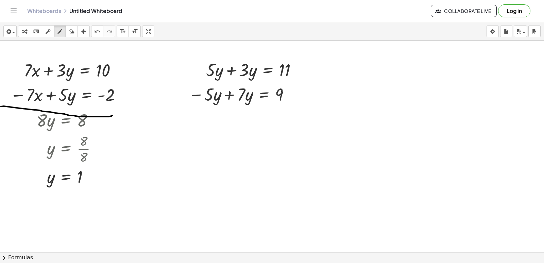
drag, startPoint x: 12, startPoint y: 107, endPoint x: 121, endPoint y: 113, distance: 109.3
click at [117, 114] on div at bounding box center [272, 55] width 544 height 845
drag, startPoint x: 96, startPoint y: 30, endPoint x: 82, endPoint y: 39, distance: 17.4
click at [96, 30] on icon "undo" at bounding box center [97, 32] width 6 height 8
drag, startPoint x: 11, startPoint y: 106, endPoint x: 122, endPoint y: 108, distance: 111.2
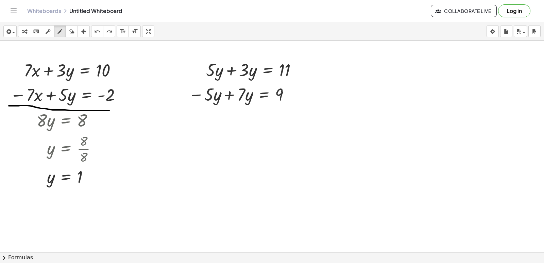
click at [122, 108] on div at bounding box center [272, 55] width 544 height 845
drag, startPoint x: 181, startPoint y: 107, endPoint x: 303, endPoint y: 104, distance: 121.4
click at [308, 107] on div at bounding box center [272, 55] width 544 height 845
click at [62, 29] on icon "button" at bounding box center [59, 32] width 5 height 8
click at [189, 155] on div at bounding box center [272, 55] width 544 height 845
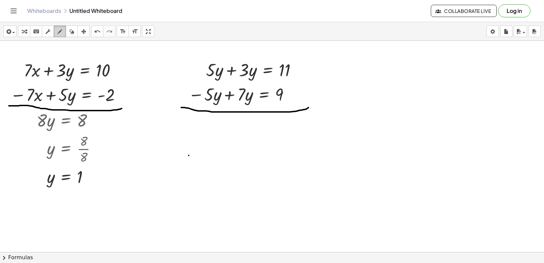
click at [57, 31] on div "button" at bounding box center [59, 31] width 9 height 8
click at [62, 32] on icon "button" at bounding box center [59, 32] width 5 height 8
drag, startPoint x: 62, startPoint y: 31, endPoint x: 57, endPoint y: 29, distance: 5.5
click at [57, 29] on div "button" at bounding box center [59, 31] width 9 height 8
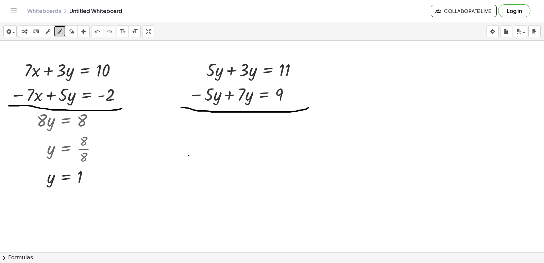
click at [159, 146] on div at bounding box center [272, 55] width 544 height 845
click at [175, 158] on div at bounding box center [272, 55] width 544 height 845
click at [186, 152] on div at bounding box center [272, 55] width 544 height 845
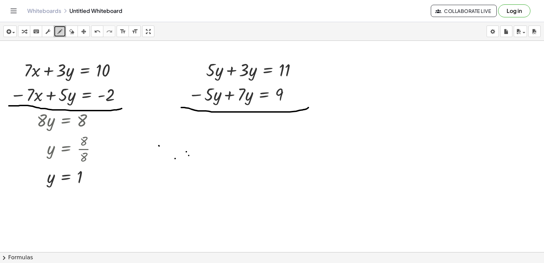
click at [186, 152] on div at bounding box center [272, 55] width 544 height 845
click at [25, 29] on icon "button" at bounding box center [24, 32] width 5 height 8
click at [122, 123] on div at bounding box center [272, 55] width 544 height 845
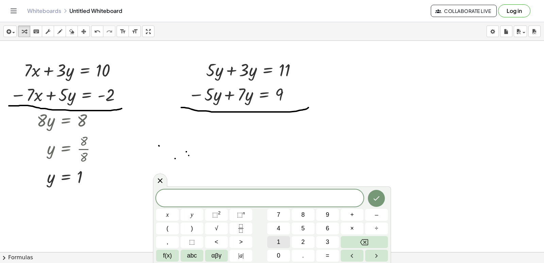
click at [284, 241] on button "1" at bounding box center [278, 242] width 23 height 12
click at [285, 254] on button "0" at bounding box center [278, 256] width 23 height 12
click at [171, 212] on button "x" at bounding box center [167, 215] width 23 height 12
click at [331, 254] on button "=" at bounding box center [327, 256] width 23 height 12
click at [301, 238] on span "2" at bounding box center [302, 241] width 3 height 9
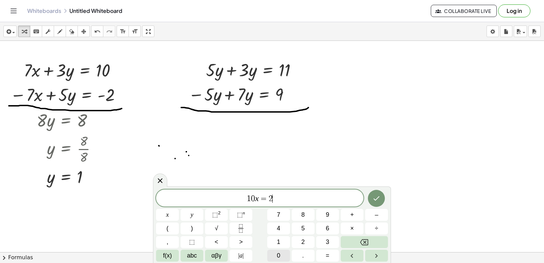
click at [287, 257] on button "0" at bounding box center [278, 256] width 23 height 12
click at [376, 199] on icon "Done" at bounding box center [376, 198] width 8 height 8
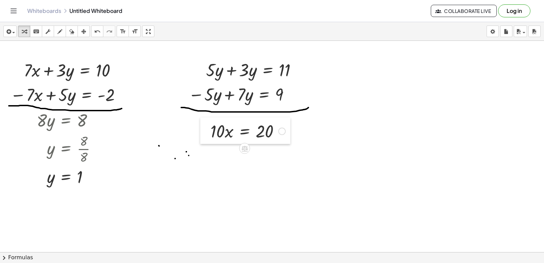
drag, startPoint x: 131, startPoint y: 129, endPoint x: 210, endPoint y: 122, distance: 79.1
click at [210, 122] on div at bounding box center [205, 130] width 10 height 27
drag, startPoint x: 217, startPoint y: 131, endPoint x: 263, endPoint y: 153, distance: 50.9
click at [272, 160] on div at bounding box center [248, 159] width 83 height 34
click at [354, 187] on div at bounding box center [272, 55] width 544 height 845
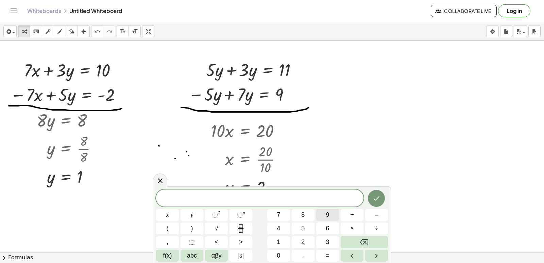
click at [333, 211] on button "9" at bounding box center [327, 215] width 23 height 12
click at [168, 215] on span "x" at bounding box center [167, 214] width 3 height 9
click at [372, 215] on button "–" at bounding box center [376, 215] width 23 height 12
click at [304, 229] on span "5" at bounding box center [302, 228] width 3 height 9
click at [198, 217] on button "y" at bounding box center [192, 215] width 23 height 12
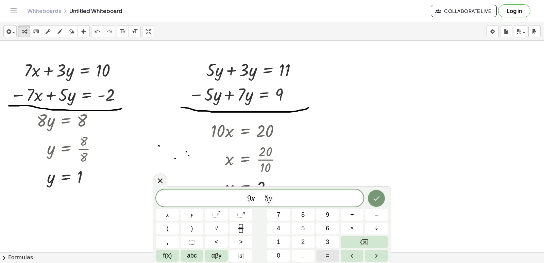
click at [321, 256] on button "=" at bounding box center [327, 256] width 23 height 12
click at [307, 209] on button "8" at bounding box center [303, 215] width 23 height 12
click at [374, 197] on icon "Done" at bounding box center [376, 198] width 8 height 8
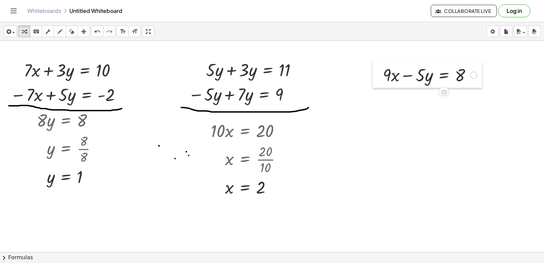
drag, startPoint x: 363, startPoint y: 193, endPoint x: 381, endPoint y: 68, distance: 127.1
click at [381, 68] on div at bounding box center [378, 74] width 10 height 27
click at [422, 153] on div at bounding box center [272, 55] width 544 height 845
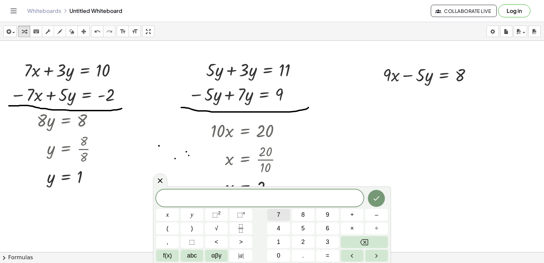
click at [286, 215] on button "7" at bounding box center [278, 215] width 23 height 12
click at [164, 218] on button "x" at bounding box center [167, 215] width 23 height 12
click at [353, 213] on span "+" at bounding box center [352, 214] width 4 height 9
click at [304, 231] on span "5" at bounding box center [302, 228] width 3 height 9
click at [195, 215] on button "y" at bounding box center [192, 215] width 23 height 12
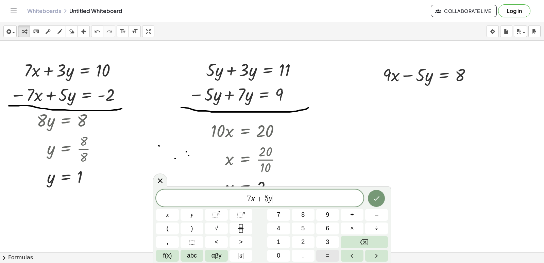
click at [326, 255] on span "=" at bounding box center [328, 255] width 4 height 9
click at [305, 239] on span "2" at bounding box center [302, 241] width 3 height 9
click at [278, 224] on span "4" at bounding box center [278, 228] width 3 height 9
click at [377, 193] on button "Done" at bounding box center [376, 198] width 17 height 17
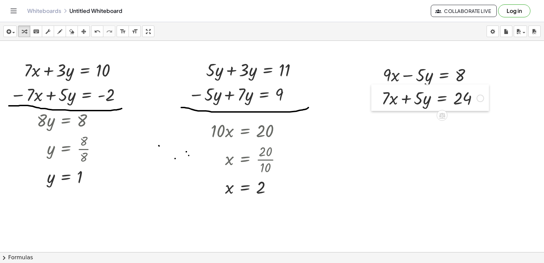
drag, startPoint x: 425, startPoint y: 161, endPoint x: 374, endPoint y: 92, distance: 85.1
click at [374, 92] on div at bounding box center [376, 97] width 10 height 27
click at [62, 29] on icon "button" at bounding box center [59, 32] width 5 height 8
drag, startPoint x: 362, startPoint y: 112, endPoint x: 489, endPoint y: 107, distance: 126.9
click at [489, 107] on div at bounding box center [272, 55] width 544 height 845
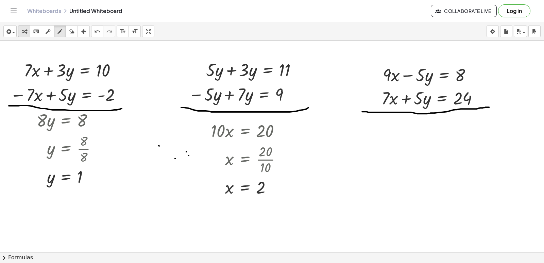
click at [30, 30] on button "keyboard keypad" at bounding box center [36, 31] width 12 height 12
click at [28, 31] on div "button" at bounding box center [24, 31] width 9 height 8
click at [23, 32] on icon "button" at bounding box center [24, 32] width 5 height 8
click at [337, 143] on div at bounding box center [272, 55] width 544 height 845
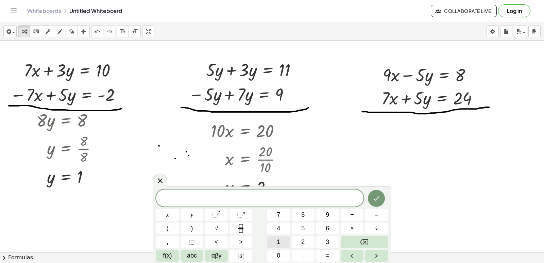
click at [280, 243] on button "1" at bounding box center [278, 242] width 23 height 12
click at [323, 231] on button "6" at bounding box center [327, 228] width 23 height 12
click at [170, 214] on button "x" at bounding box center [167, 215] width 23 height 12
click at [329, 257] on button "=" at bounding box center [327, 256] width 23 height 12
click at [322, 241] on button "3" at bounding box center [327, 242] width 23 height 12
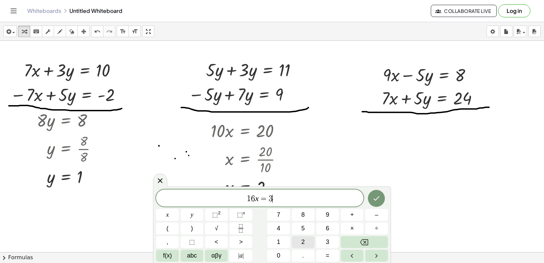
click at [302, 242] on span "2" at bounding box center [302, 241] width 3 height 9
click at [377, 196] on icon "Done" at bounding box center [376, 198] width 8 height 8
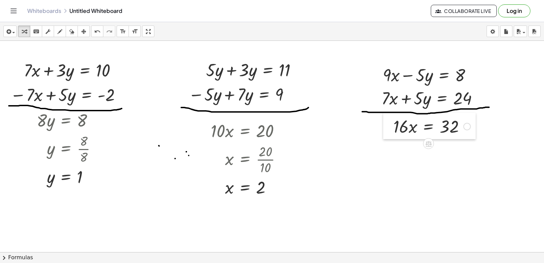
drag, startPoint x: 339, startPoint y: 147, endPoint x: 385, endPoint y: 116, distance: 55.5
click at [385, 116] on div at bounding box center [388, 126] width 10 height 27
drag, startPoint x: 403, startPoint y: 124, endPoint x: 451, endPoint y: 150, distance: 54.3
click at [453, 155] on div at bounding box center [432, 154] width 85 height 34
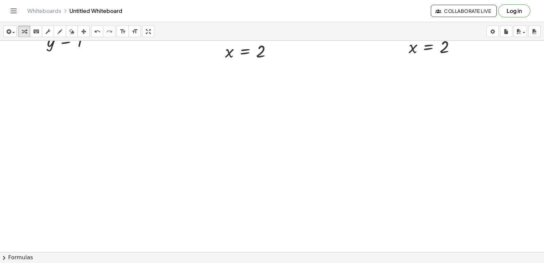
scroll to position [578, 0]
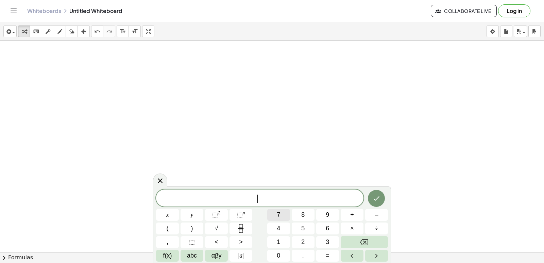
click at [281, 212] on button "7" at bounding box center [278, 215] width 23 height 12
click at [172, 215] on button "x" at bounding box center [167, 215] width 23 height 12
click at [356, 213] on button "+" at bounding box center [352, 215] width 23 height 12
click at [306, 228] on button "5" at bounding box center [303, 228] width 23 height 12
click at [199, 214] on button "y" at bounding box center [192, 215] width 23 height 12
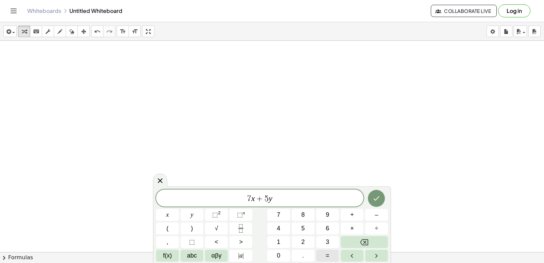
click at [332, 254] on button "=" at bounding box center [327, 256] width 23 height 12
click at [300, 241] on button "2" at bounding box center [303, 242] width 23 height 12
click at [368, 244] on icon "Backspace" at bounding box center [364, 242] width 8 height 8
click at [333, 240] on button "3" at bounding box center [327, 242] width 23 height 12
click at [333, 229] on button "6" at bounding box center [327, 228] width 23 height 12
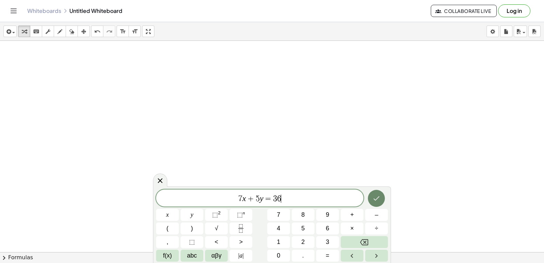
click at [381, 197] on button "Done" at bounding box center [376, 198] width 17 height 17
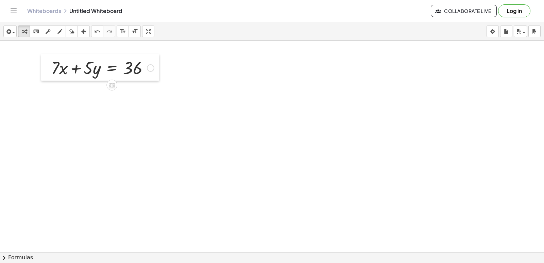
drag, startPoint x: 174, startPoint y: 105, endPoint x: 50, endPoint y: 67, distance: 129.6
click at [50, 67] on div at bounding box center [46, 67] width 10 height 27
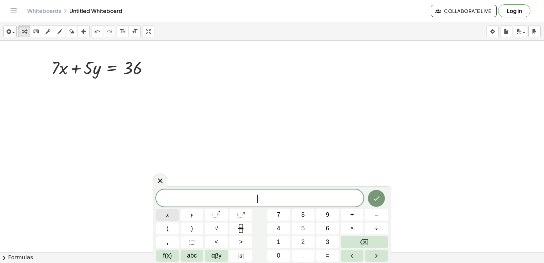
click at [170, 213] on button "x" at bounding box center [167, 215] width 23 height 12
click at [324, 257] on button "=" at bounding box center [327, 256] width 23 height 12
click at [329, 244] on span "3" at bounding box center [327, 241] width 3 height 9
click at [378, 195] on icon "Done" at bounding box center [376, 198] width 8 height 8
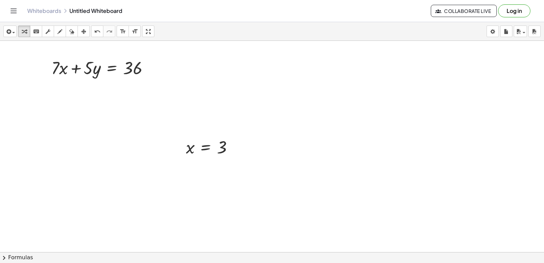
drag, startPoint x: 199, startPoint y: 134, endPoint x: 196, endPoint y: 82, distance: 52.1
drag, startPoint x: 179, startPoint y: 157, endPoint x: 204, endPoint y: 76, distance: 84.7
click at [204, 76] on div at bounding box center [206, 66] width 10 height 26
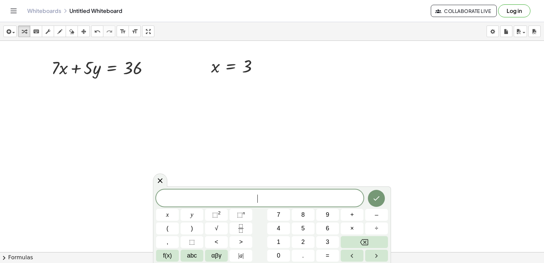
click at [63, 32] on div "button" at bounding box center [59, 31] width 9 height 8
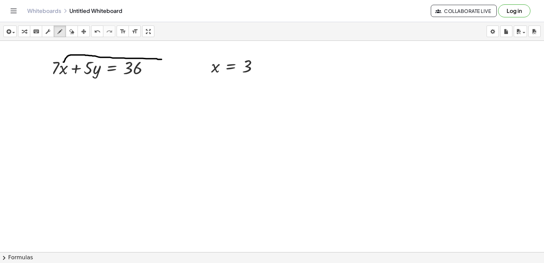
drag, startPoint x: 63, startPoint y: 62, endPoint x: 182, endPoint y: 59, distance: 119.0
drag, startPoint x: 174, startPoint y: 59, endPoint x: 243, endPoint y: 60, distance: 69.4
drag, startPoint x: 64, startPoint y: 69, endPoint x: 122, endPoint y: 93, distance: 63.4
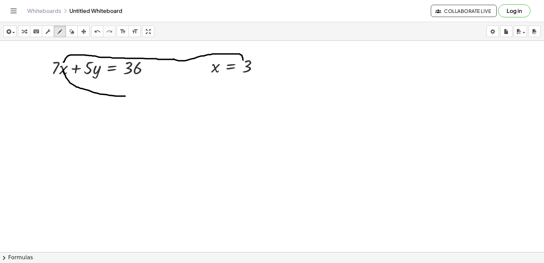
click at [93, 31] on div "undo" at bounding box center [97, 31] width 9 height 8
click at [26, 30] on icon "button" at bounding box center [24, 32] width 5 height 8
drag, startPoint x: 64, startPoint y: 70, endPoint x: 249, endPoint y: 69, distance: 185.0
drag, startPoint x: 63, startPoint y: 68, endPoint x: 218, endPoint y: 70, distance: 155.4
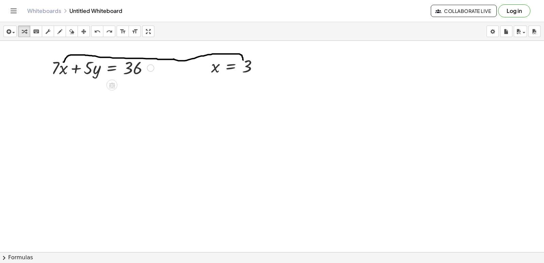
click at [66, 69] on div at bounding box center [102, 67] width 109 height 23
click at [63, 71] on div at bounding box center [102, 67] width 109 height 23
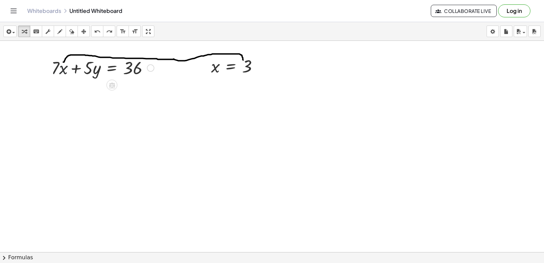
click at [63, 71] on div at bounding box center [102, 67] width 109 height 23
drag, startPoint x: 63, startPoint y: 71, endPoint x: 64, endPoint y: 85, distance: 14.0
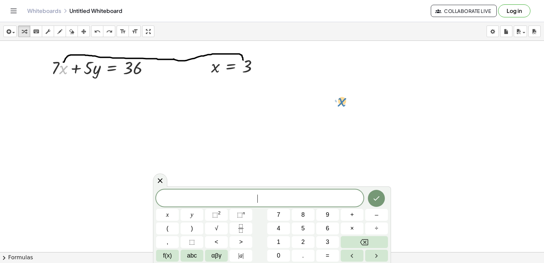
drag, startPoint x: 64, startPoint y: 68, endPoint x: 346, endPoint y: 102, distance: 284.2
click at [63, 66] on div at bounding box center [102, 67] width 109 height 23
drag, startPoint x: 245, startPoint y: 65, endPoint x: 57, endPoint y: 65, distance: 188.0
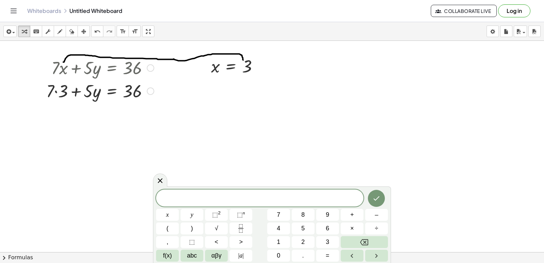
click at [77, 87] on div at bounding box center [100, 90] width 115 height 23
click at [74, 90] on div at bounding box center [100, 90] width 115 height 23
click at [77, 96] on div at bounding box center [100, 90] width 115 height 23
click at [91, 95] on div at bounding box center [100, 90] width 115 height 23
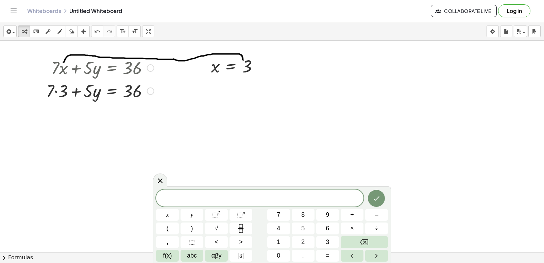
click at [94, 95] on div at bounding box center [100, 90] width 115 height 23
